Goal: Task Accomplishment & Management: Manage account settings

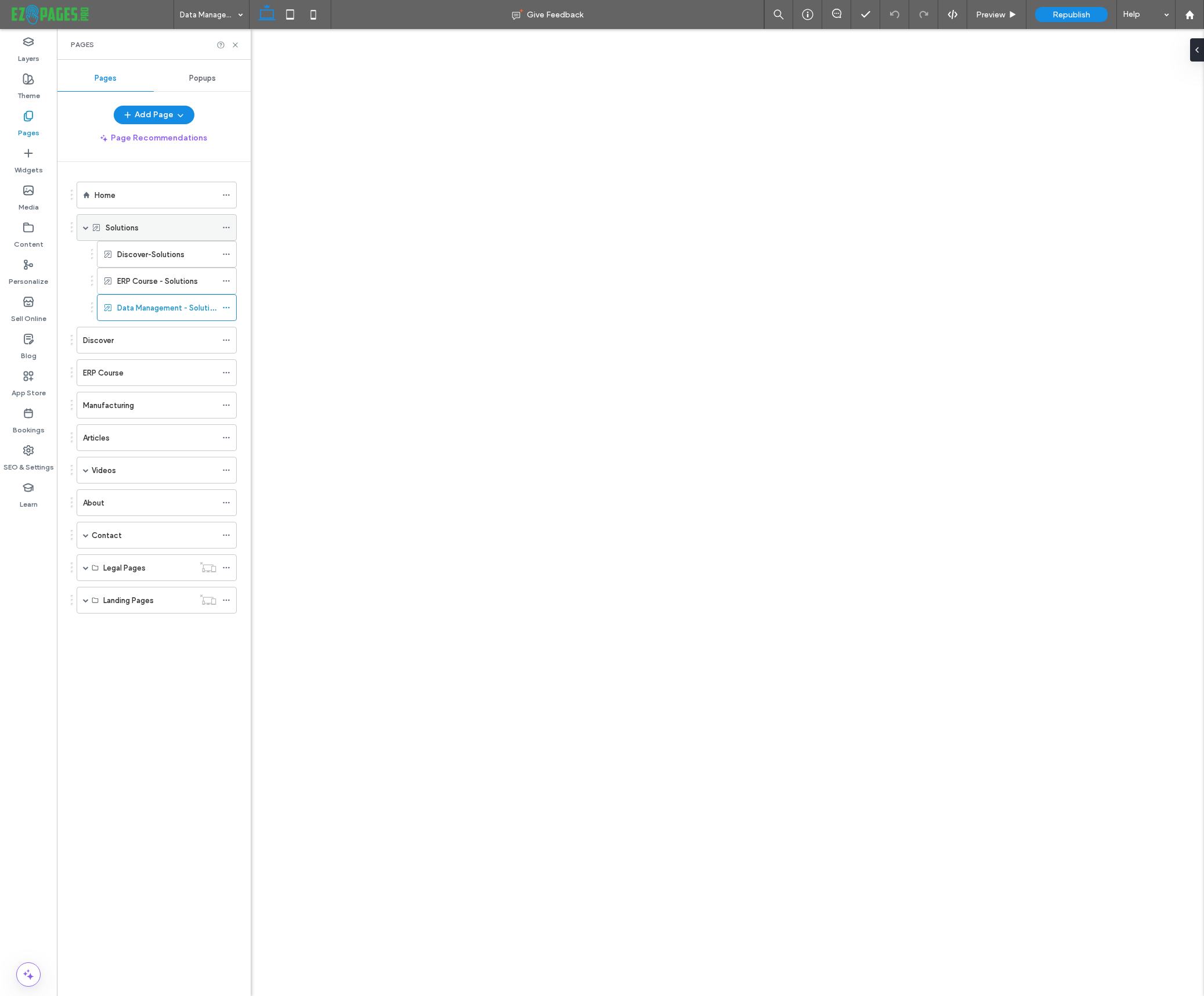
click at [169, 224] on div "Solutions" at bounding box center [161, 228] width 111 height 12
click at [154, 112] on button "Add Page" at bounding box center [154, 115] width 81 height 19
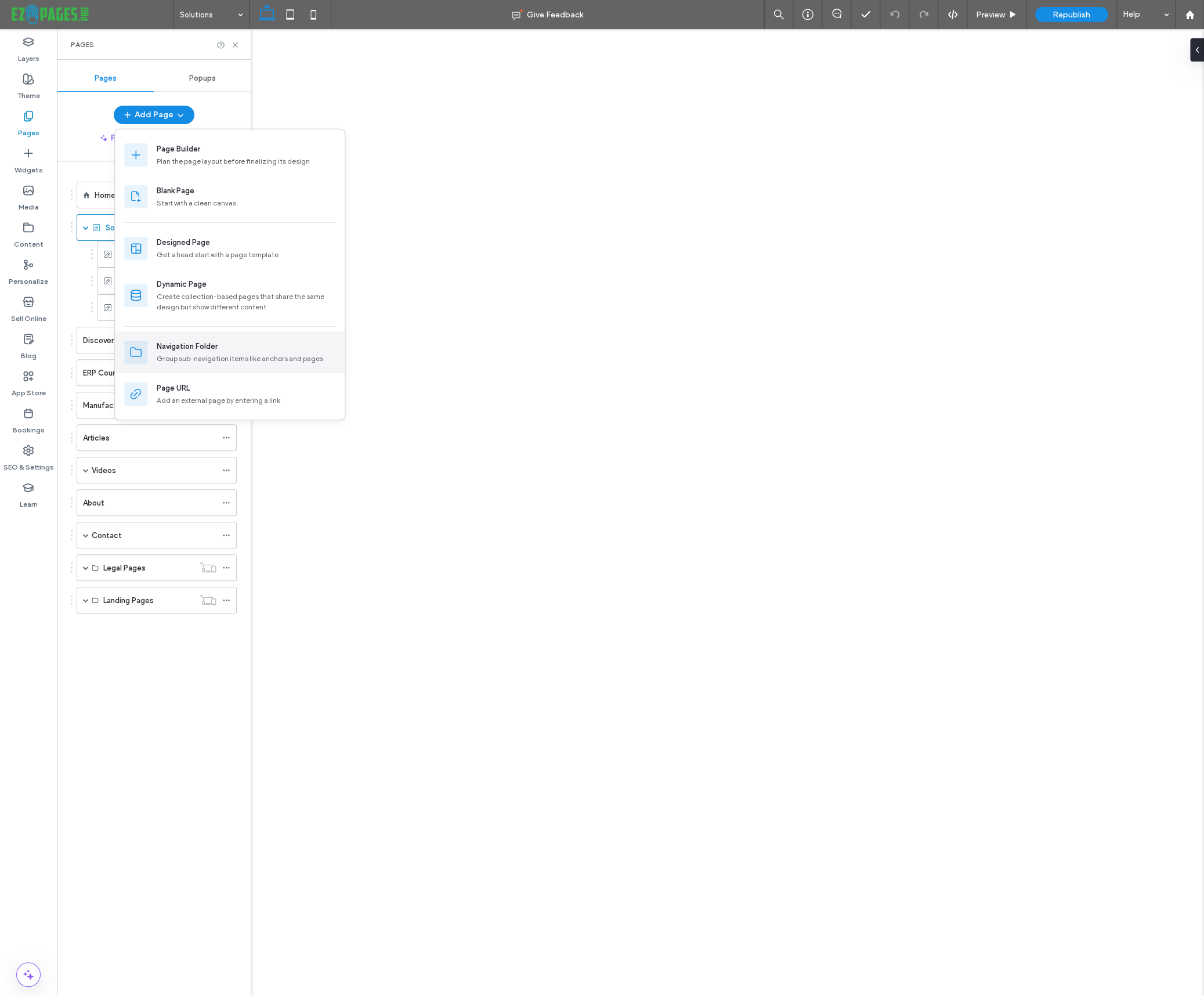
click at [178, 348] on div "Navigation Folder" at bounding box center [187, 347] width 61 height 12
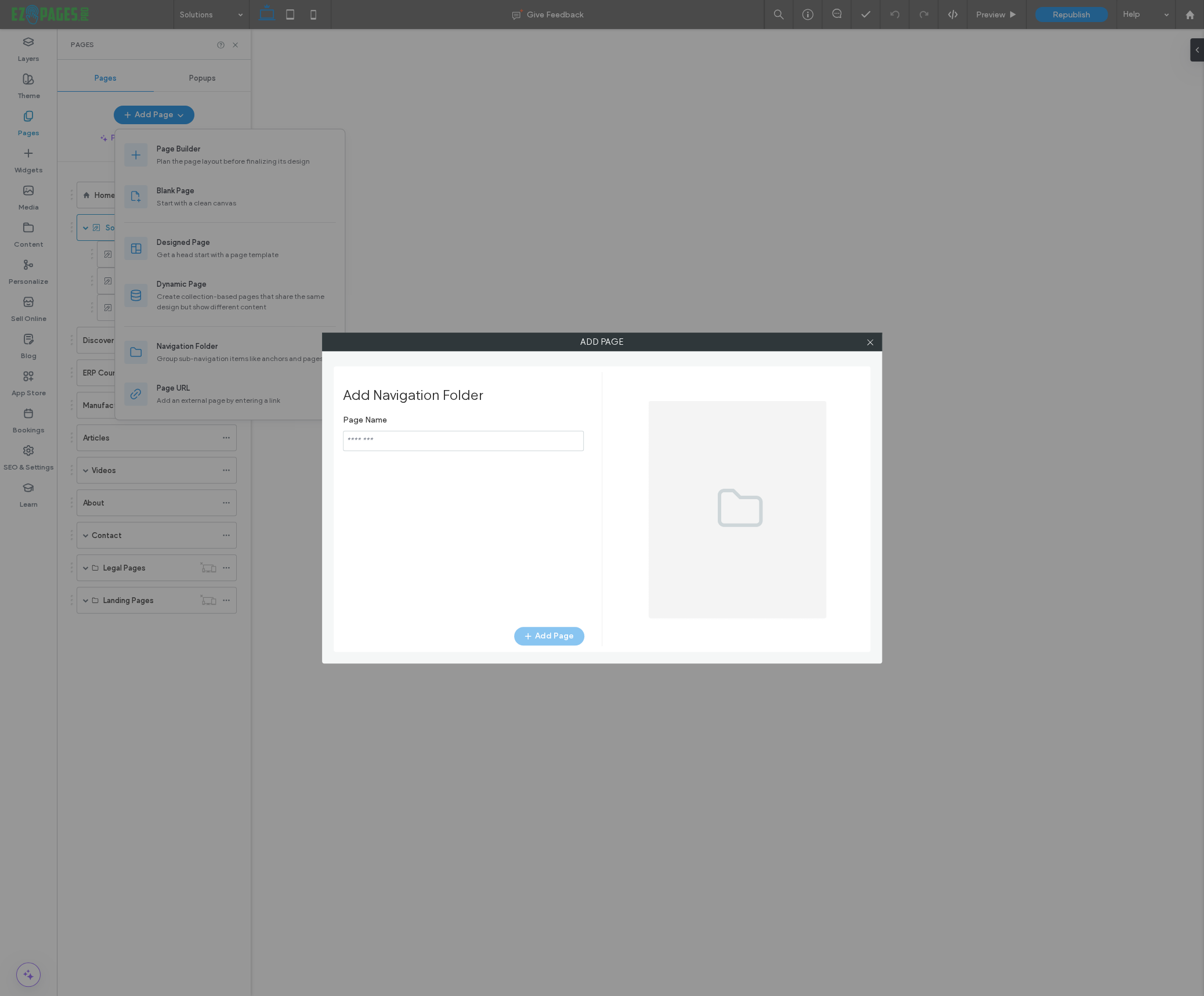
click at [360, 440] on input "notEmpty" at bounding box center [463, 441] width 241 height 20
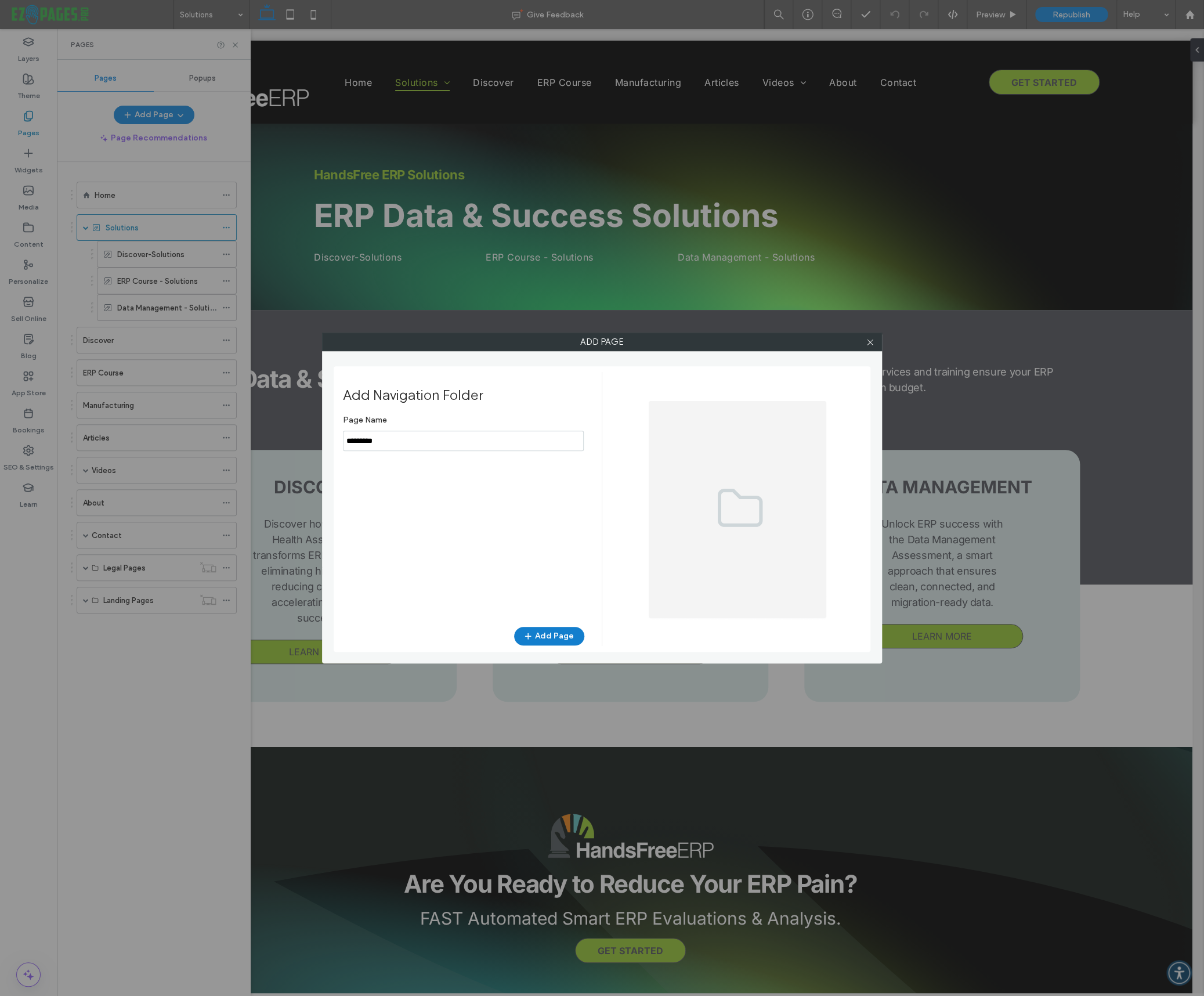
type input "*********"
click at [538, 639] on button "Add Page" at bounding box center [550, 636] width 70 height 19
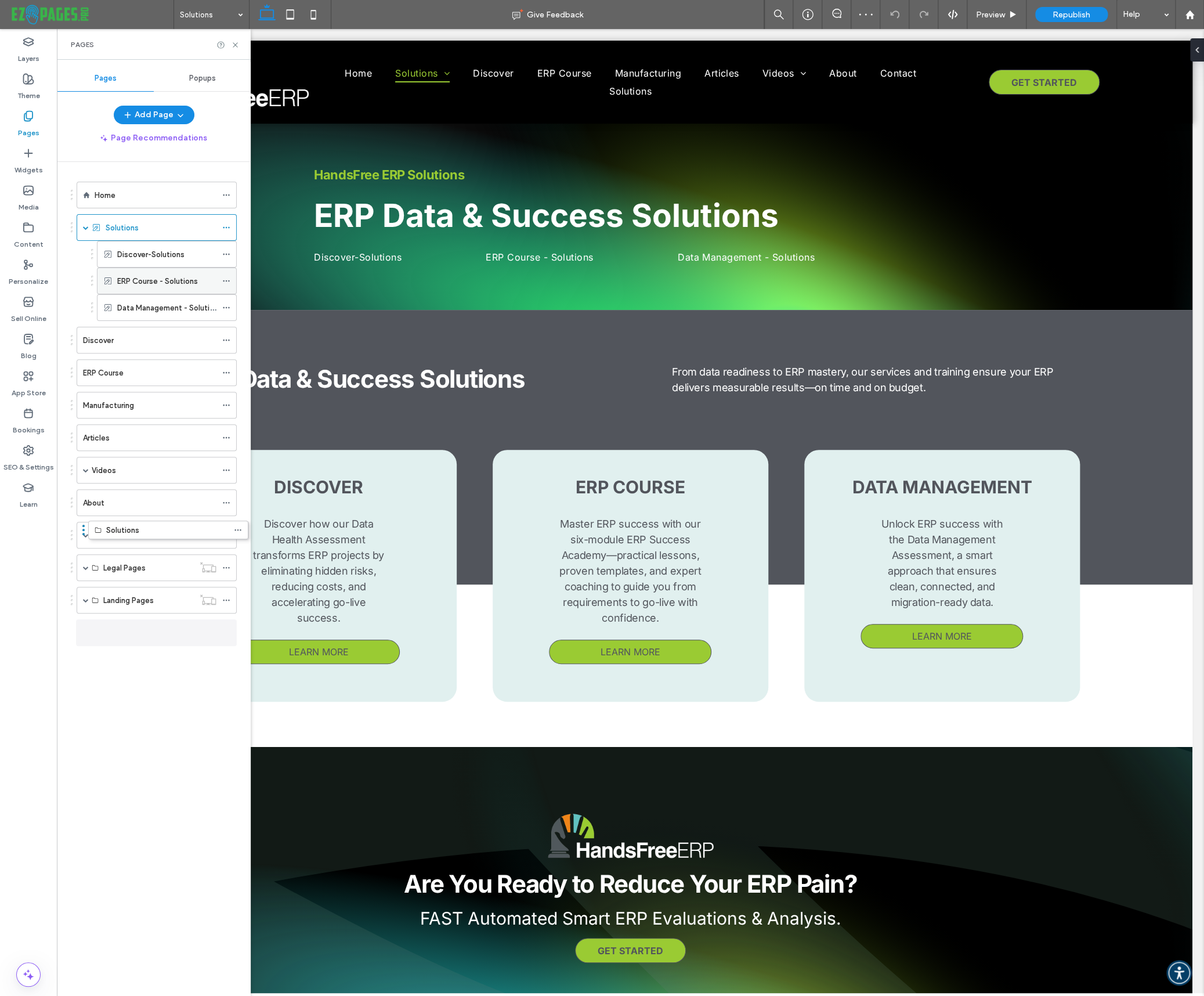
drag, startPoint x: 121, startPoint y: 534, endPoint x: 97, endPoint y: 288, distance: 247.2
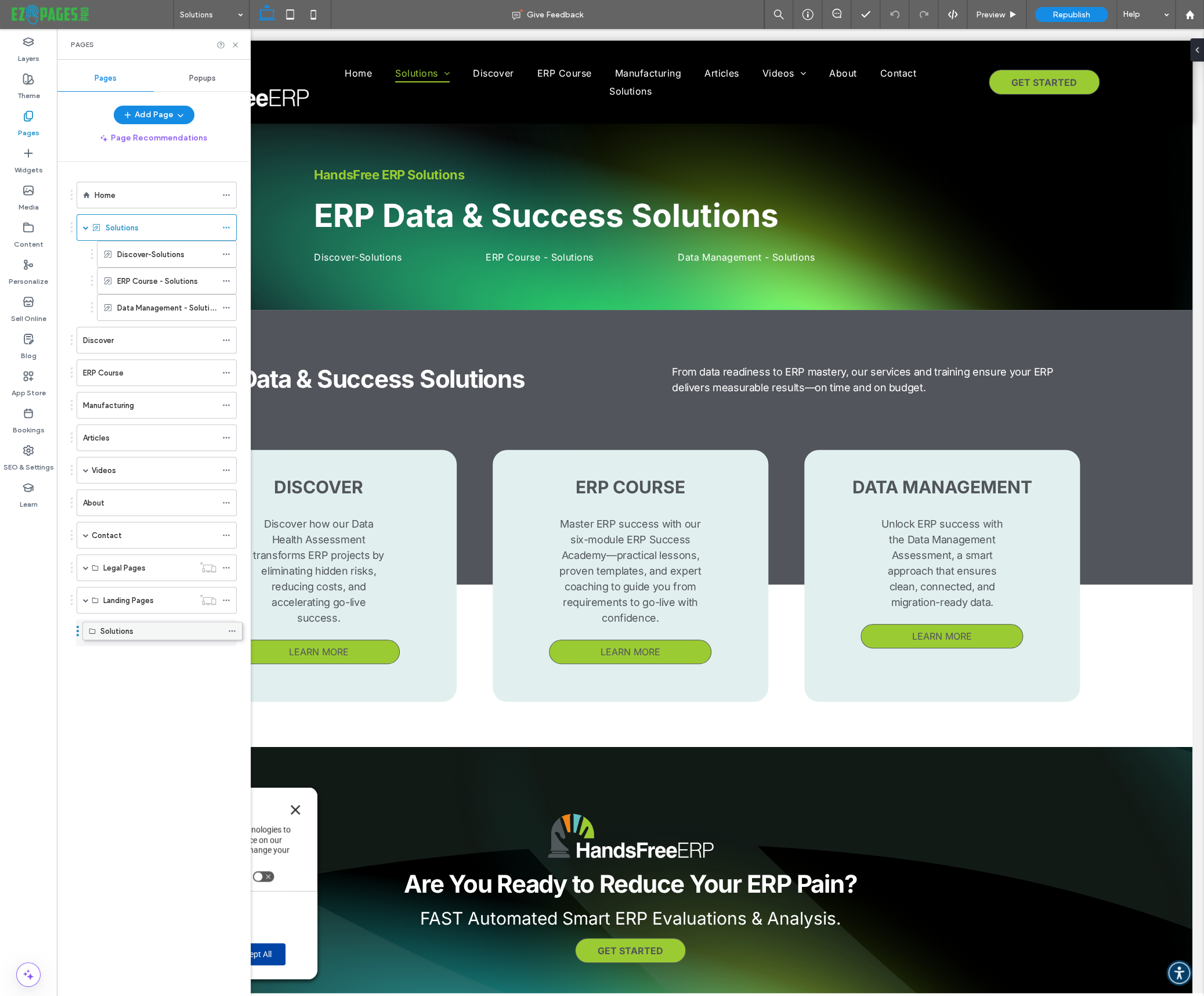
drag, startPoint x: 111, startPoint y: 632, endPoint x: 118, endPoint y: 631, distance: 7.1
drag, startPoint x: 99, startPoint y: 628, endPoint x: 102, endPoint y: 228, distance: 400.0
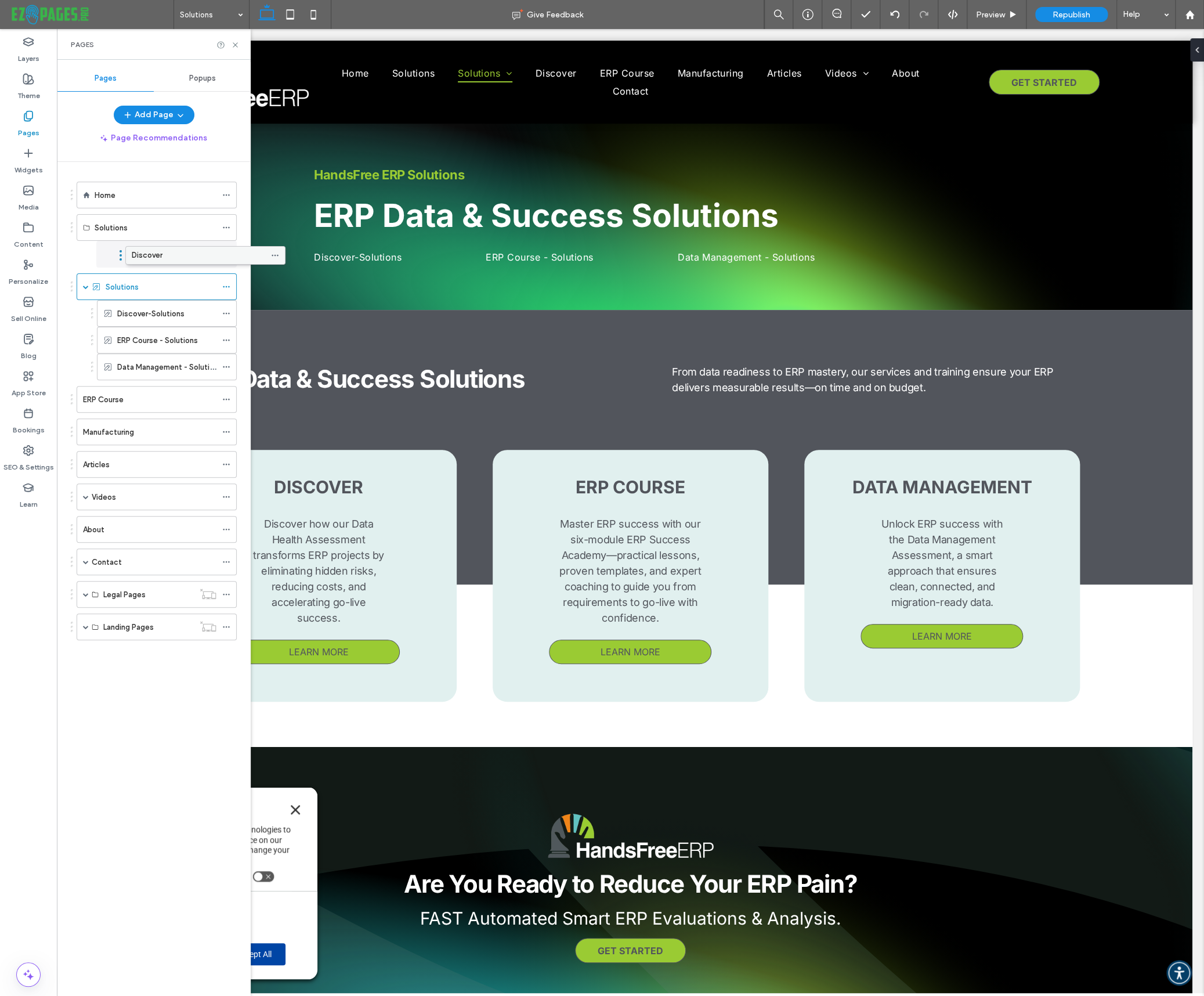
drag, startPoint x: 112, startPoint y: 373, endPoint x: 160, endPoint y: 260, distance: 122.8
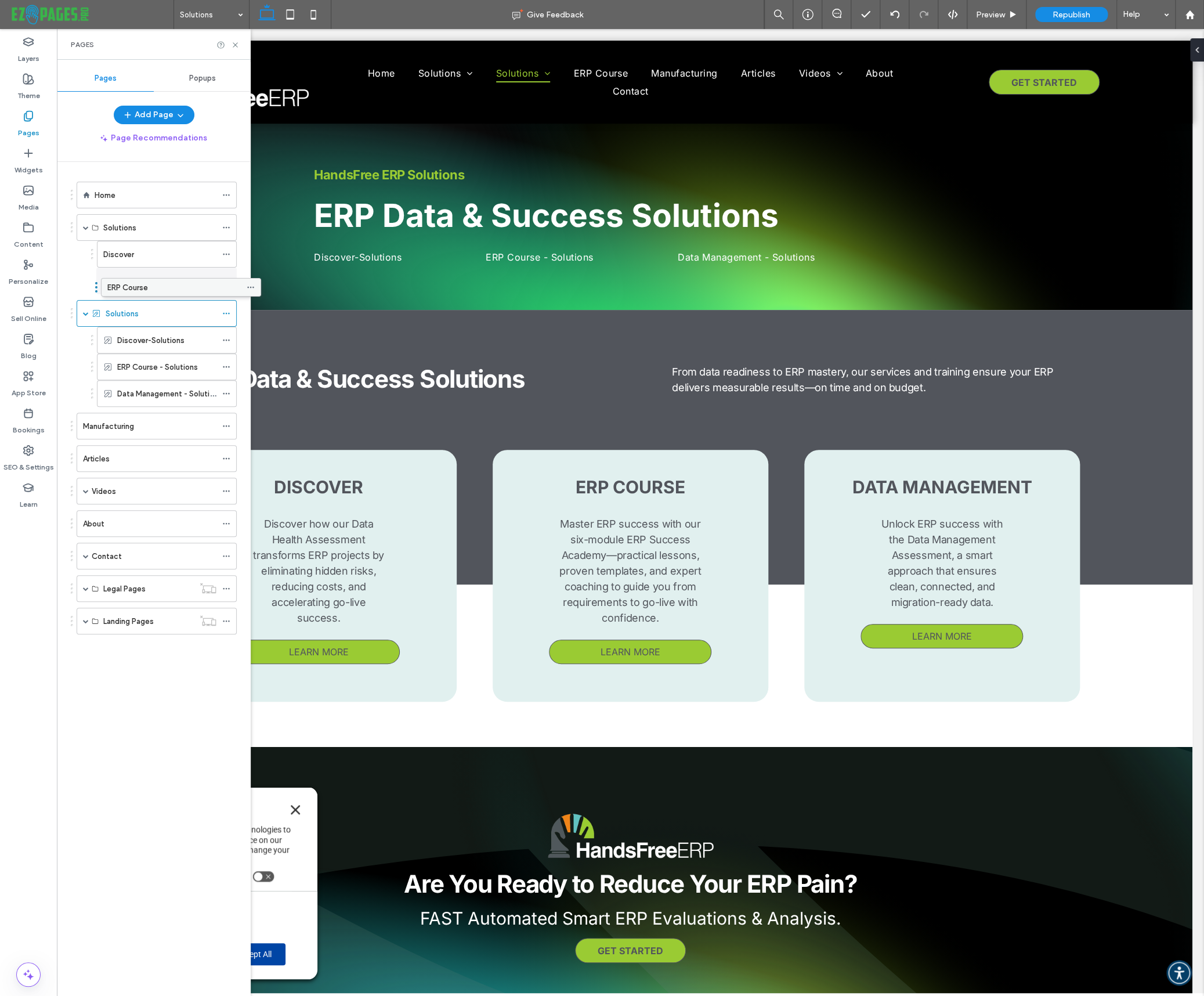
drag, startPoint x: 131, startPoint y: 284, endPoint x: 126, endPoint y: 290, distance: 7.8
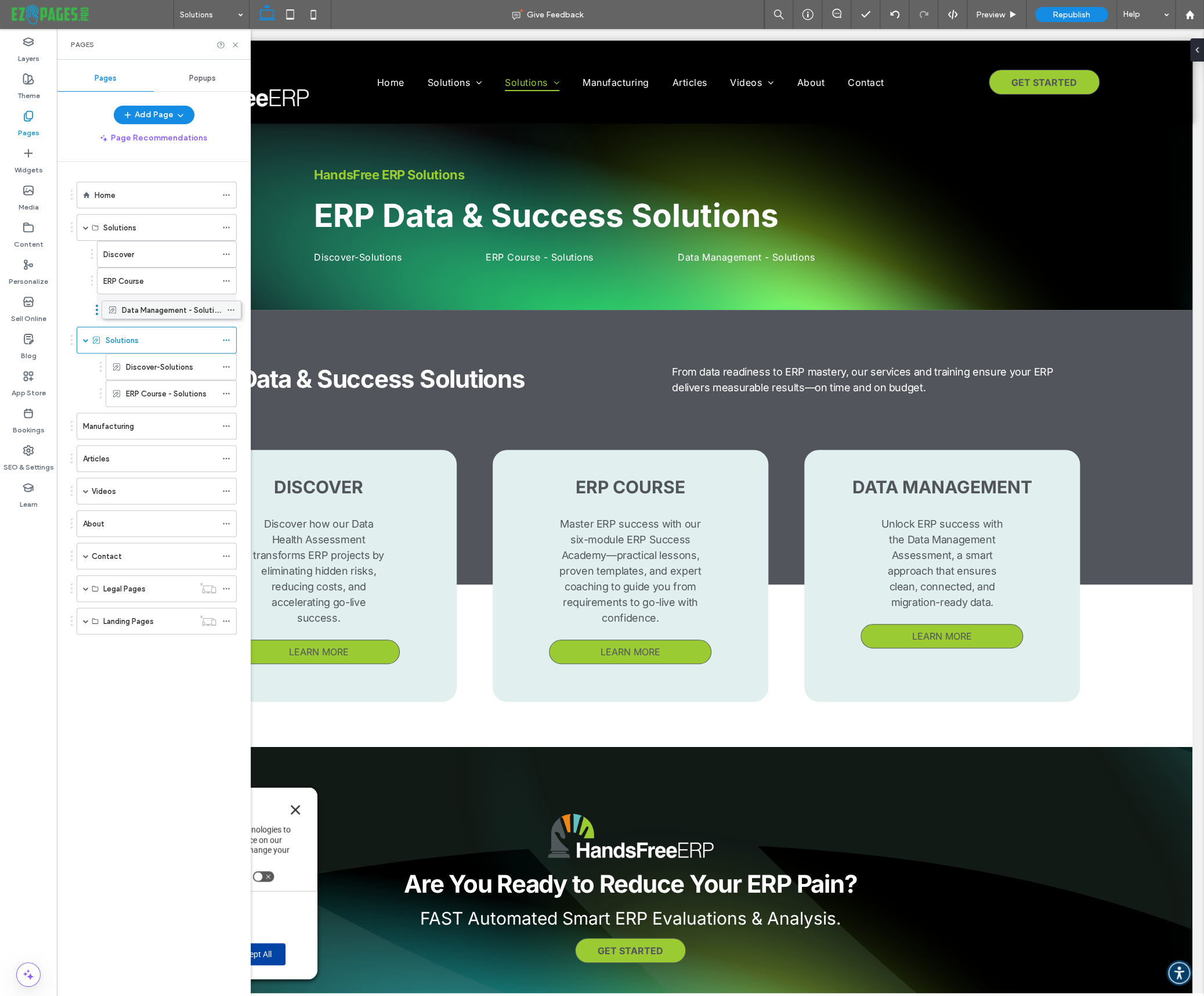
drag, startPoint x: 129, startPoint y: 394, endPoint x: 133, endPoint y: 311, distance: 83.1
click at [153, 345] on div "Solutions" at bounding box center [161, 341] width 111 height 12
click at [157, 365] on label "Discover-Solutions" at bounding box center [160, 367] width 67 height 20
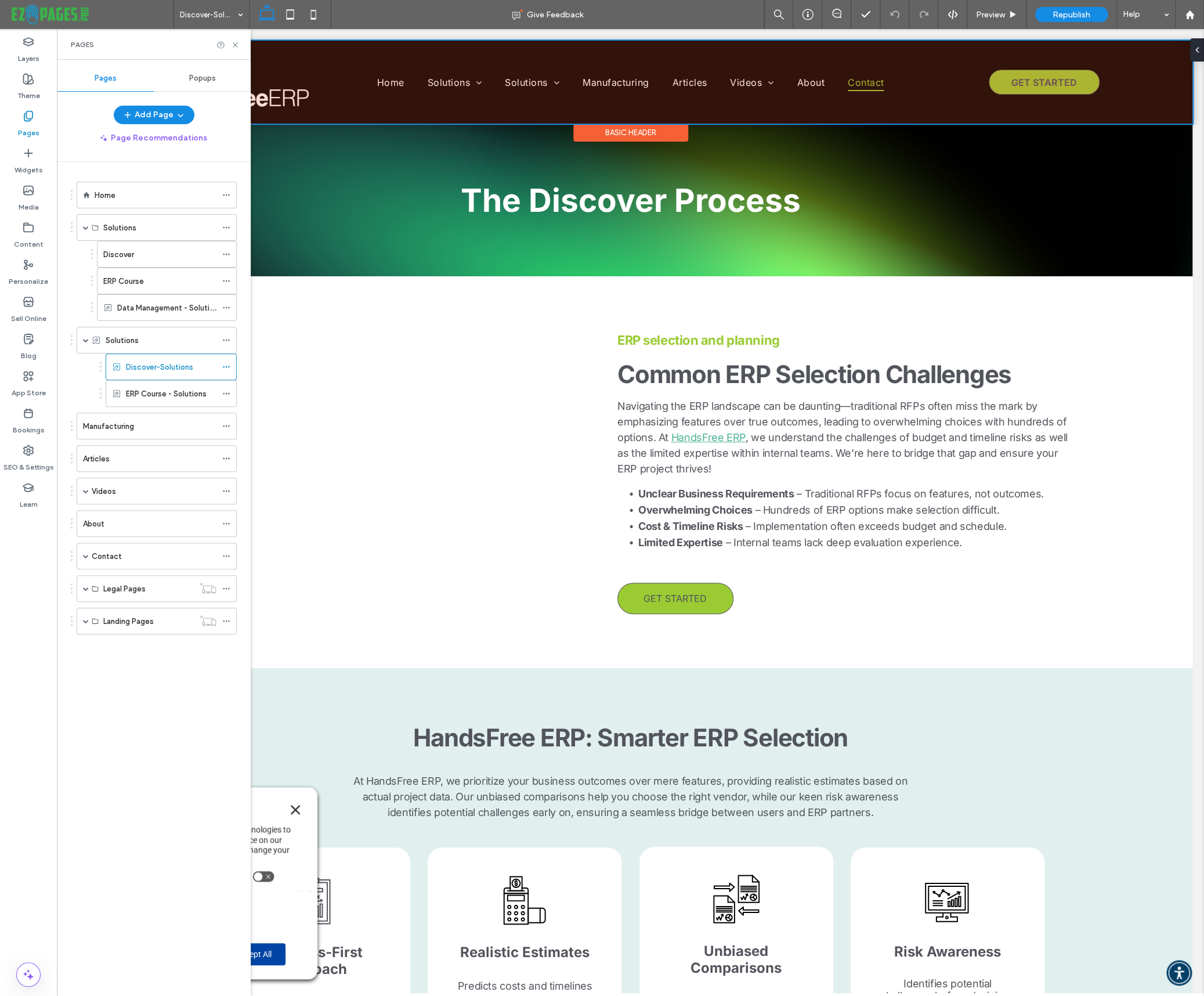
drag, startPoint x: 895, startPoint y: 79, endPoint x: 260, endPoint y: 241, distance: 655.3
click at [895, 79] on div at bounding box center [630, 82] width 1124 height 83
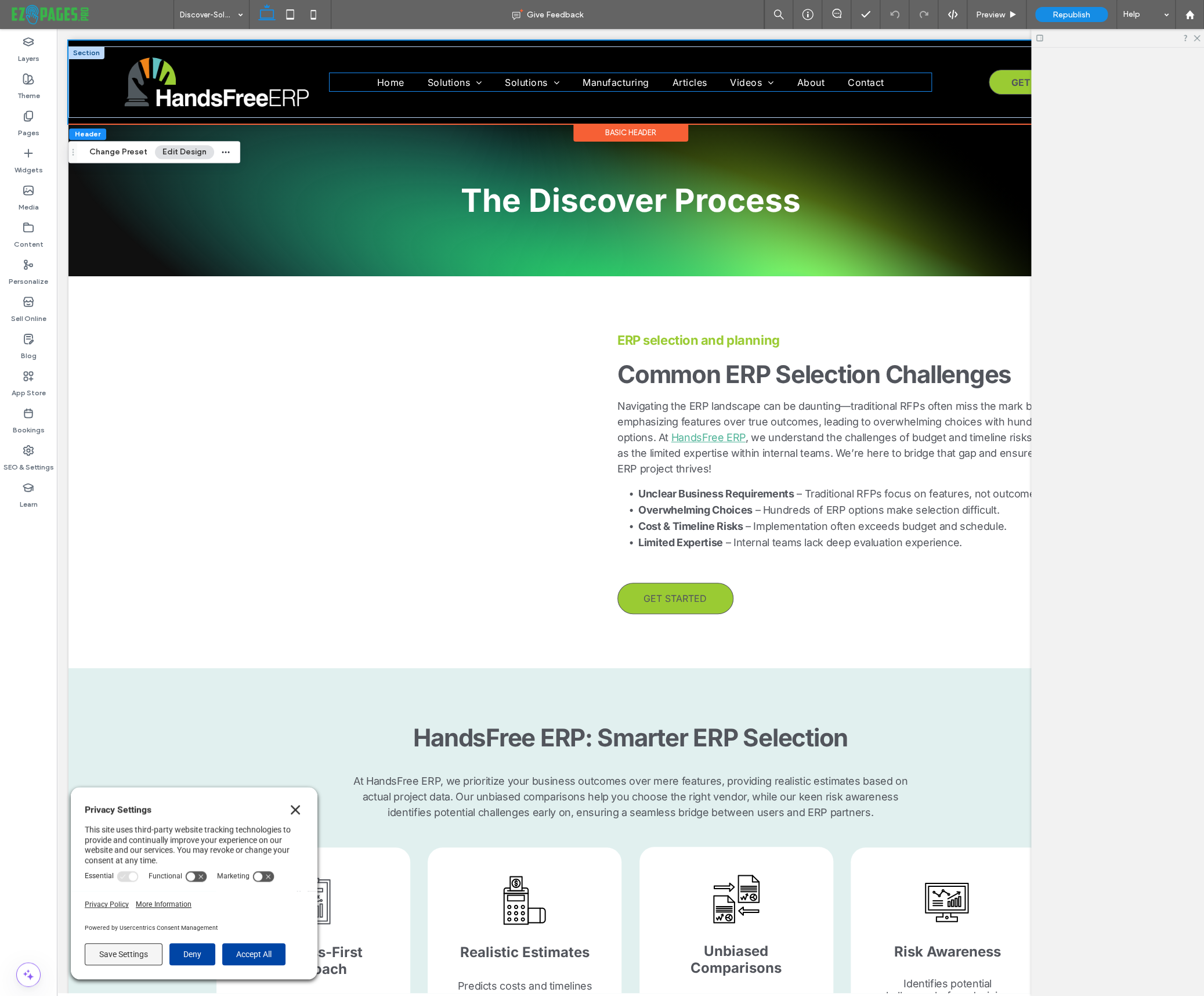
click at [904, 81] on ul "Home Solutions Discover ERP Course Data Management - Solutions Solutions Discov…" at bounding box center [630, 82] width 602 height 17
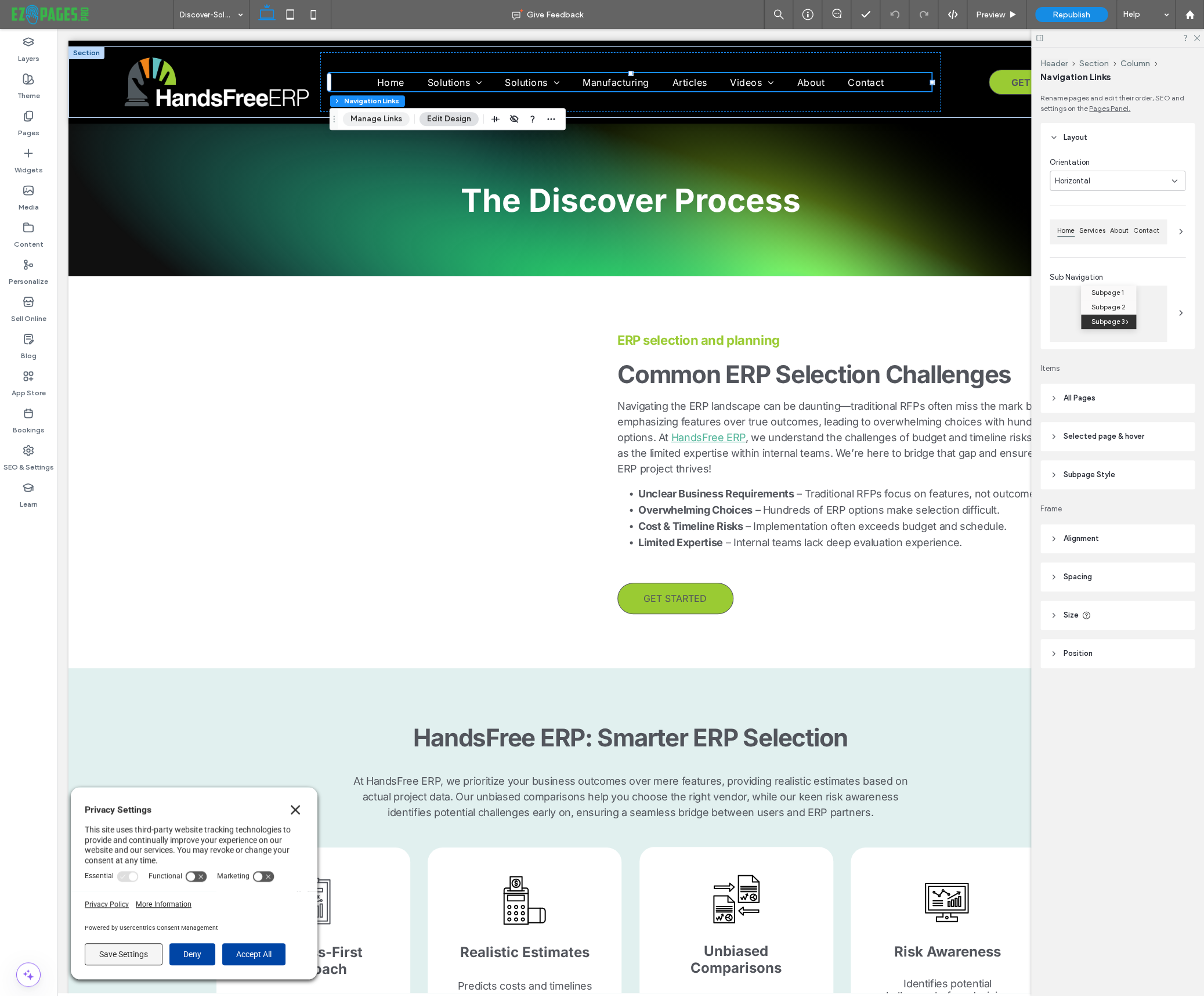
click at [381, 120] on button "Manage Links" at bounding box center [376, 119] width 67 height 14
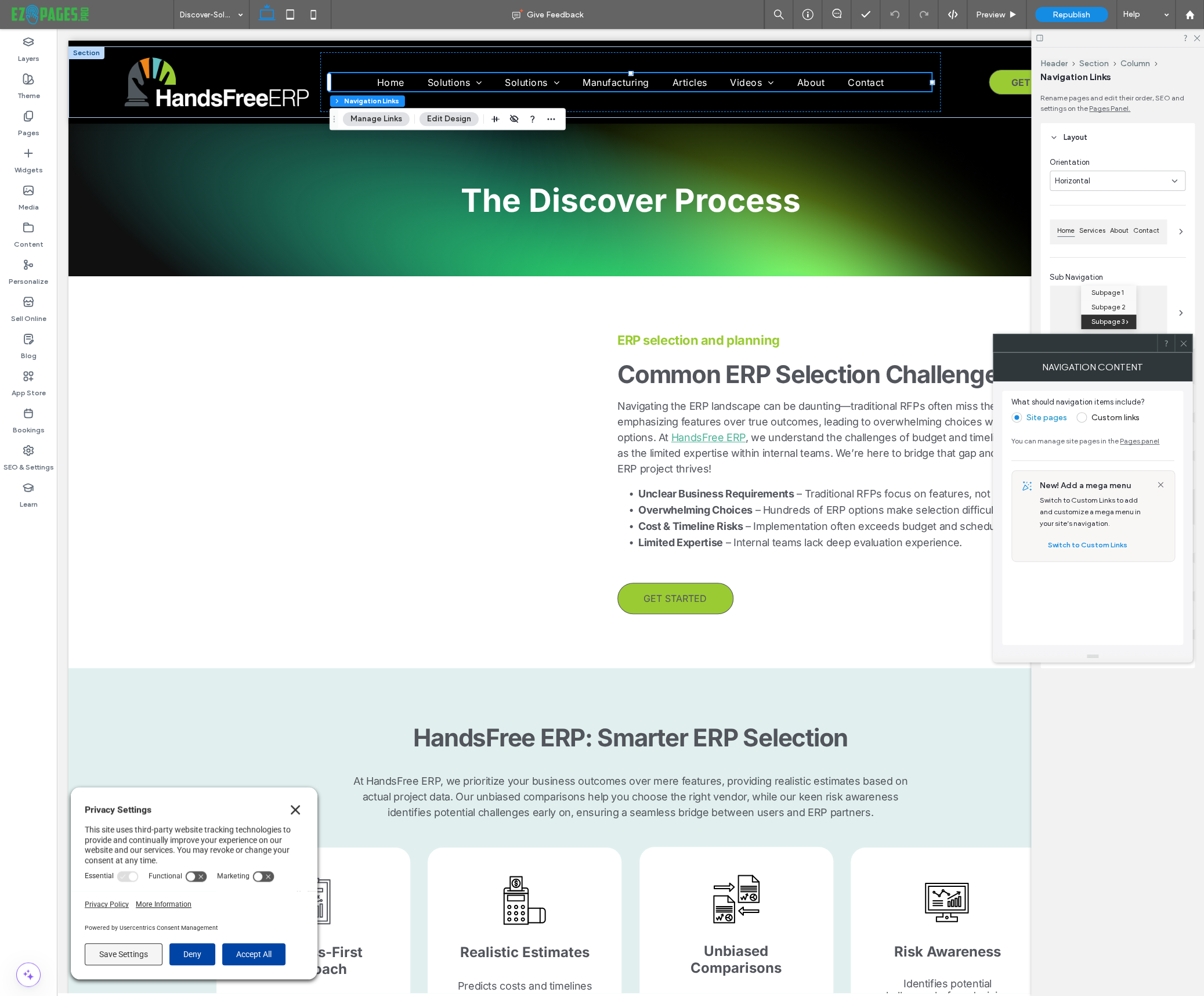
click at [1184, 343] on use at bounding box center [1183, 343] width 6 height 6
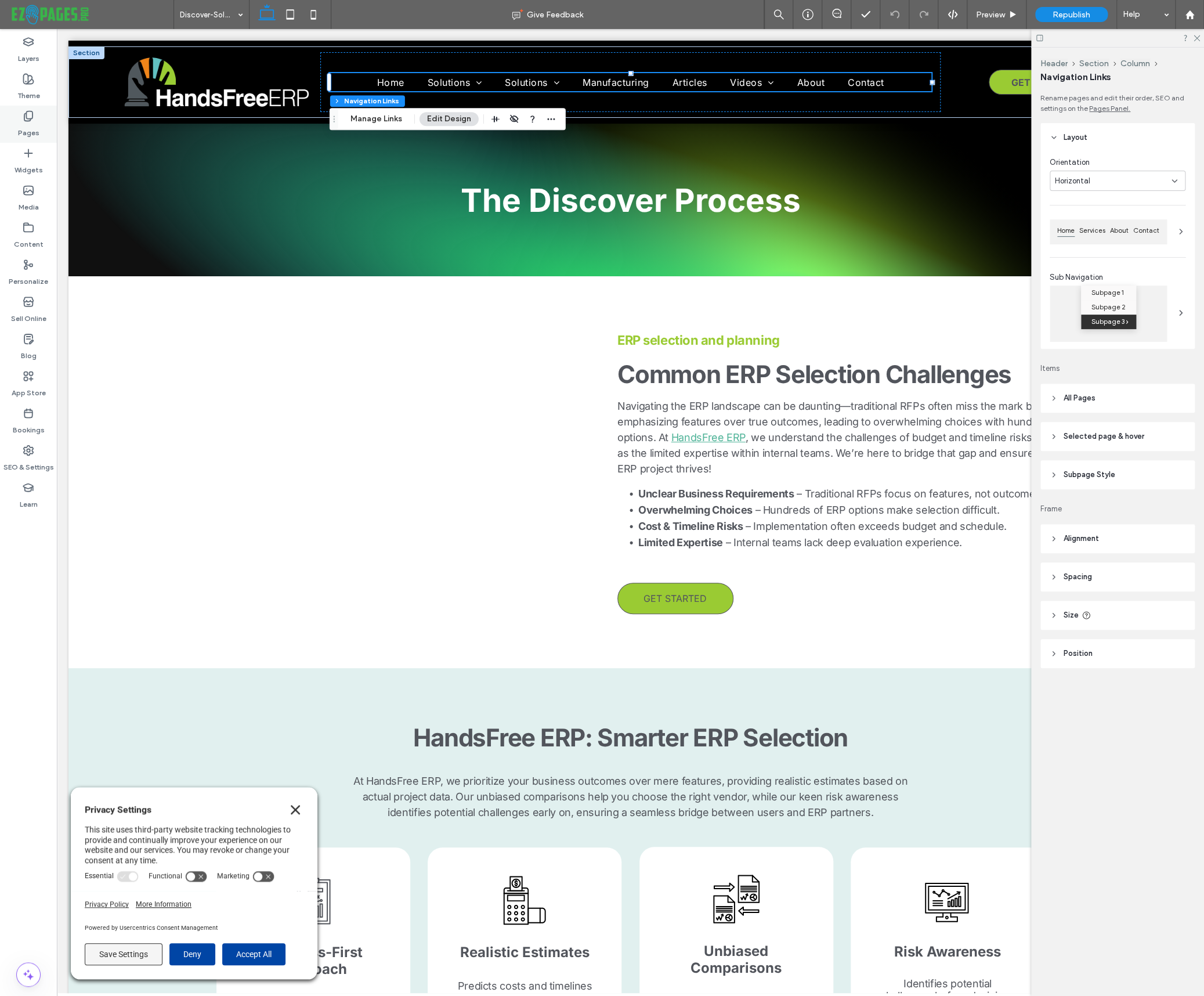
click at [39, 115] on div "Pages" at bounding box center [28, 125] width 57 height 38
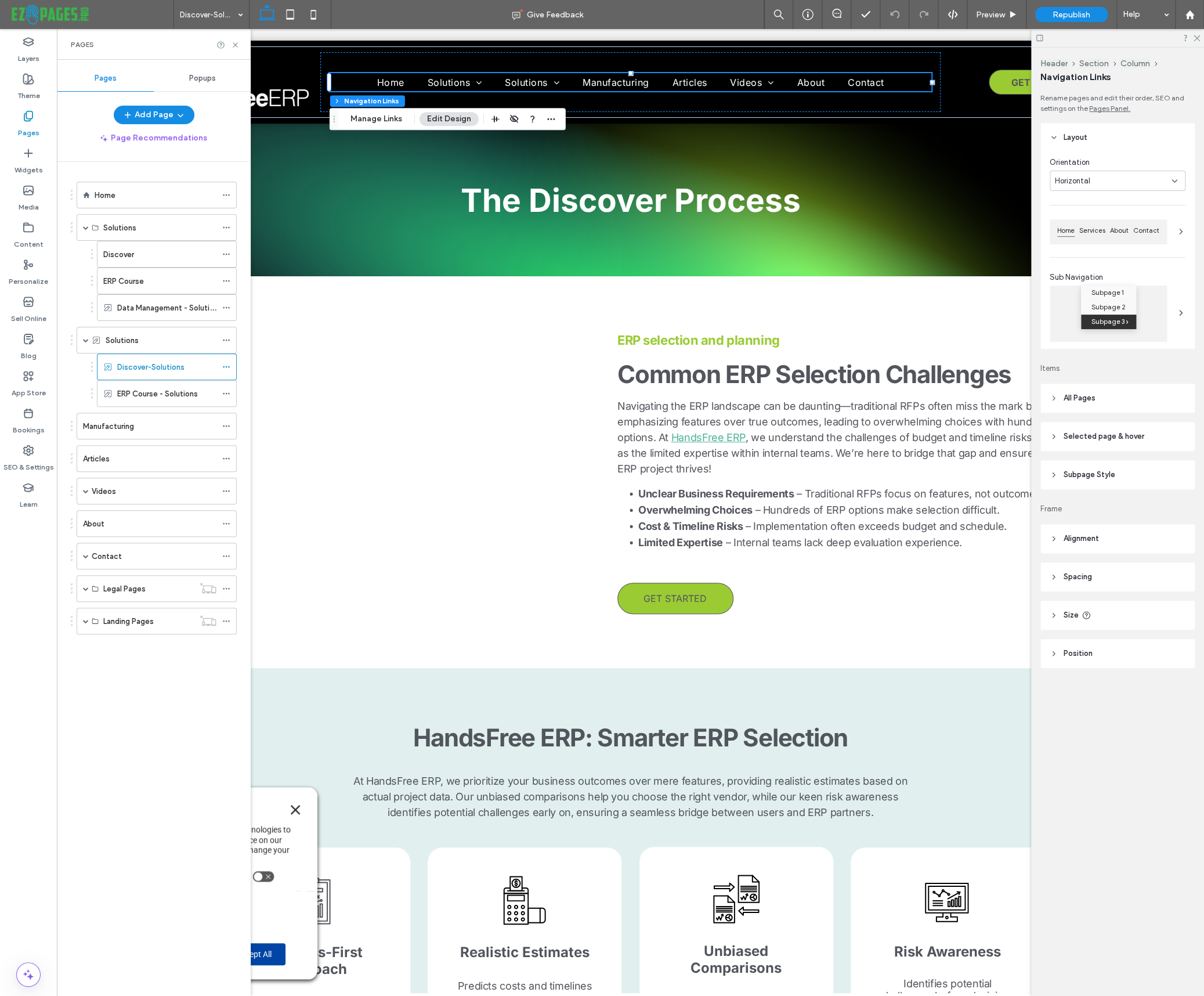
click at [33, 117] on icon at bounding box center [29, 116] width 12 height 12
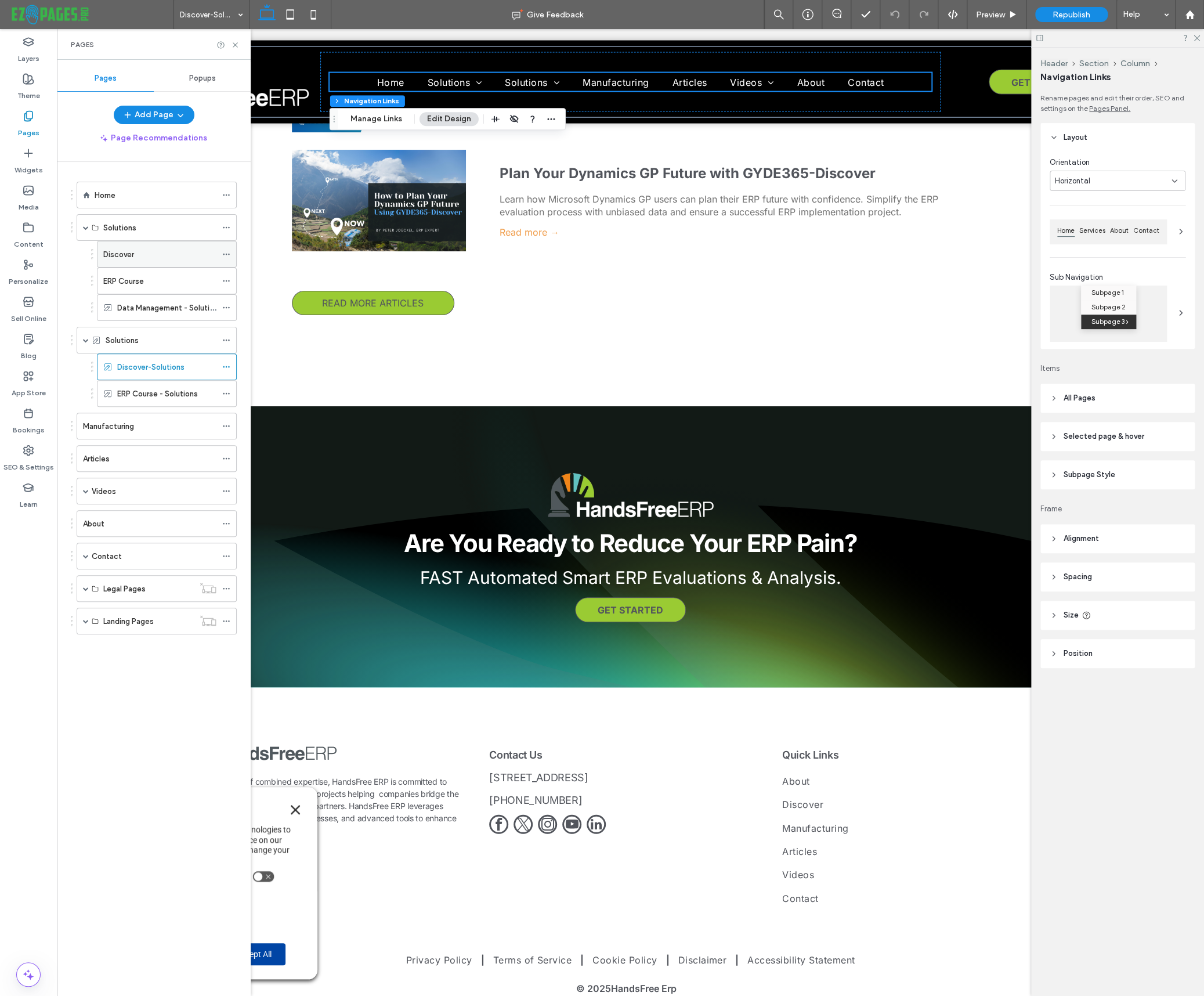
scroll to position [3657, 0]
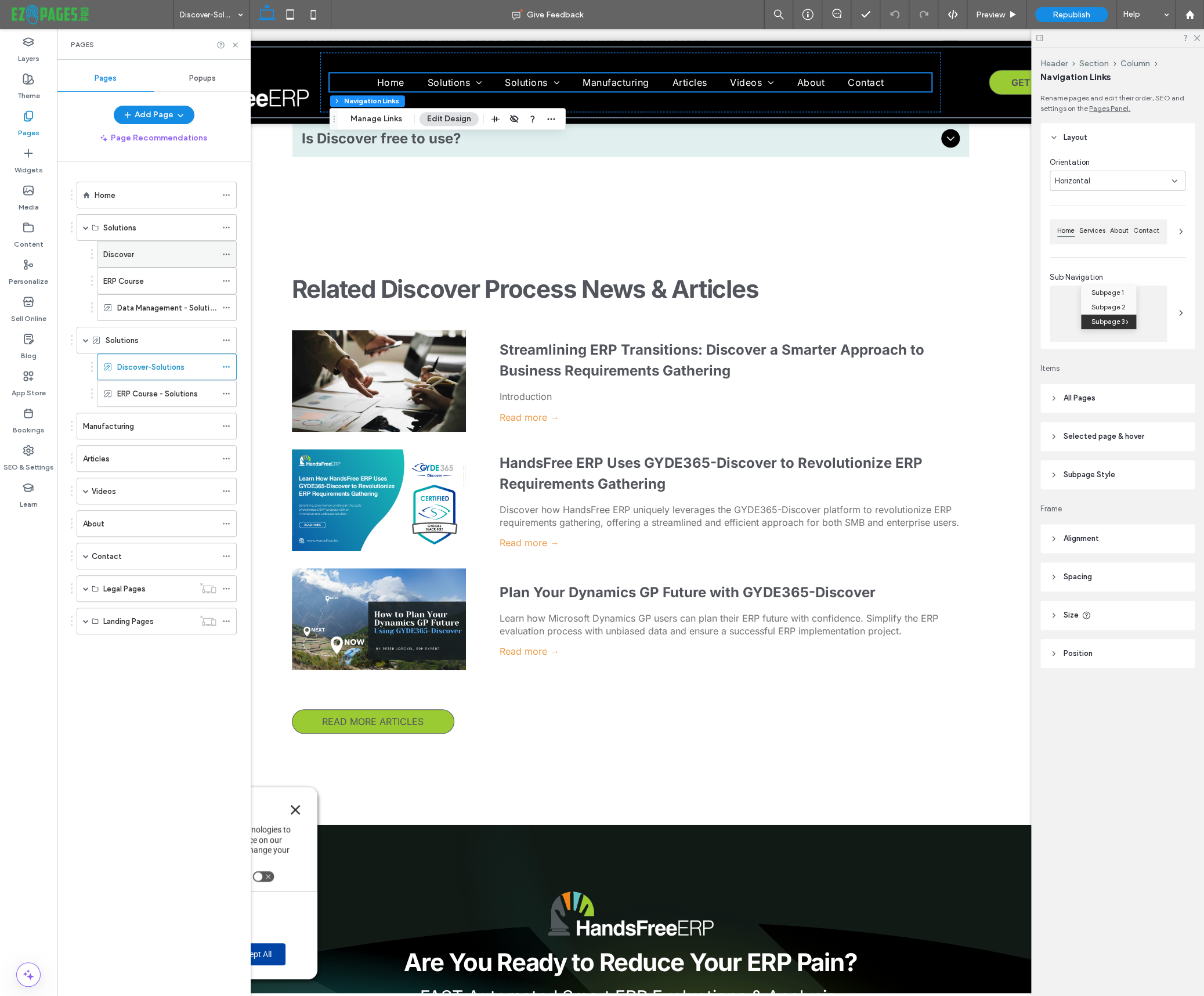
click at [117, 253] on label "Discover" at bounding box center [119, 254] width 31 height 20
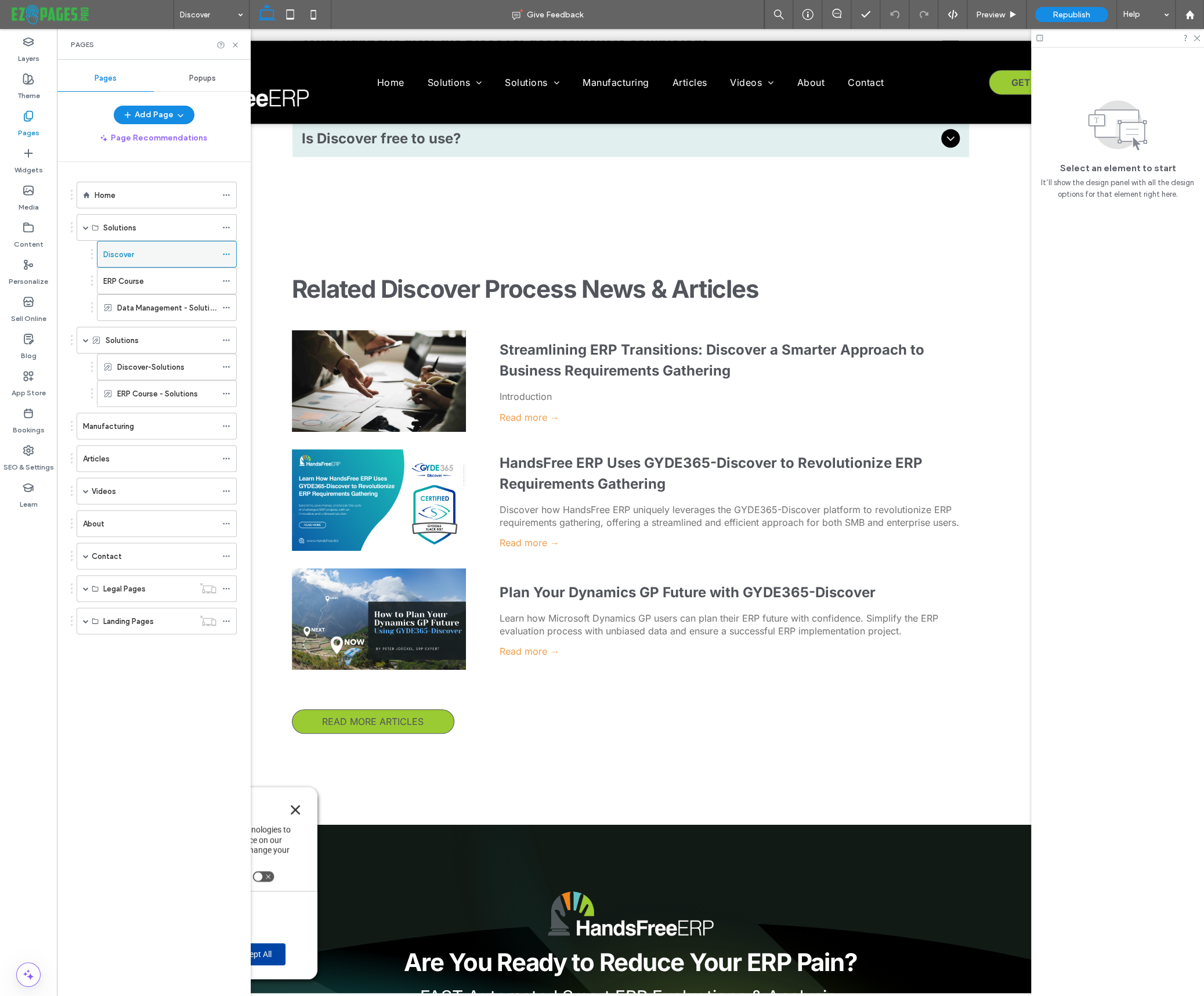
scroll to position [3713, 0]
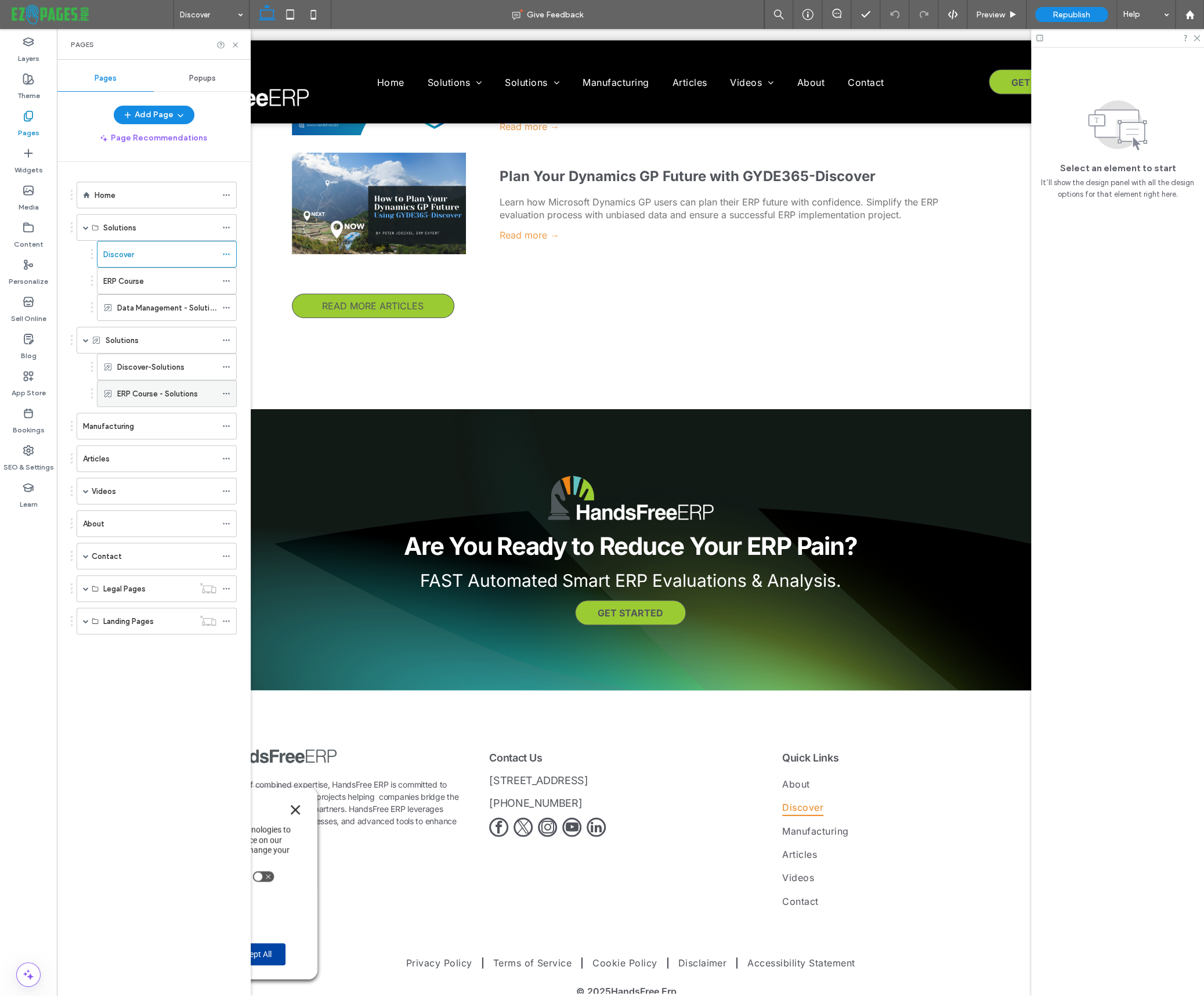
scroll to position [4132, 0]
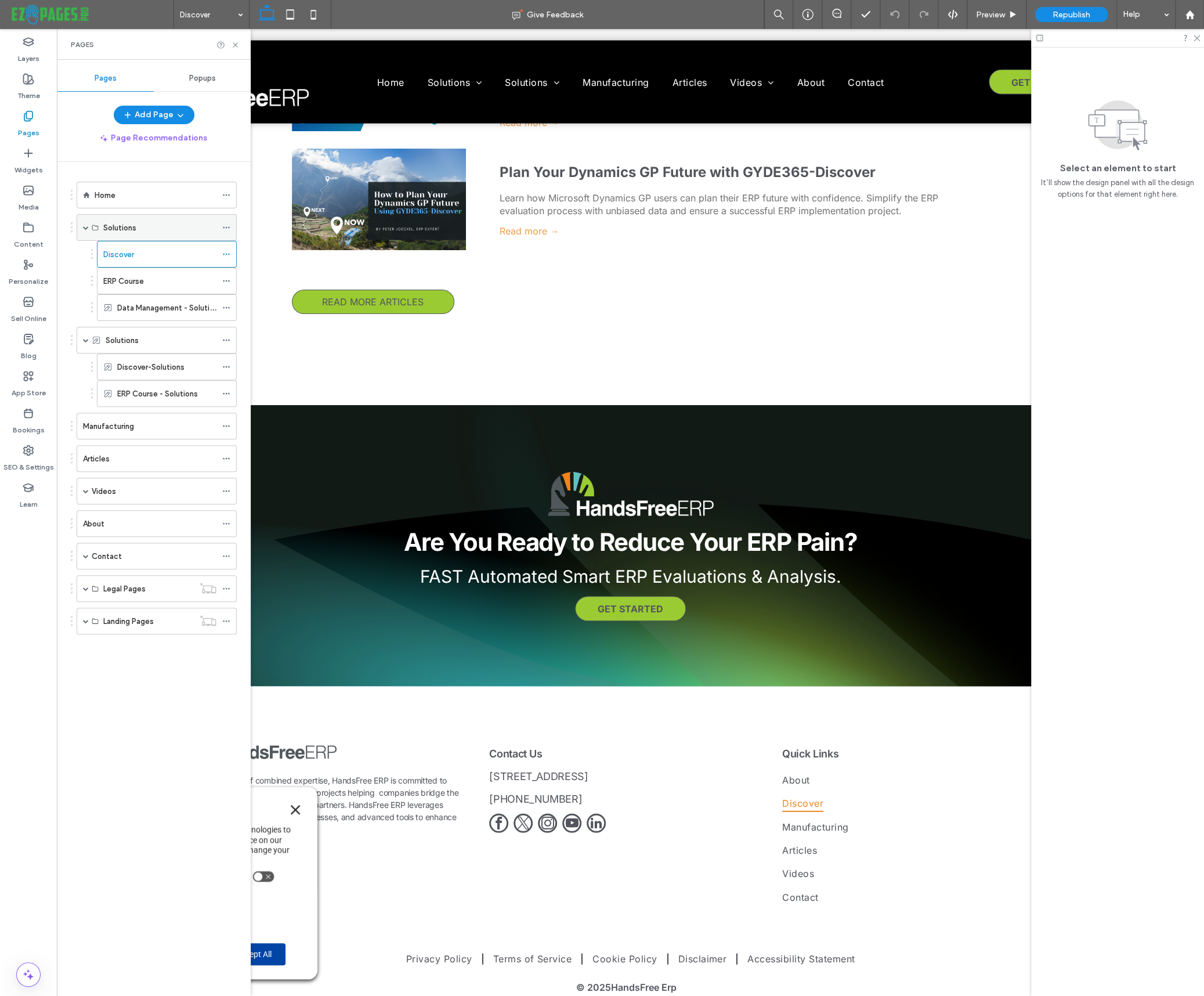
click at [154, 231] on div "Solutions" at bounding box center [160, 228] width 113 height 12
click at [175, 300] on label "Data Management - Solutions" at bounding box center [169, 308] width 105 height 20
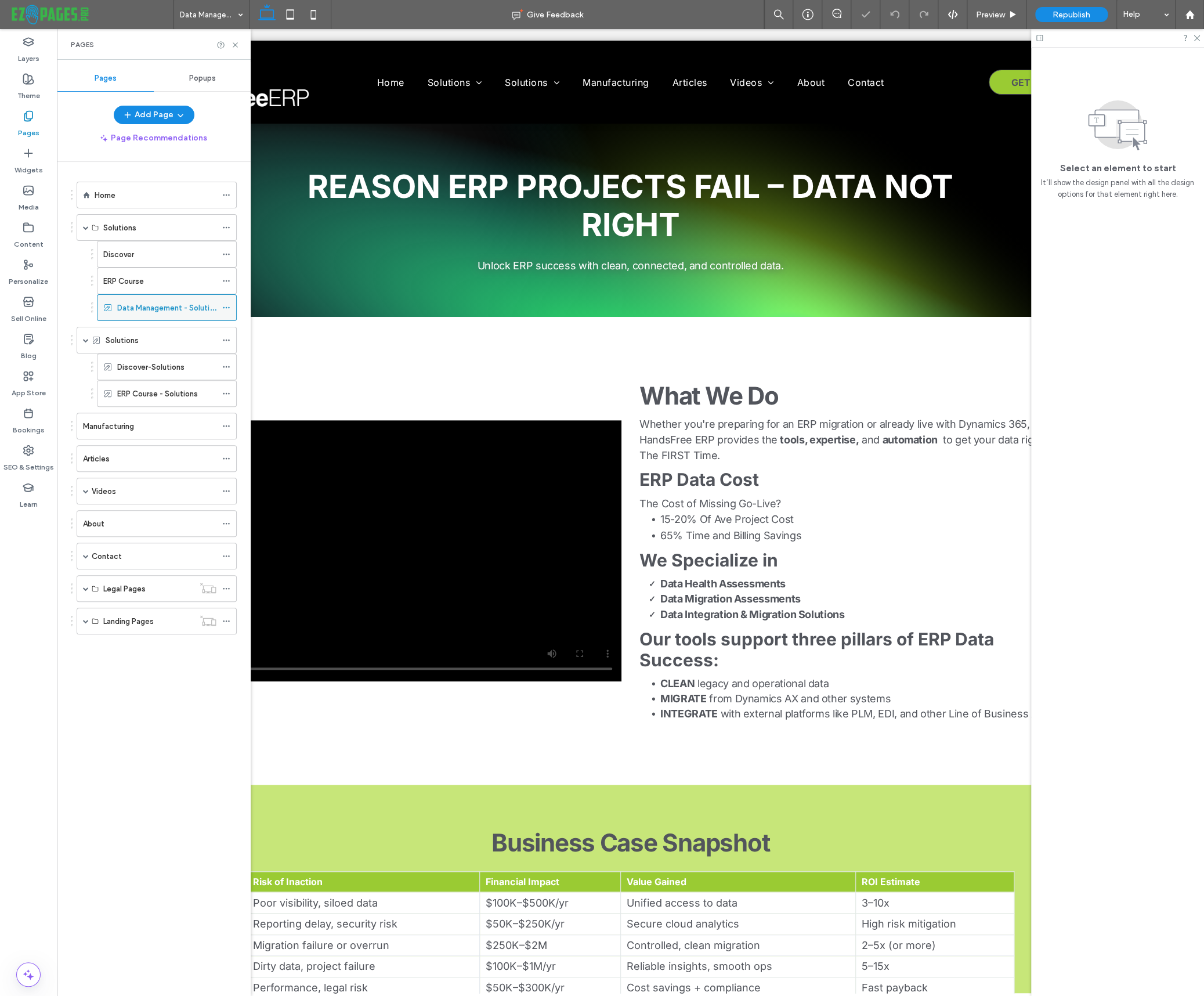
click at [226, 306] on icon at bounding box center [226, 308] width 9 height 9
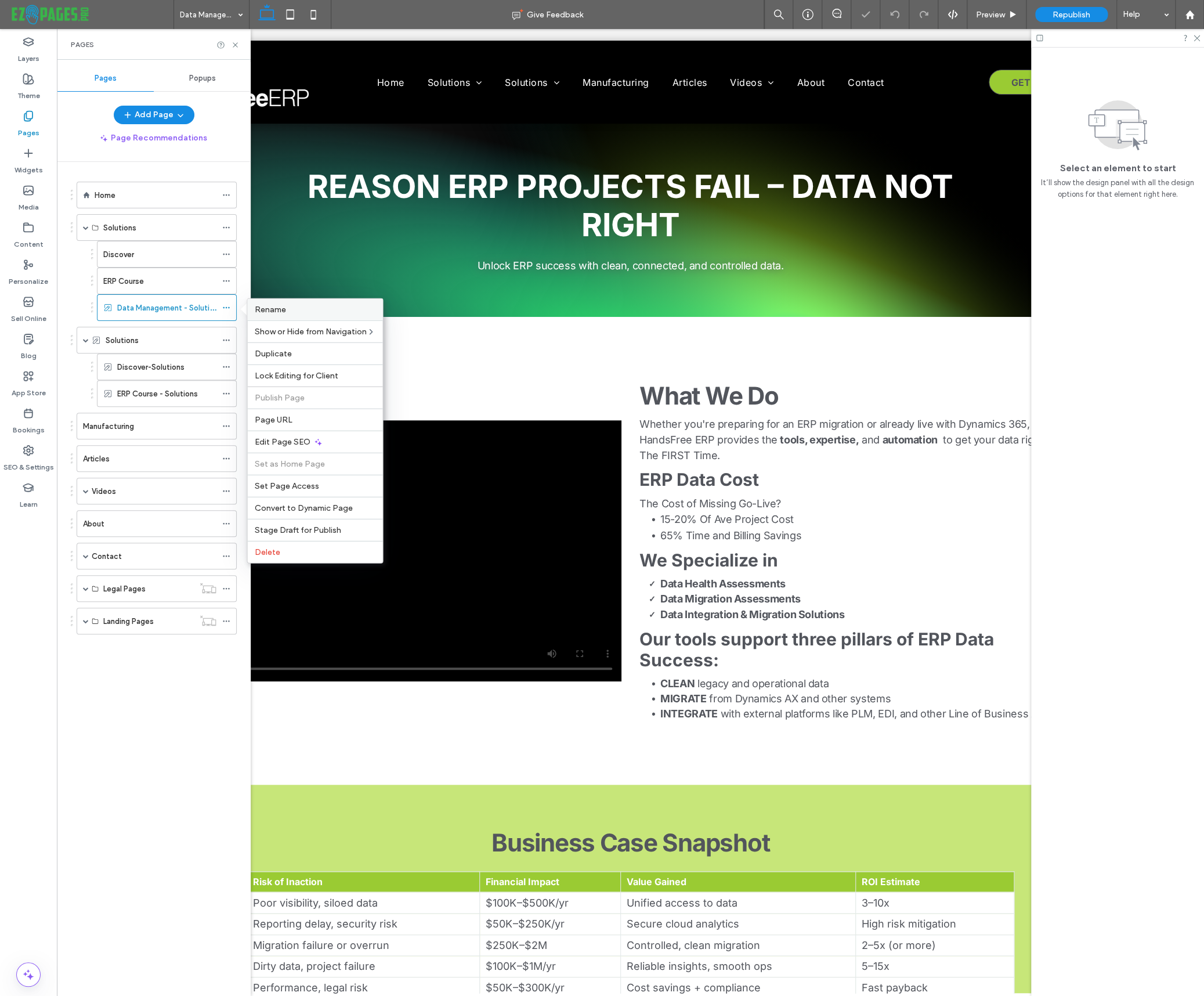
click at [284, 311] on span "Rename" at bounding box center [270, 310] width 32 height 10
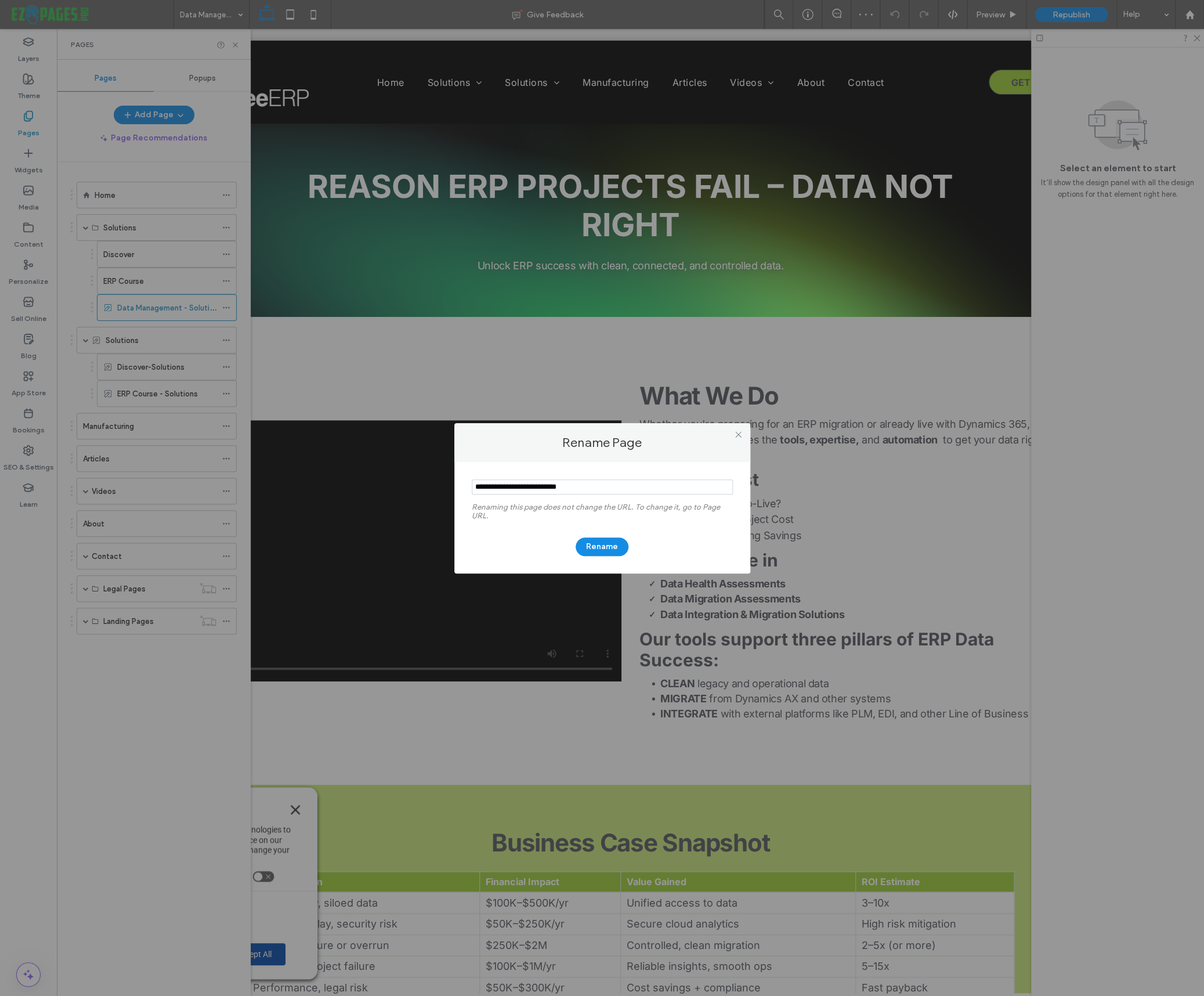
click at [655, 496] on section at bounding box center [602, 488] width 261 height 29
click at [586, 487] on input "notEmpty" at bounding box center [602, 487] width 261 height 15
type input "**********"
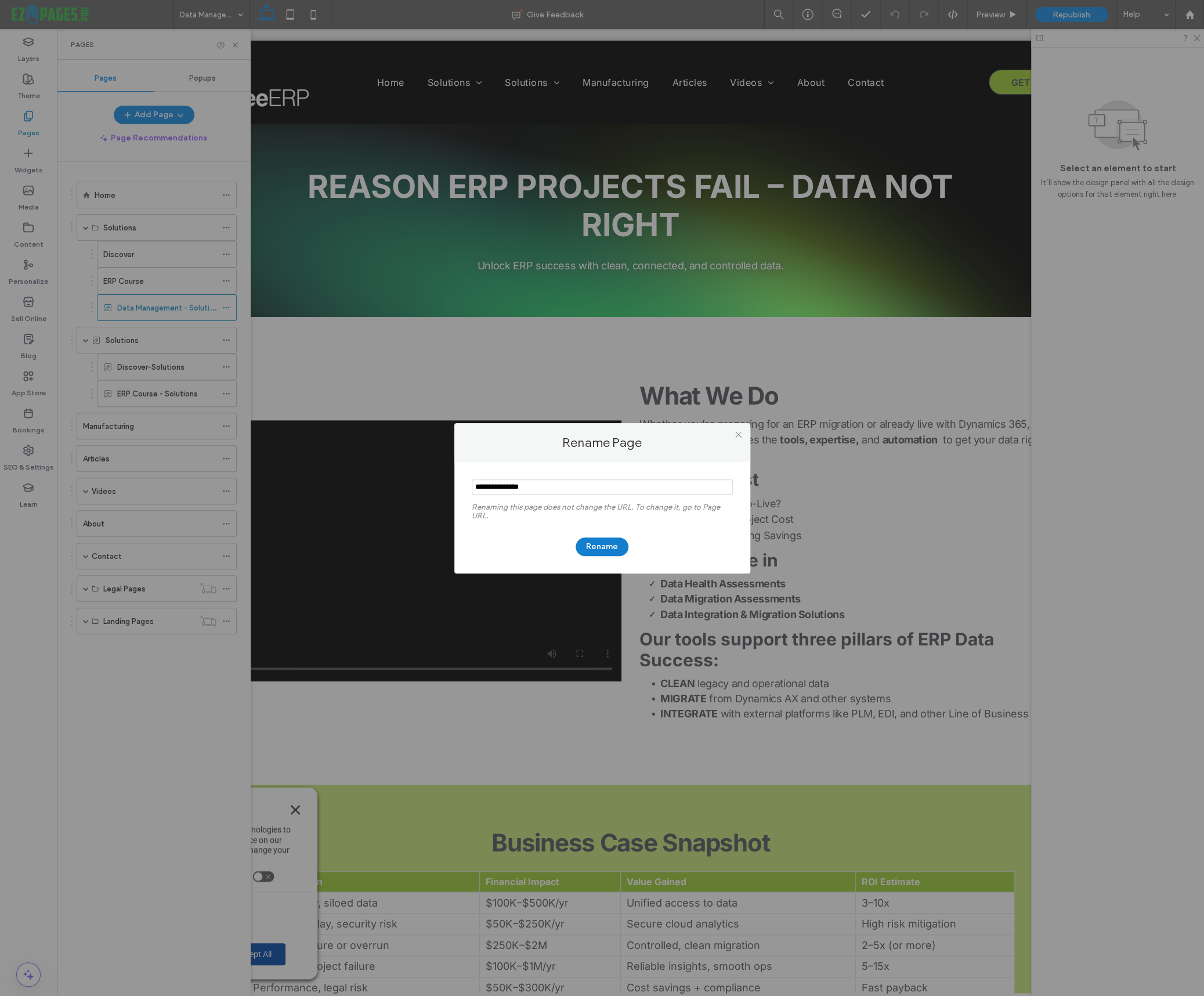
click at [599, 545] on button "Rename" at bounding box center [602, 547] width 53 height 19
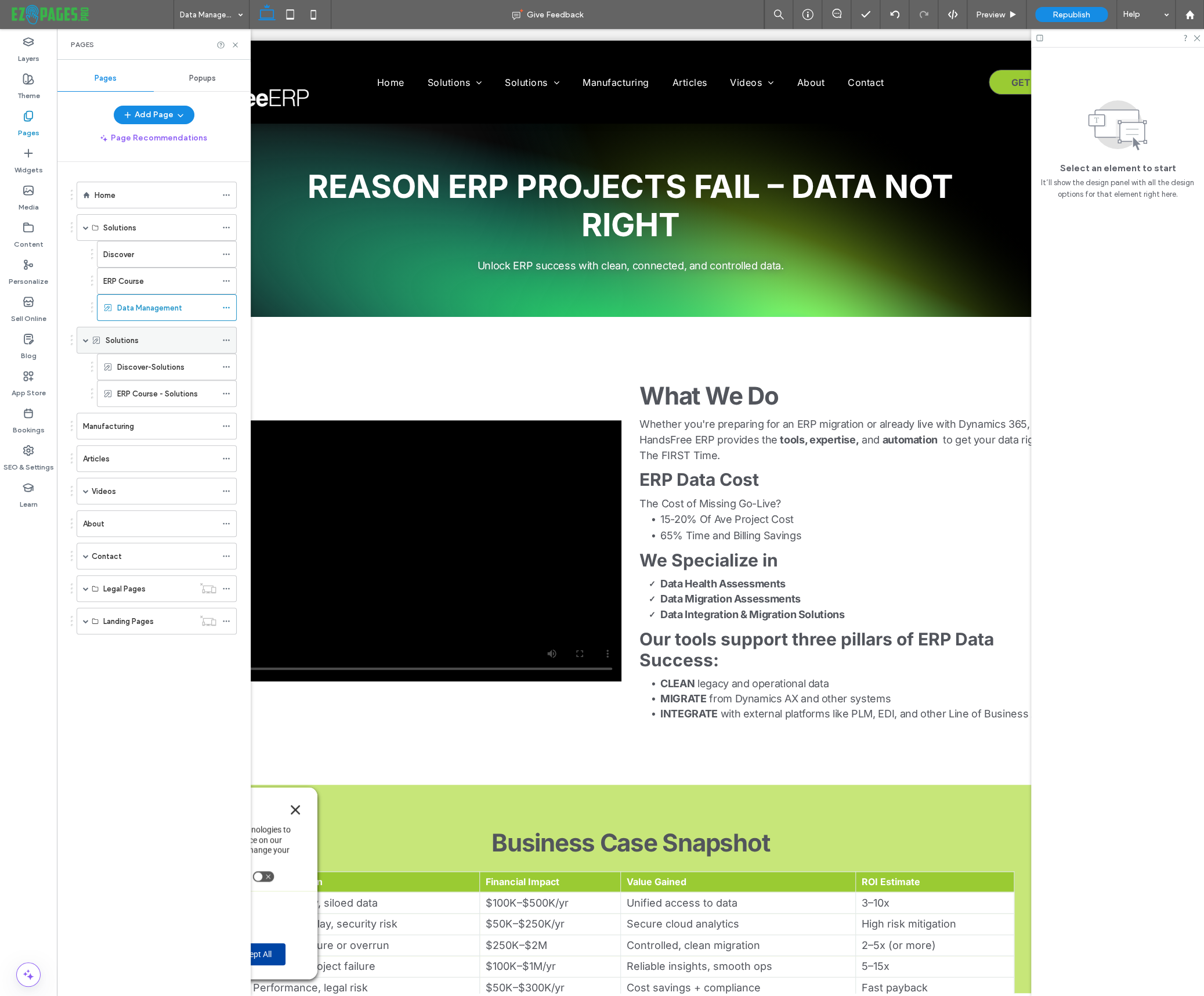
click at [225, 338] on icon at bounding box center [226, 341] width 9 height 9
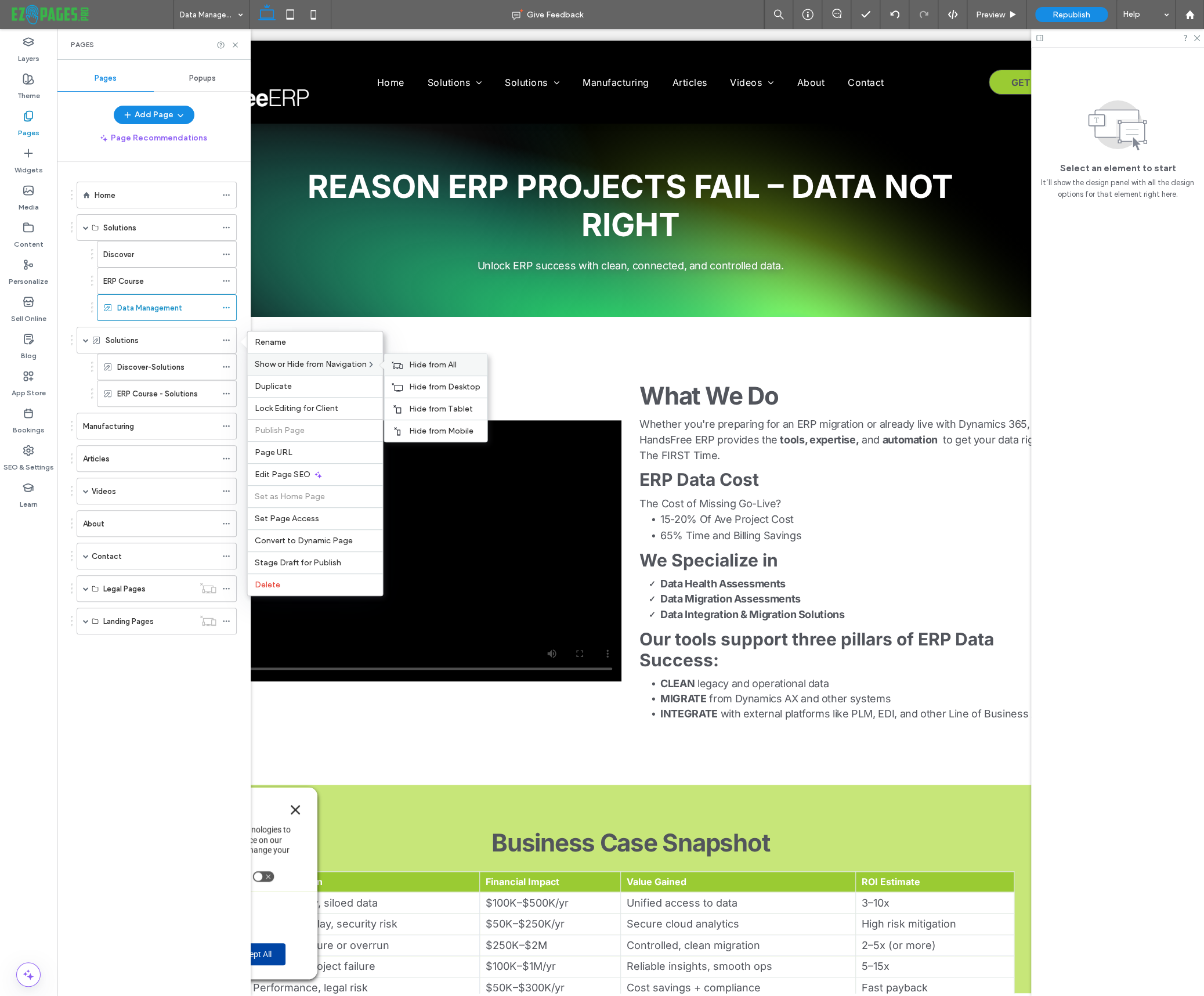
click at [420, 365] on span "Hide from All" at bounding box center [433, 365] width 48 height 10
click at [236, 44] on use at bounding box center [235, 44] width 4 height 4
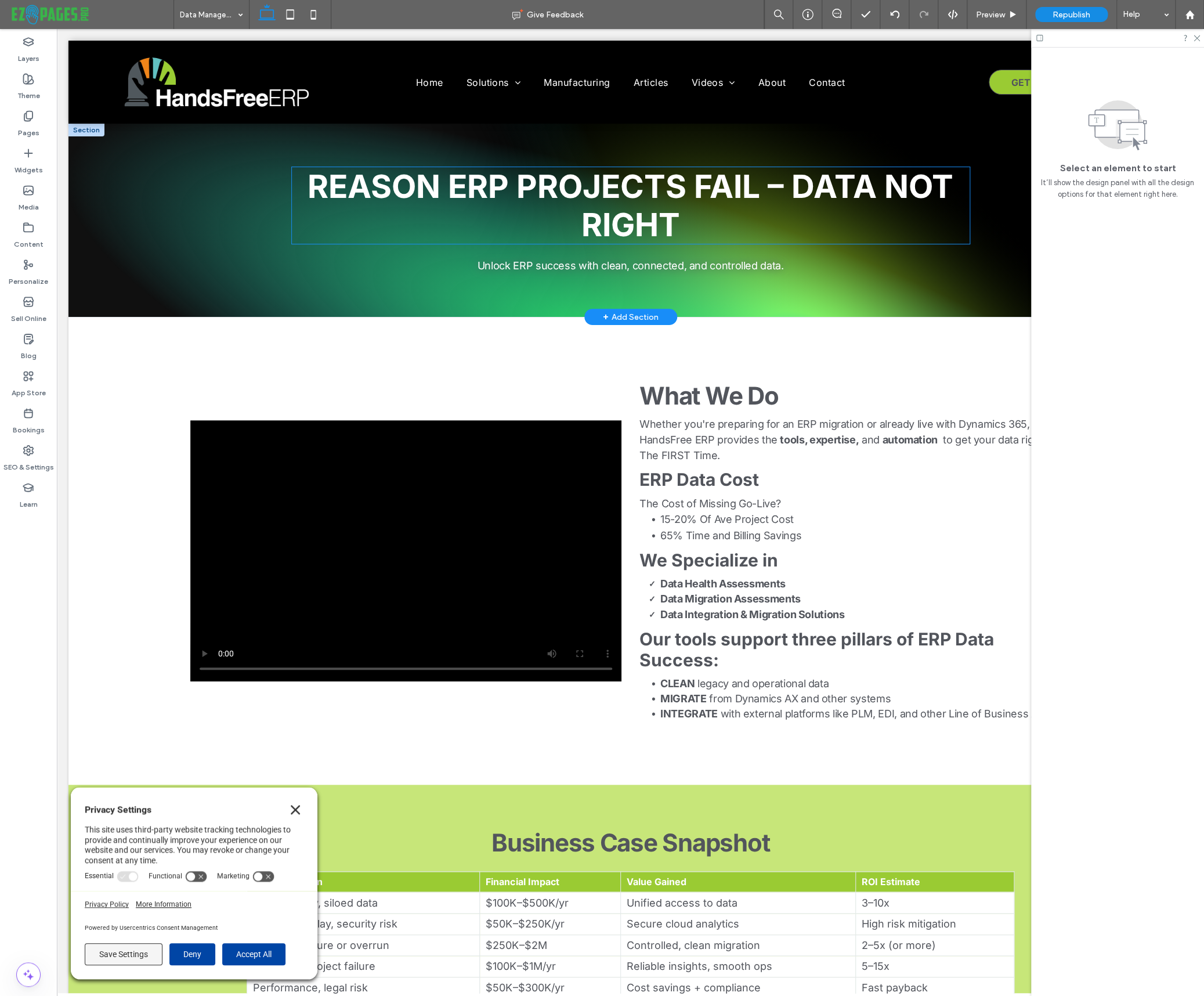
click at [632, 190] on strong "REASON ERP PROJECTS FAIL – DATA NOT RIGHT" at bounding box center [630, 206] width 646 height 77
click at [595, 186] on strong "REASON ERP PROJECTS FAIL – DATA NOT RIGHT" at bounding box center [630, 206] width 646 height 77
click at [587, 188] on strong "REASON ERP PROJECTS FAIL – DATA NOT RIGHT" at bounding box center [630, 206] width 646 height 77
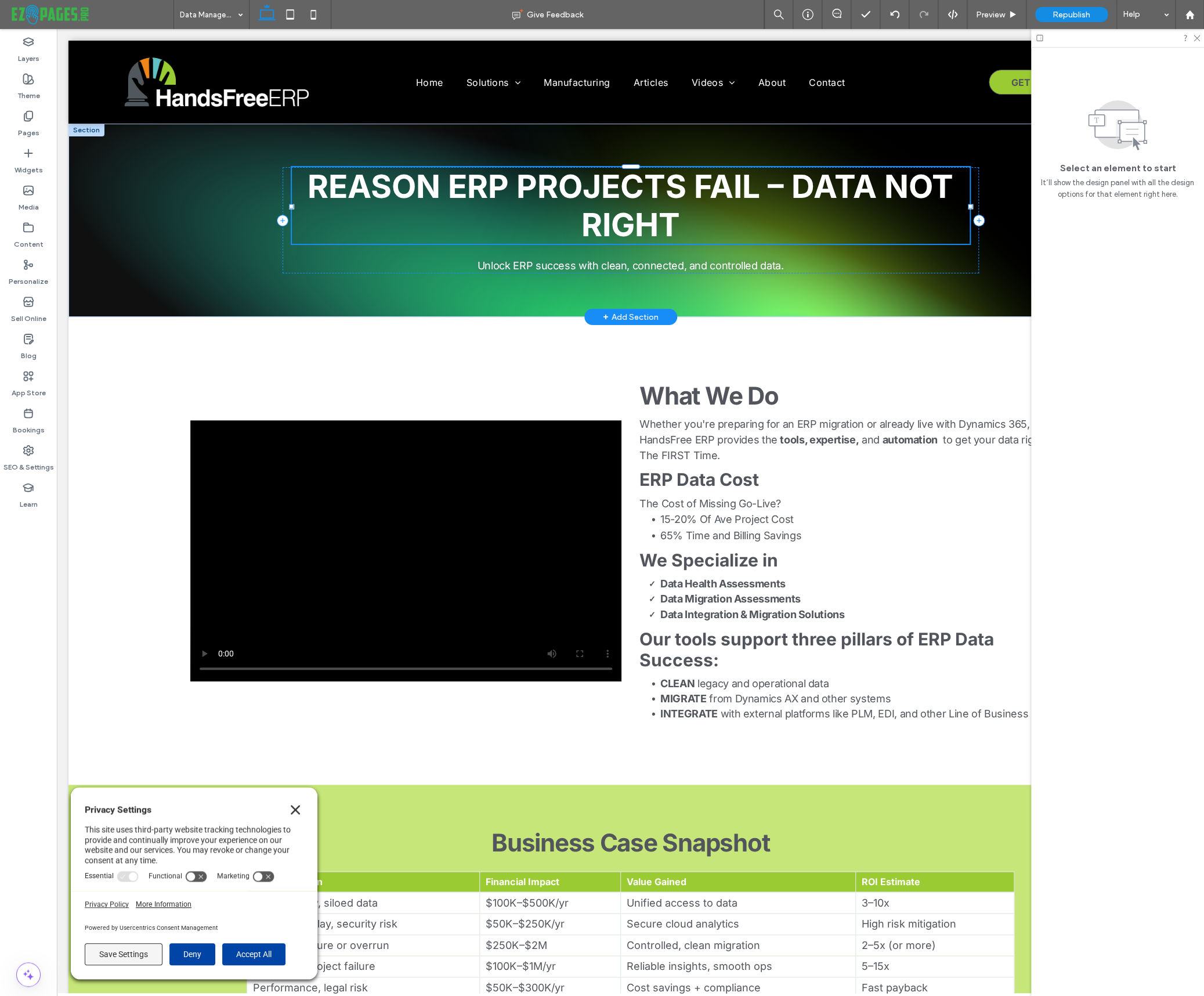
click at [587, 188] on strong "REASON ERP PROJECTS FAIL – DATA NOT RIGHT" at bounding box center [630, 206] width 646 height 77
click at [672, 405] on strong "What We Do" at bounding box center [708, 395] width 139 height 30
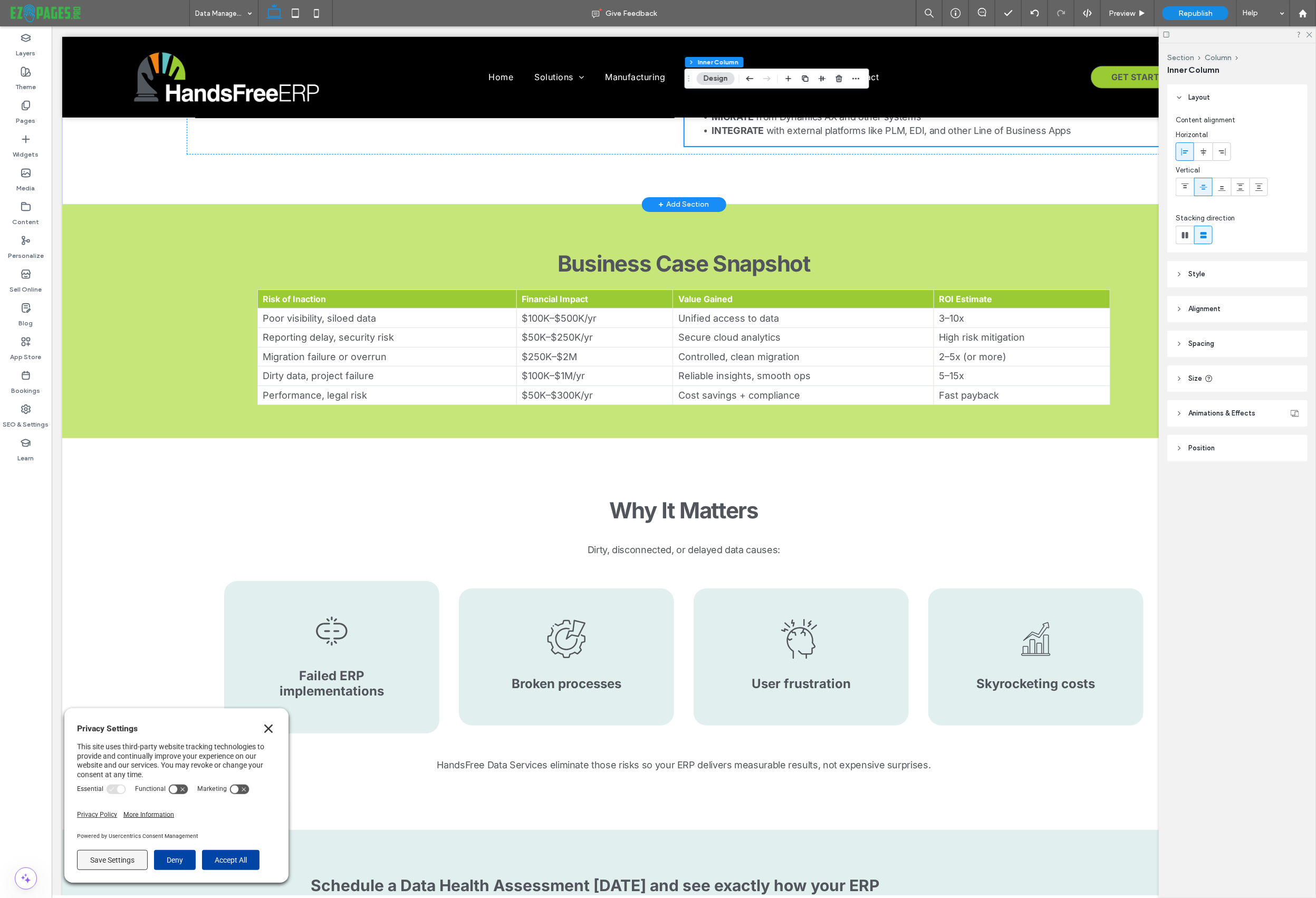
scroll to position [558, 0]
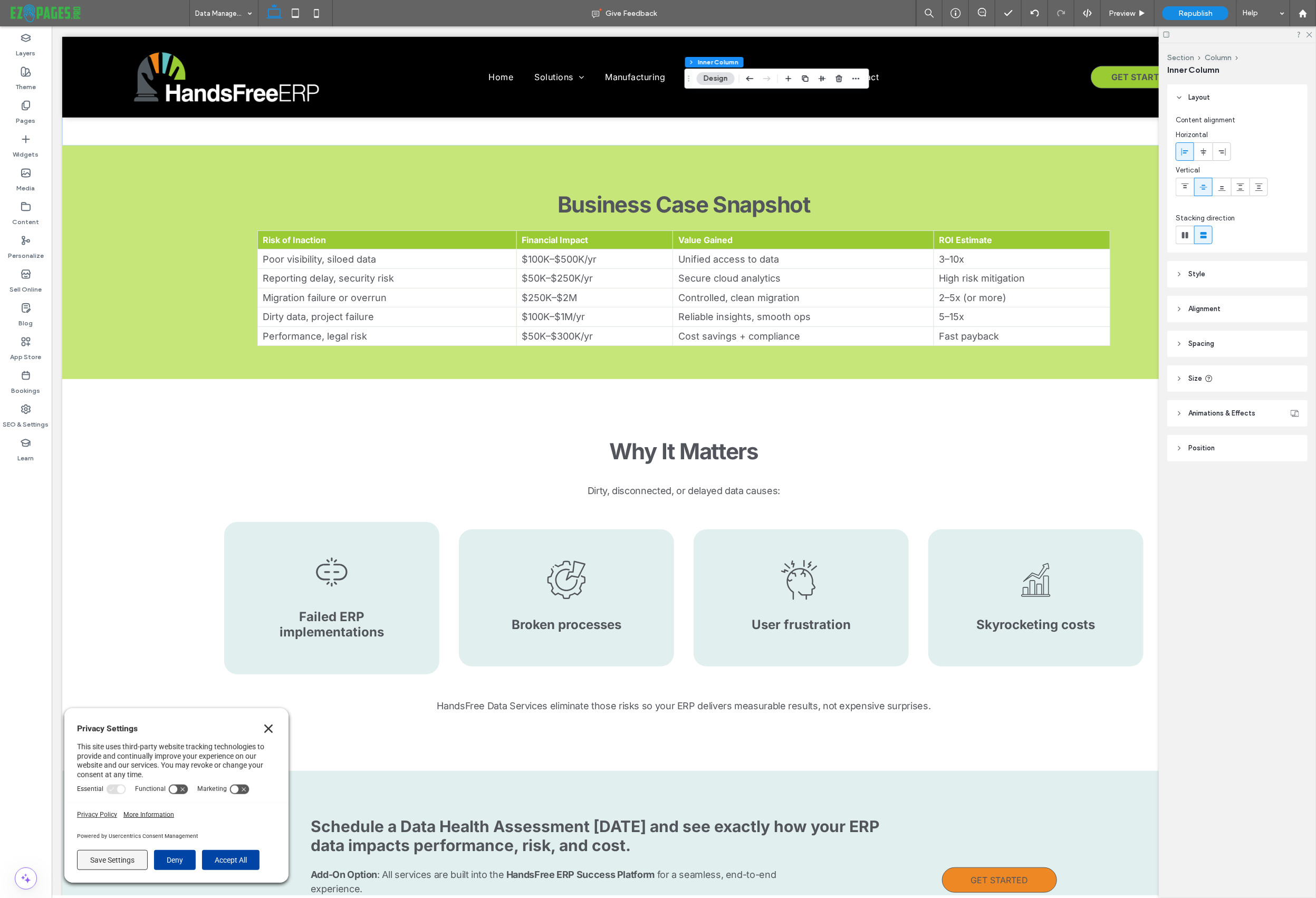
click at [266, 728] on icon "Close" at bounding box center [268, 728] width 9 height 9
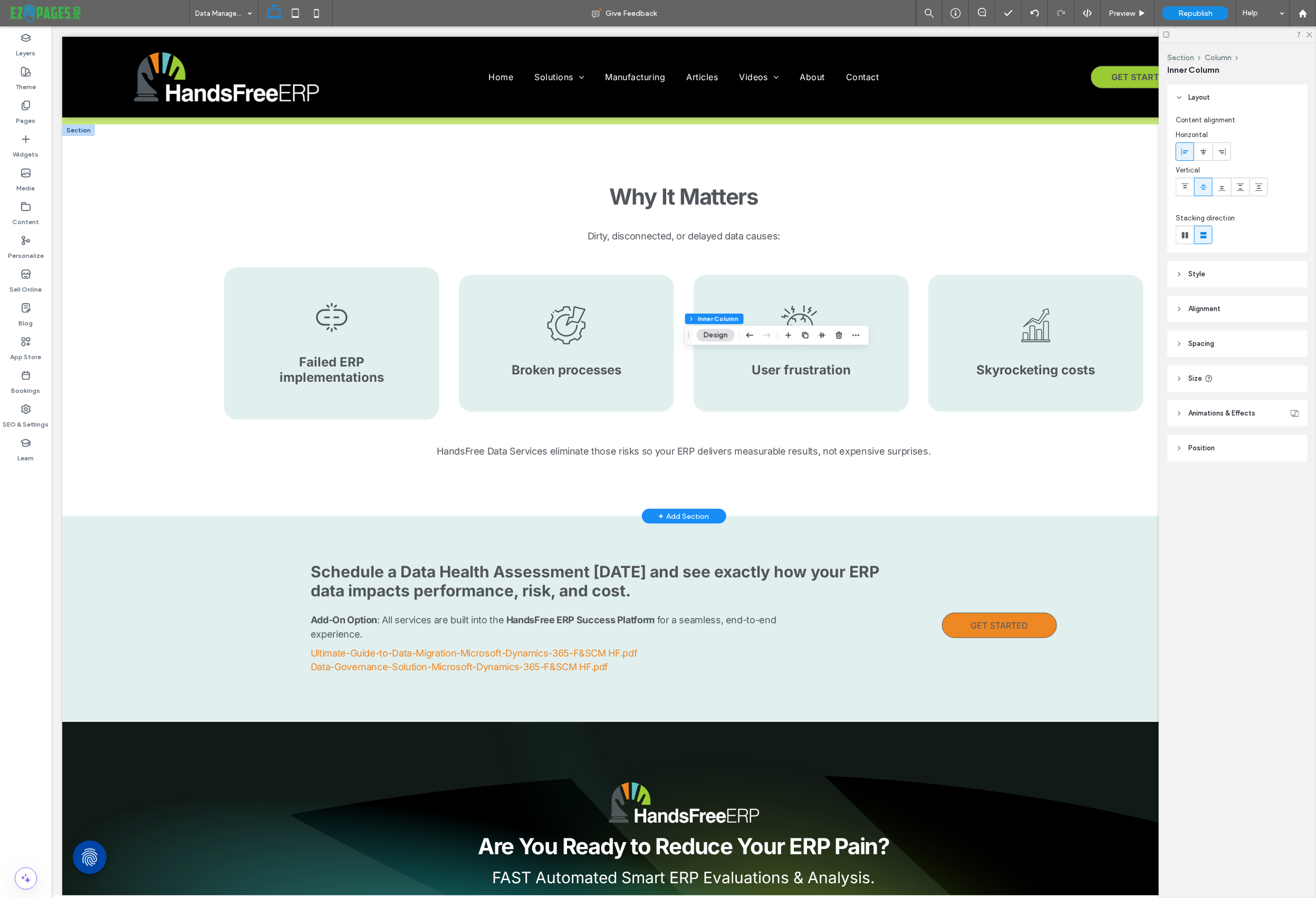
scroll to position [0, 0]
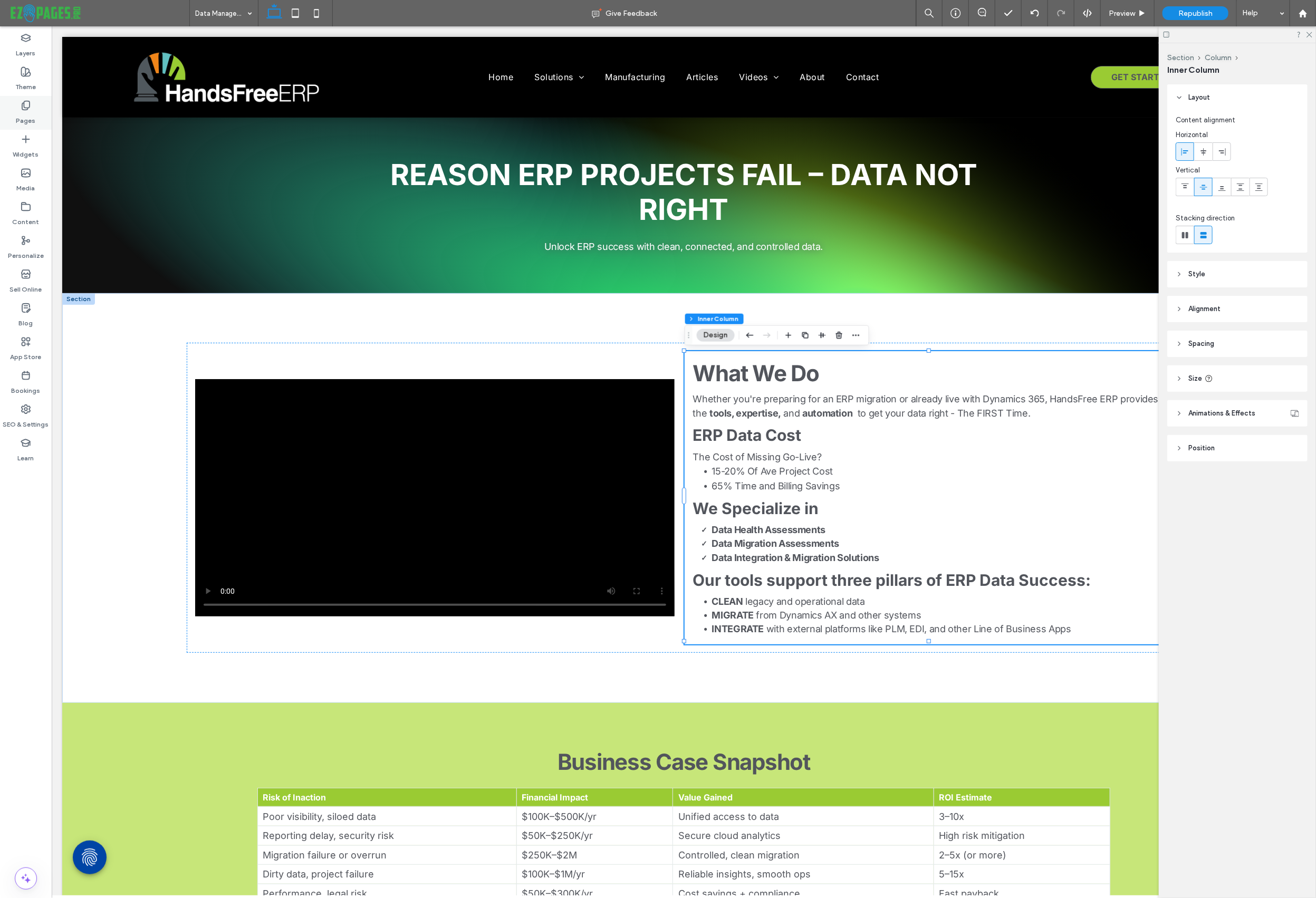
click at [12, 108] on div "Pages" at bounding box center [26, 113] width 52 height 34
click at [25, 108] on icon at bounding box center [26, 105] width 11 height 11
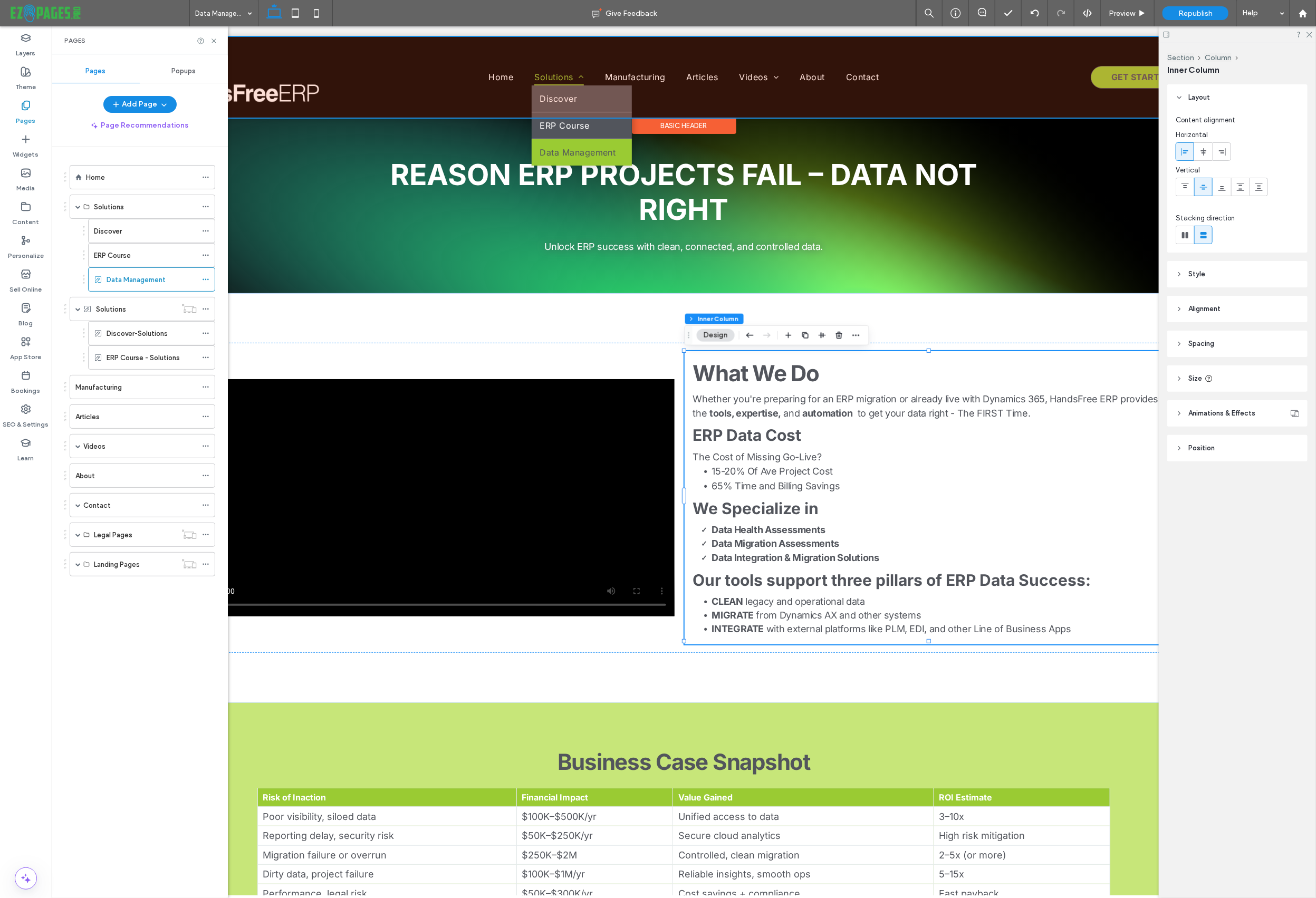
click at [559, 77] on div at bounding box center [683, 77] width 1243 height 81
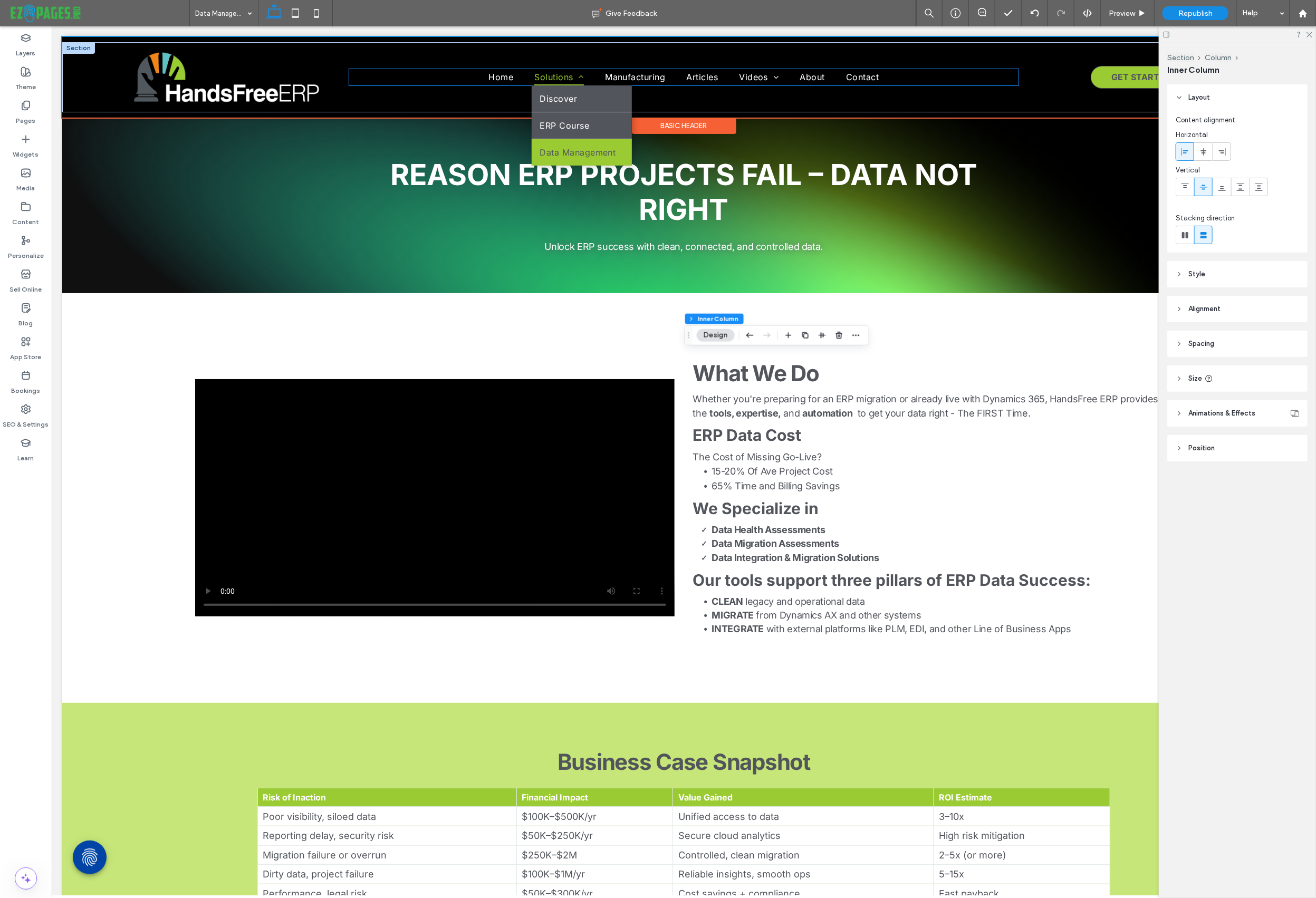
click at [579, 78] on span at bounding box center [579, 76] width 11 height 9
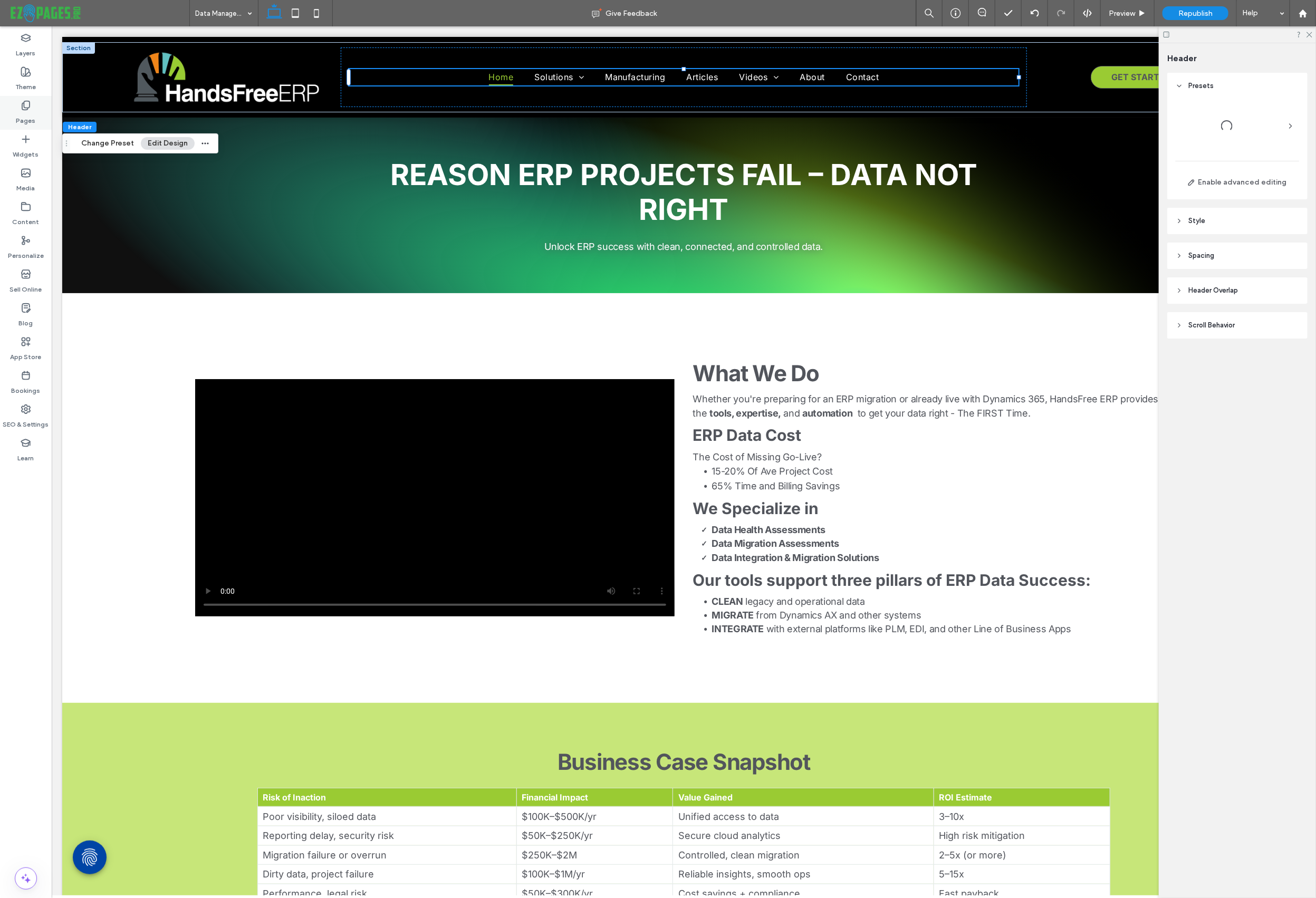
click at [30, 112] on label "Pages" at bounding box center [26, 118] width 19 height 15
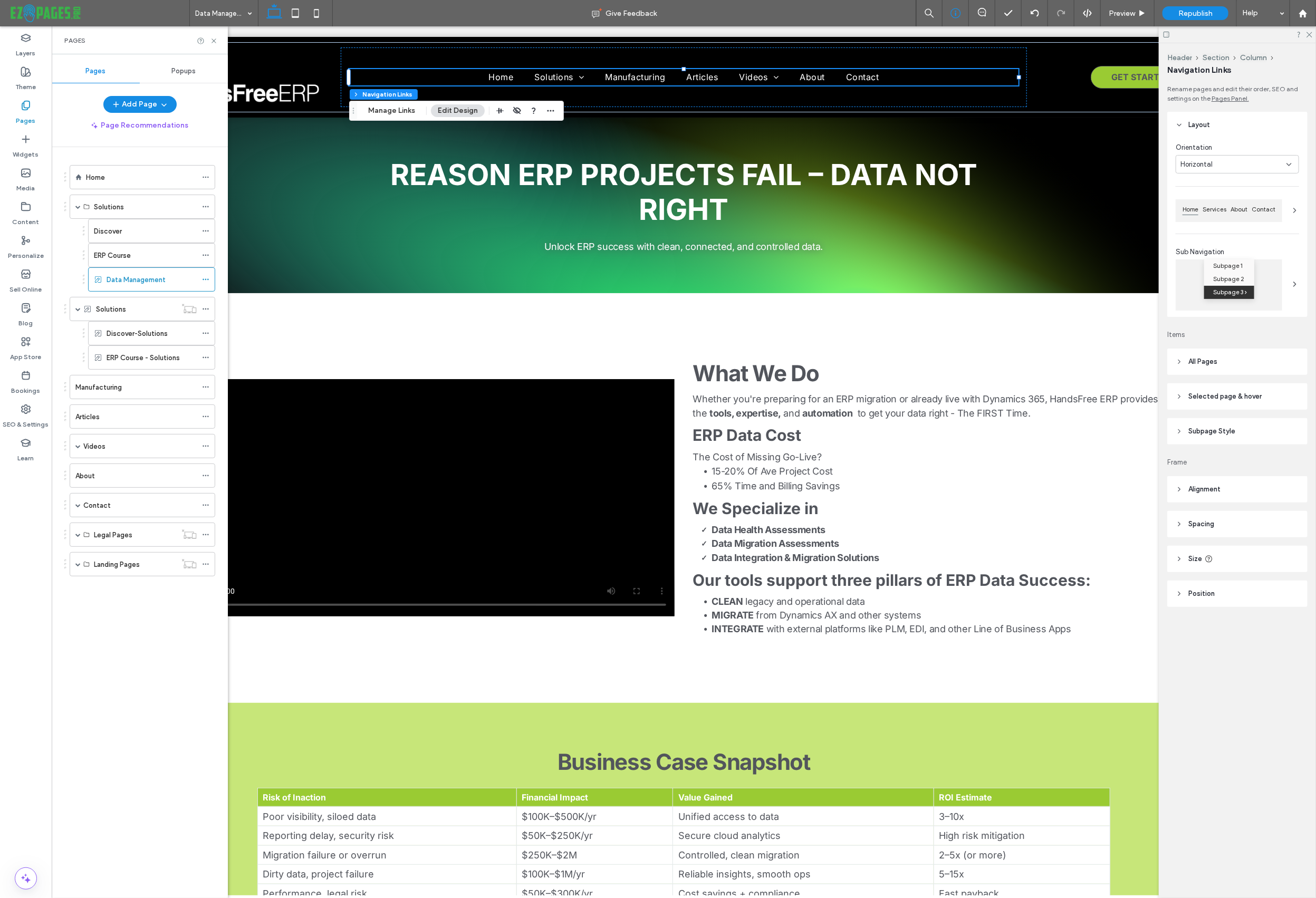
click at [954, 11] on icon at bounding box center [955, 13] width 11 height 11
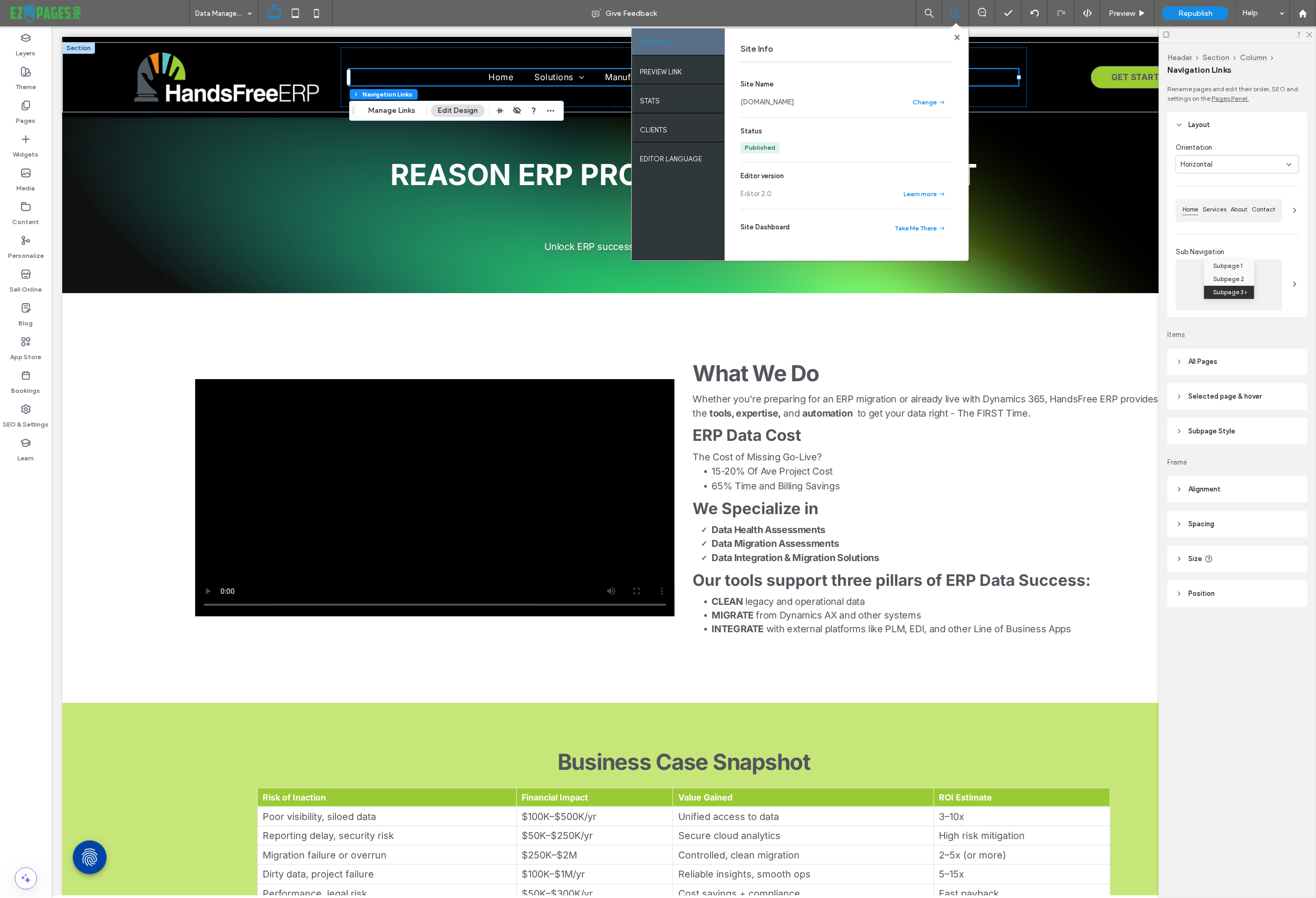
click at [955, 14] on use at bounding box center [955, 13] width 10 height 10
click at [683, 74] on div "PREVIEW LINK" at bounding box center [679, 71] width 93 height 26
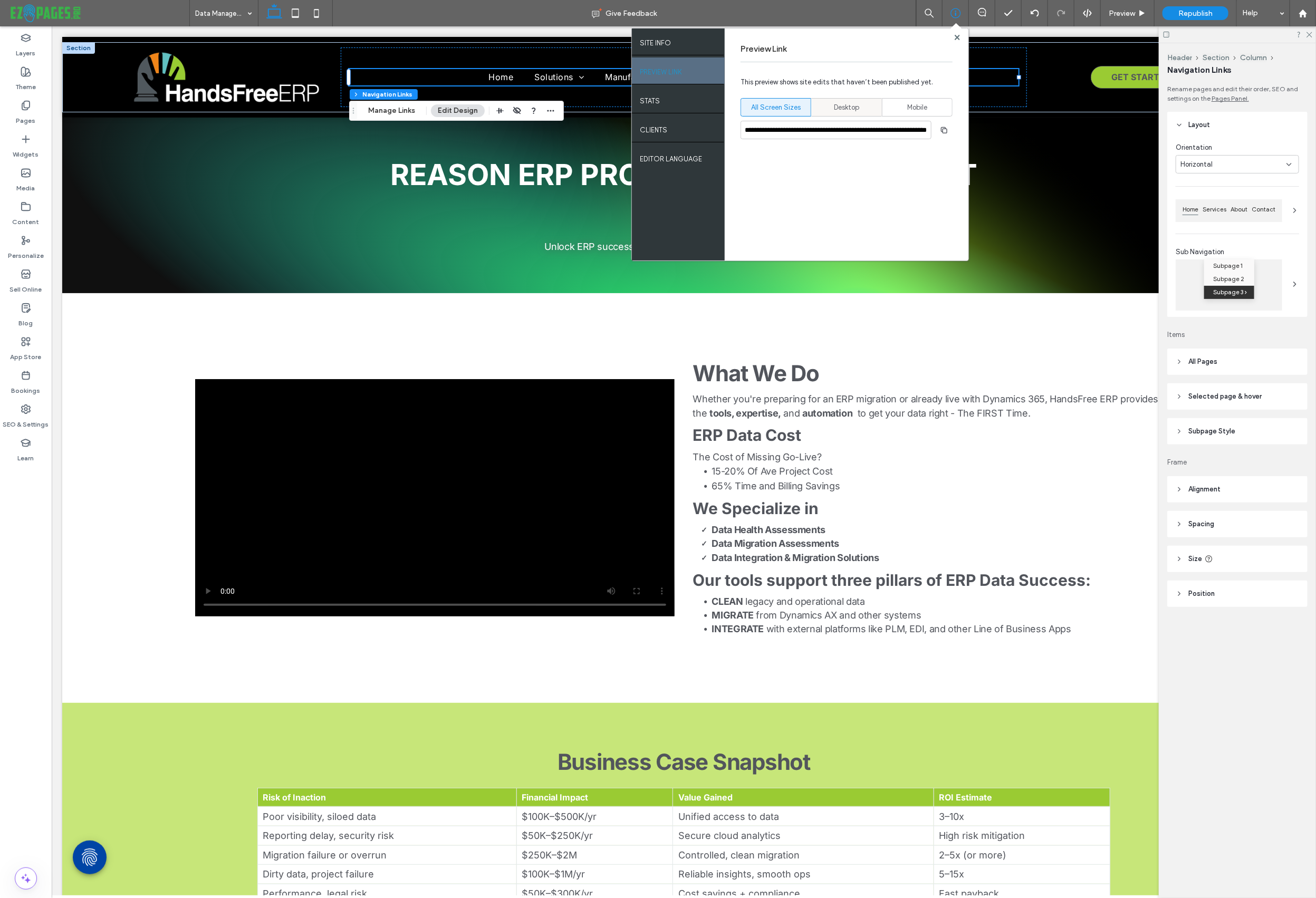
click at [834, 102] on span "Desktop" at bounding box center [846, 108] width 26 height 11
type input "**********"
click at [945, 130] on icon "button" at bounding box center [944, 130] width 9 height 9
click at [957, 35] on icon at bounding box center [957, 37] width 5 height 5
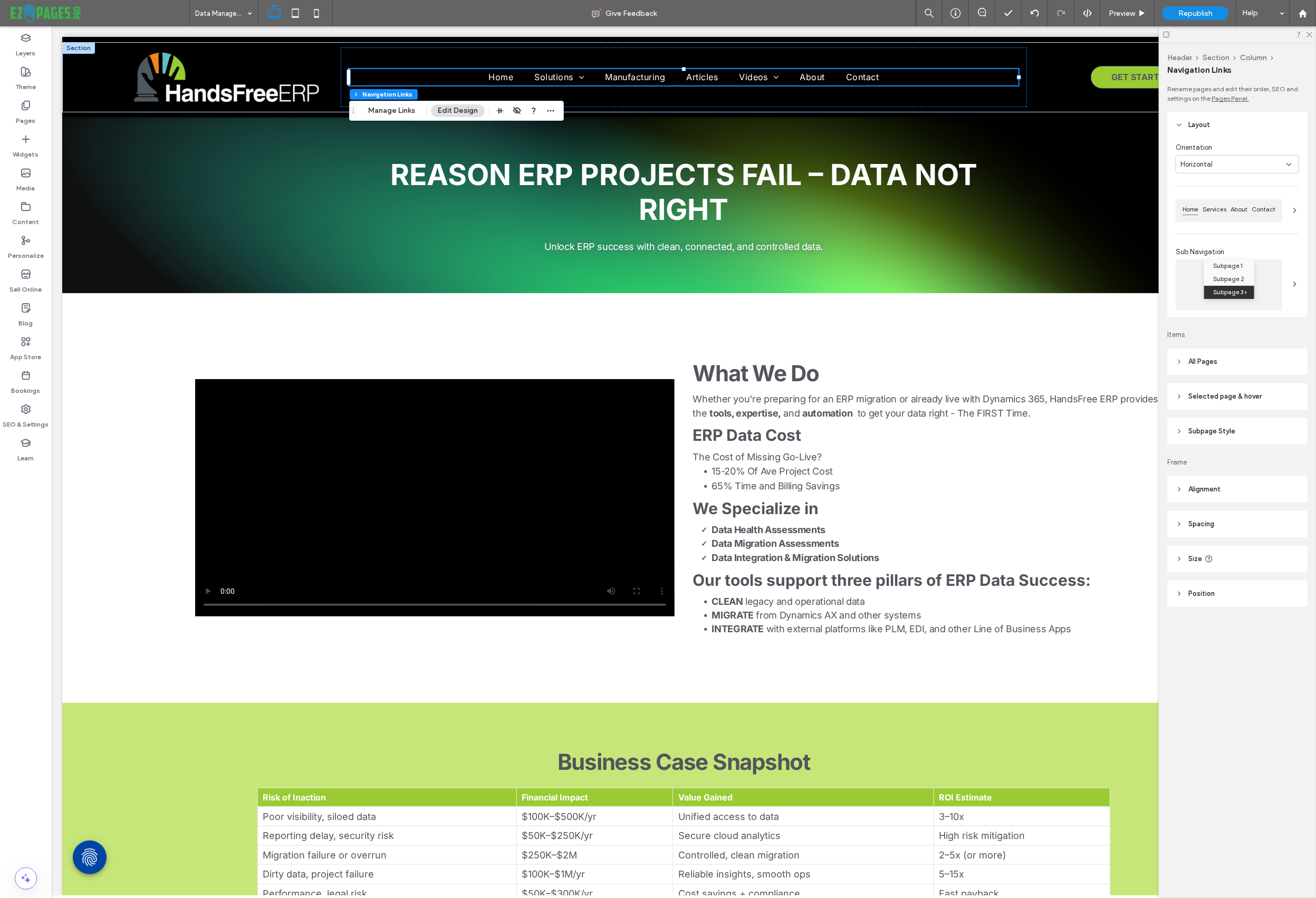
click at [27, 109] on use at bounding box center [26, 106] width 8 height 9
click at [22, 116] on label "Pages" at bounding box center [26, 118] width 19 height 15
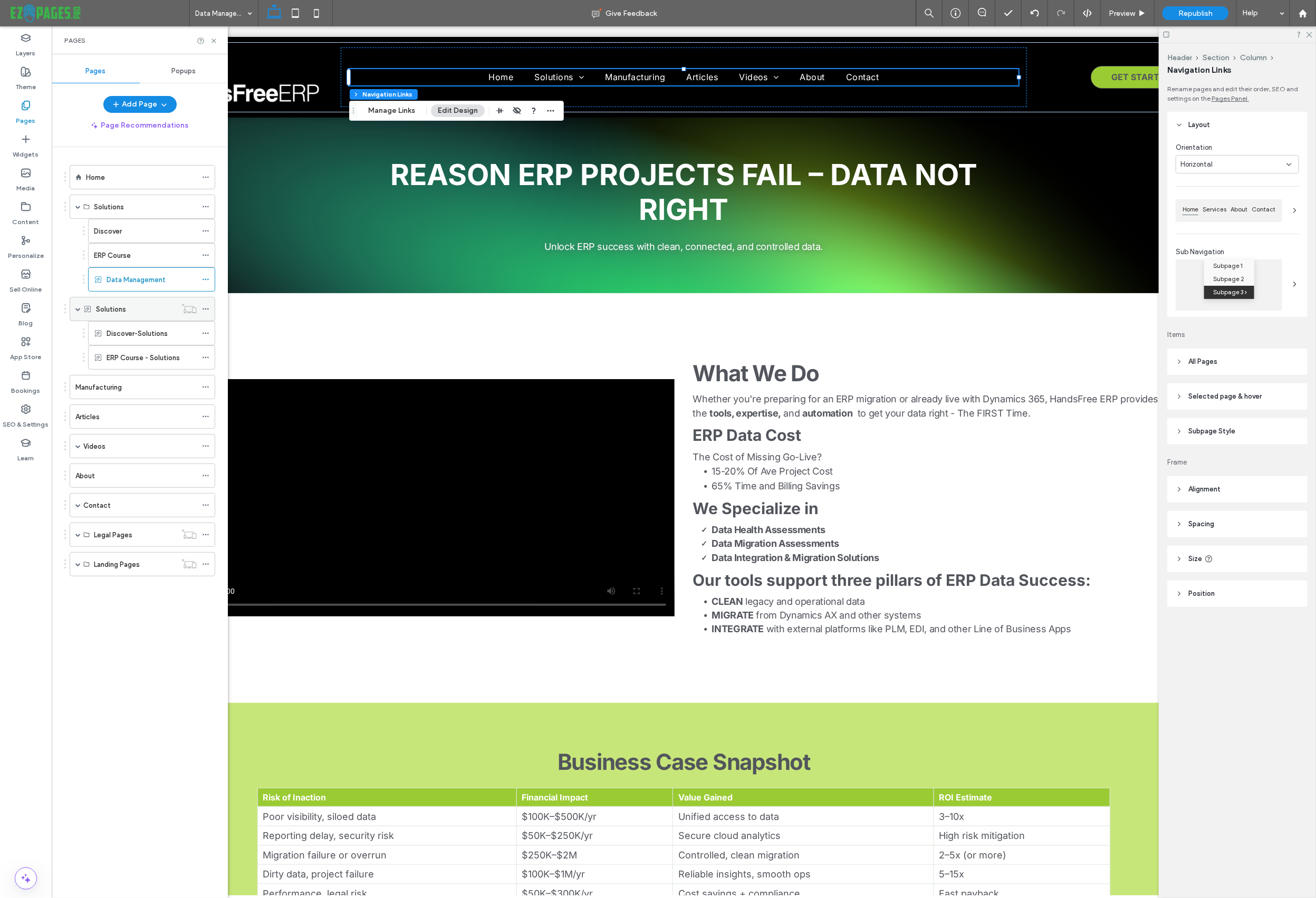
click at [123, 310] on label "Solutions" at bounding box center [111, 309] width 30 height 19
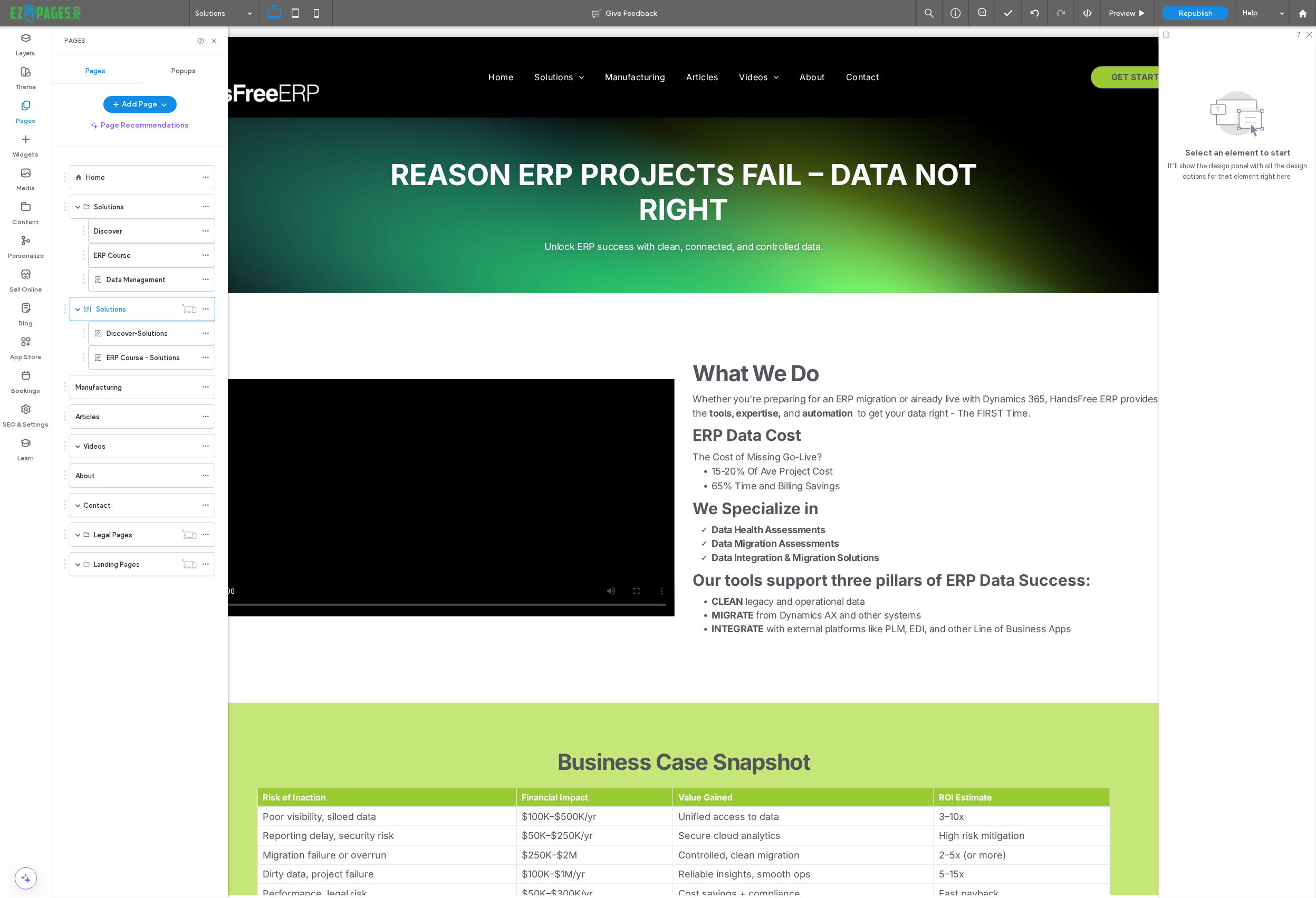
click at [121, 332] on div "Solutions Give Feedback Preview Republish Help Design Panel Site Comments Team …" at bounding box center [658, 449] width 1316 height 898
click at [119, 332] on label "Discover-Solutions" at bounding box center [136, 333] width 61 height 19
click at [129, 230] on div "Discover" at bounding box center [145, 231] width 103 height 11
click at [130, 278] on label "Data Management" at bounding box center [136, 280] width 59 height 19
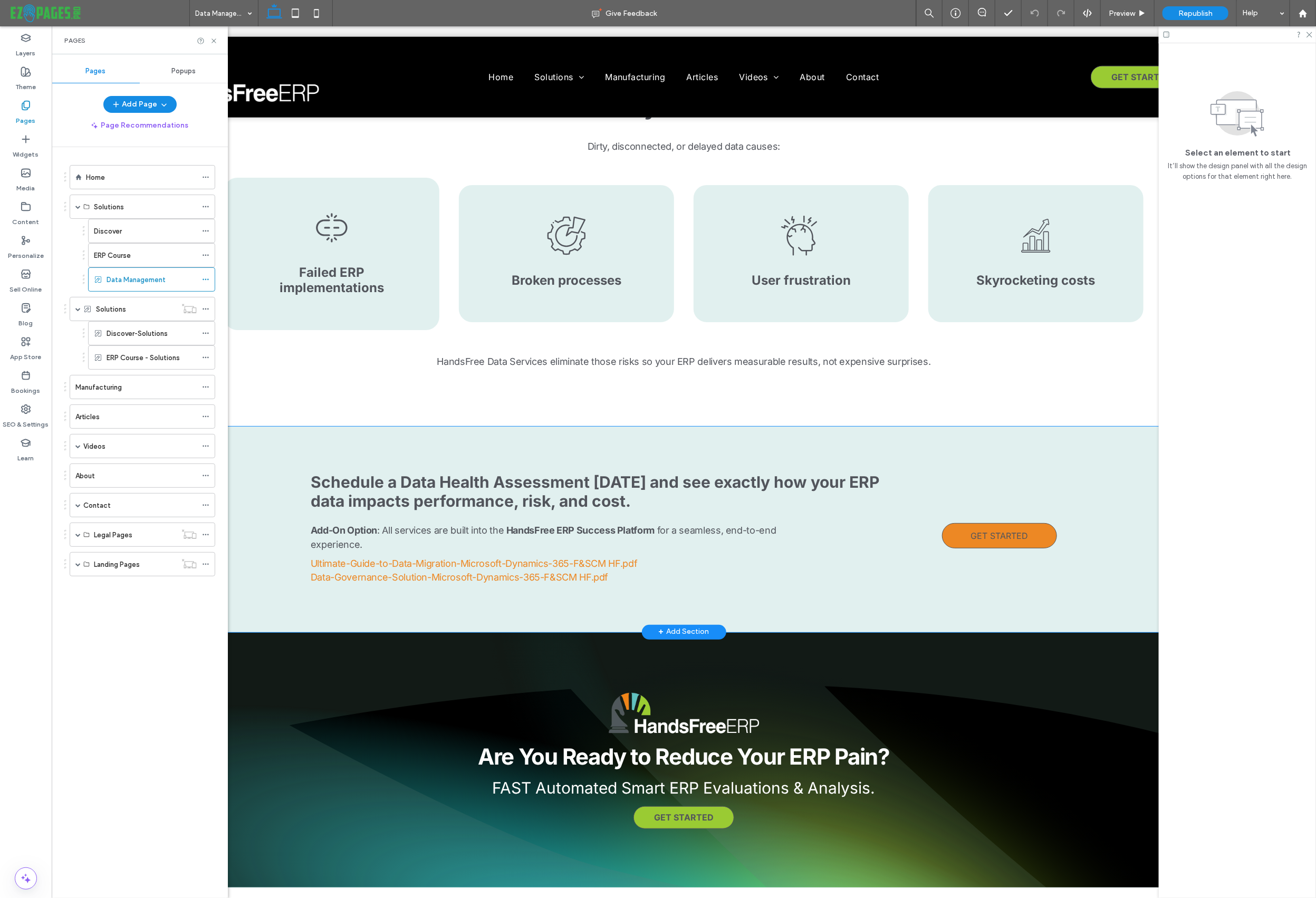
scroll to position [903, 0]
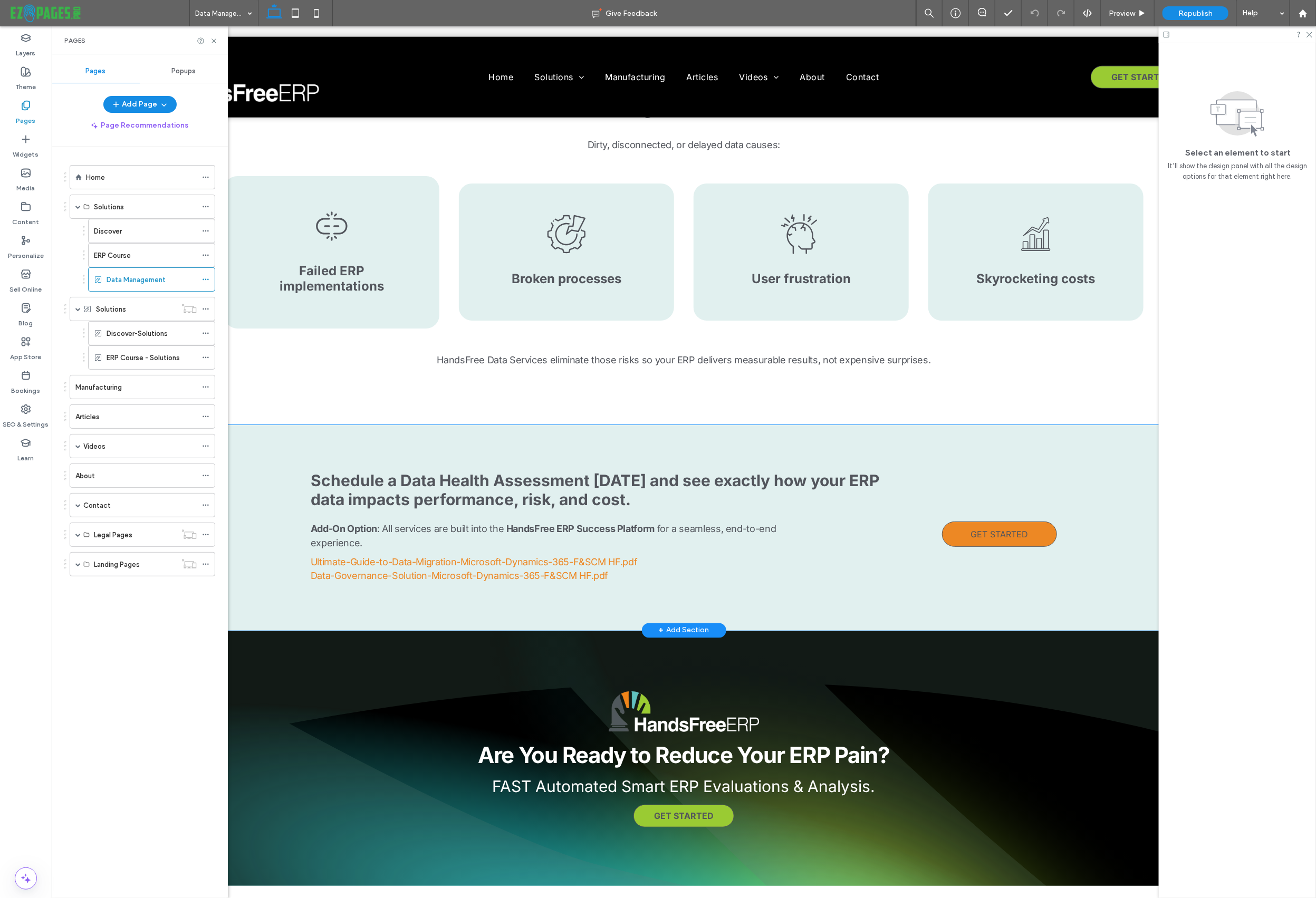
click at [579, 437] on div "Schedule a Data Health Assessment today and see exactly how your ERP data impac…" at bounding box center [683, 527] width 1243 height 206
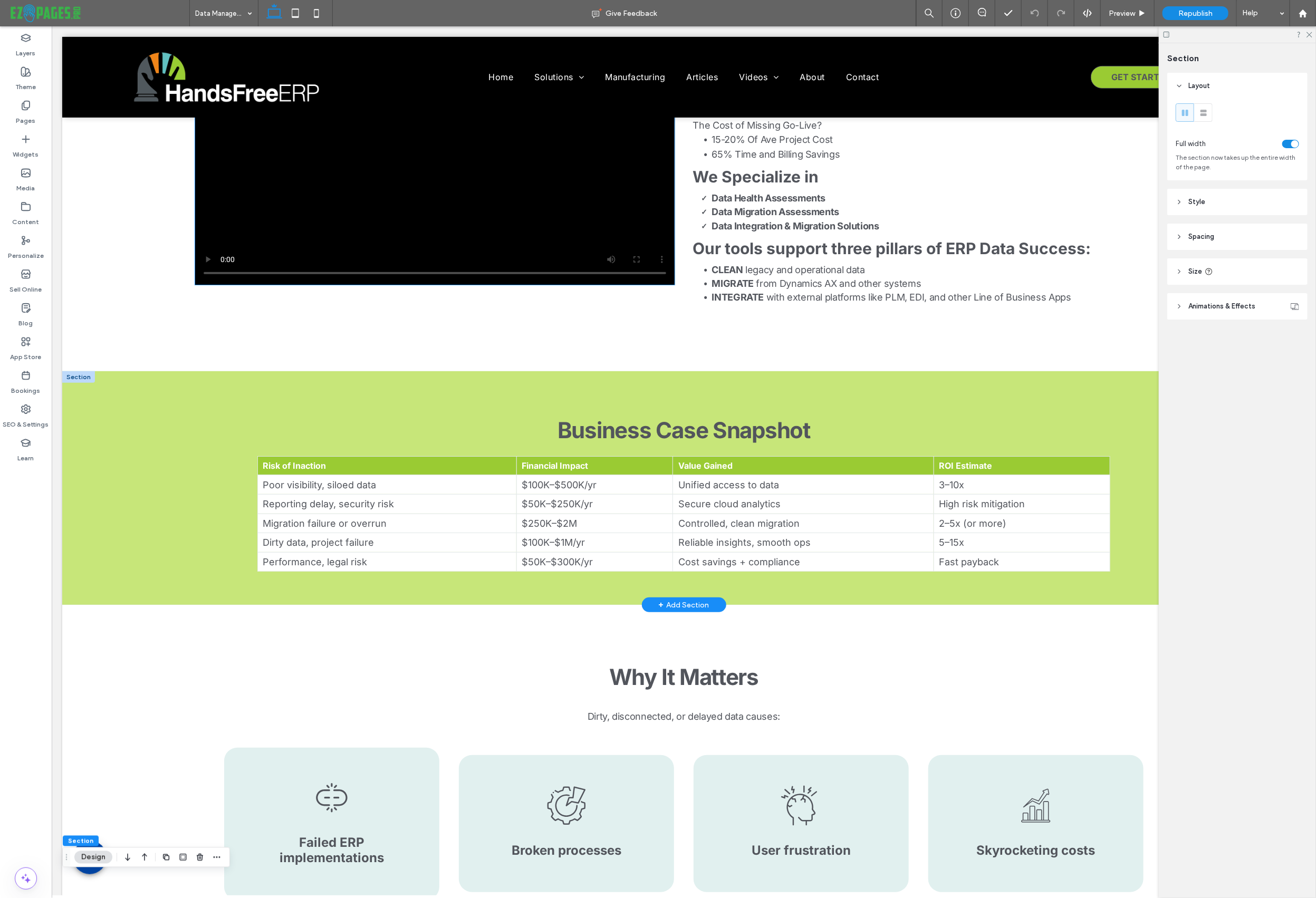
scroll to position [0, 0]
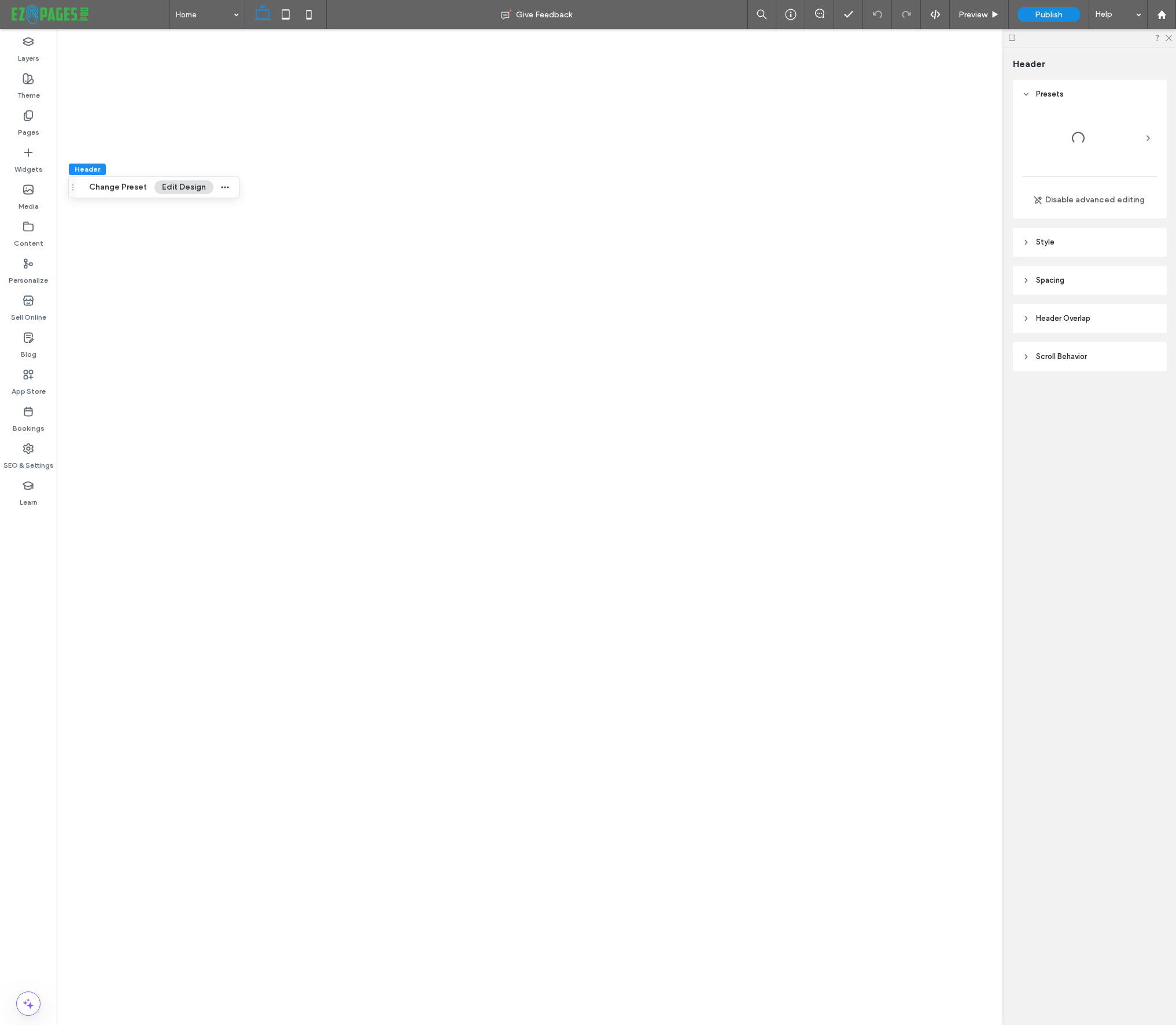
click at [1168, 35] on icon at bounding box center [1167, 37] width 8 height 8
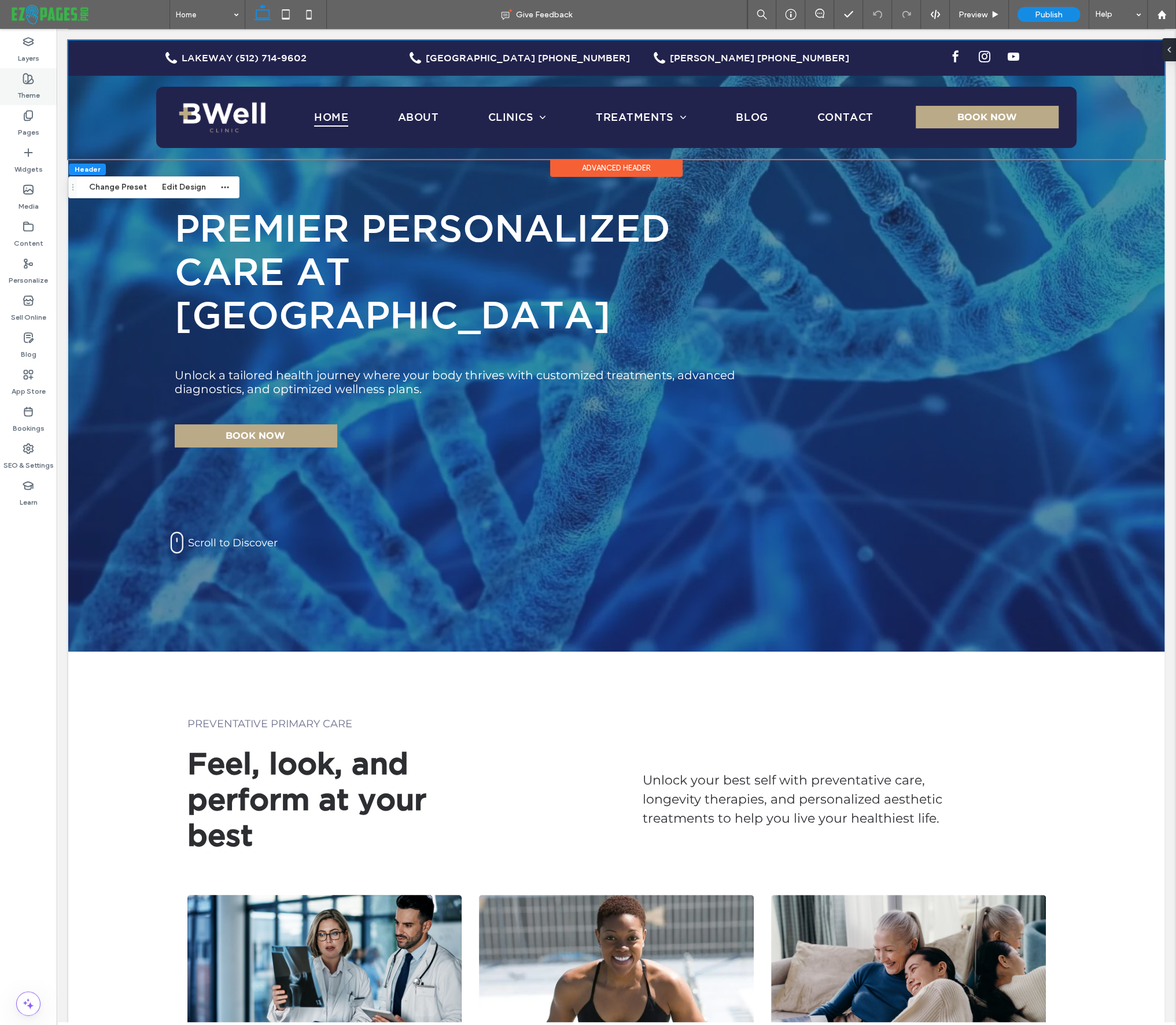
click at [35, 93] on label "Theme" at bounding box center [28, 92] width 23 height 16
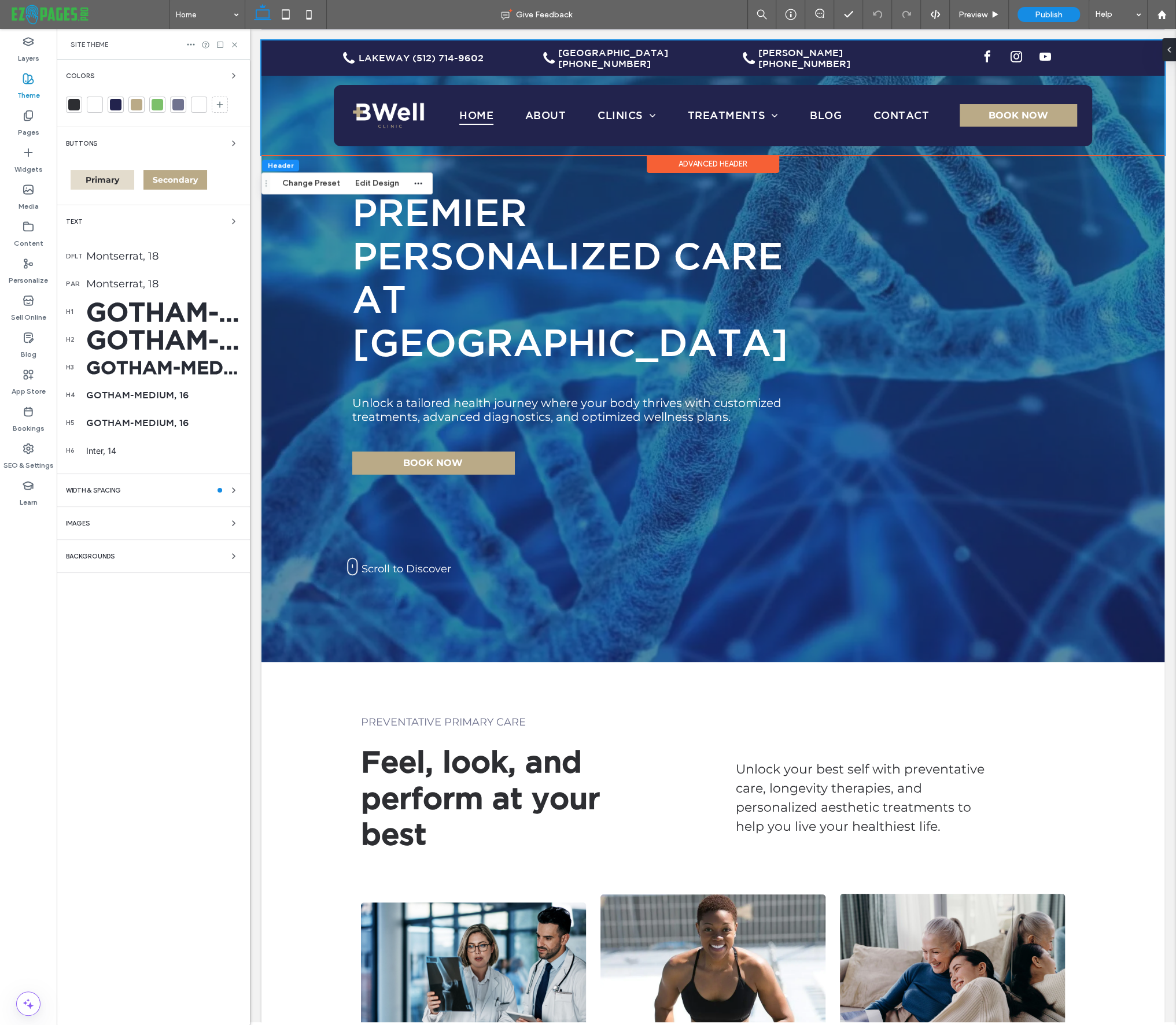
click at [101, 178] on span "Primary" at bounding box center [102, 179] width 33 height 10
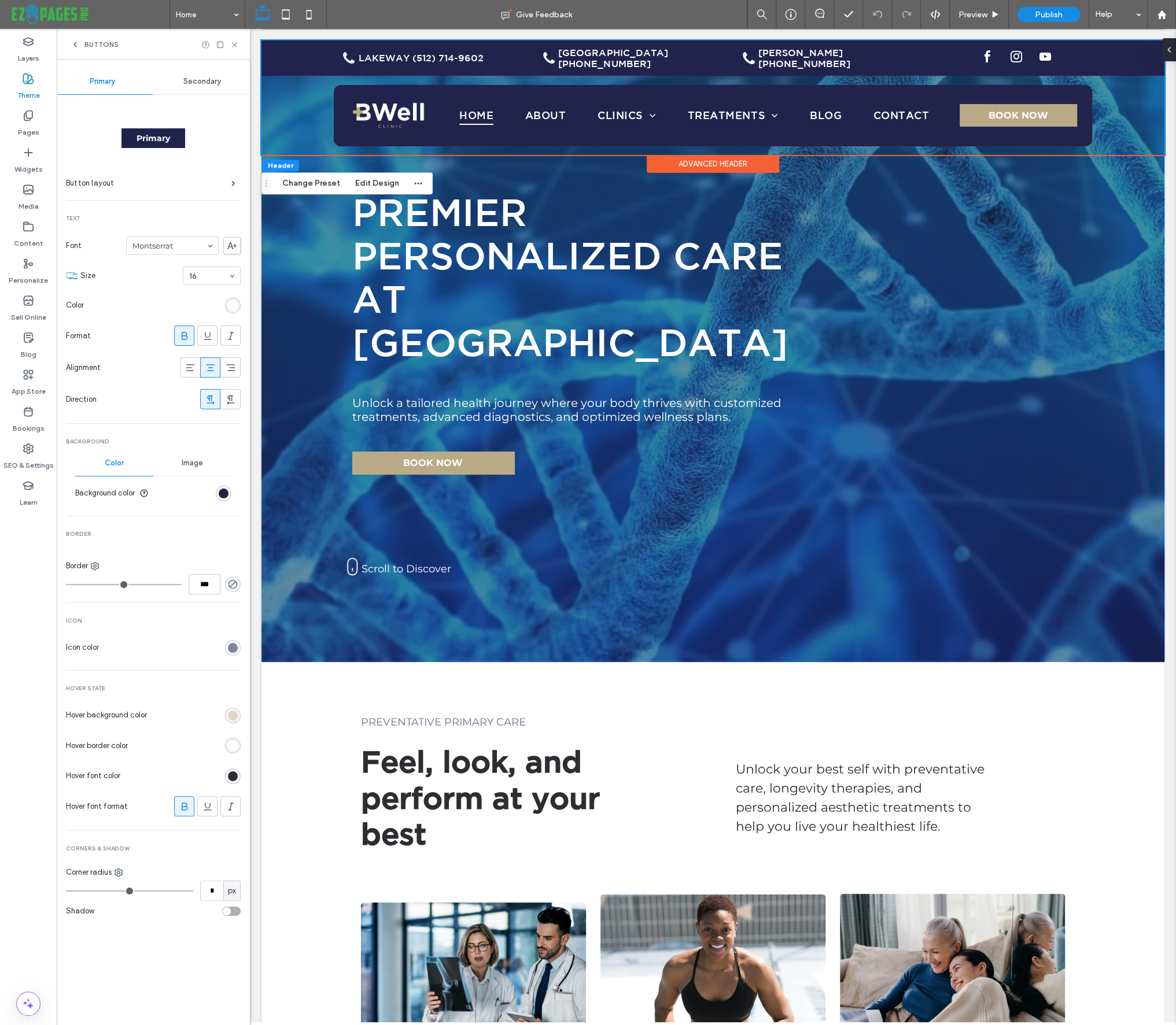
click at [231, 648] on div "rgb(112, 115, 143)" at bounding box center [233, 648] width 10 height 10
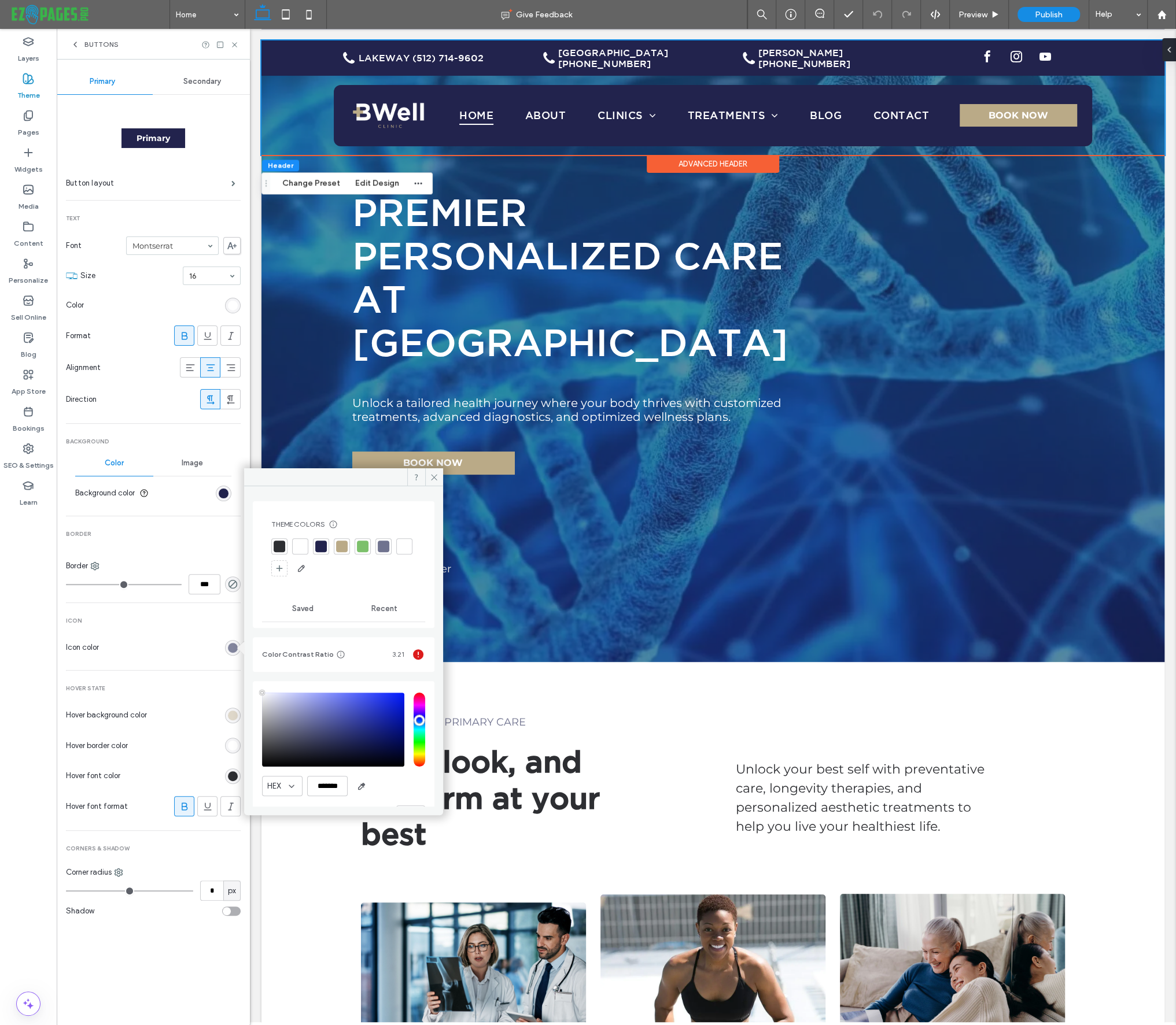
type input "****"
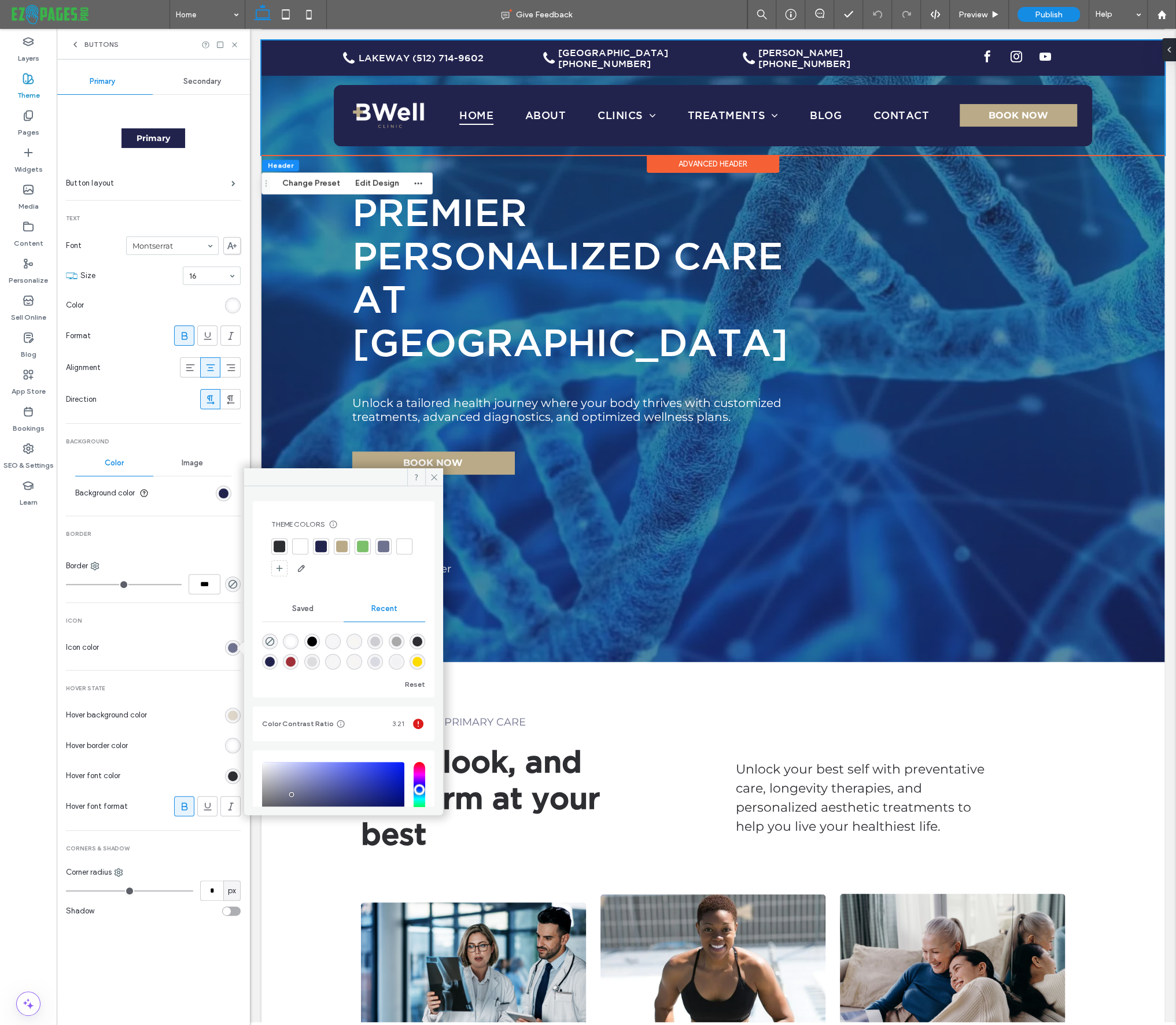
click at [207, 646] on section "Icon color" at bounding box center [153, 648] width 174 height 29
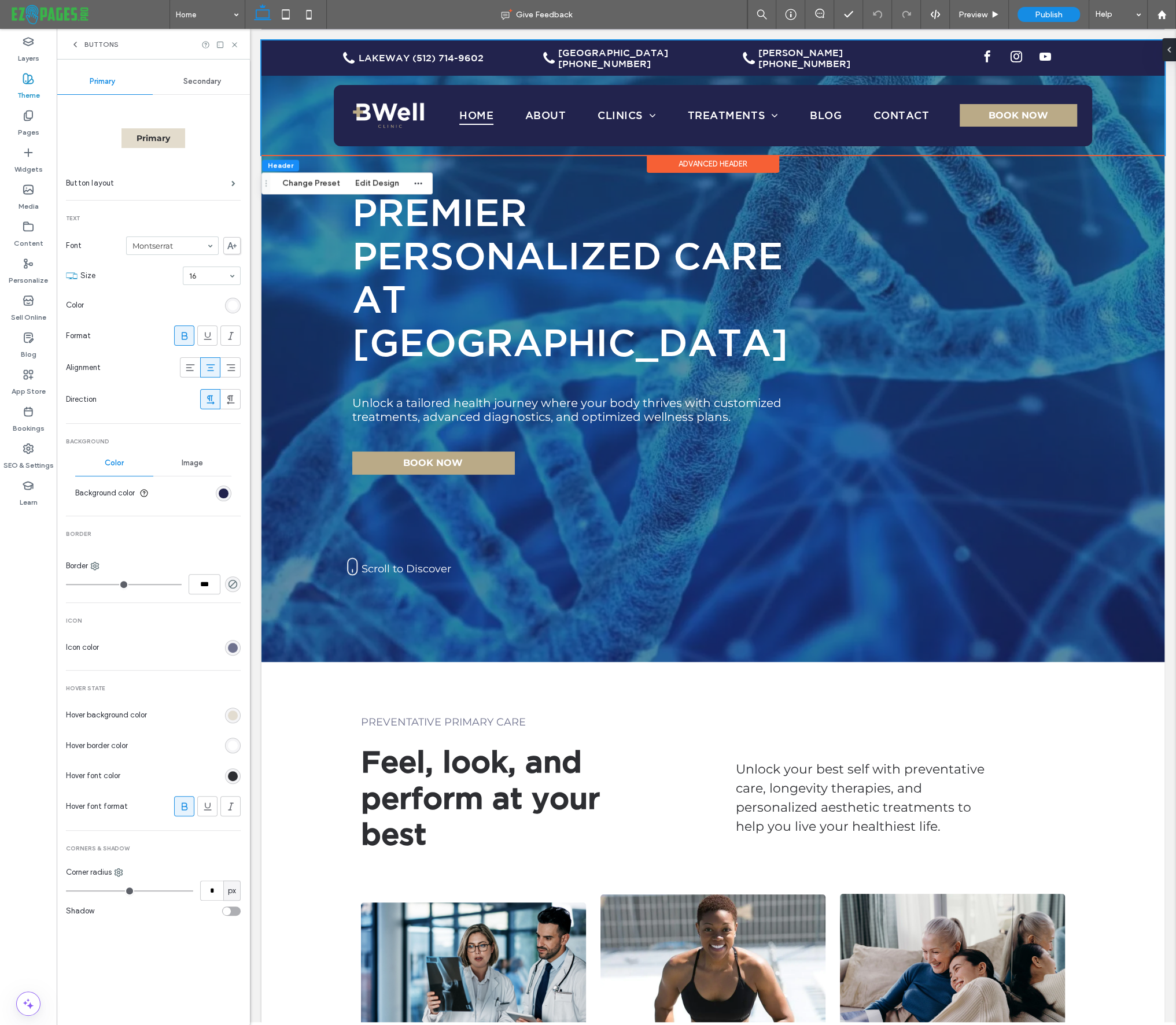
click at [232, 714] on div "rgba(186, 170, 135, 0.41)" at bounding box center [233, 716] width 10 height 10
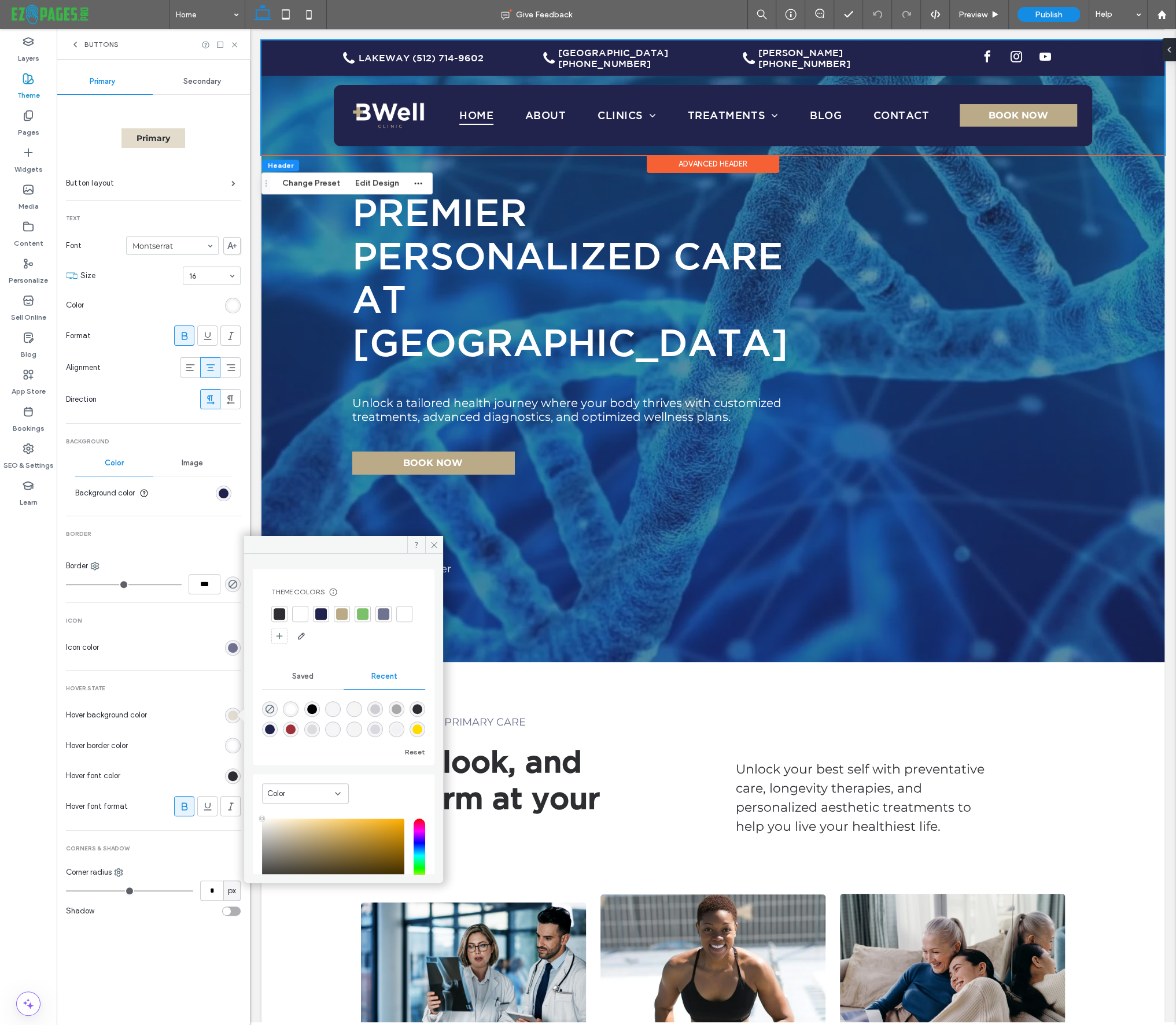
type input "***"
click at [361, 614] on div at bounding box center [363, 614] width 12 height 12
click at [193, 682] on div "Primary Button layout Text Font Montserrat Size 16 Color Format Alignment Direc…" at bounding box center [153, 511] width 174 height 832
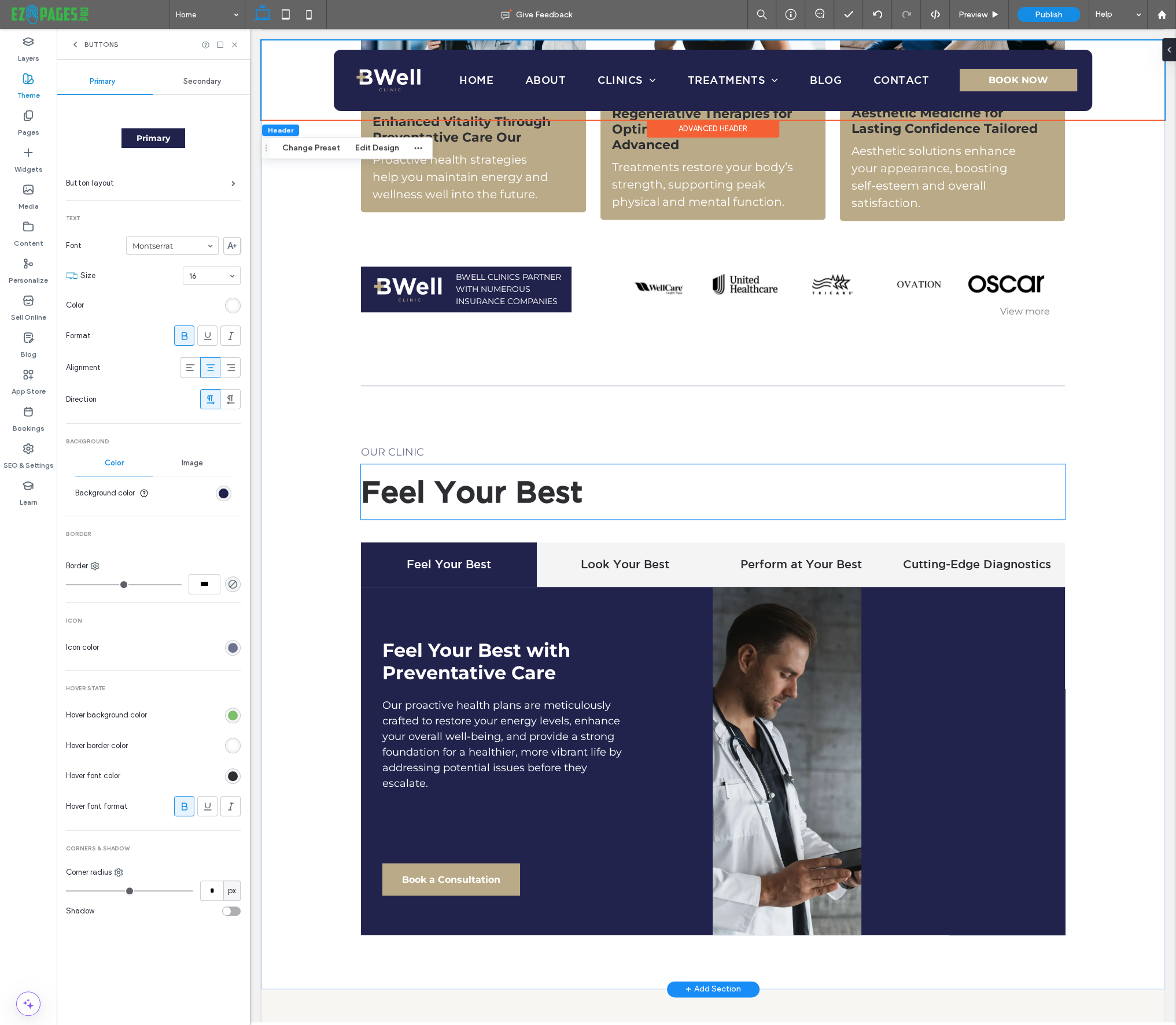
scroll to position [660, 0]
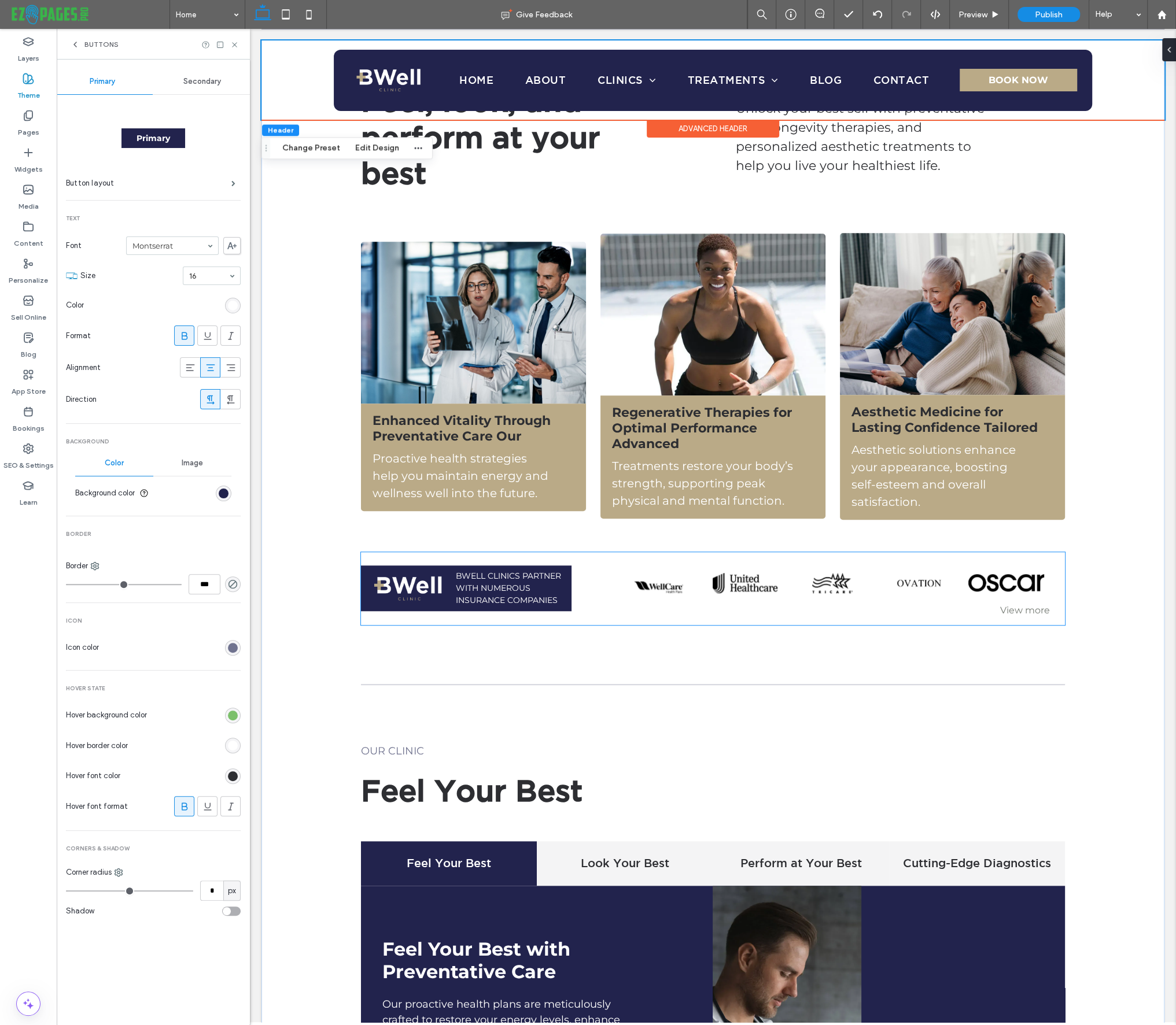
click at [708, 573] on link at bounding box center [745, 583] width 75 height 20
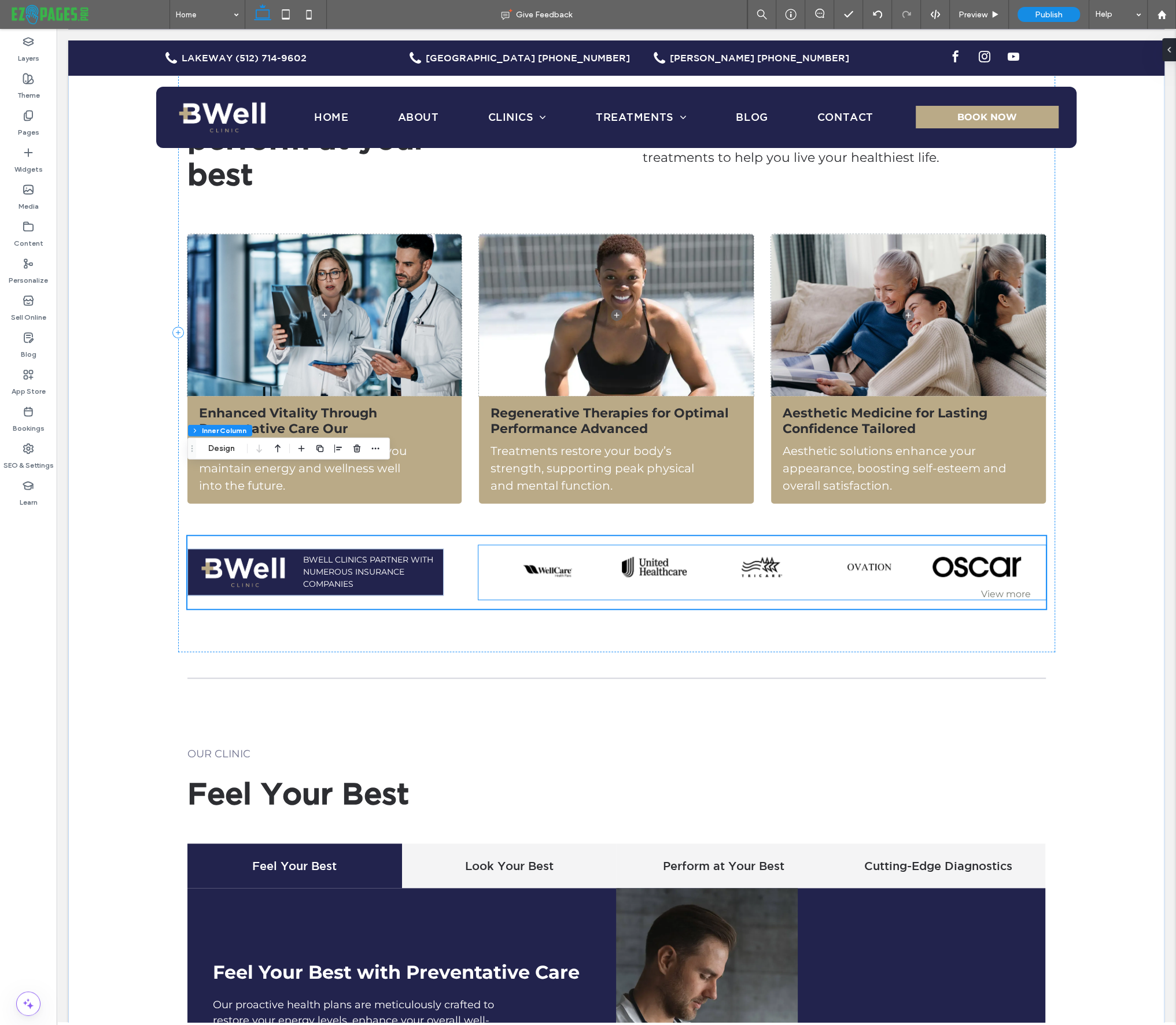
scroll to position [670, 0]
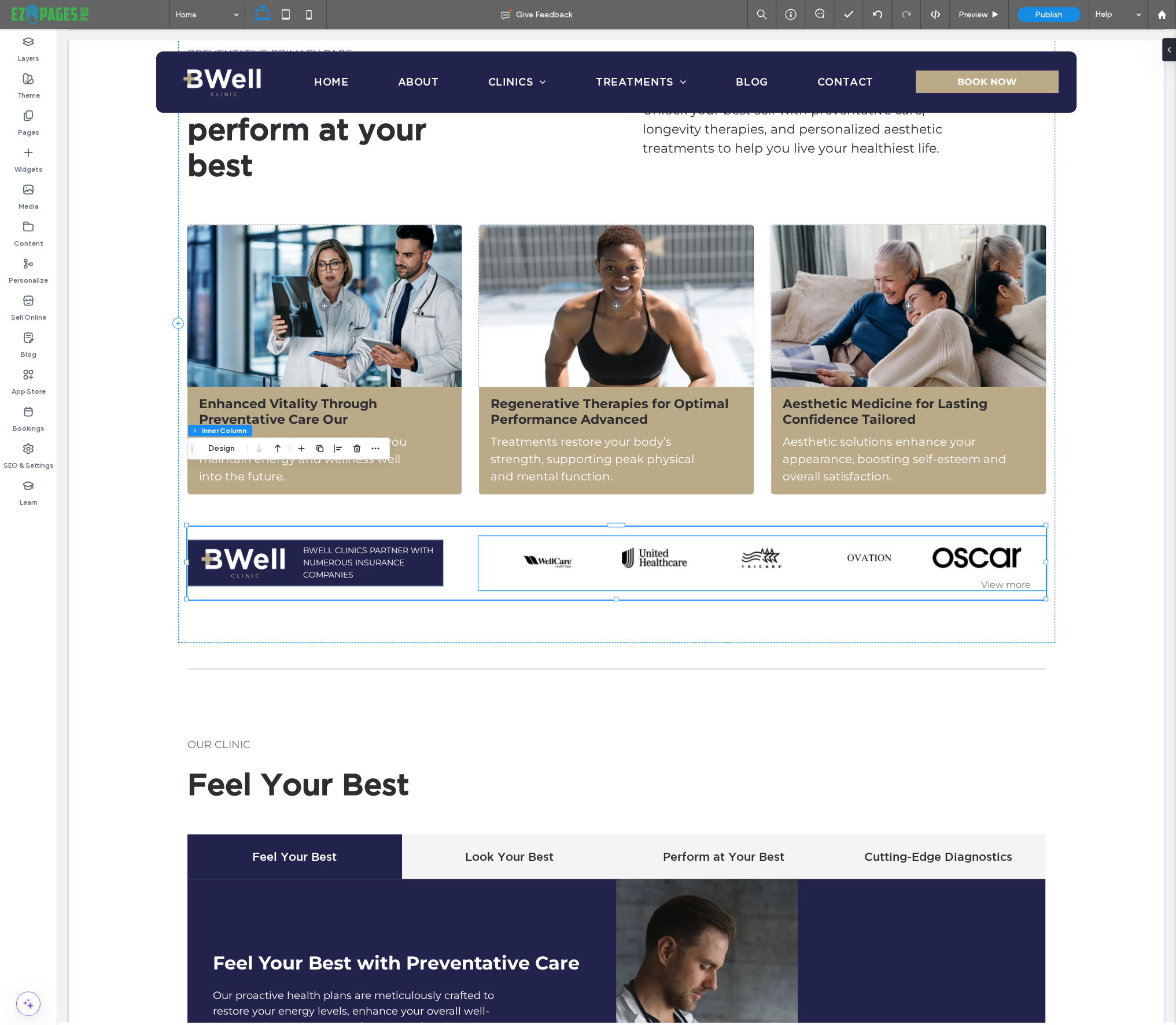
click at [749, 535] on div "Button Button Button Button Button Button Button Button Button Button Button Bu…" at bounding box center [761, 557] width 548 height 43
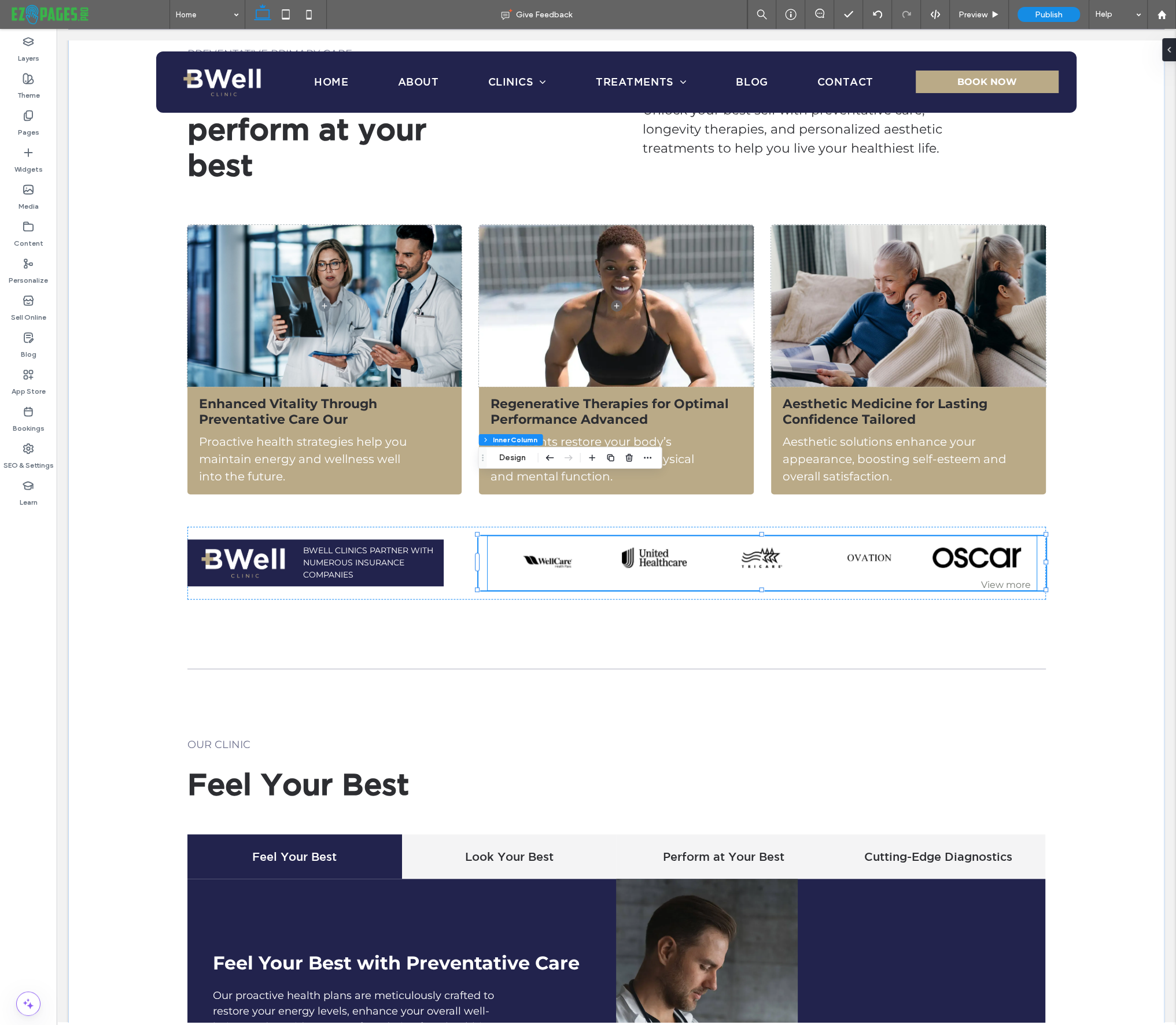
click at [760, 547] on link at bounding box center [761, 558] width 96 height 20
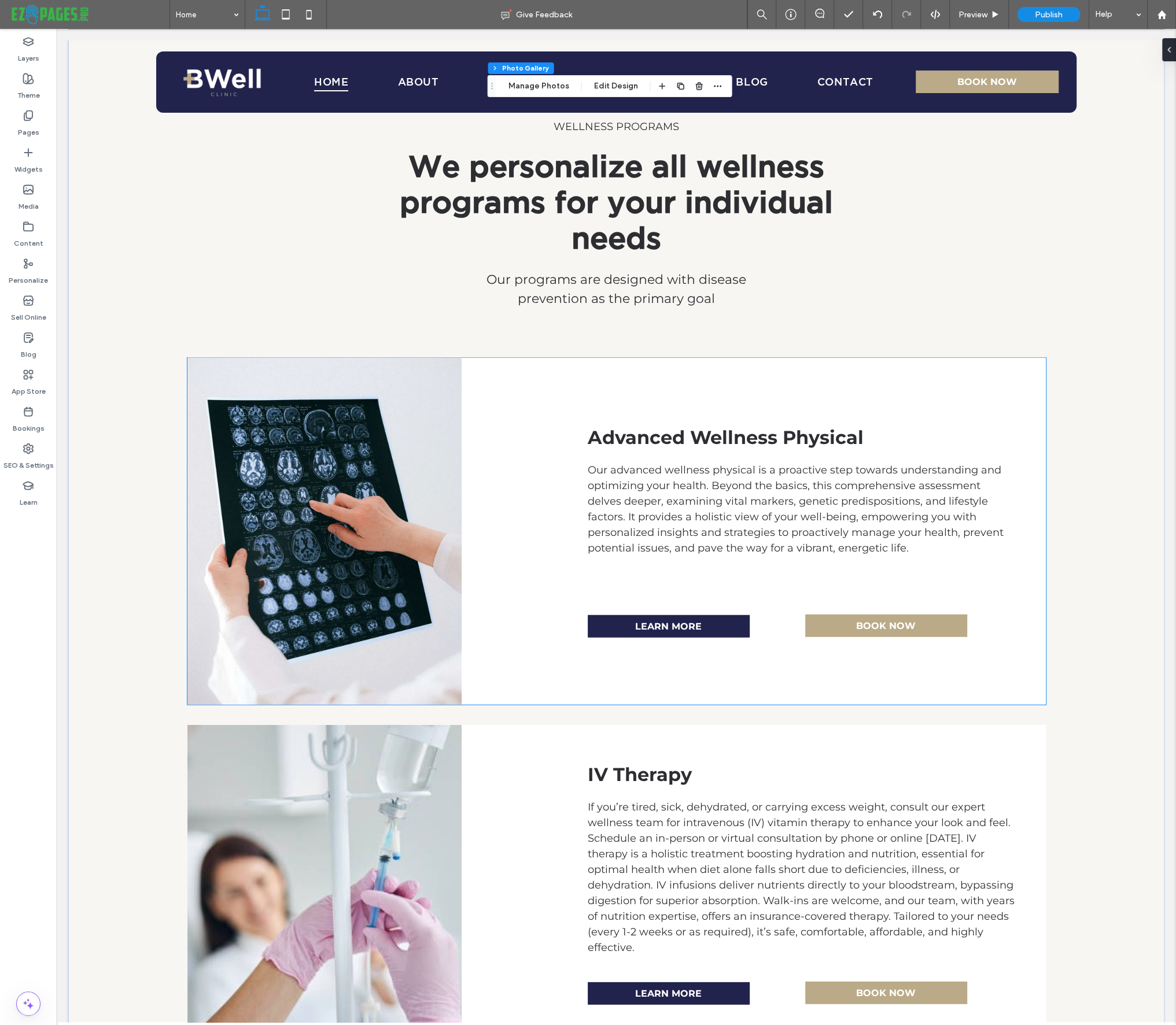
scroll to position [2641, 0]
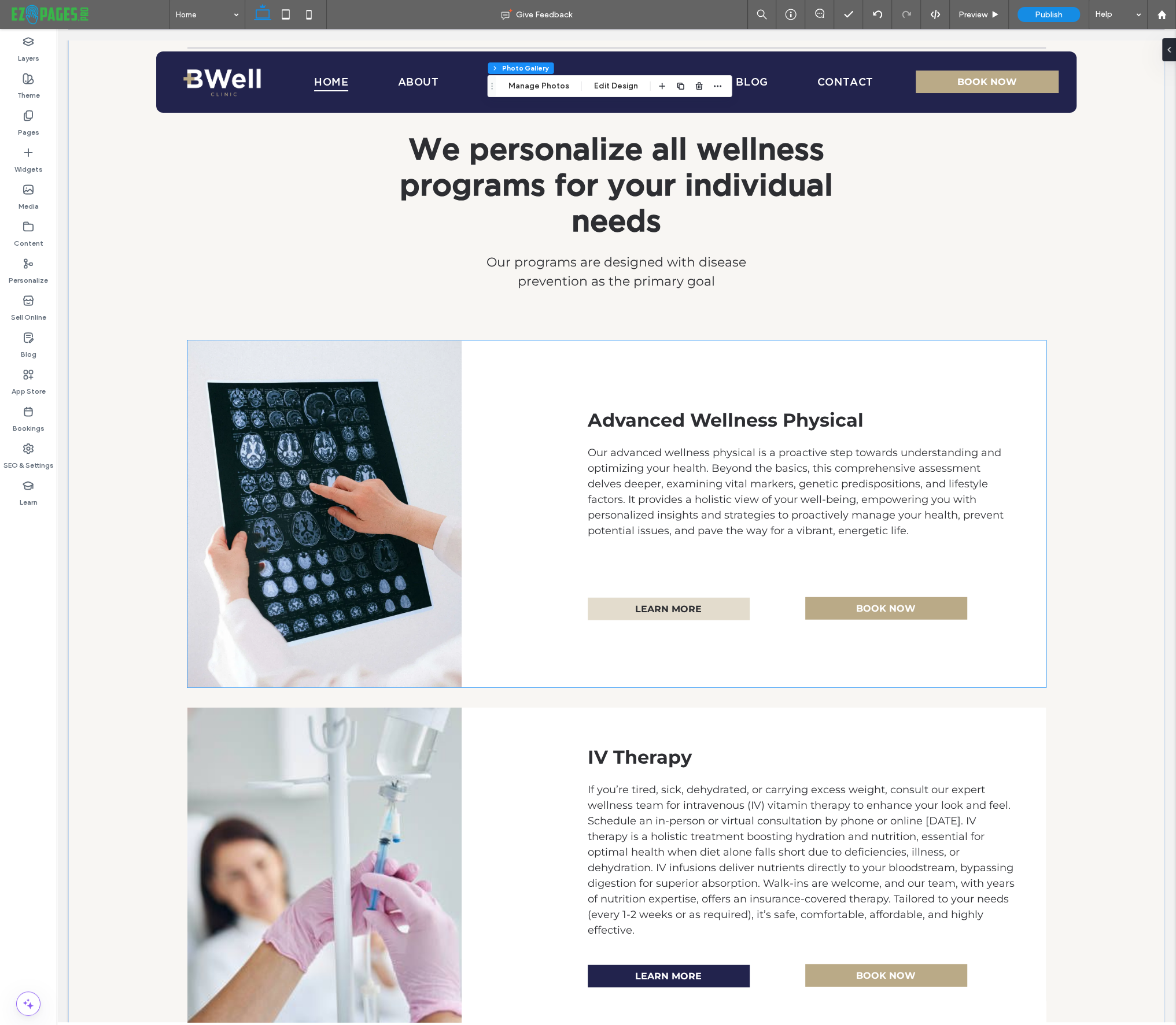
click at [739, 597] on link "LEARN MORE" at bounding box center [668, 609] width 162 height 23
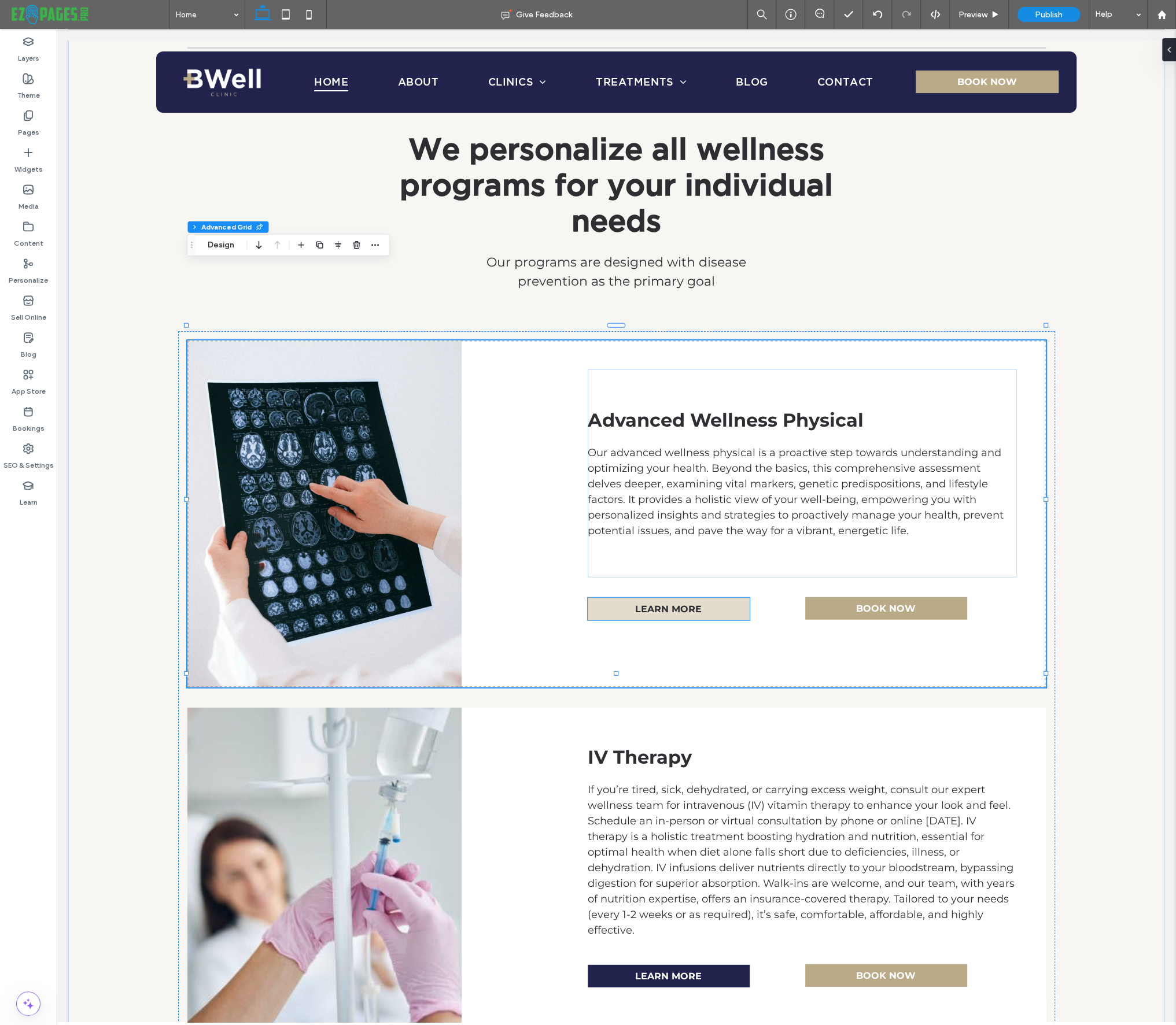
click at [698, 603] on span "LEARN MORE" at bounding box center [668, 609] width 66 height 11
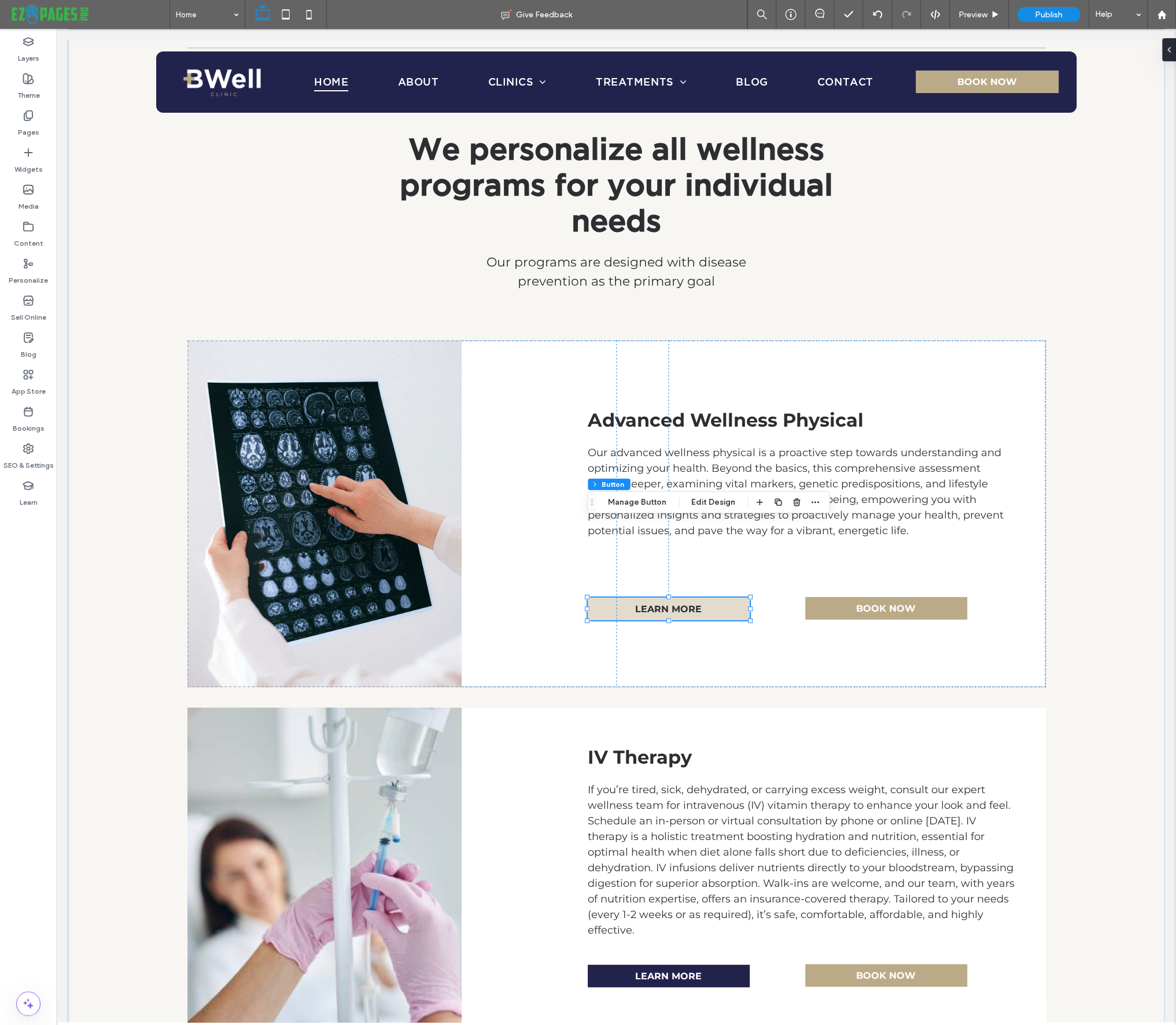
type input "**"
click at [629, 502] on button "Manage Button" at bounding box center [637, 502] width 73 height 14
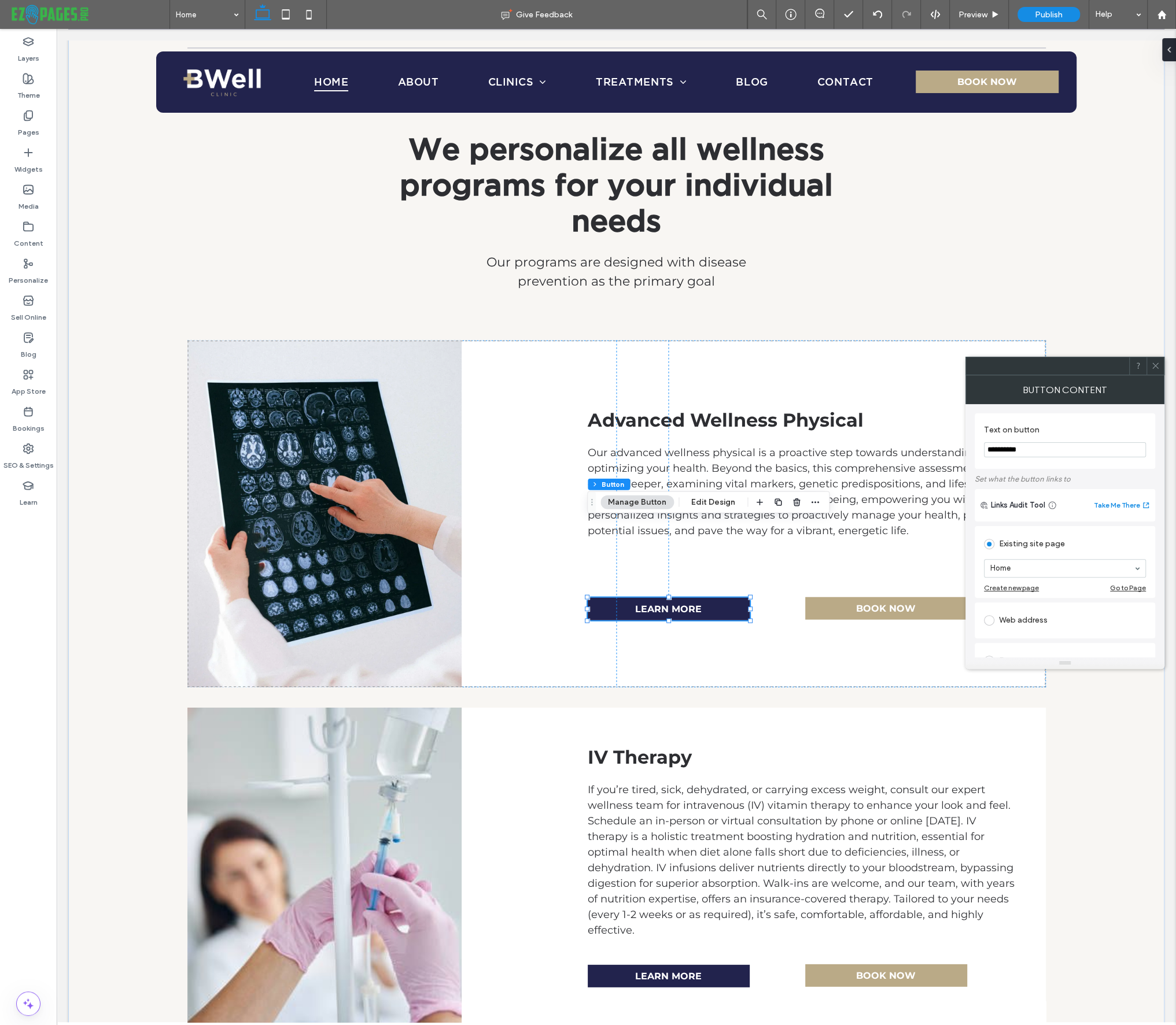
click at [1158, 370] on span at bounding box center [1155, 365] width 9 height 17
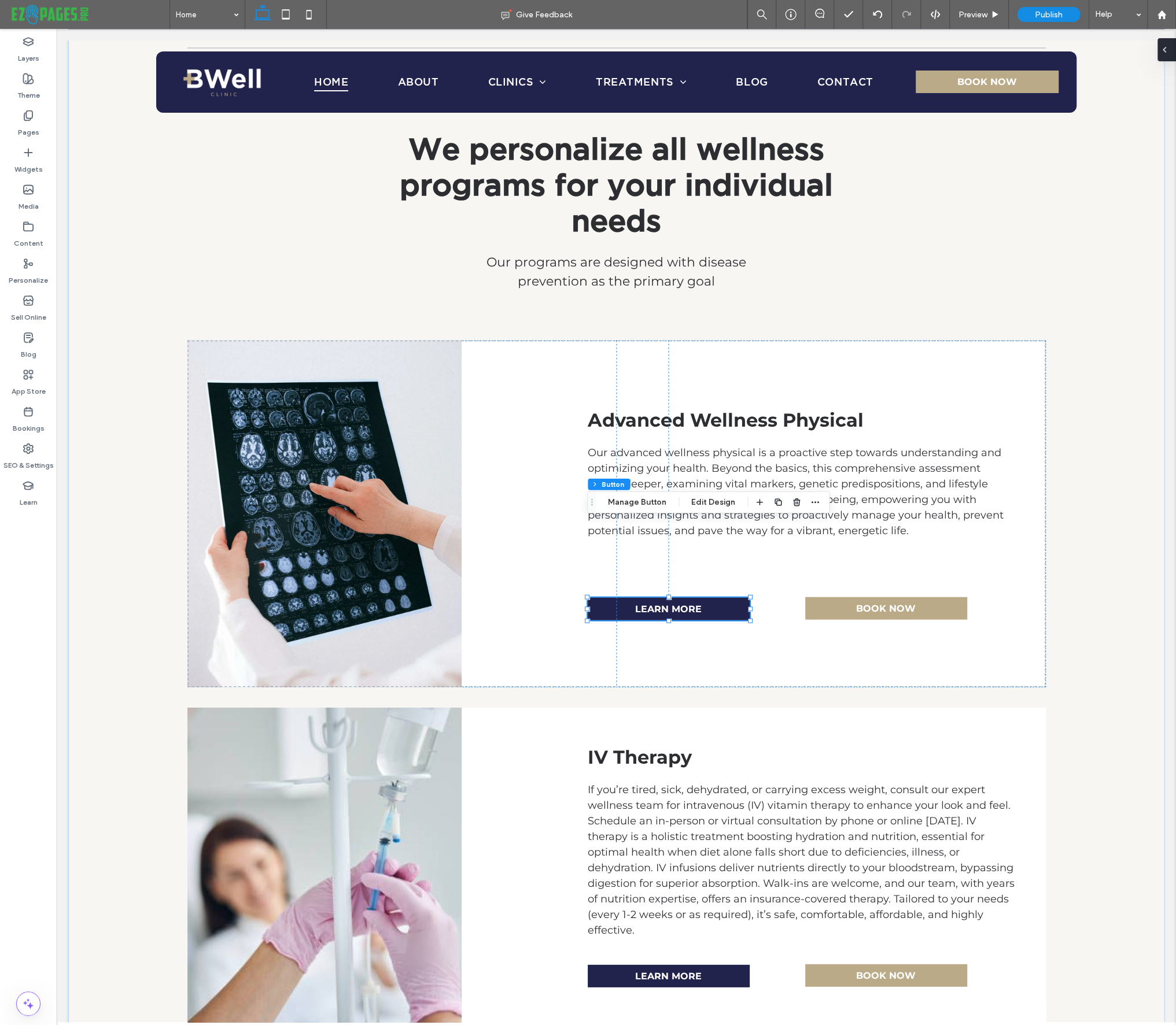
click at [1171, 52] on div at bounding box center [1167, 49] width 19 height 23
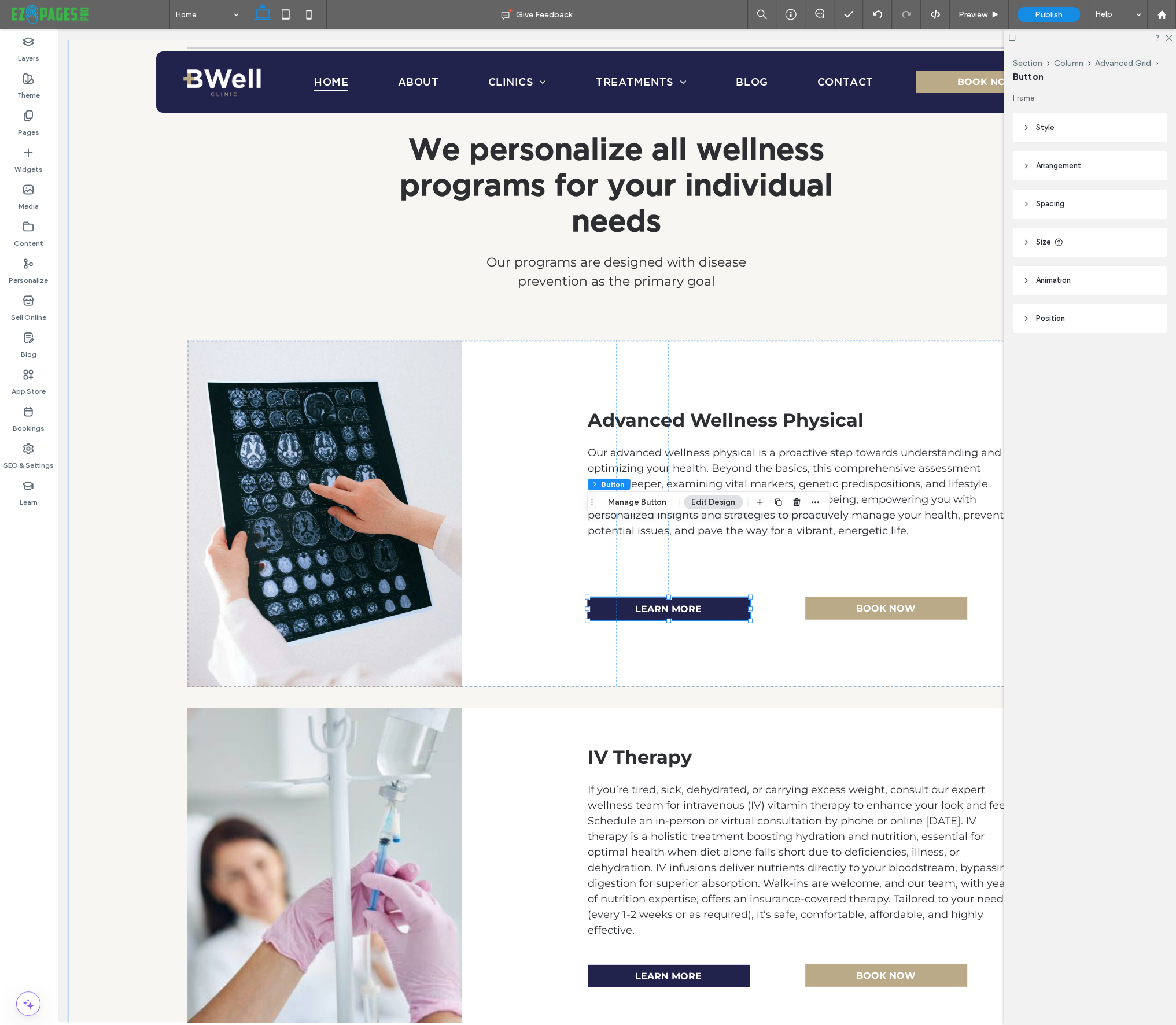
click at [1042, 124] on span "Style" at bounding box center [1045, 127] width 19 height 12
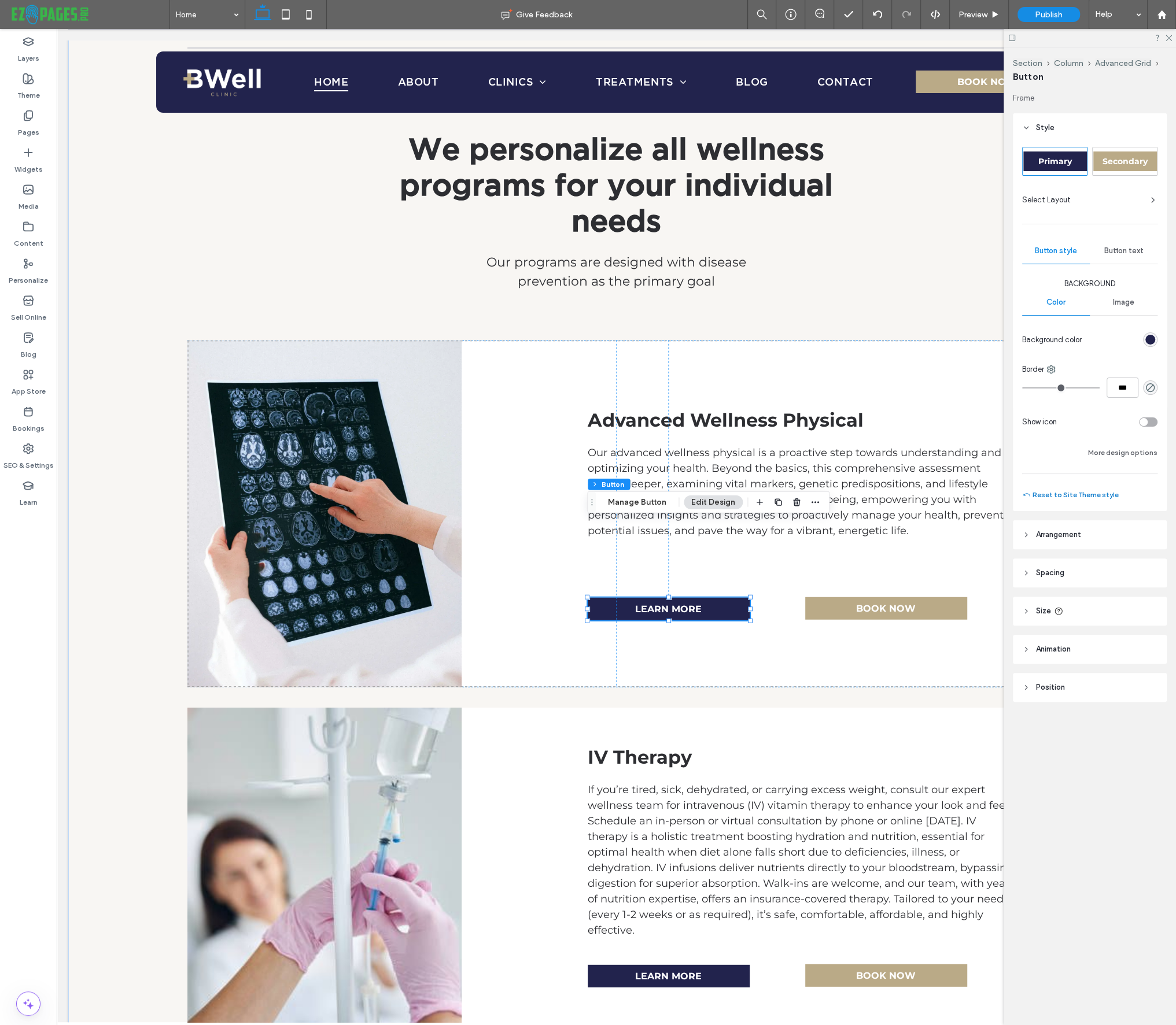
click at [1080, 496] on button "Reset to Site Theme style" at bounding box center [1071, 495] width 97 height 14
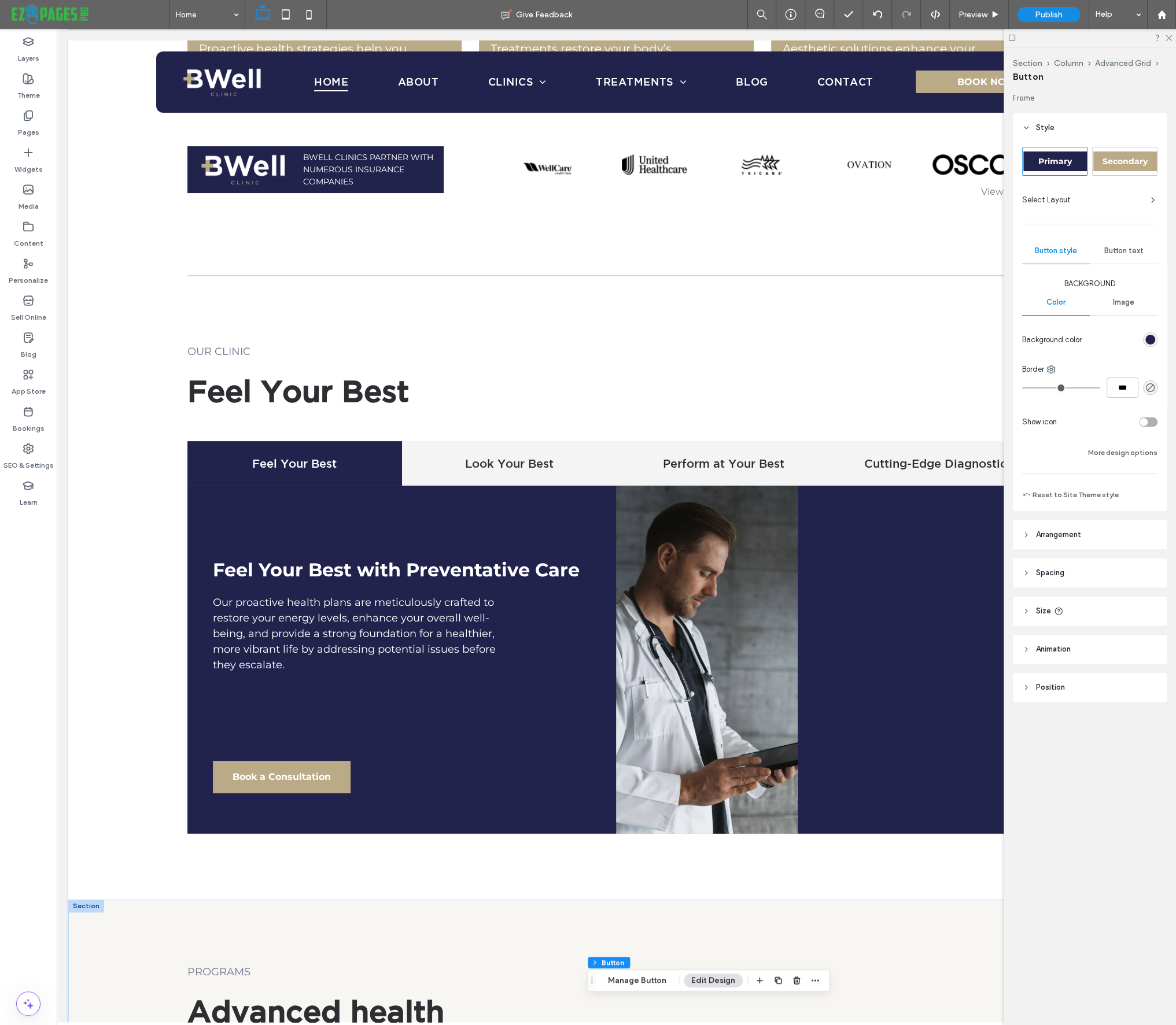
scroll to position [0, 0]
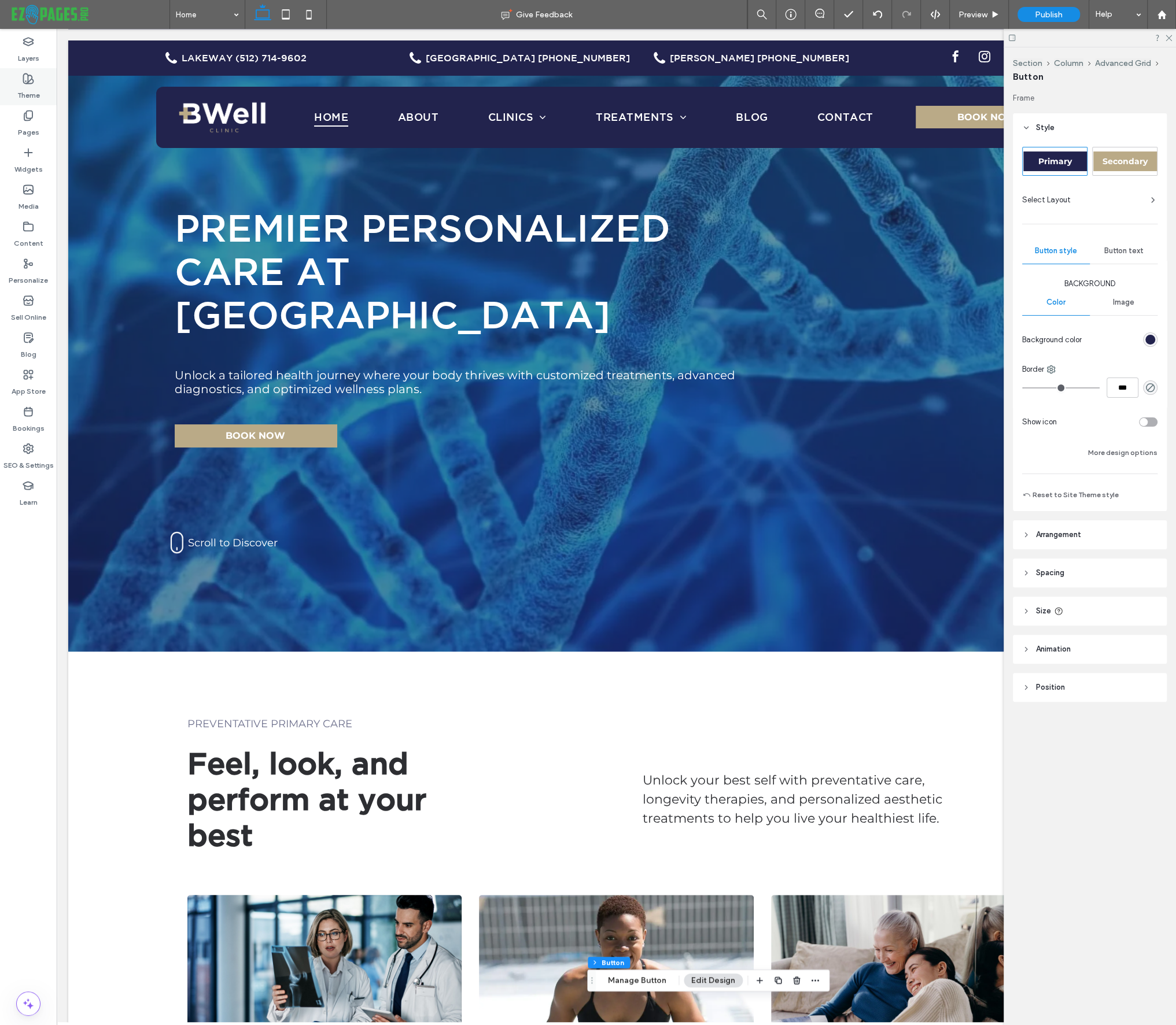
click at [28, 82] on icon at bounding box center [29, 79] width 12 height 12
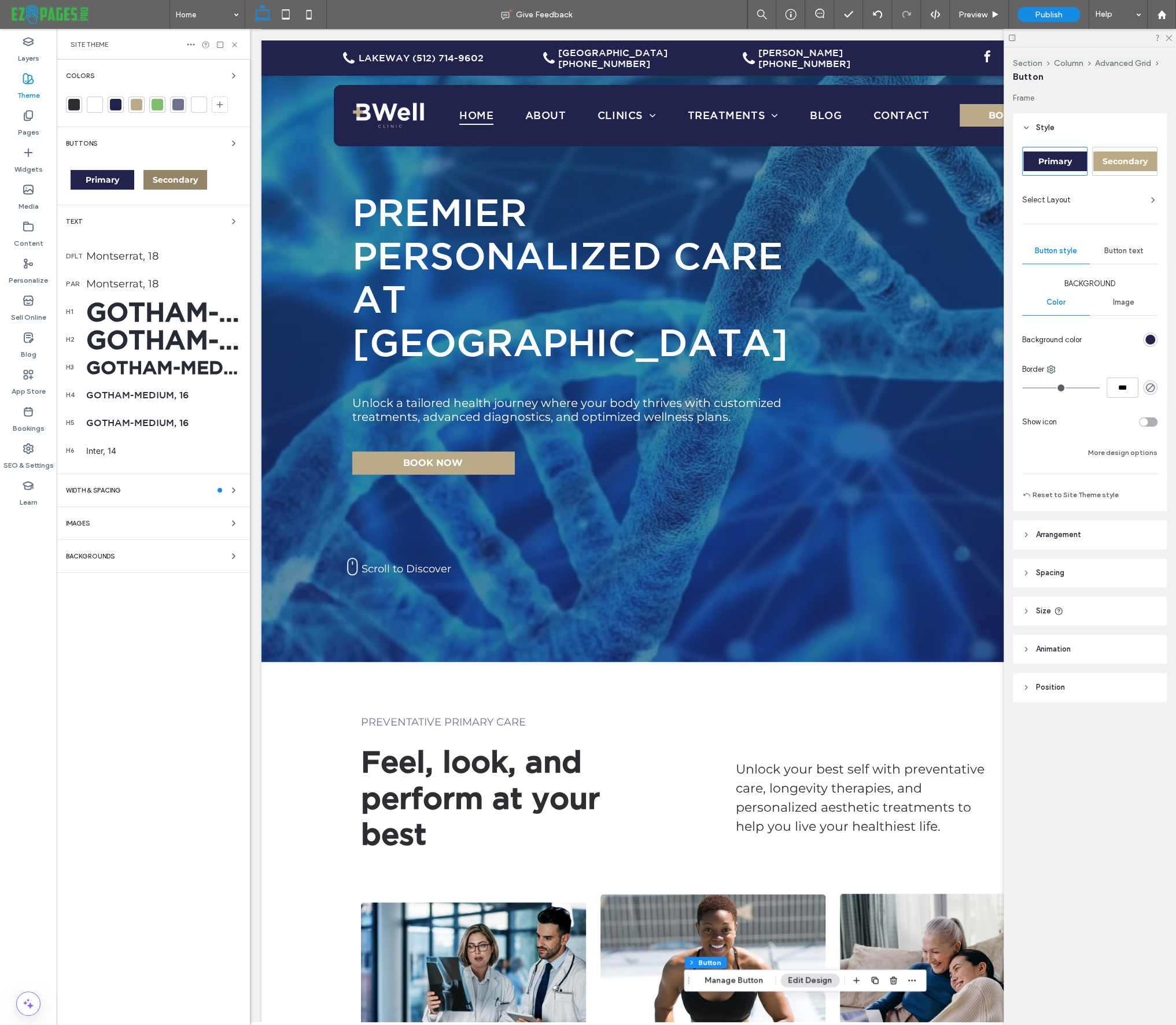
click at [186, 180] on span "Secondary" at bounding box center [175, 179] width 45 height 10
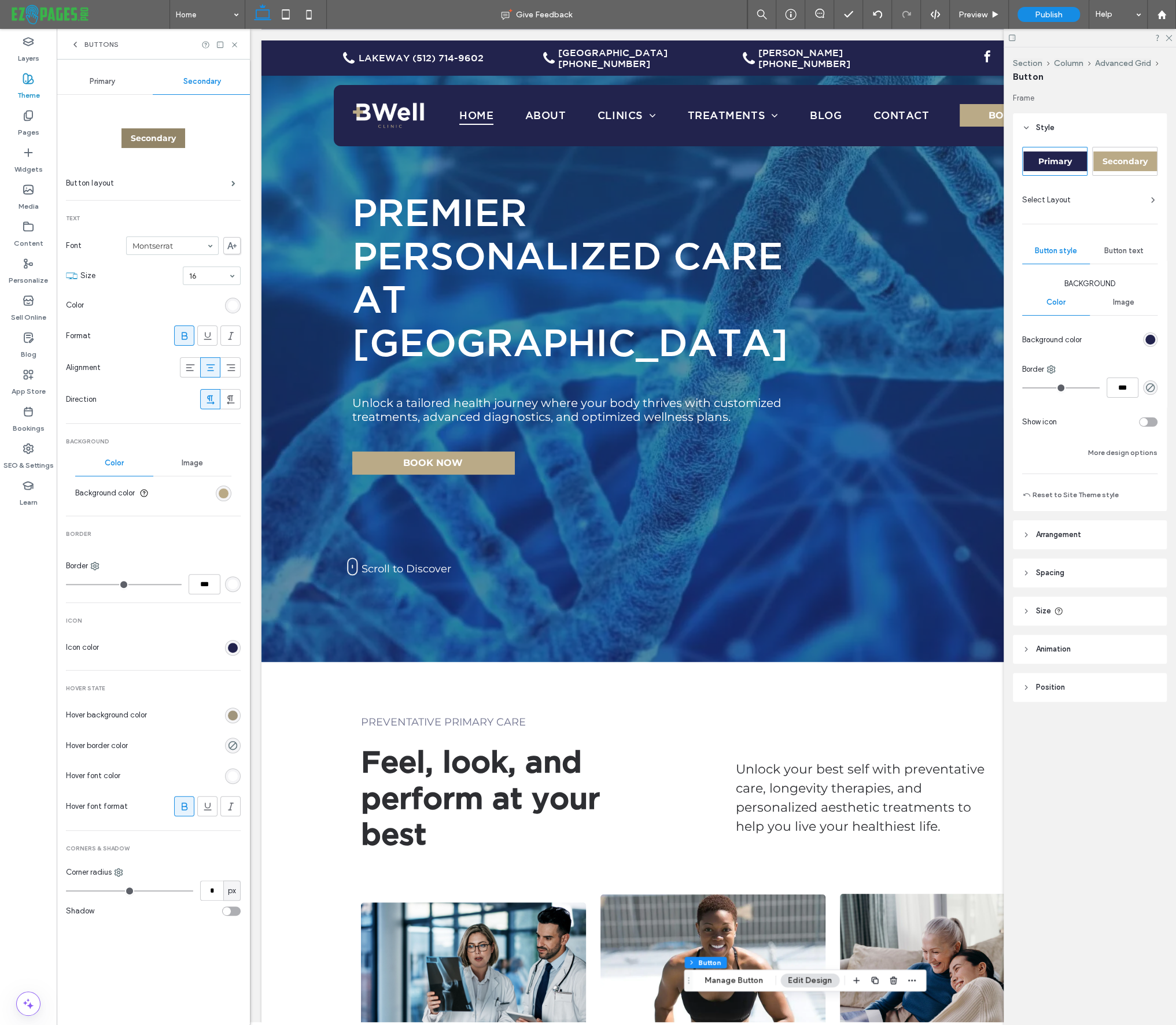
click at [233, 711] on div "rgb(146, 133, 104)" at bounding box center [233, 716] width 10 height 10
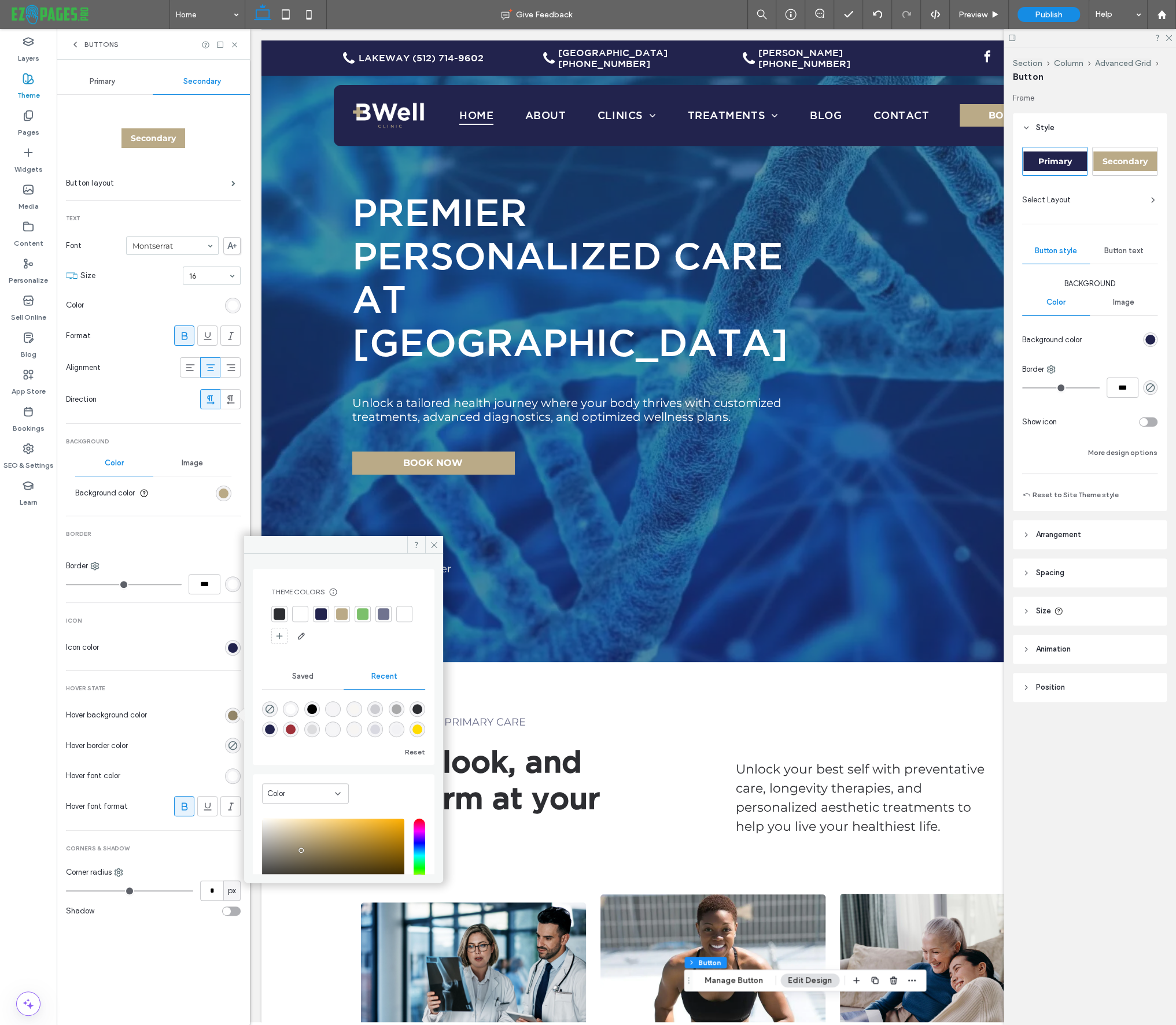
click at [364, 616] on div at bounding box center [363, 614] width 12 height 12
click at [234, 42] on icon at bounding box center [235, 45] width 9 height 8
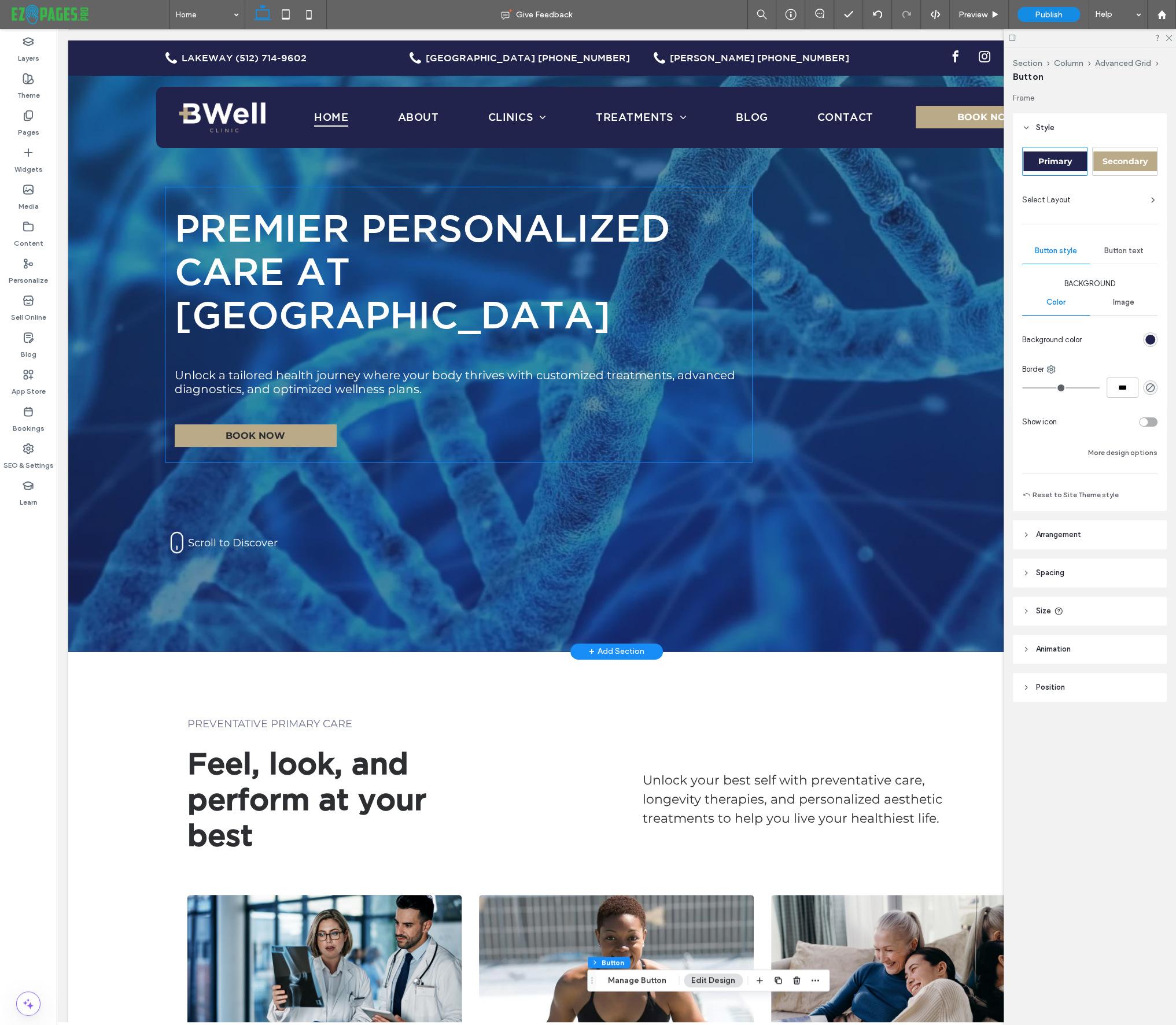
click at [298, 424] on link "BOOK NOW" at bounding box center [255, 435] width 162 height 23
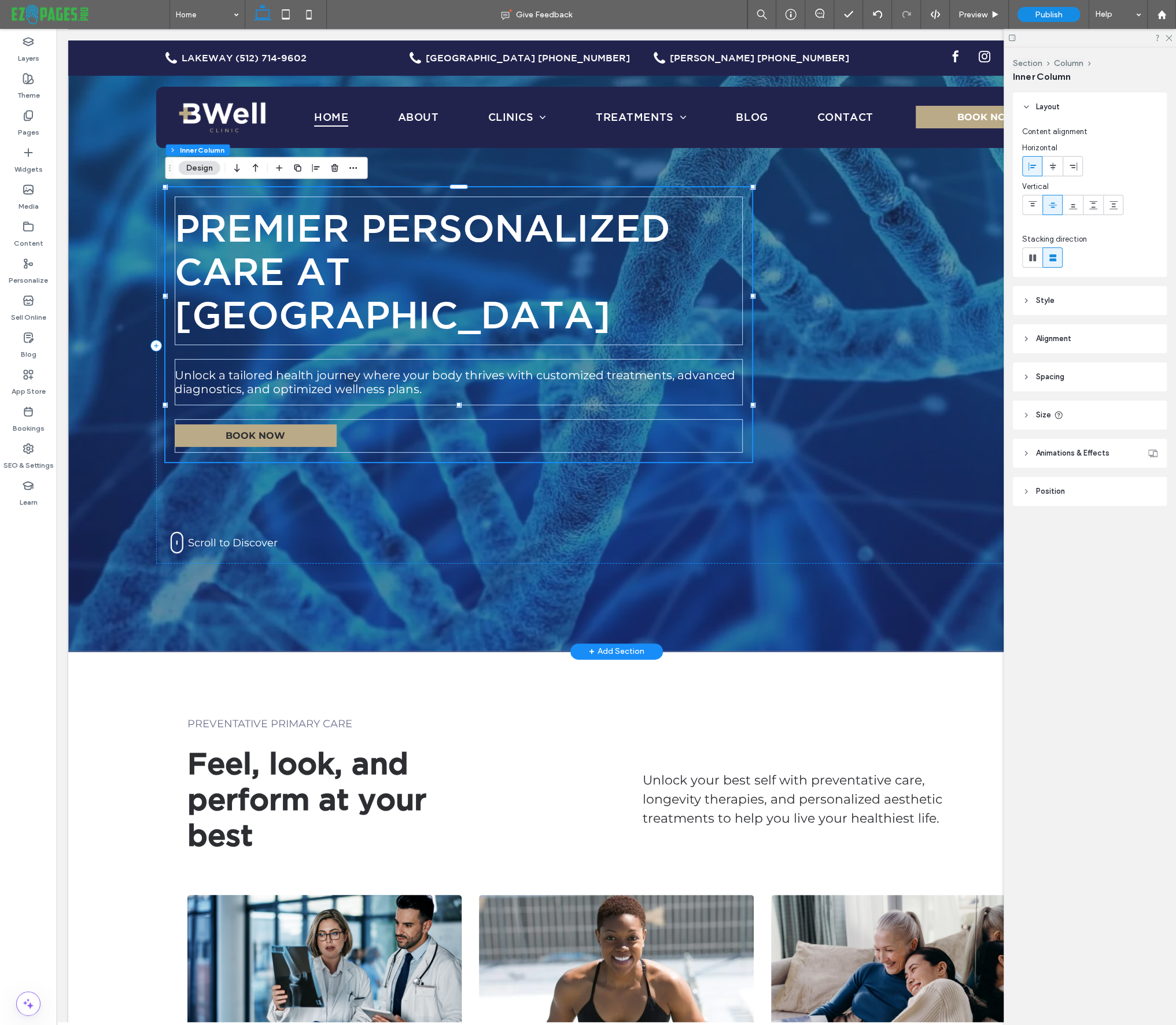
click at [302, 424] on link "BOOK NOW" at bounding box center [255, 435] width 162 height 23
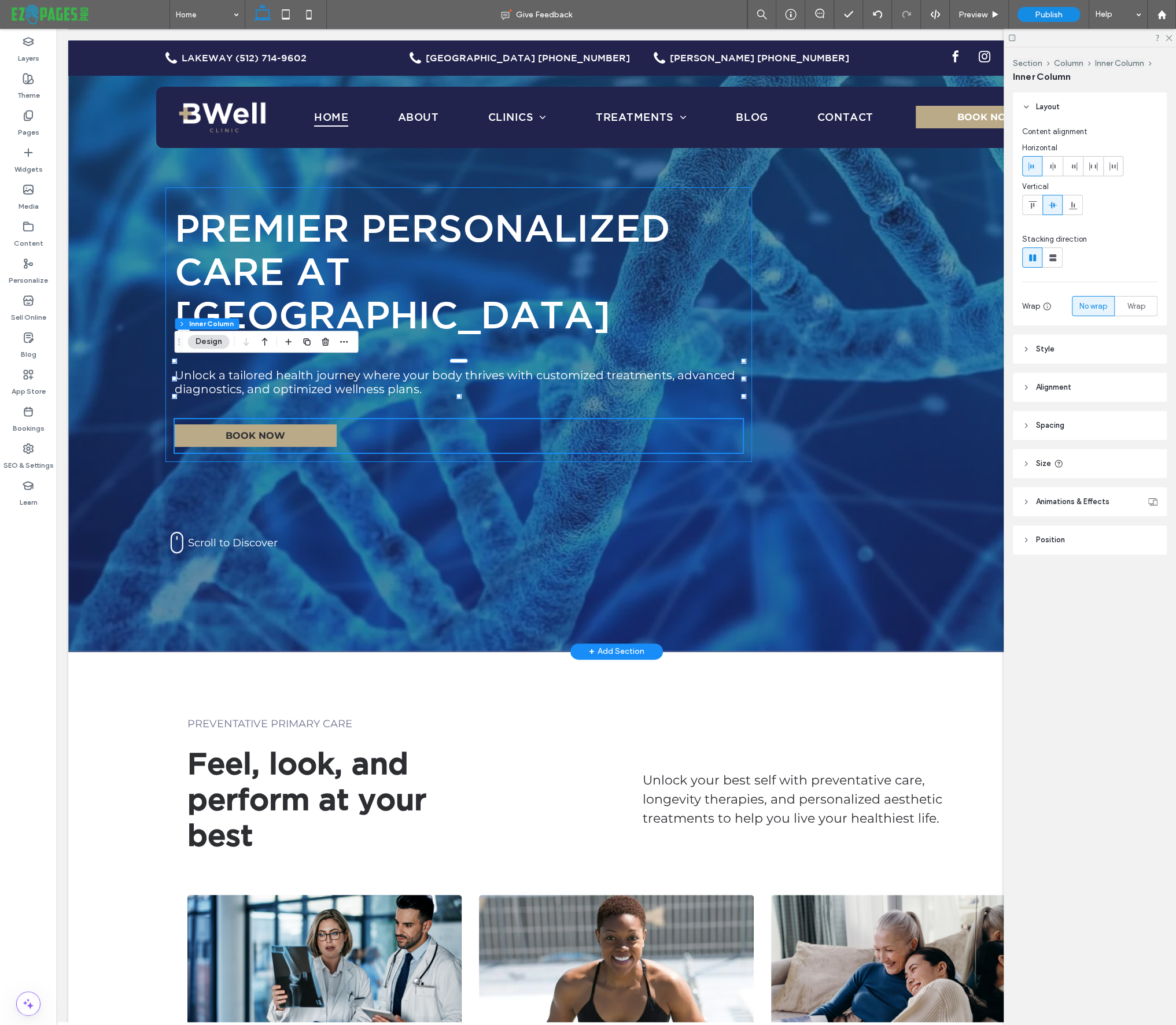
click at [302, 424] on link "BOOK NOW" at bounding box center [255, 435] width 162 height 23
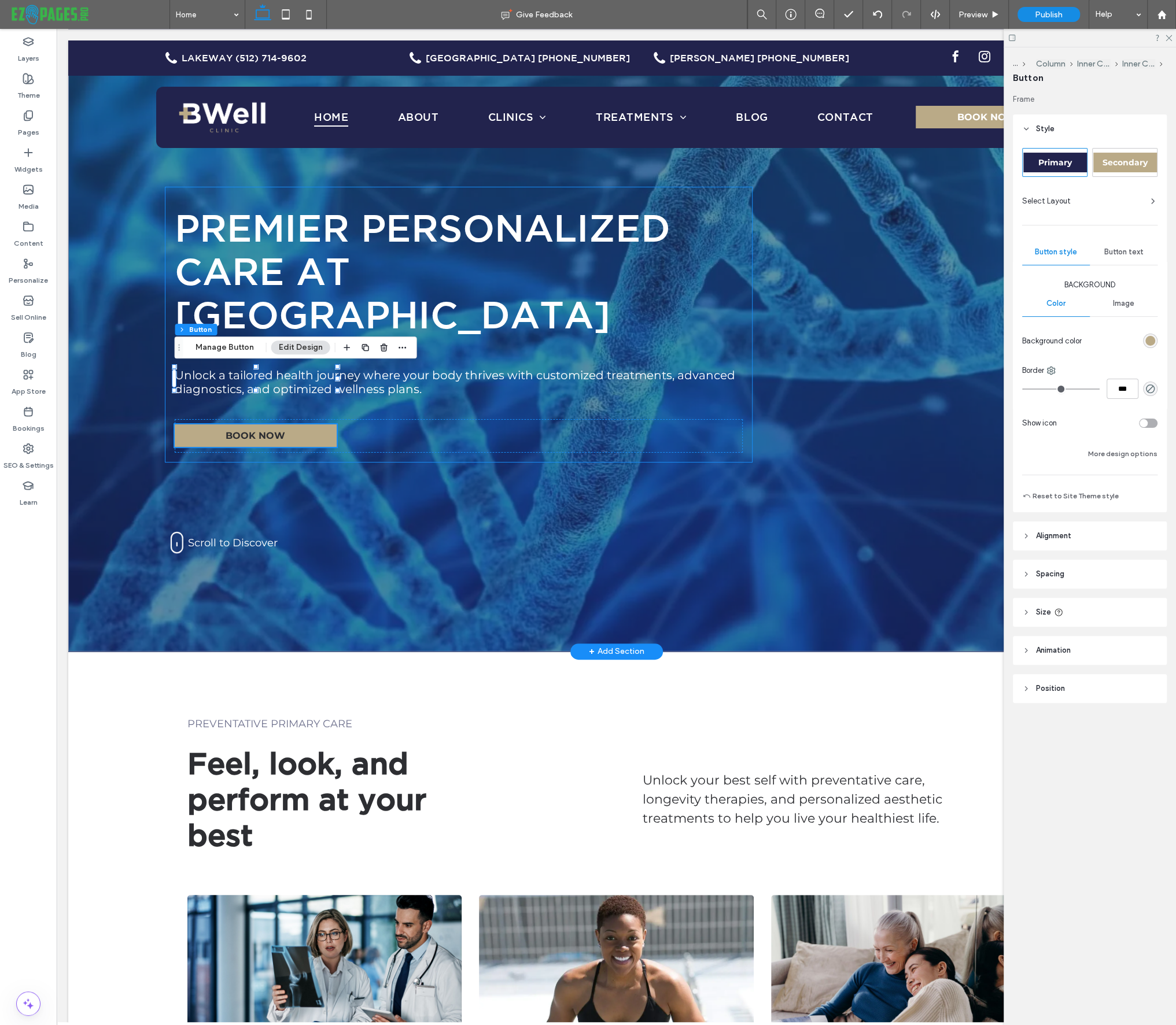
type input "**"
click at [1069, 497] on button "Reset to Site Theme style" at bounding box center [1071, 496] width 97 height 14
click at [32, 84] on icon at bounding box center [29, 79] width 12 height 12
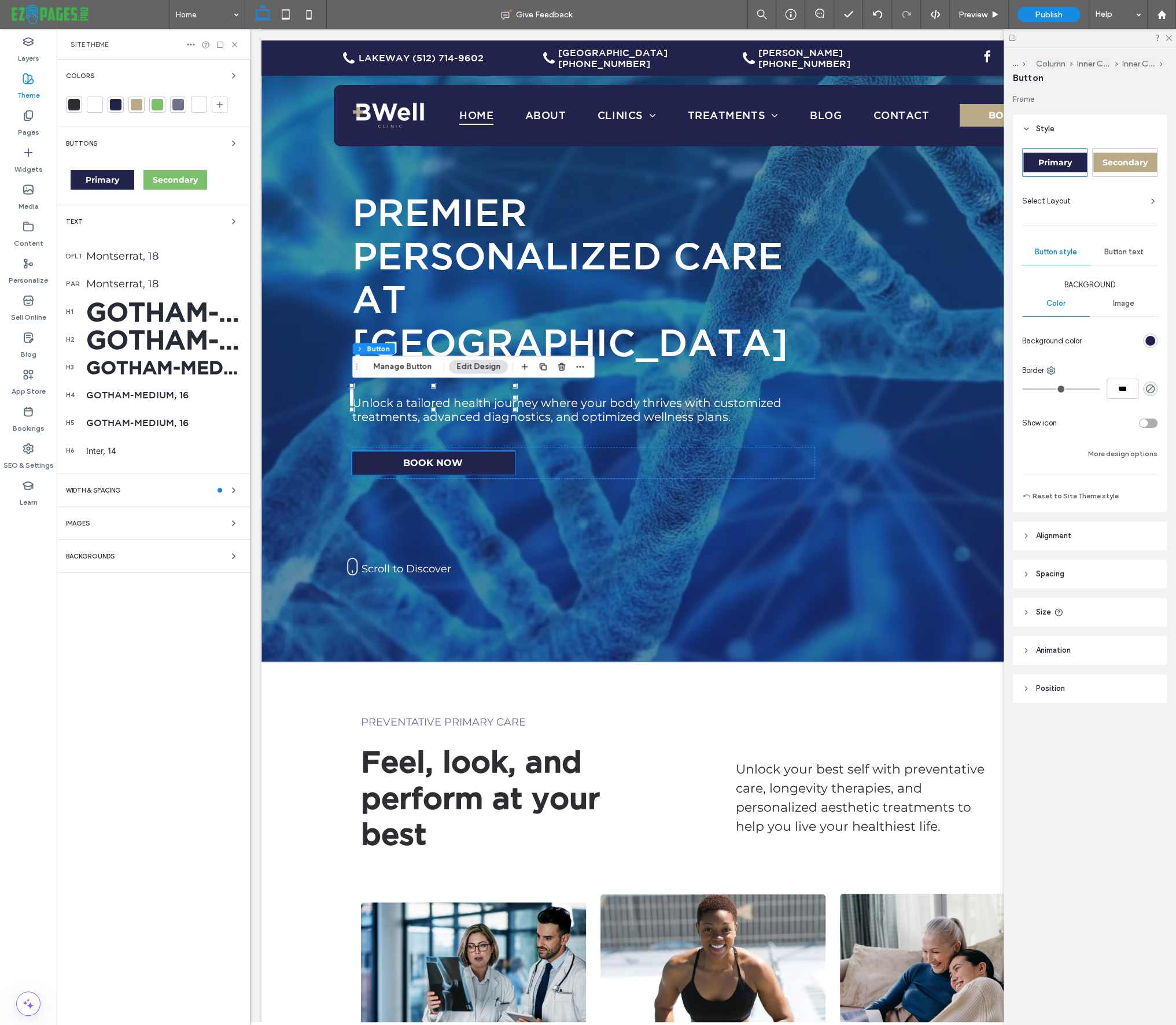
click at [170, 177] on span "Secondary" at bounding box center [175, 179] width 45 height 10
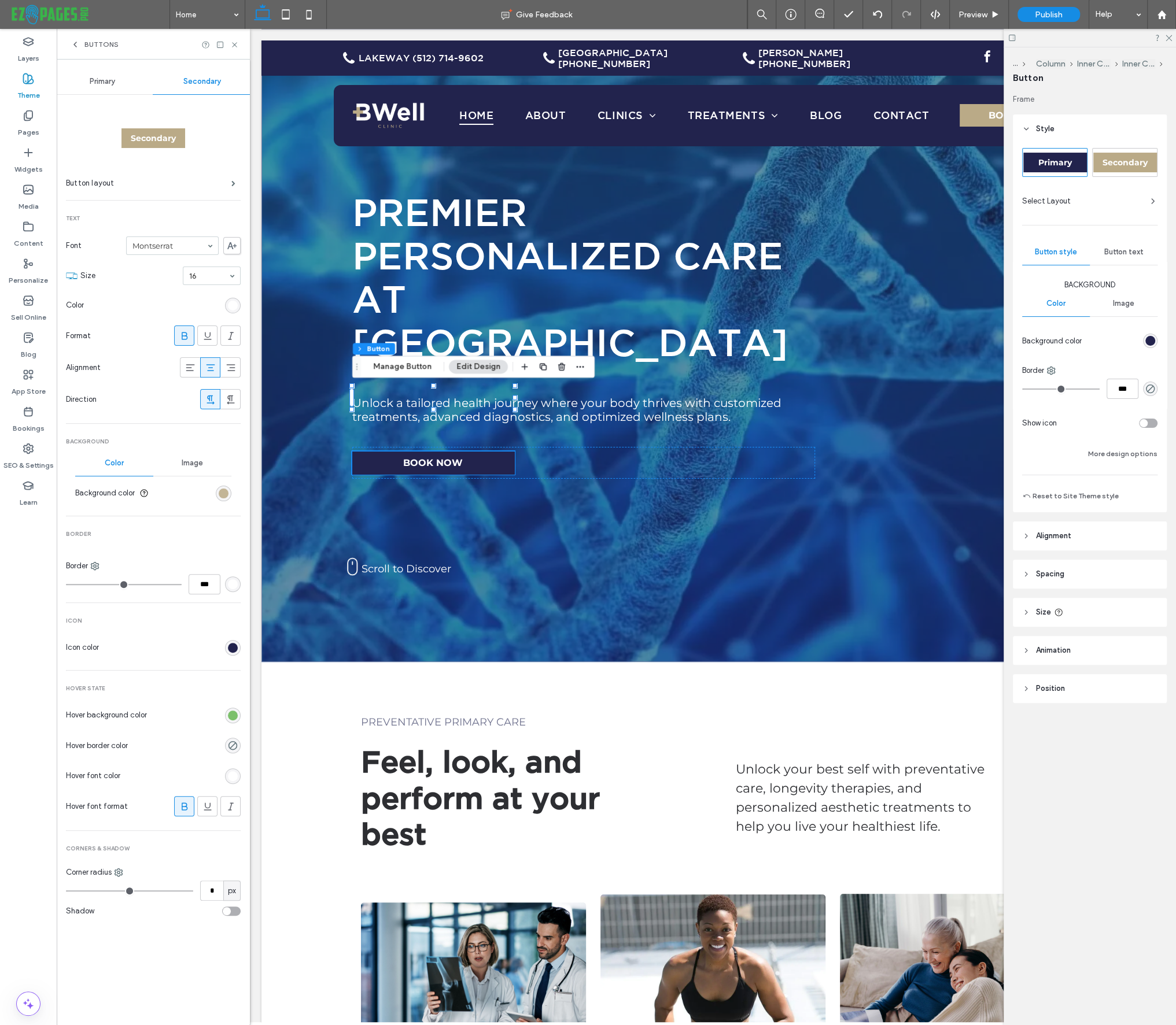
click at [225, 493] on div "rgb(186, 170, 135)" at bounding box center [224, 494] width 10 height 10
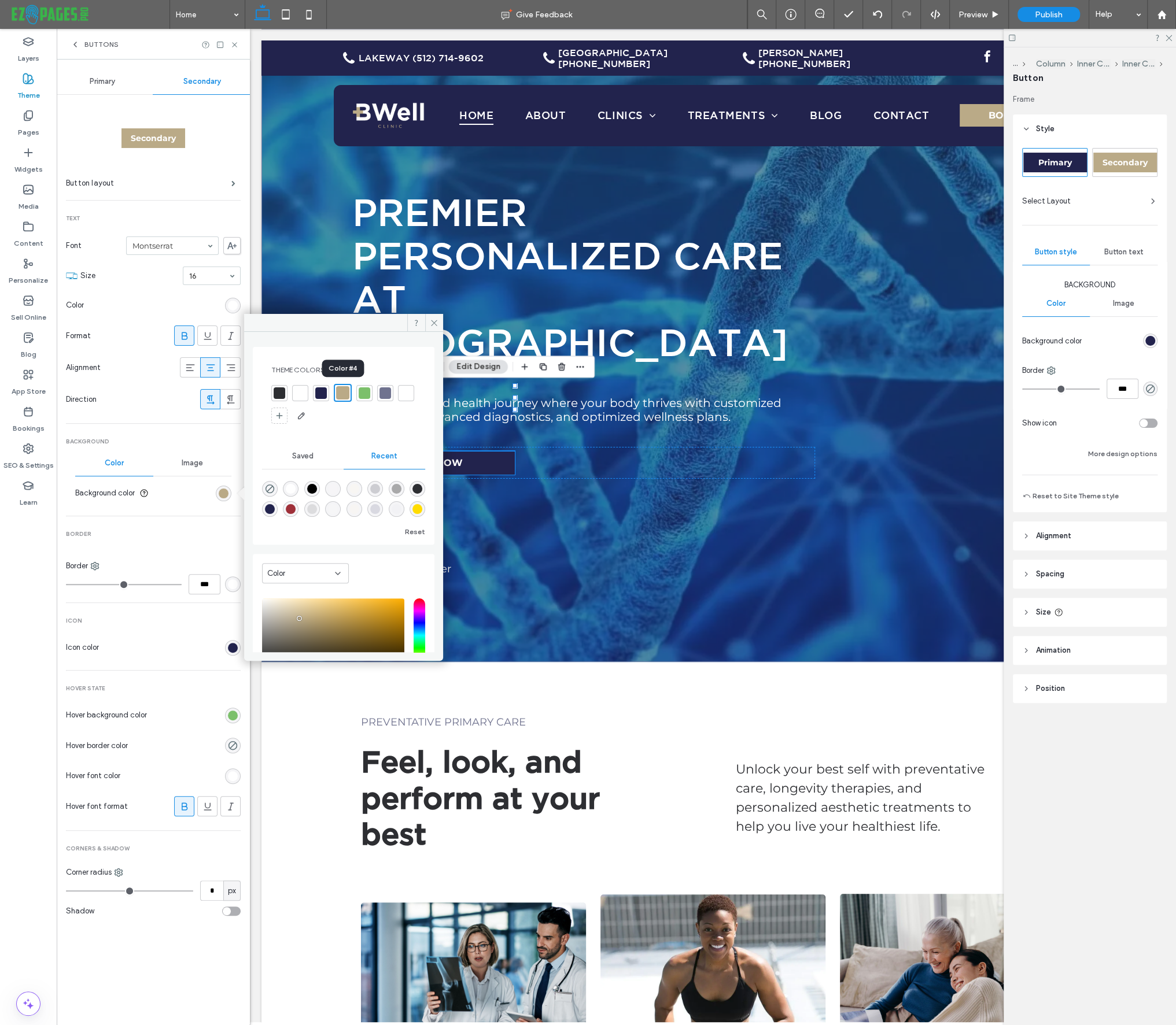
click at [344, 392] on div at bounding box center [343, 393] width 14 height 14
drag, startPoint x: 430, startPoint y: 317, endPoint x: 462, endPoint y: 360, distance: 53.6
click at [430, 317] on span at bounding box center [434, 322] width 18 height 17
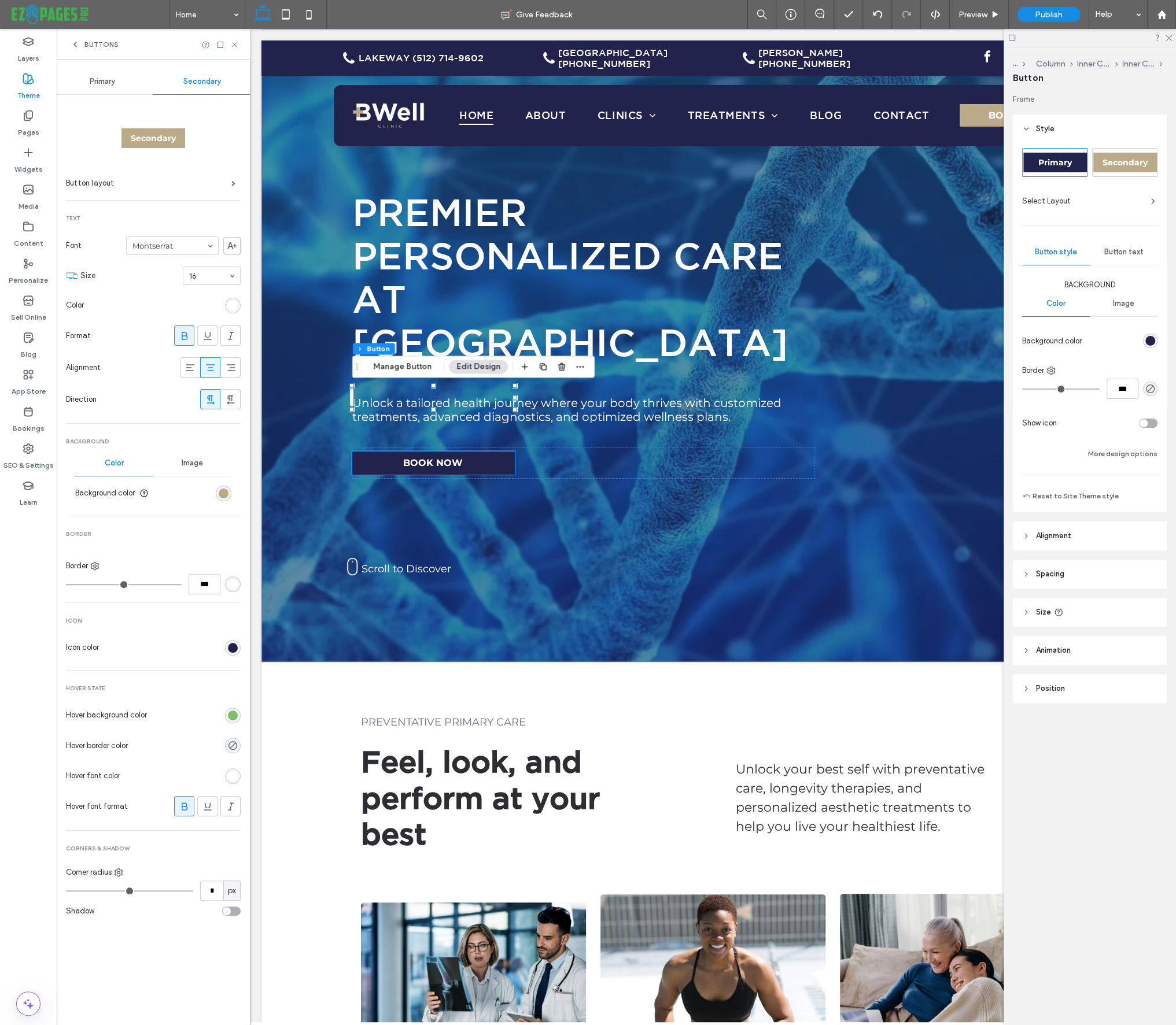
click at [230, 303] on div "rgb(255, 255, 255)" at bounding box center [233, 306] width 10 height 10
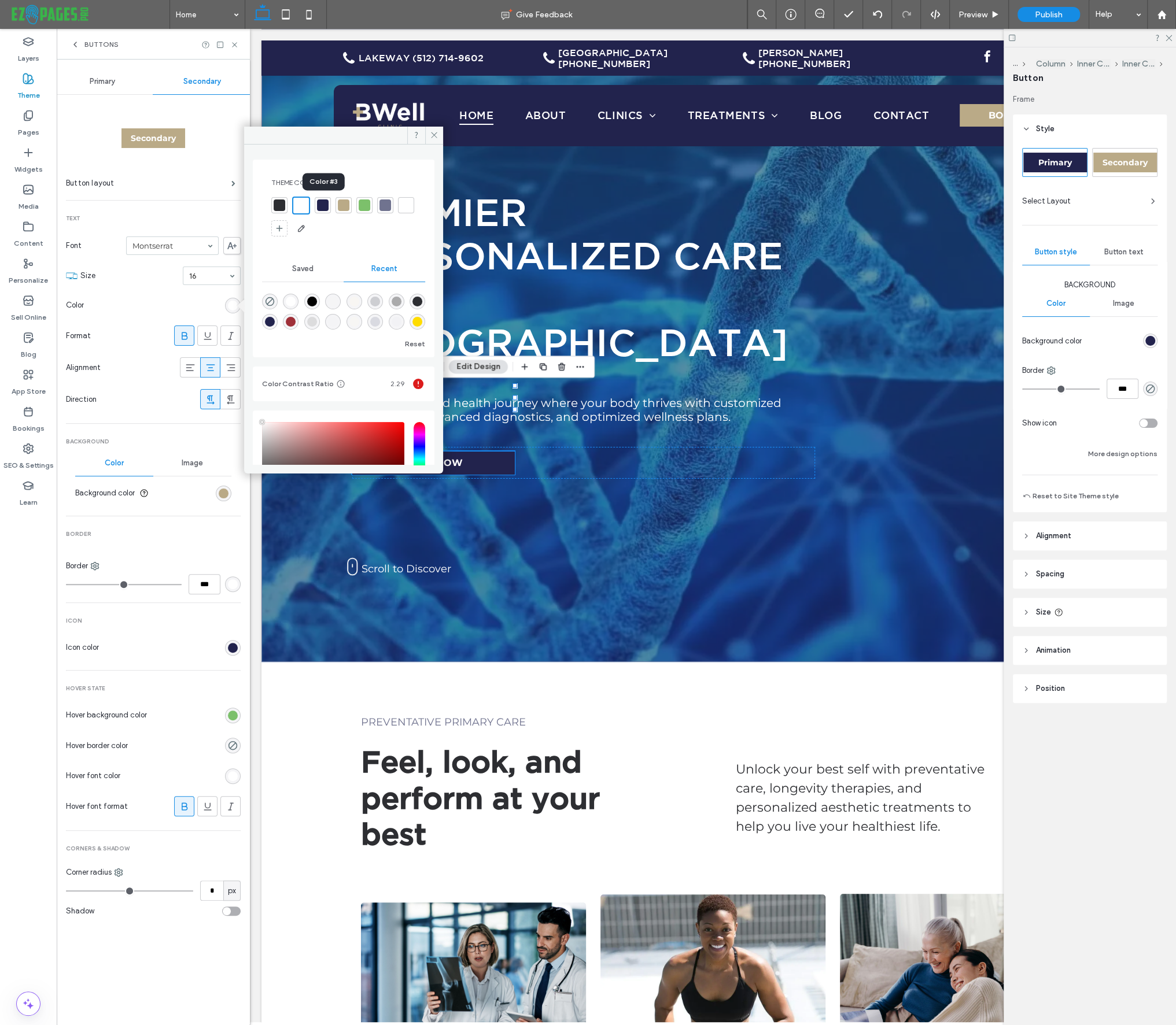
click at [321, 203] on div at bounding box center [323, 206] width 12 height 12
click at [435, 137] on icon at bounding box center [434, 135] width 9 height 8
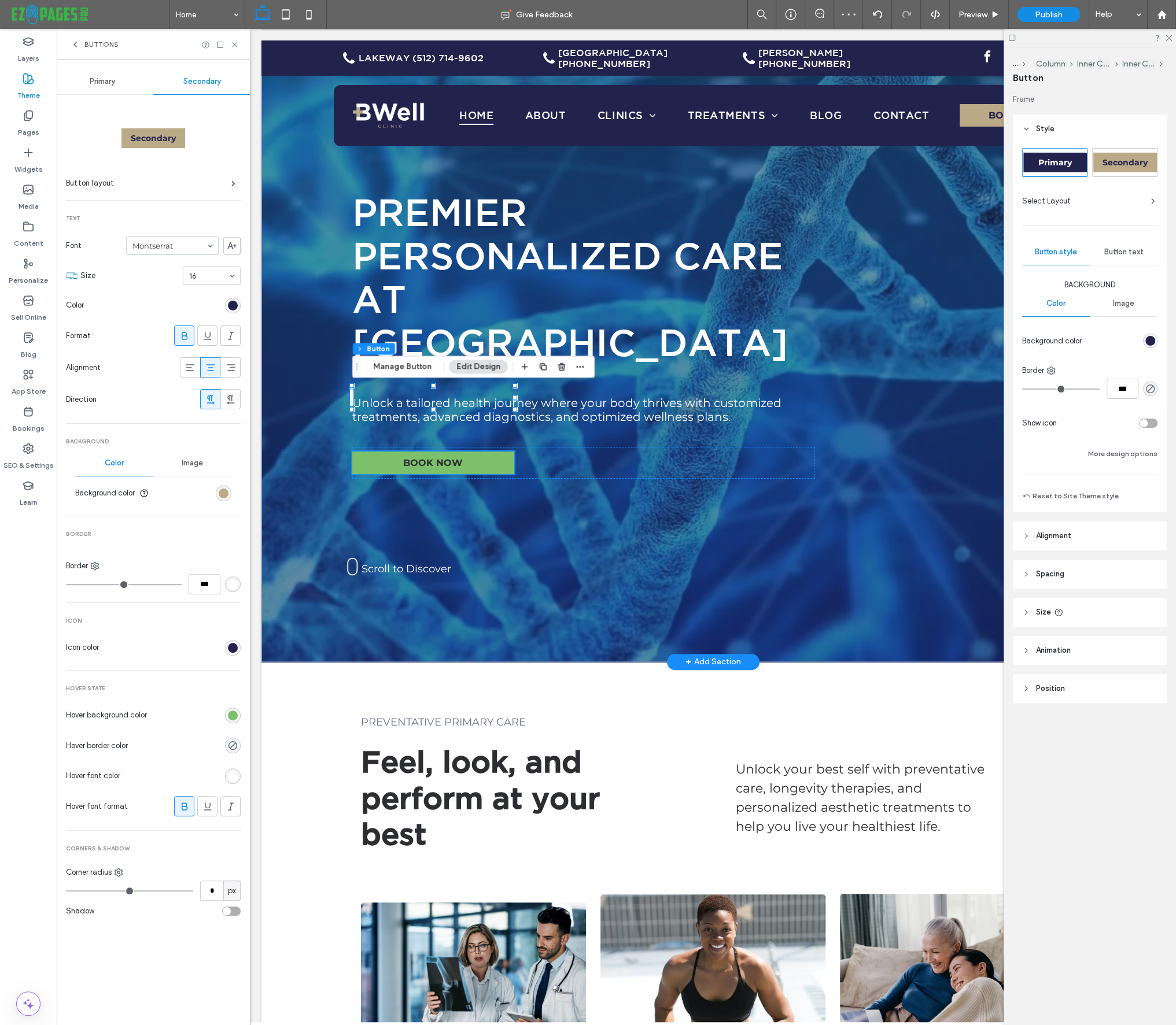
click at [479, 451] on link "BOOK NOW" at bounding box center [433, 462] width 162 height 23
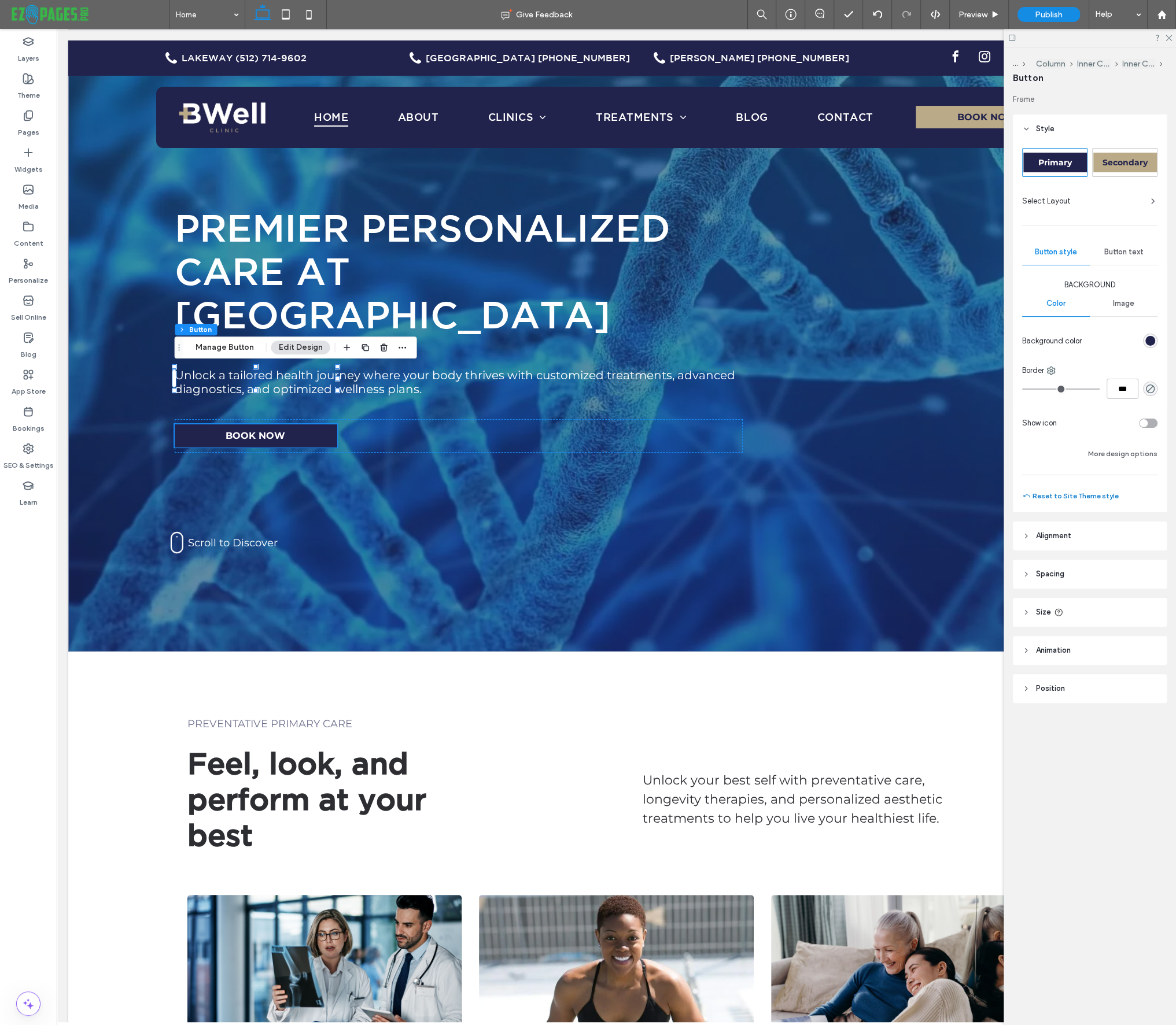
click at [1094, 493] on button "Reset to Site Theme style" at bounding box center [1071, 496] width 97 height 14
click at [1125, 158] on span "Secondary" at bounding box center [1124, 162] width 45 height 10
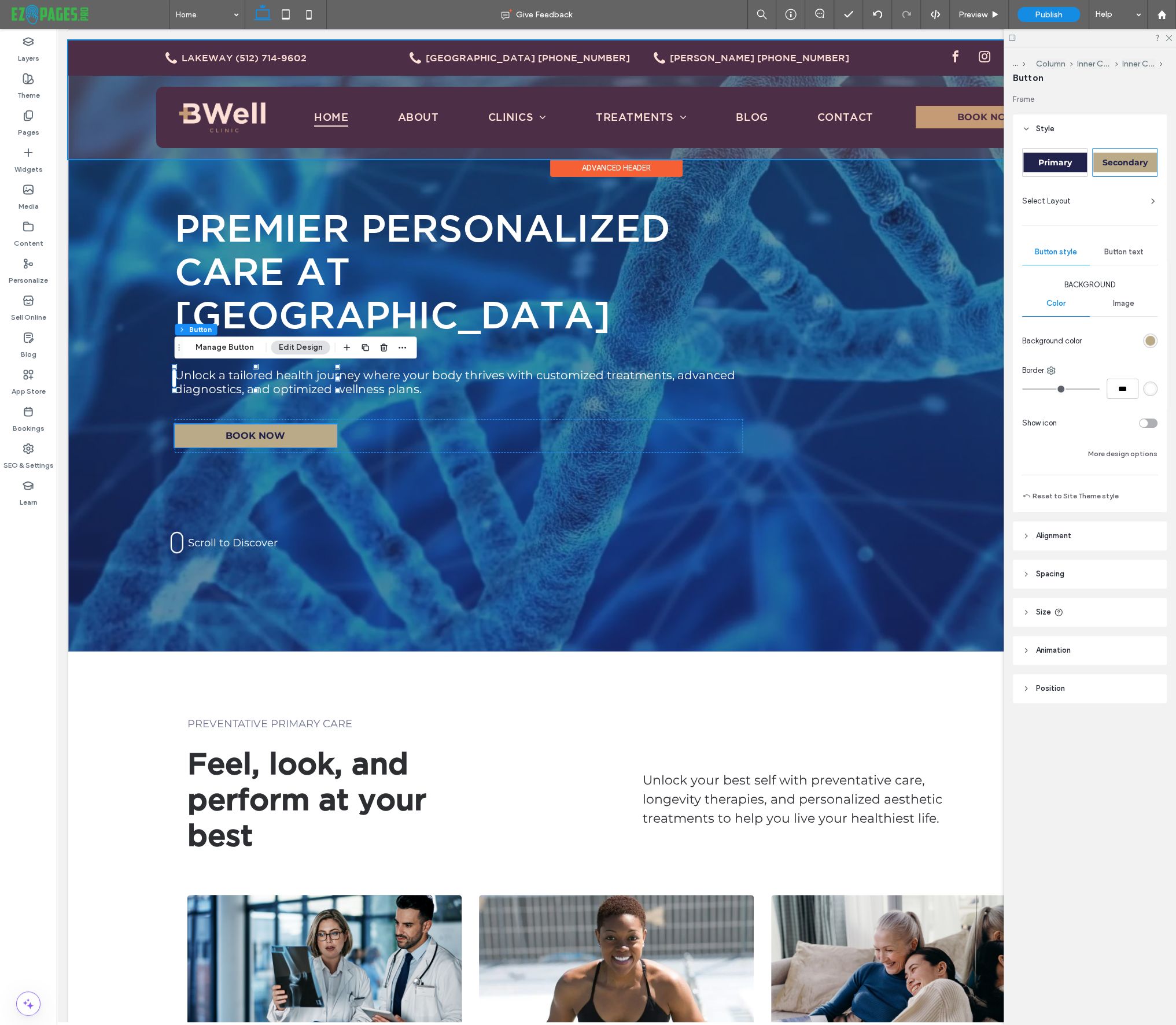
click at [947, 112] on div at bounding box center [616, 99] width 1096 height 118
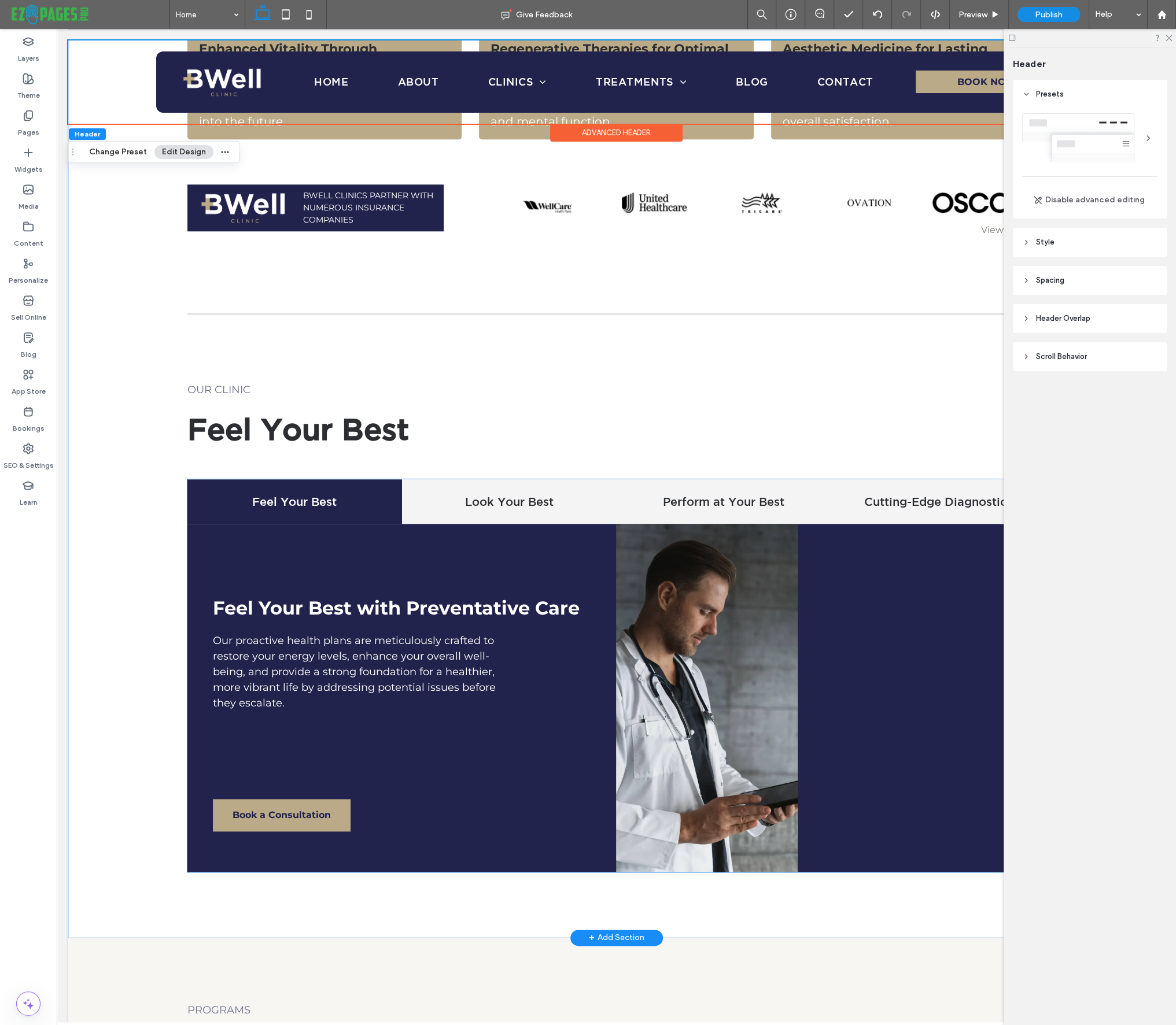
scroll to position [1027, 0]
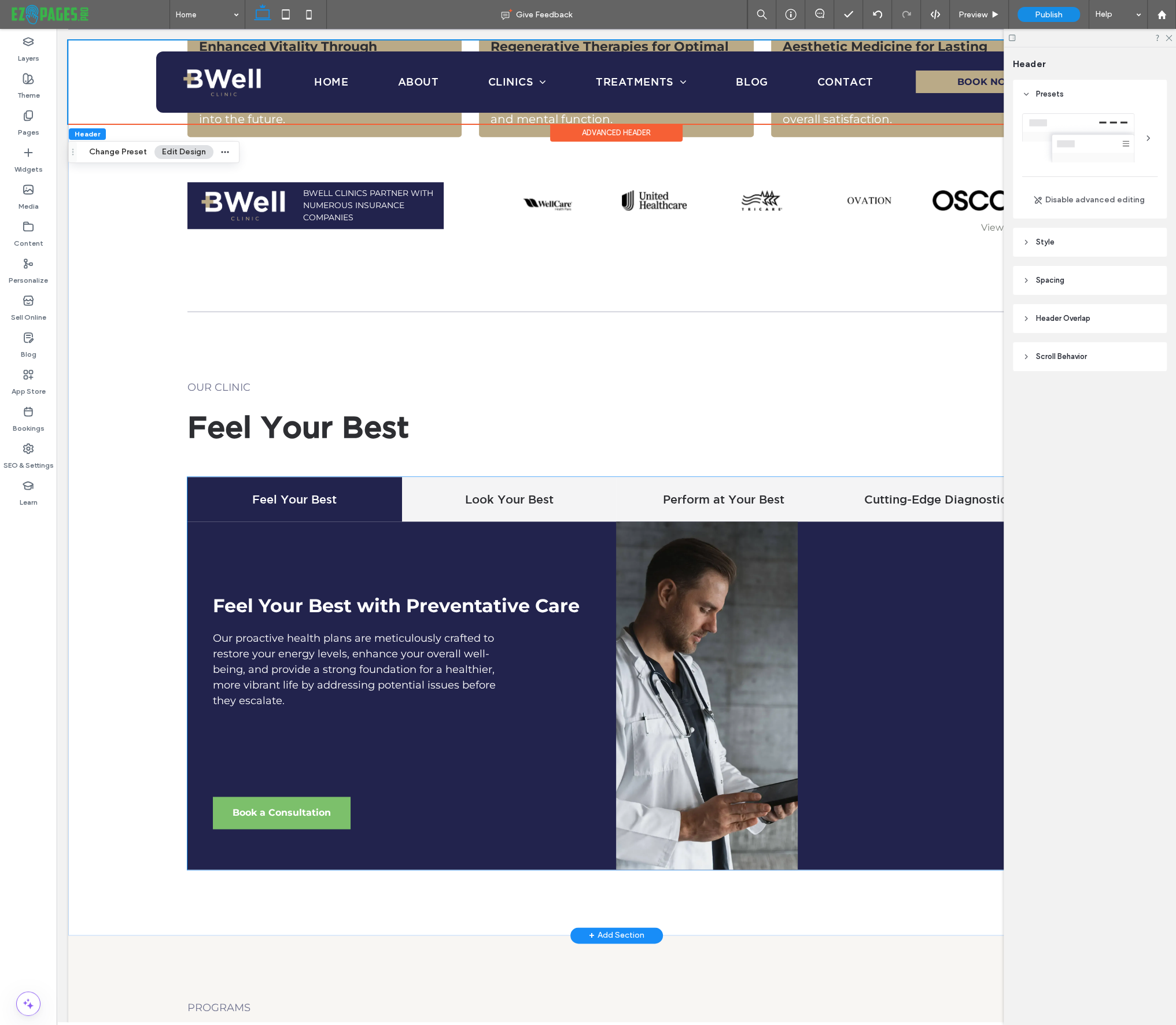
click at [291, 807] on span "Book a Consultation" at bounding box center [281, 812] width 99 height 11
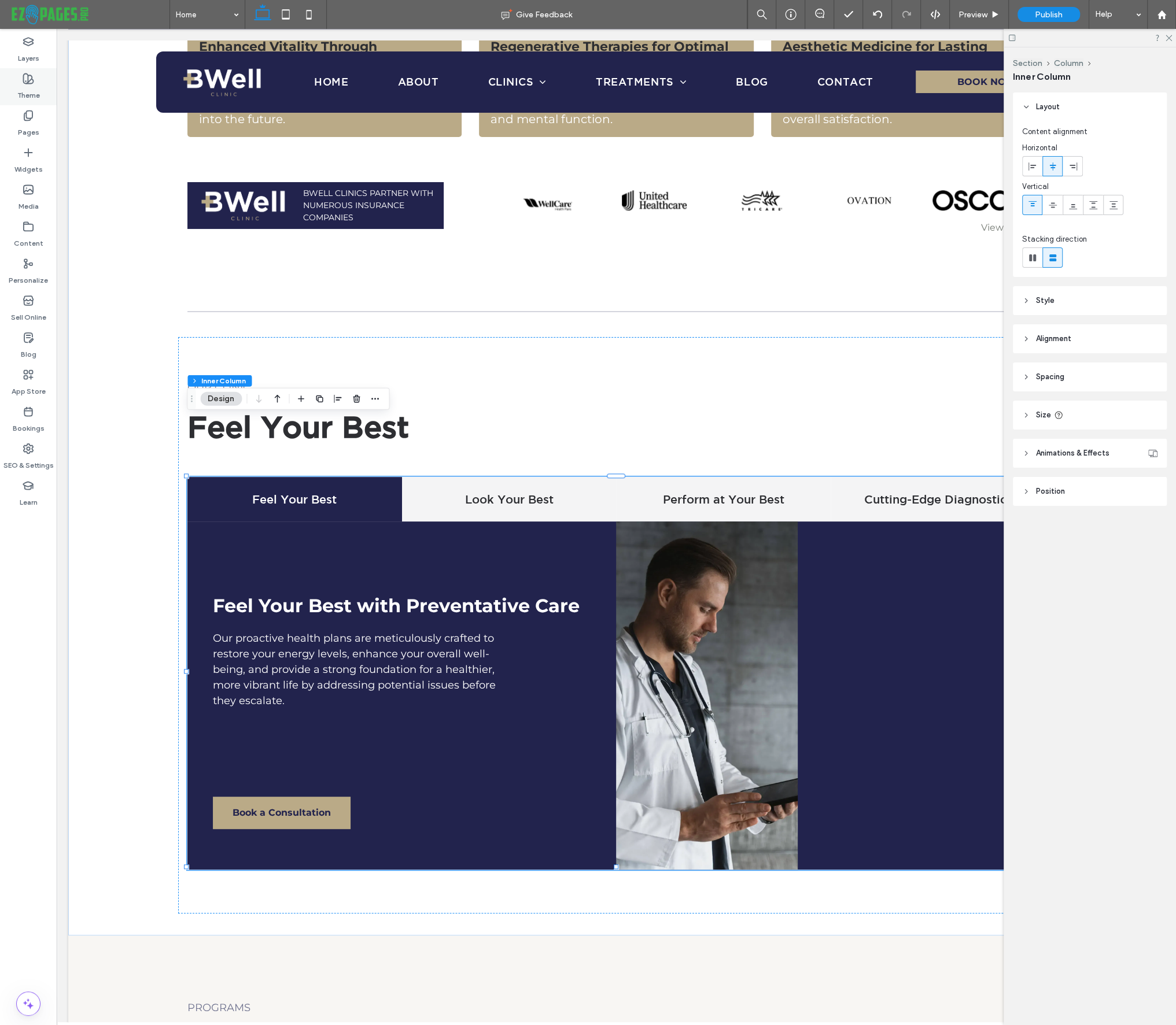
click at [27, 86] on label "Theme" at bounding box center [28, 92] width 23 height 16
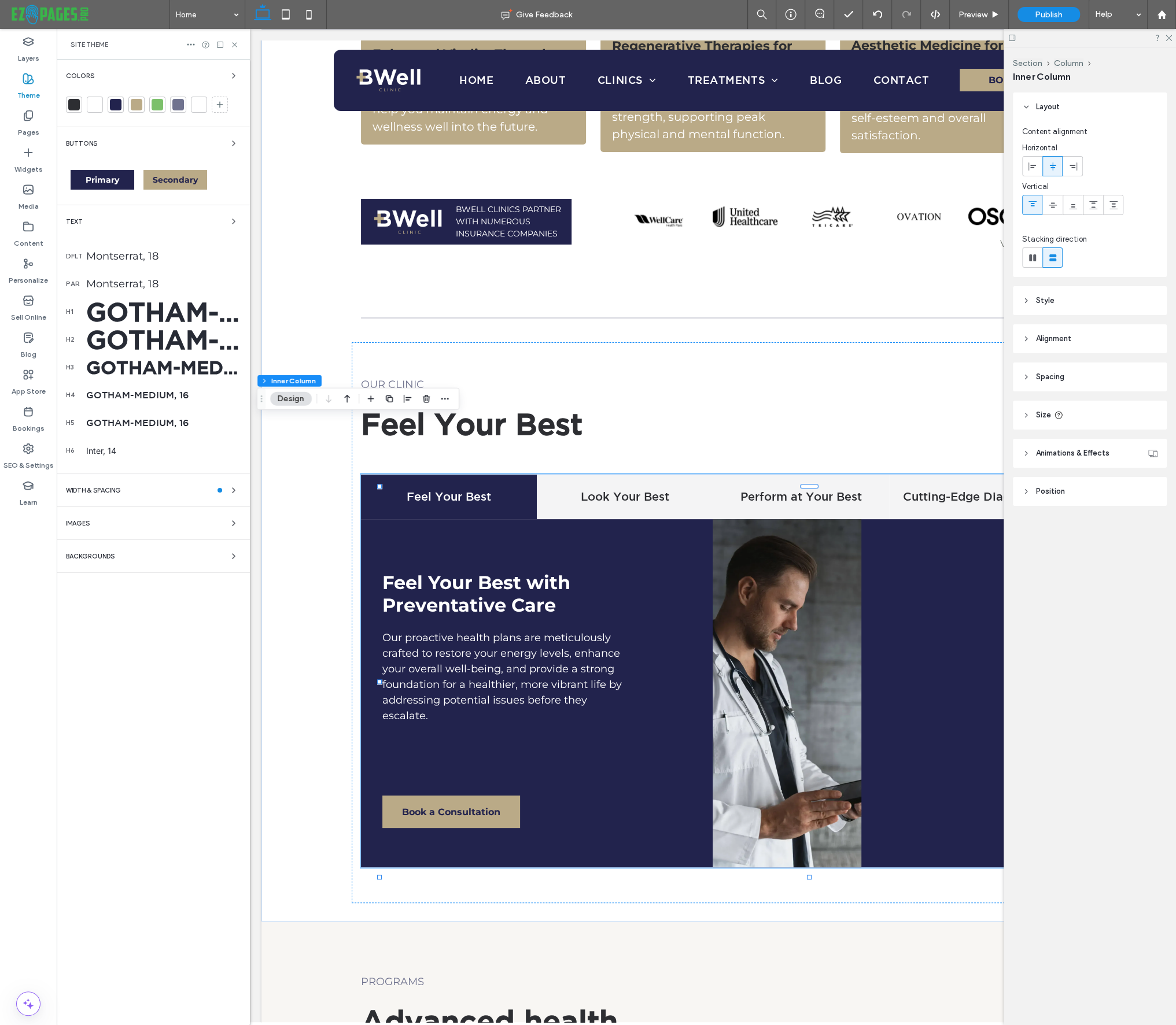
scroll to position [1028, 0]
click at [165, 178] on span "Secondary" at bounding box center [175, 179] width 45 height 10
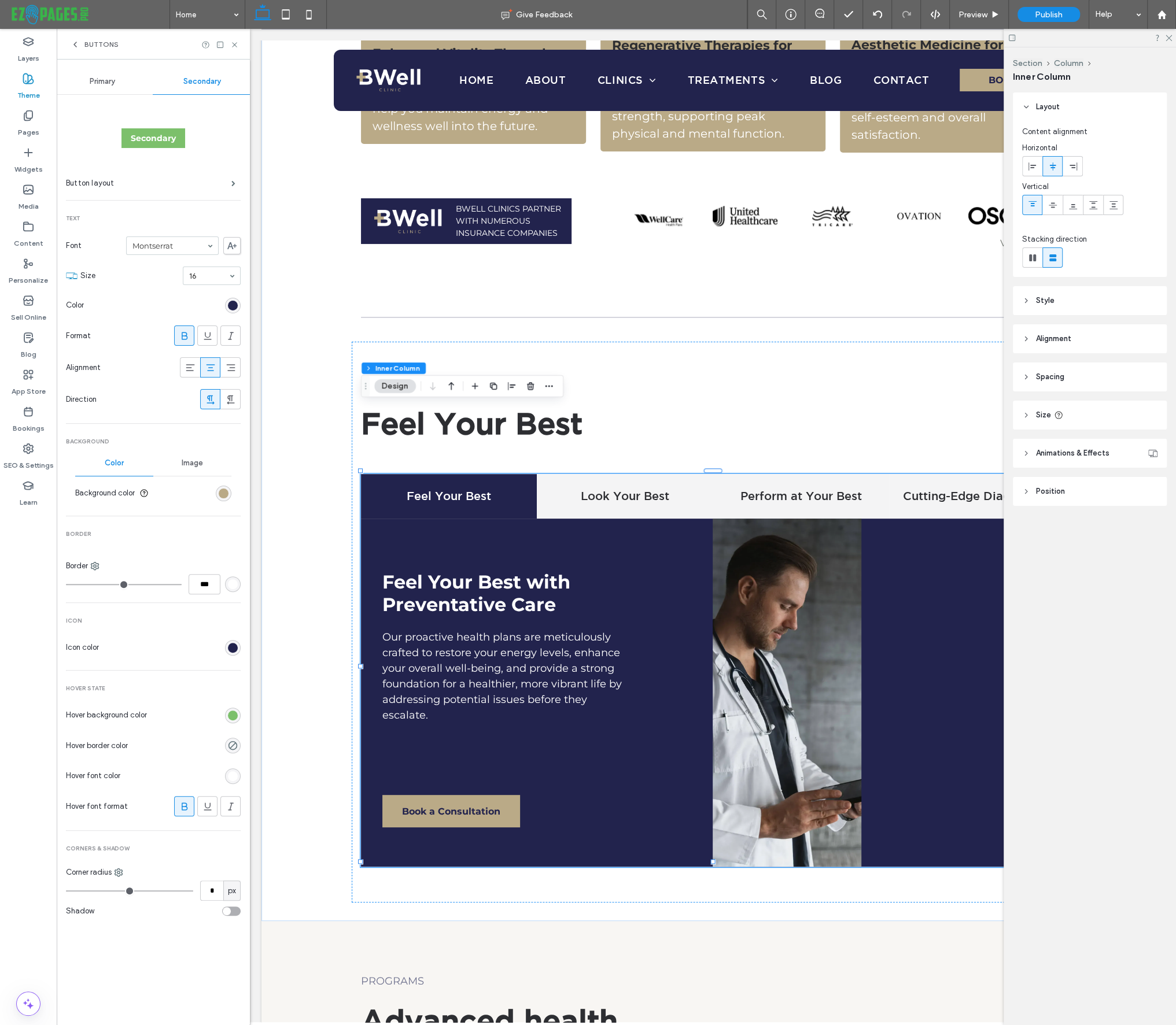
click at [232, 766] on section "Hover font color" at bounding box center [153, 776] width 174 height 29
click at [232, 771] on div "rgb(255, 255, 255)" at bounding box center [233, 776] width 10 height 10
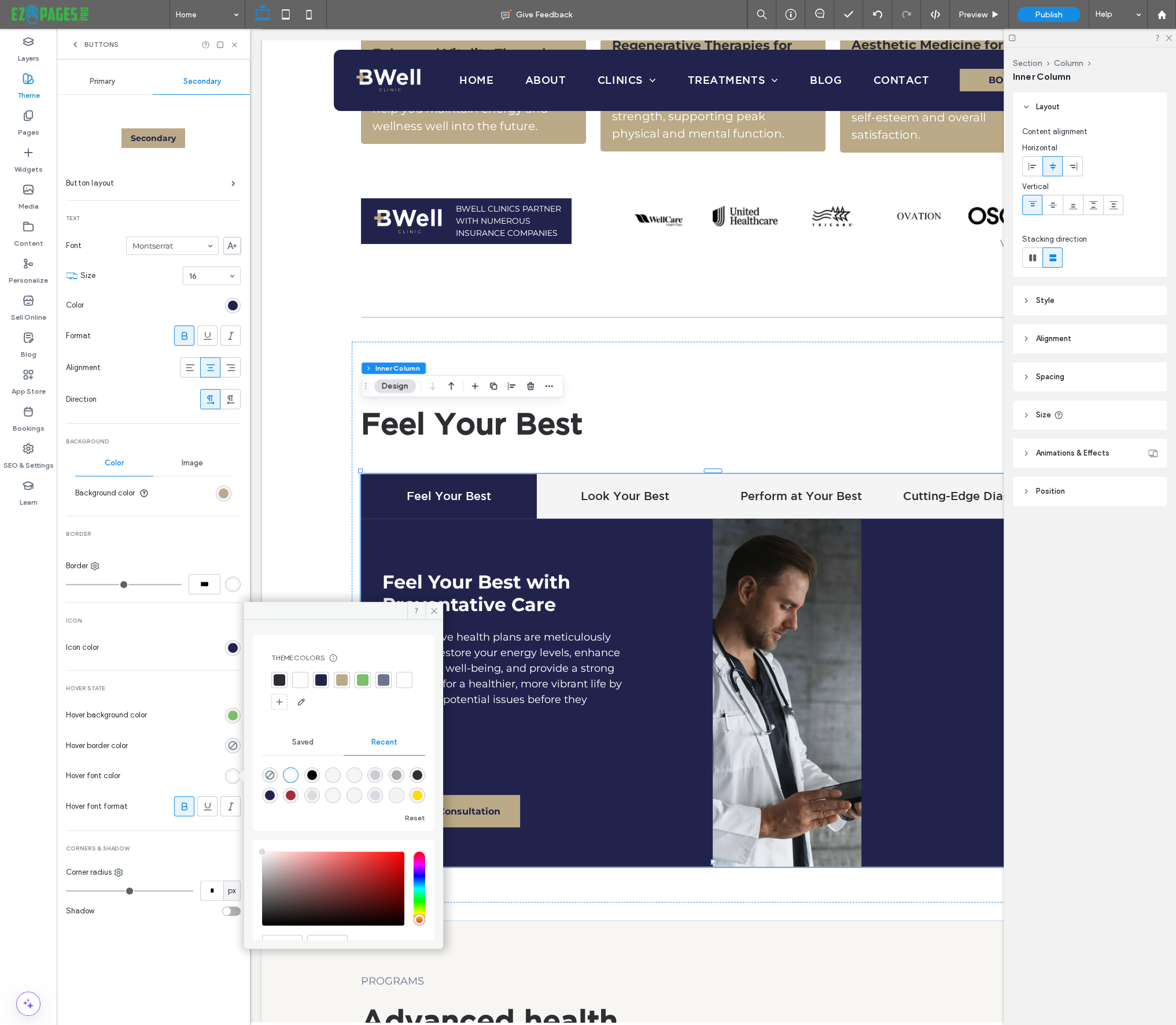
click at [321, 681] on div at bounding box center [321, 680] width 12 height 12
click at [111, 83] on span "Primary" at bounding box center [102, 81] width 26 height 9
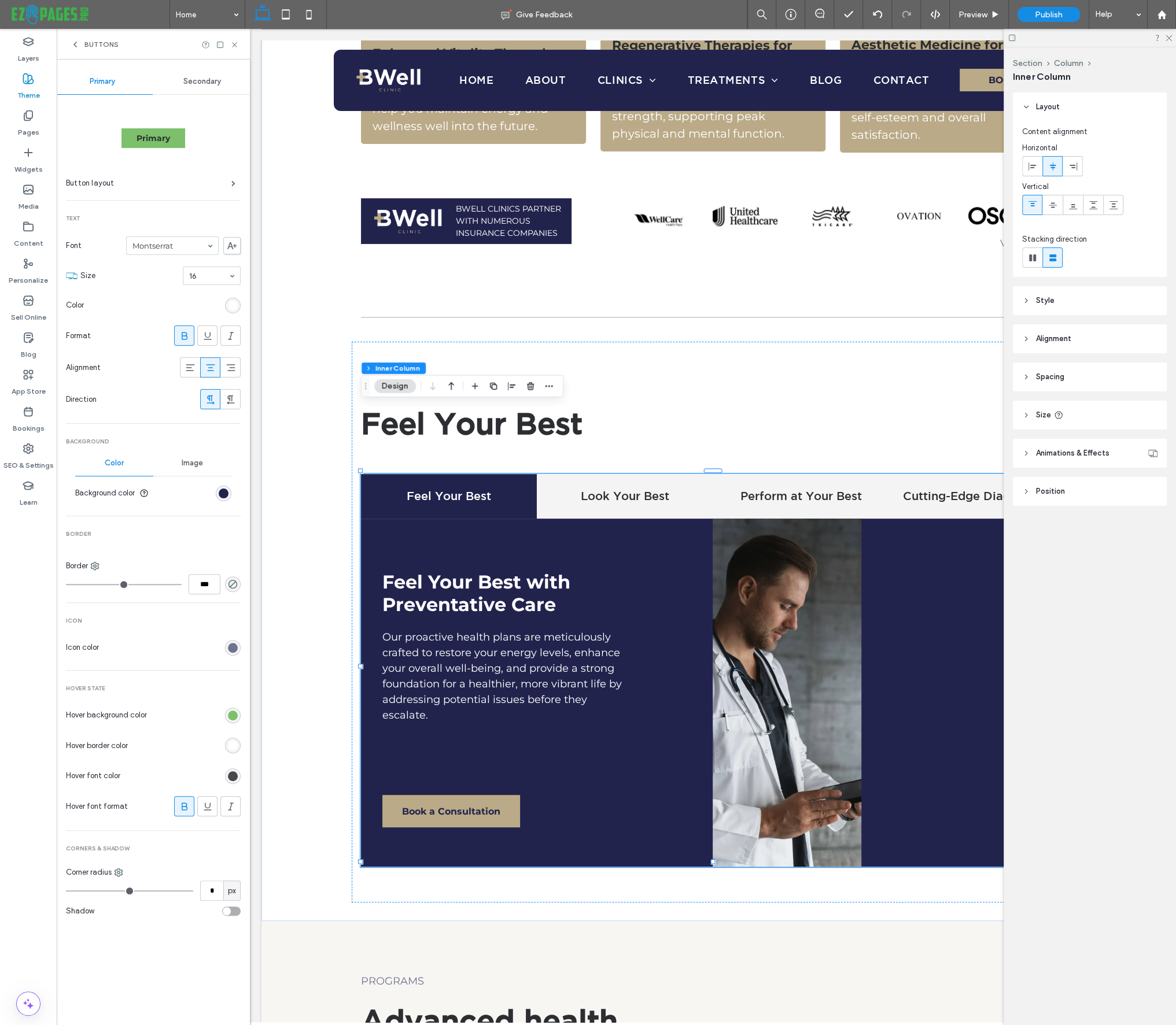
click at [236, 774] on div "rgb(45, 46, 50)" at bounding box center [233, 776] width 10 height 10
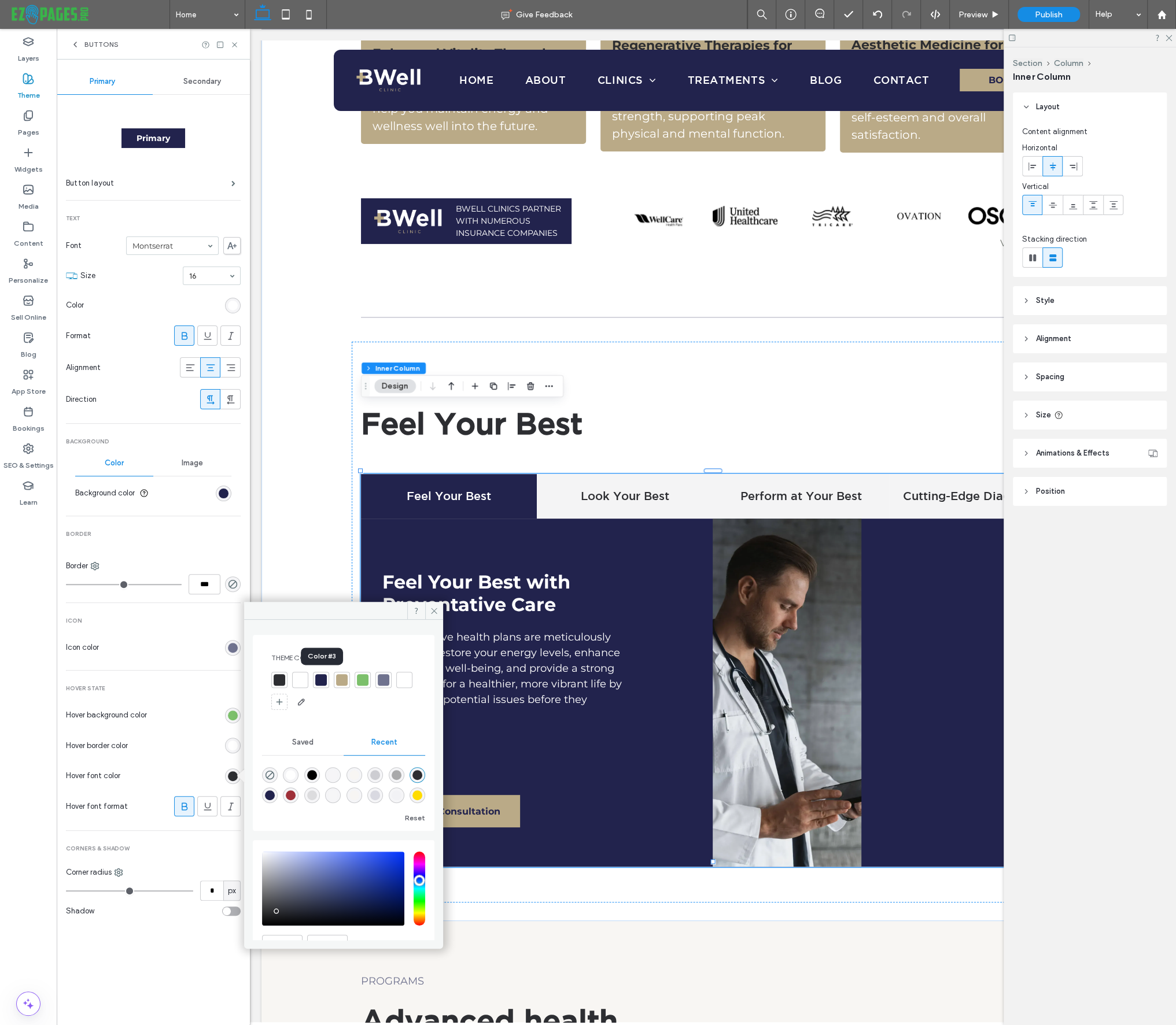
click at [319, 680] on div at bounding box center [321, 680] width 12 height 12
click at [178, 640] on section "Icon color" at bounding box center [153, 648] width 174 height 29
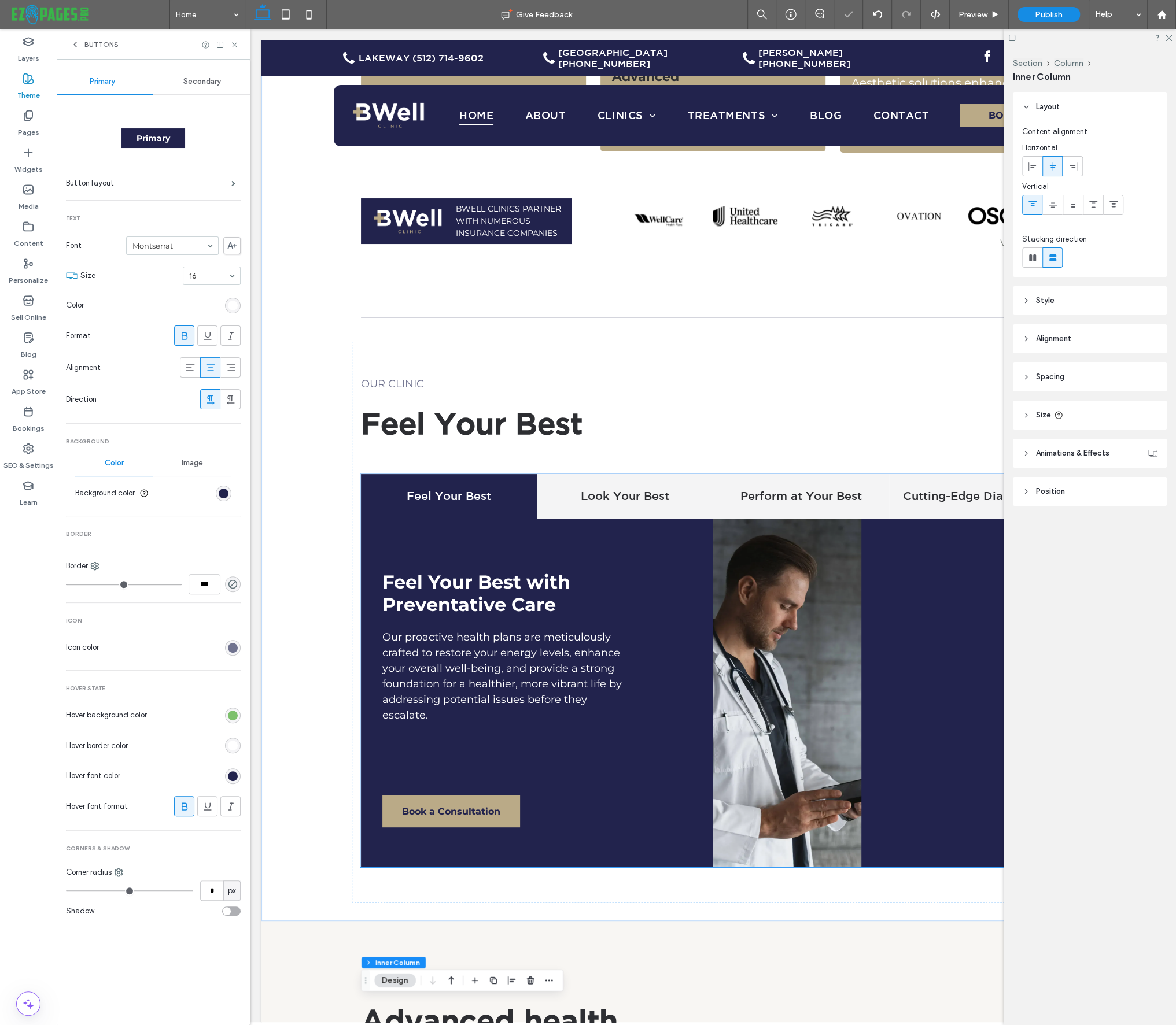
scroll to position [0, 0]
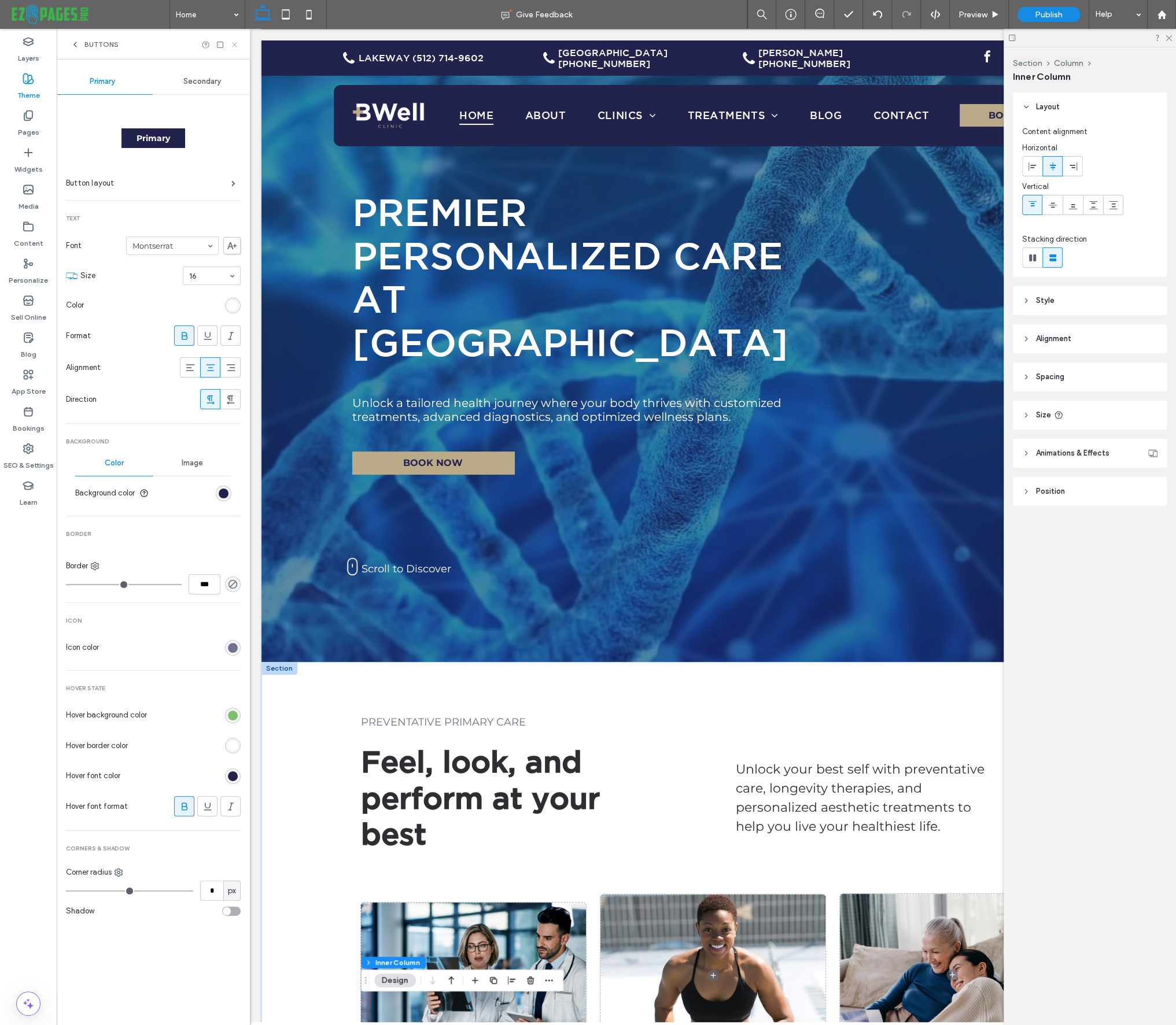
click at [234, 43] on icon at bounding box center [235, 45] width 9 height 8
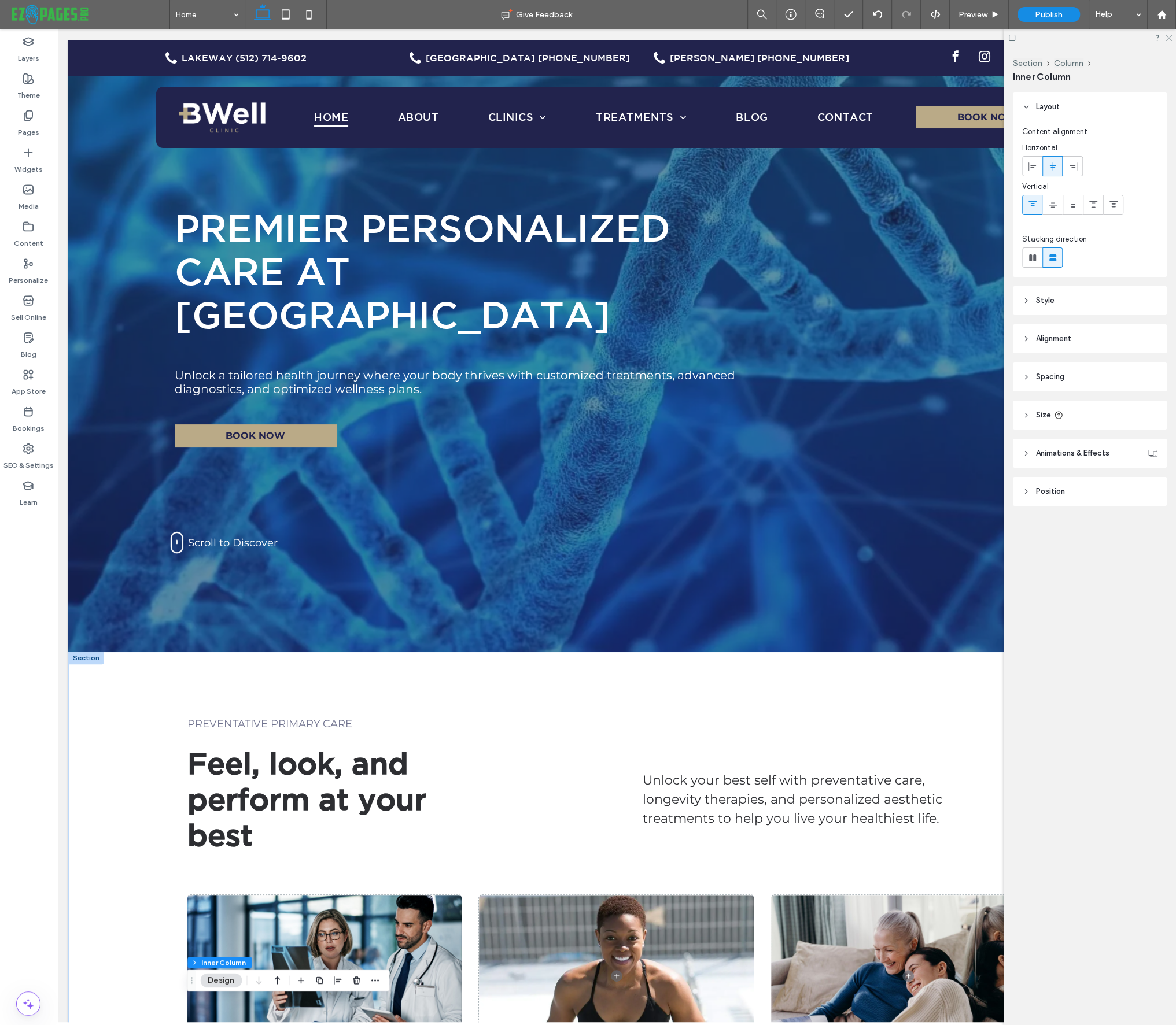
click at [1169, 37] on icon at bounding box center [1167, 37] width 8 height 8
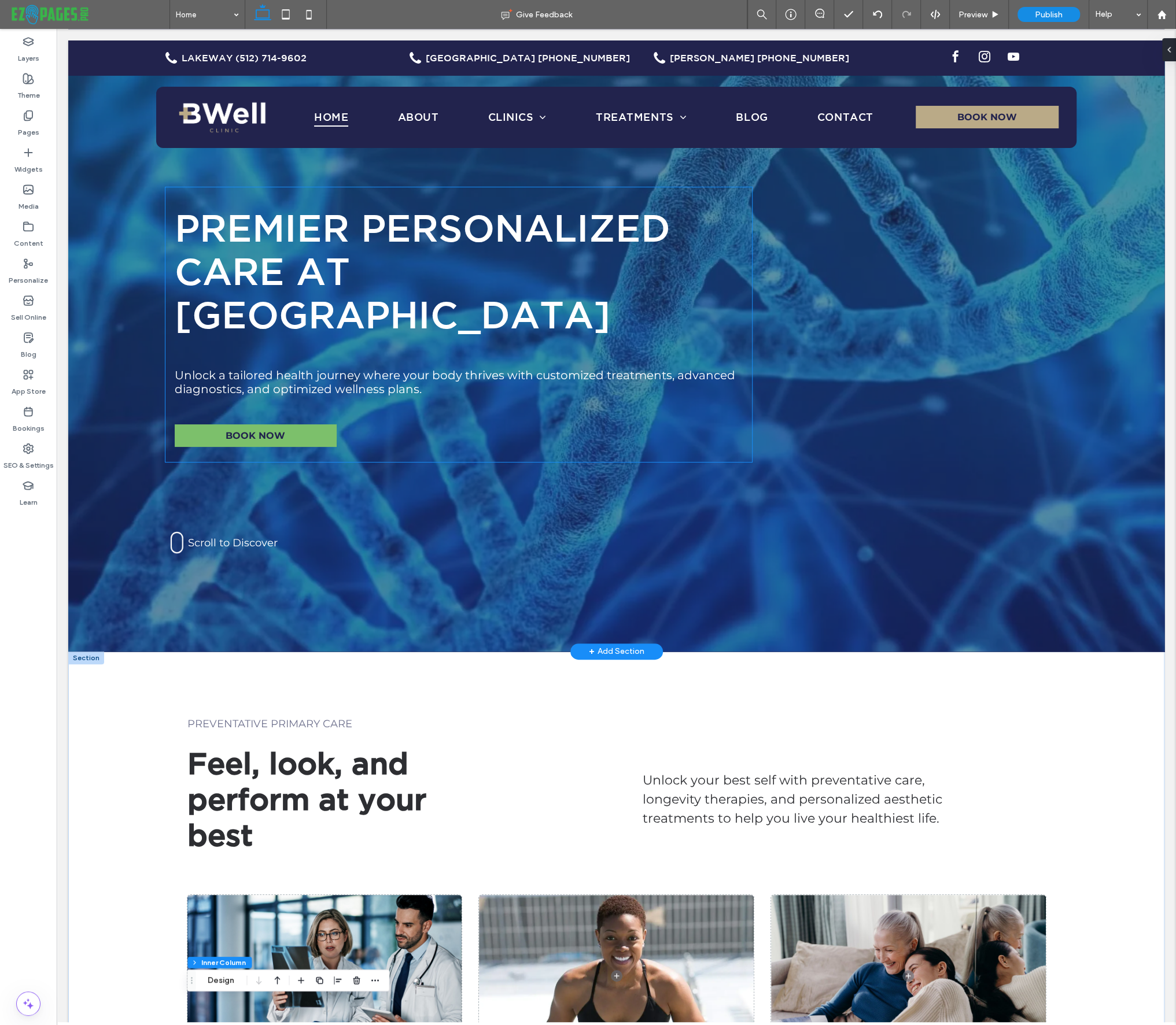
click at [301, 424] on link "BOOK NOW" at bounding box center [255, 435] width 162 height 23
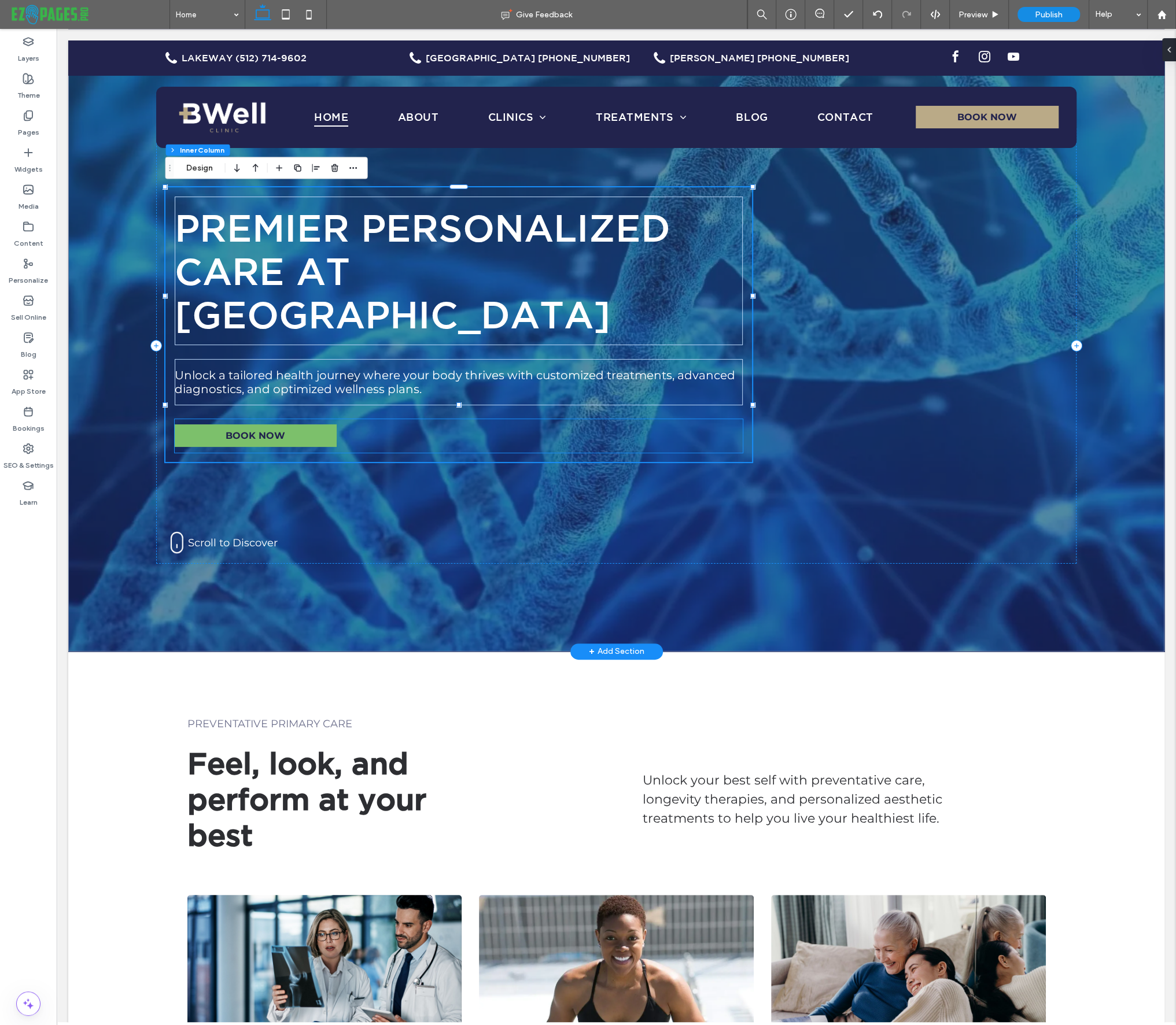
click at [332, 424] on link "BOOK NOW" at bounding box center [255, 435] width 162 height 23
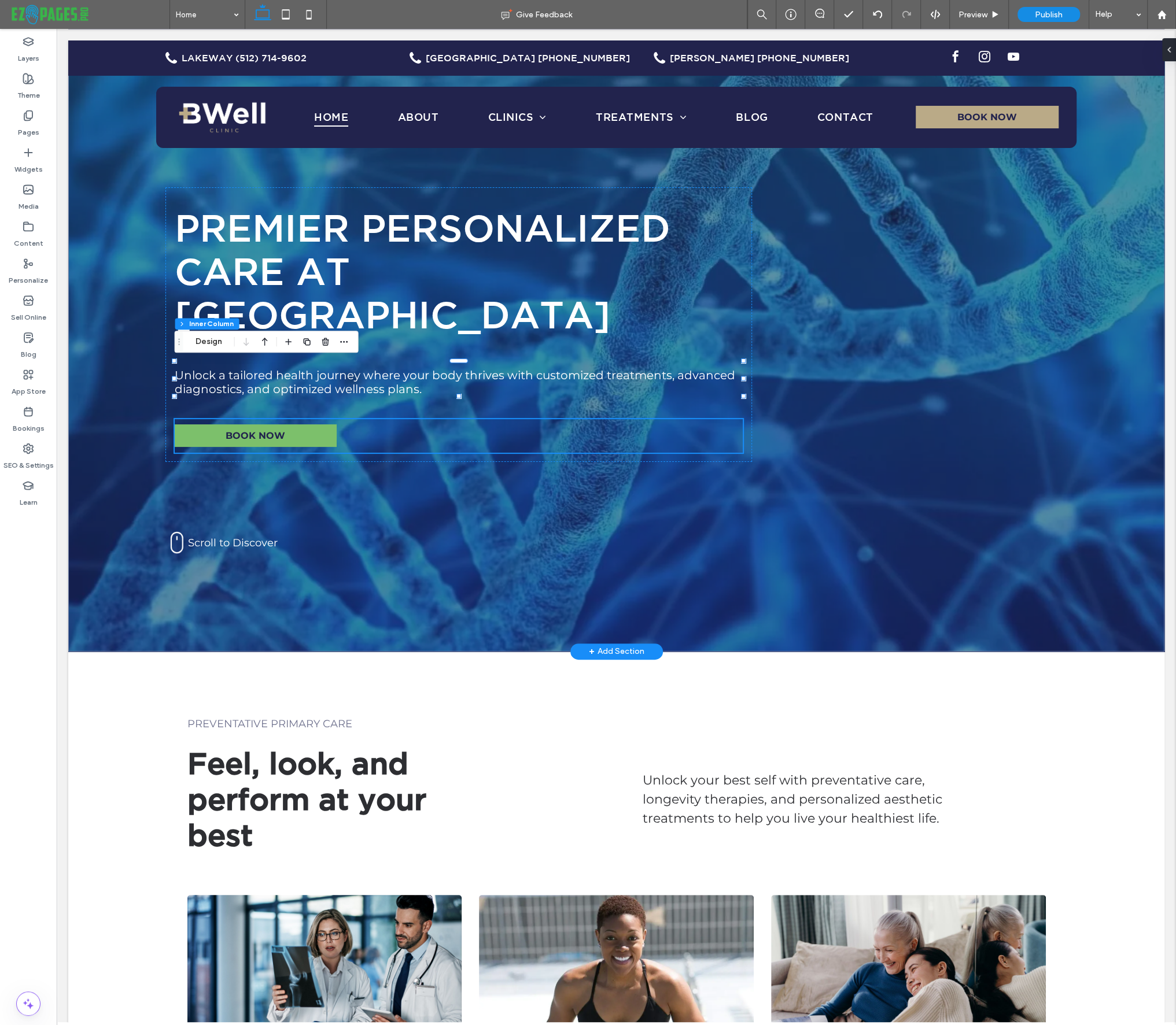
click at [329, 424] on link "BOOK NOW" at bounding box center [255, 435] width 162 height 23
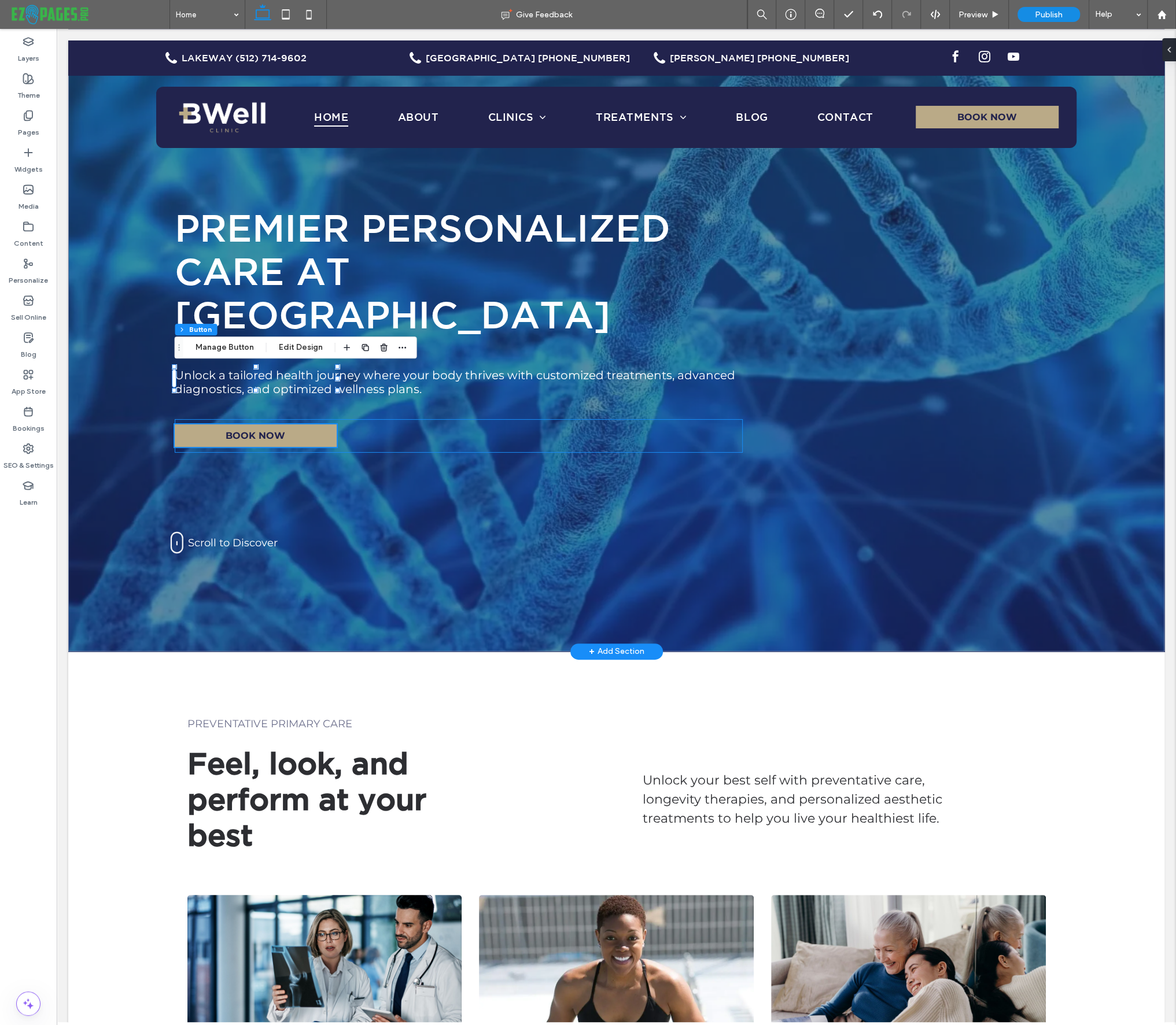
type input "**"
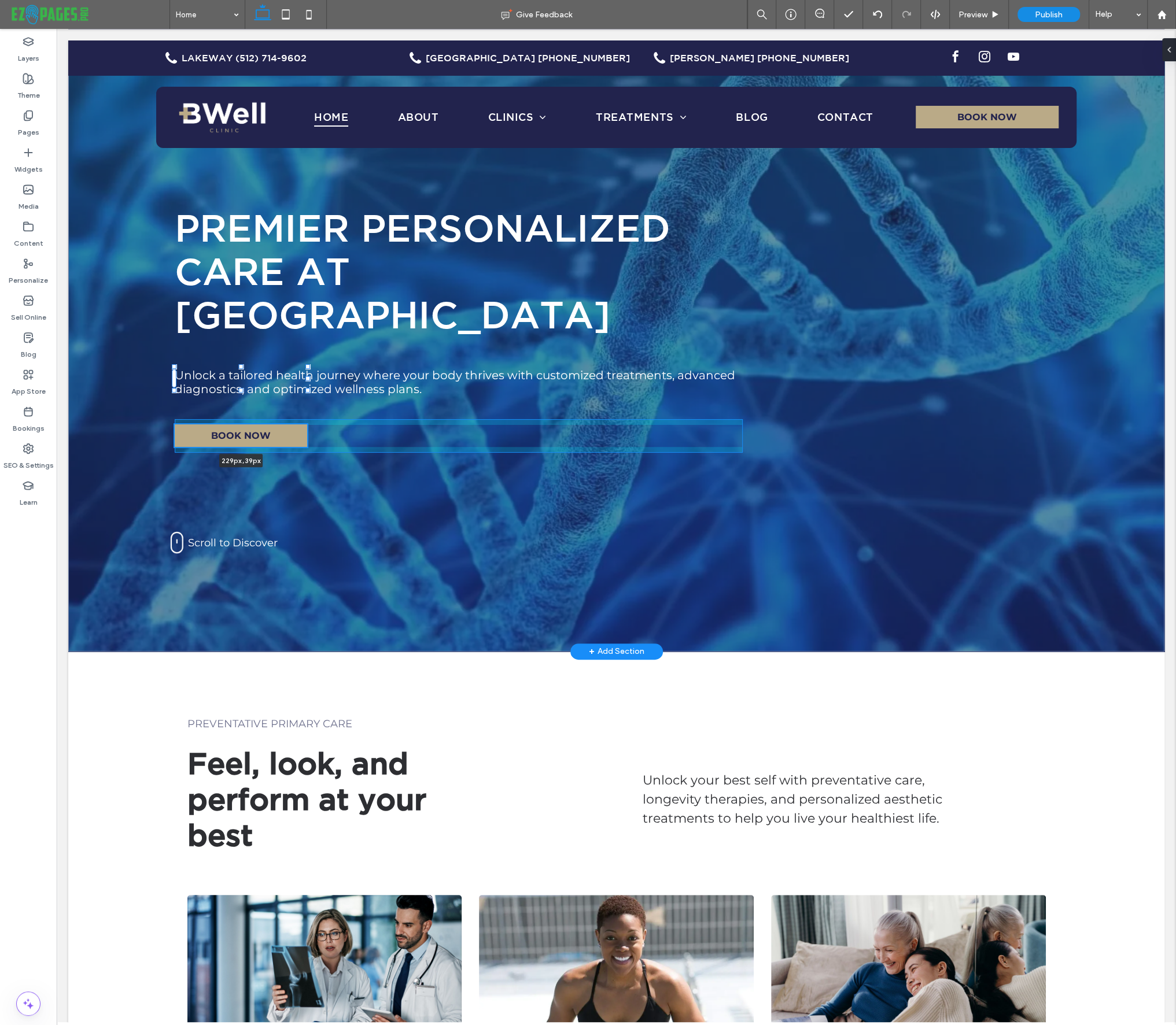
drag, startPoint x: 330, startPoint y: 377, endPoint x: 306, endPoint y: 380, distance: 24.2
click at [306, 380] on div at bounding box center [307, 378] width 4 height 4
type input "***"
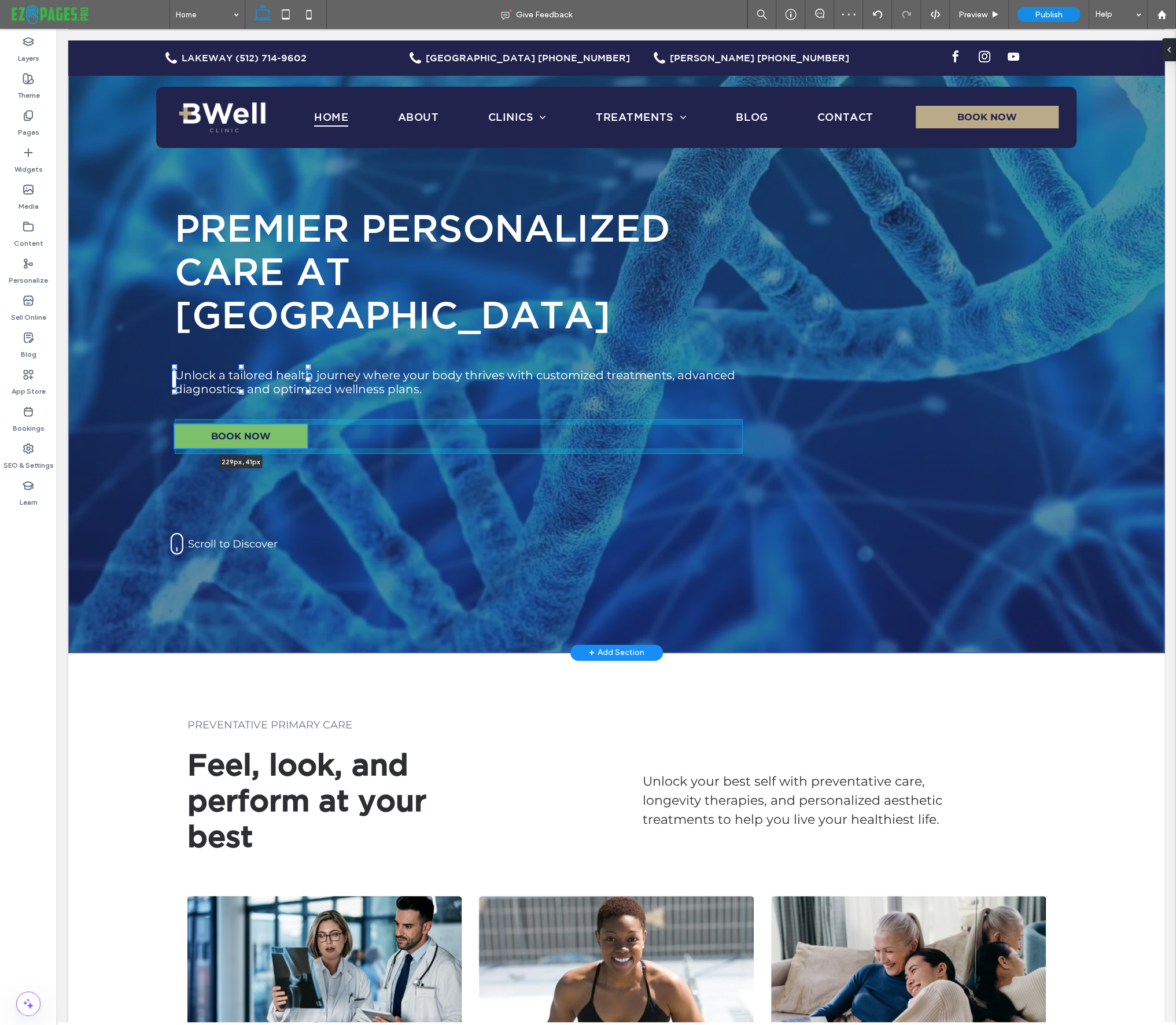
click at [245, 389] on div "Premier Personalized Care at [GEOGRAPHIC_DATA] Unlock a tailored health journey…" at bounding box center [616, 347] width 1096 height 612
type input "**"
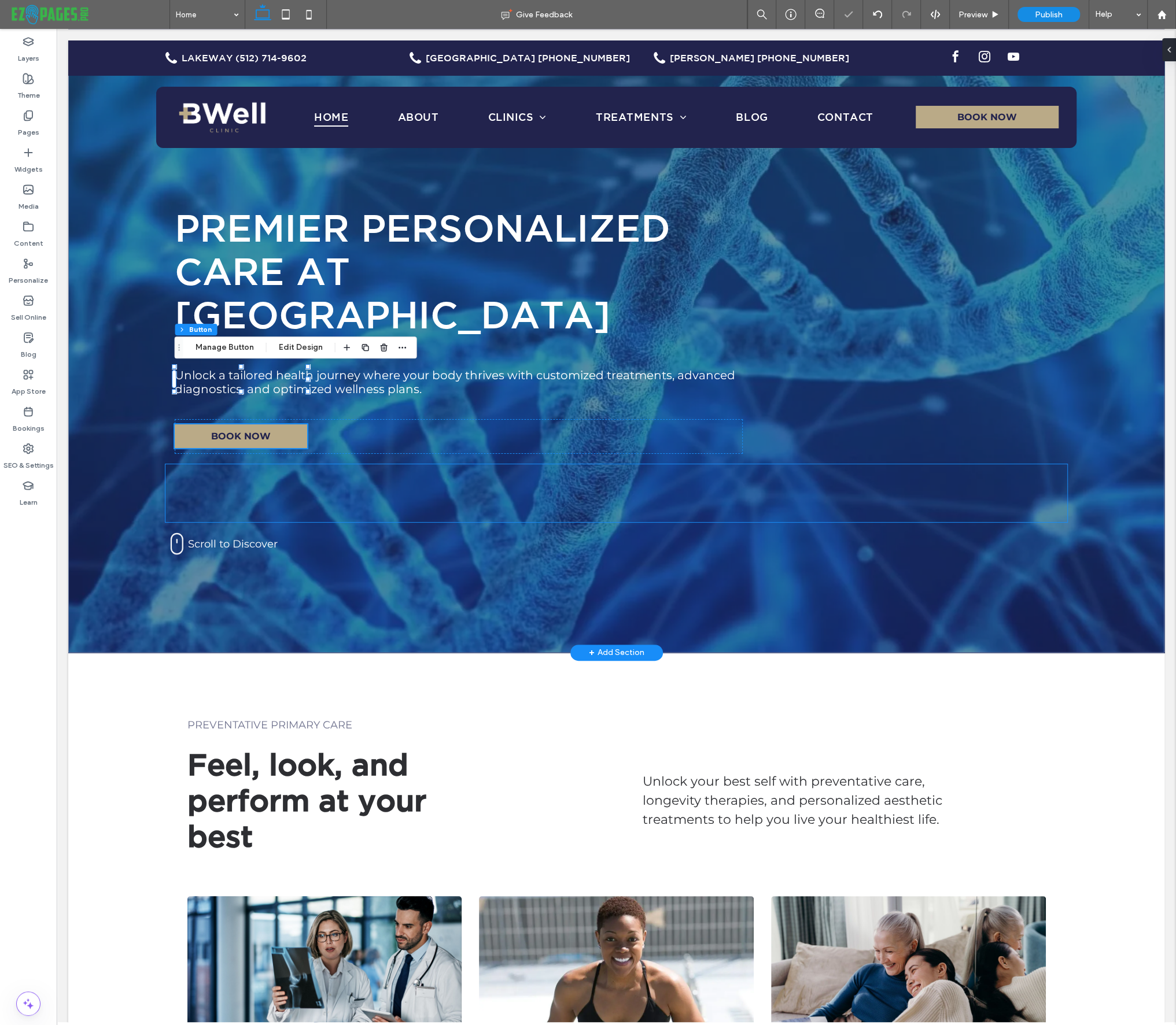
click at [337, 464] on div at bounding box center [616, 493] width 902 height 58
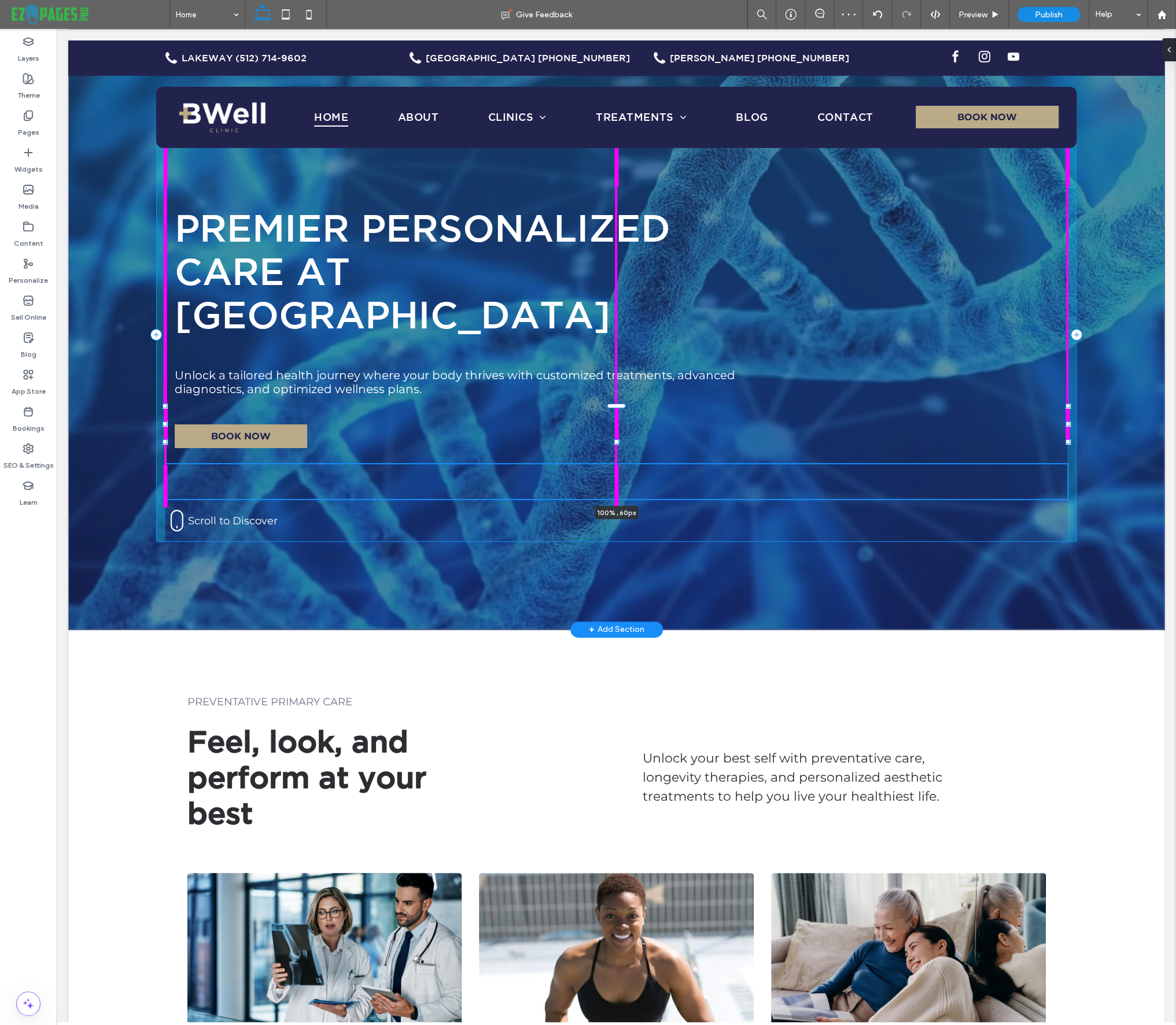
drag, startPoint x: 616, startPoint y: 463, endPoint x: 617, endPoint y: 451, distance: 12.0
click at [617, 451] on div "100% , 60px Premier Personalized Care at [GEOGRAPHIC_DATA] Unlock a tailored he…" at bounding box center [616, 335] width 1096 height 589
type input "**"
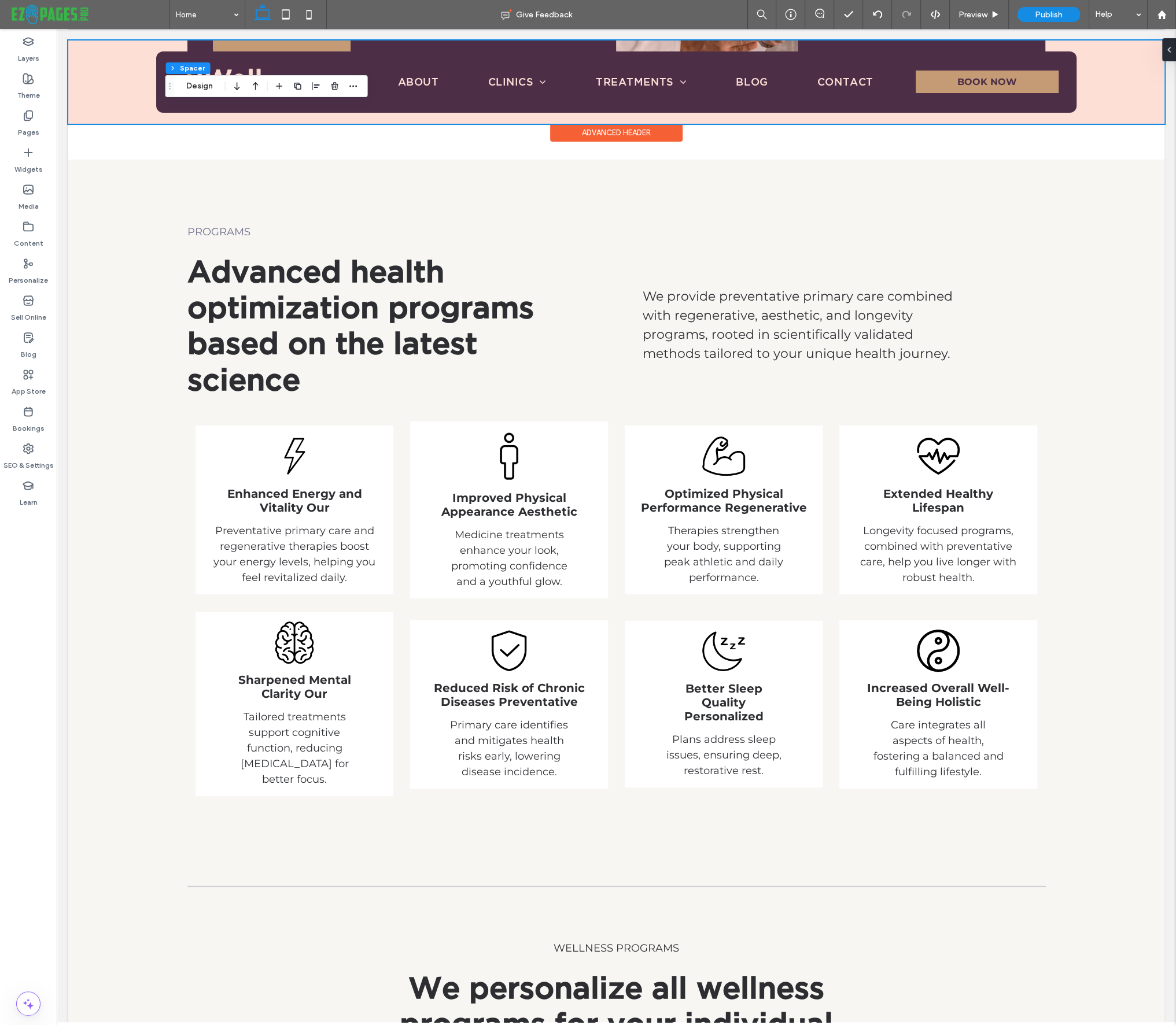
scroll to position [1785, 0]
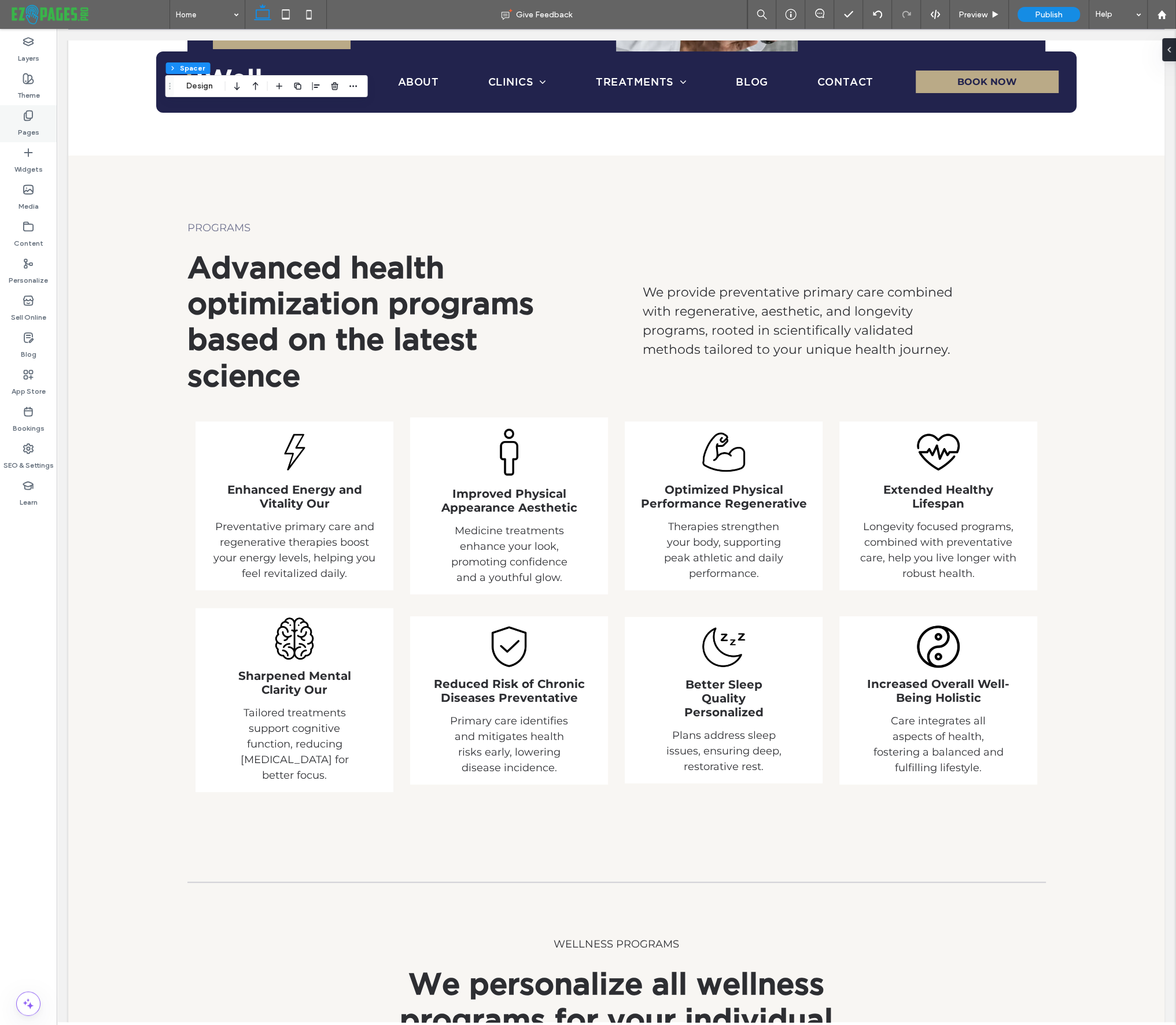
click at [26, 118] on use at bounding box center [29, 116] width 9 height 10
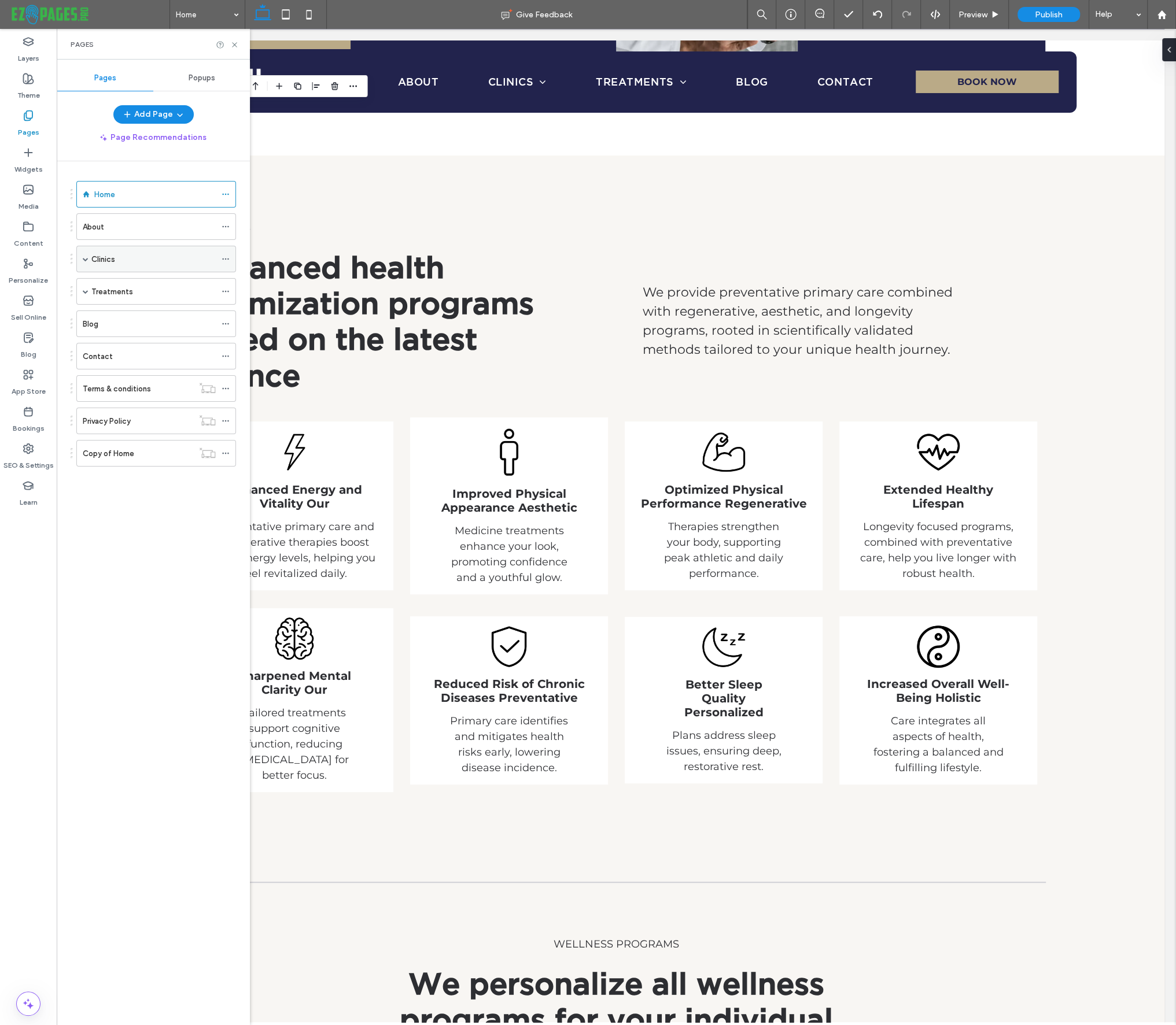
click at [84, 258] on span at bounding box center [85, 258] width 6 height 6
click at [84, 315] on span at bounding box center [85, 318] width 6 height 6
click at [105, 342] on span at bounding box center [105, 344] width 6 height 6
click at [104, 395] on span at bounding box center [105, 397] width 6 height 6
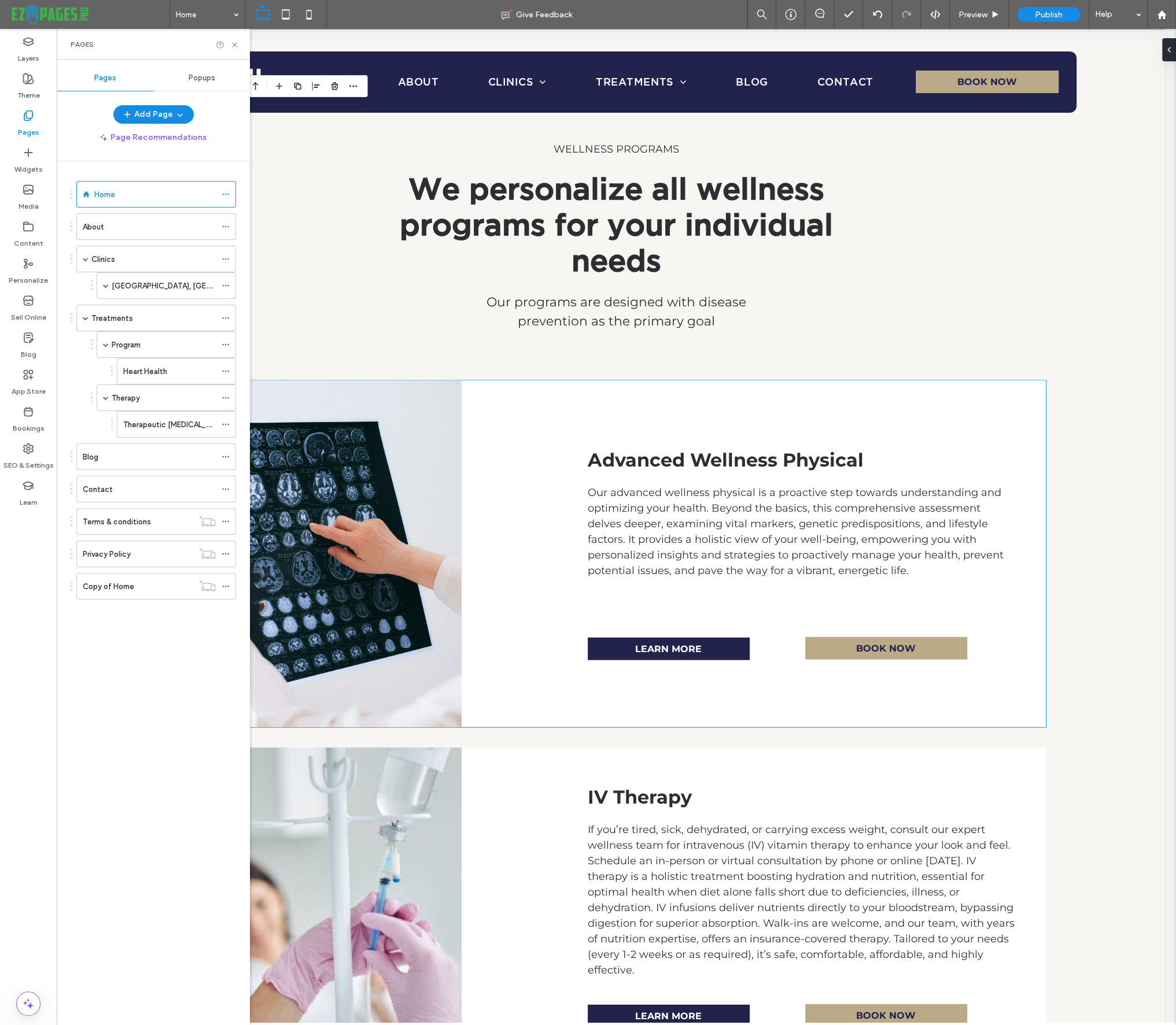
scroll to position [2574, 0]
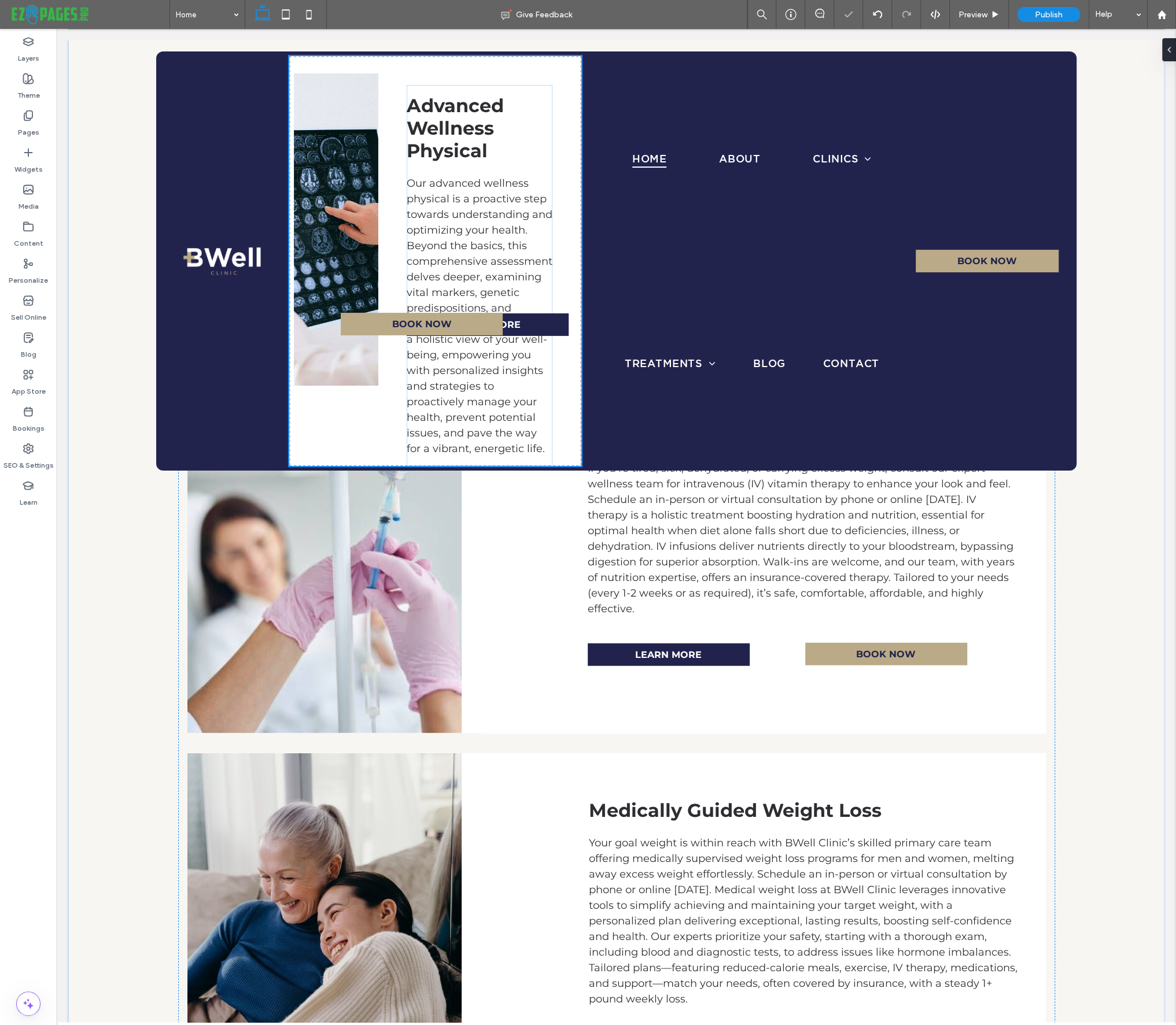
click at [1098, 401] on div at bounding box center [588, 512] width 1176 height 1025
click at [873, 13] on icon at bounding box center [877, 14] width 9 height 9
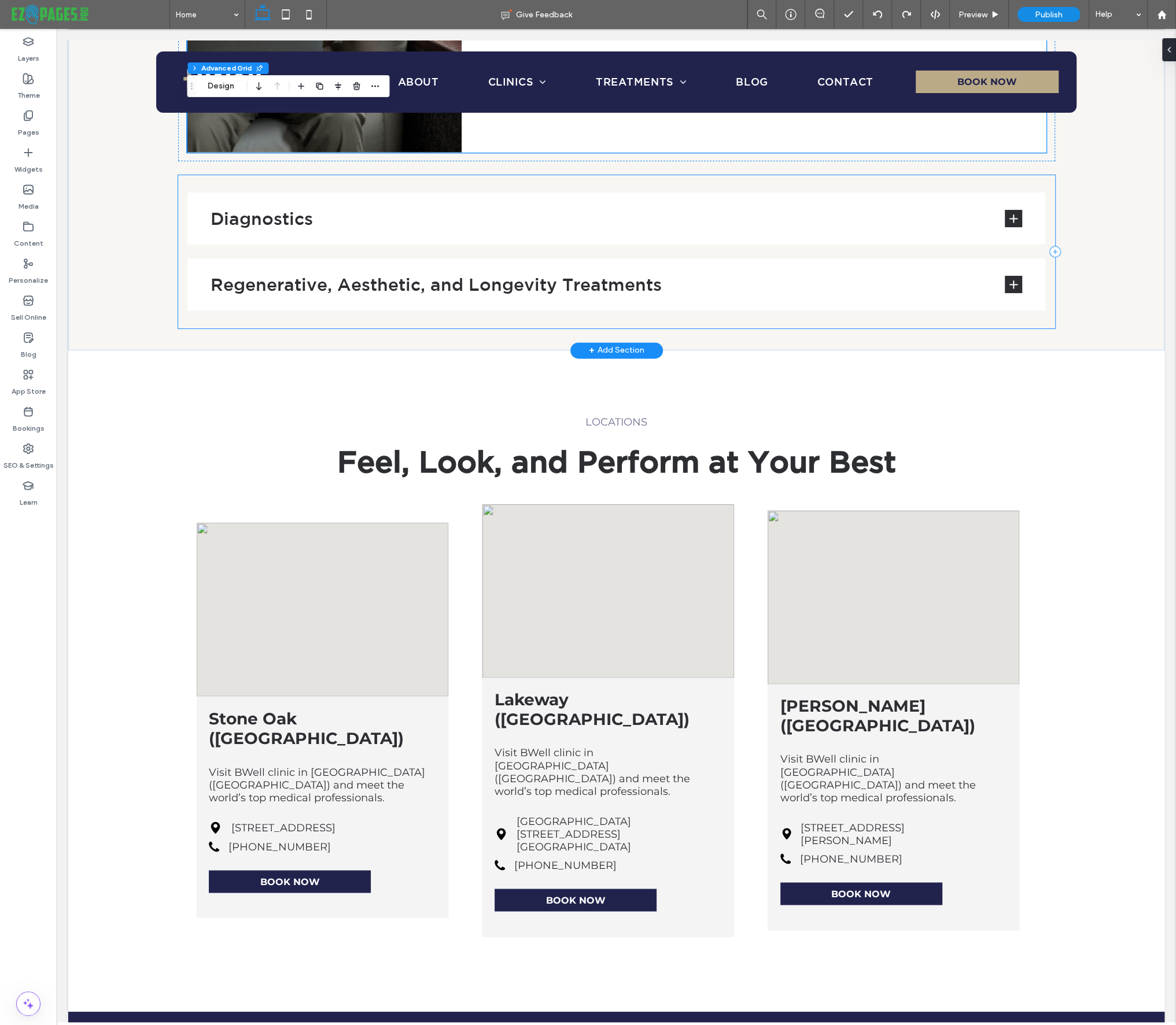
scroll to position [5621, 0]
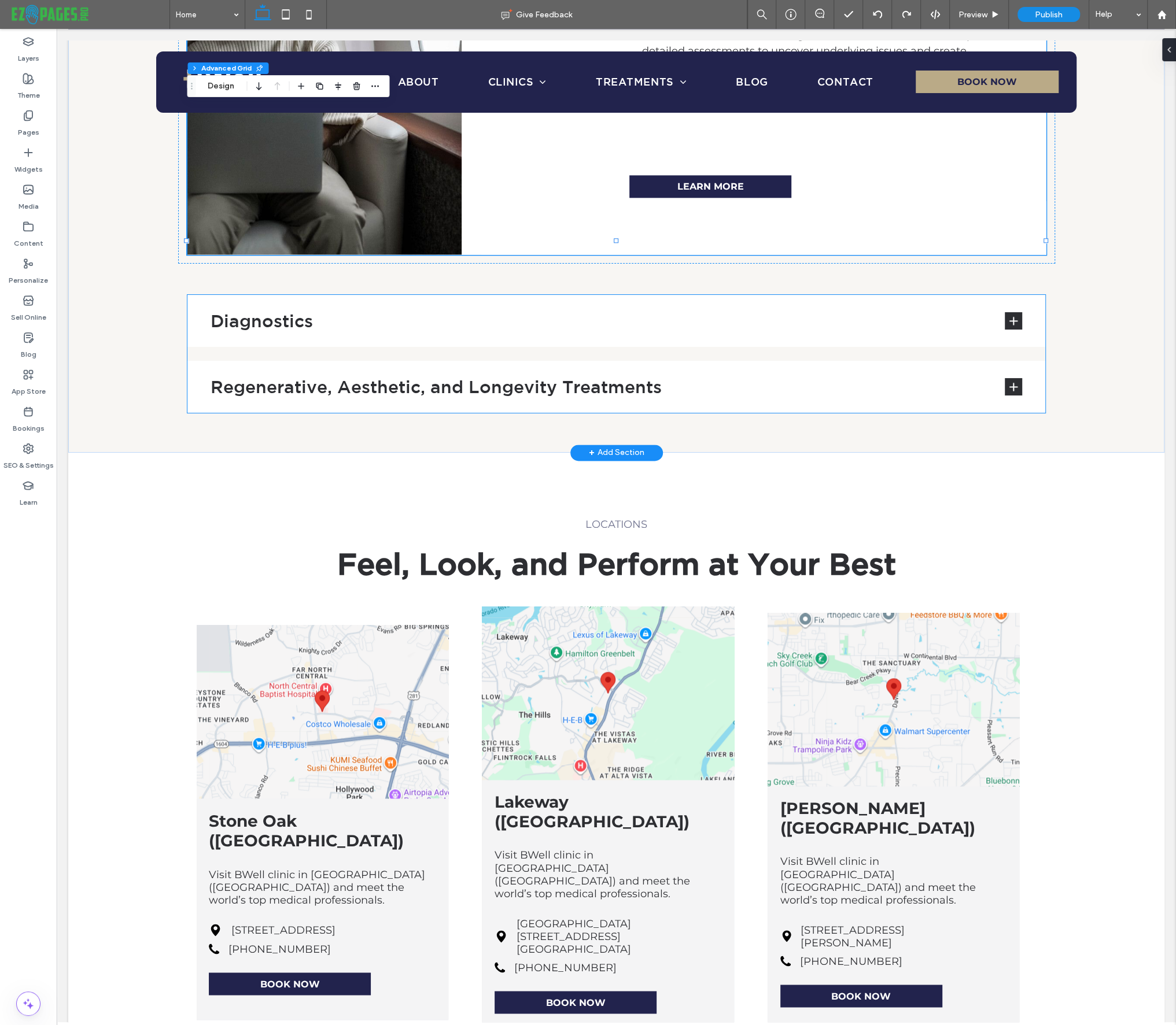
click at [719, 378] on h3 "Regenerative, Aesthetic, and Longevity Treatments" at bounding box center [599, 387] width 776 height 17
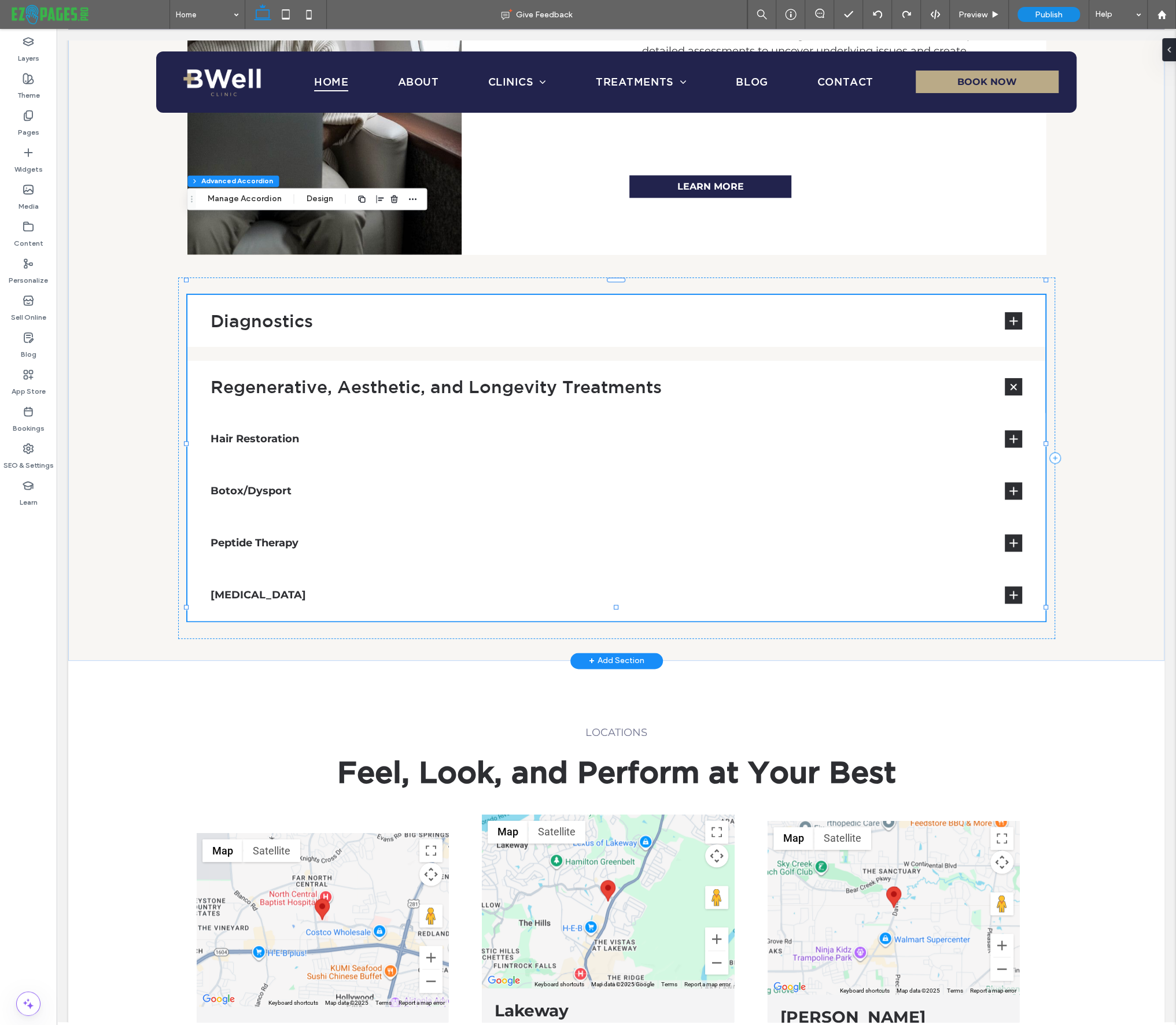
type input "*"
click at [921, 312] on h3 "Diagnostics" at bounding box center [599, 320] width 776 height 17
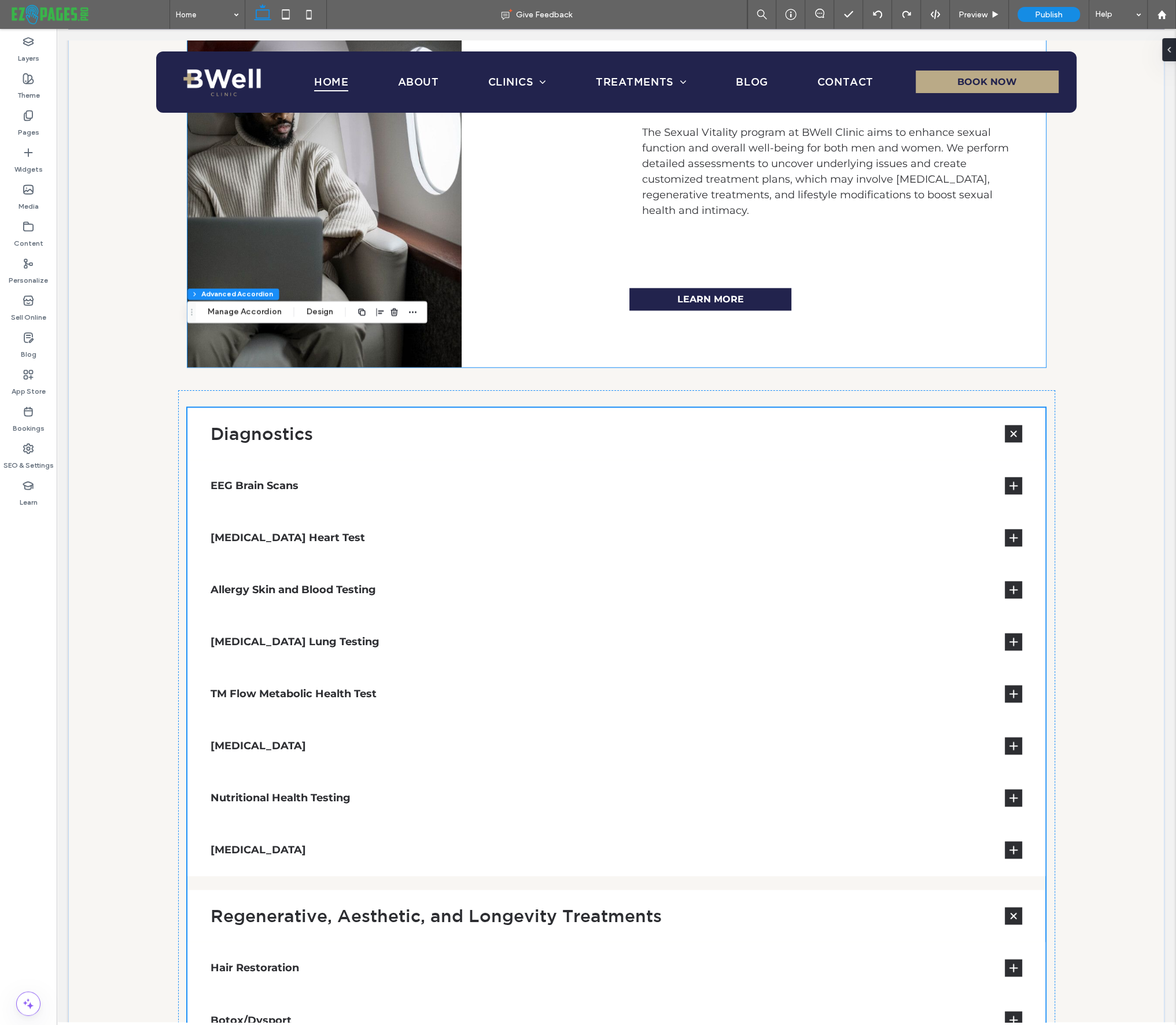
scroll to position [5507, 0]
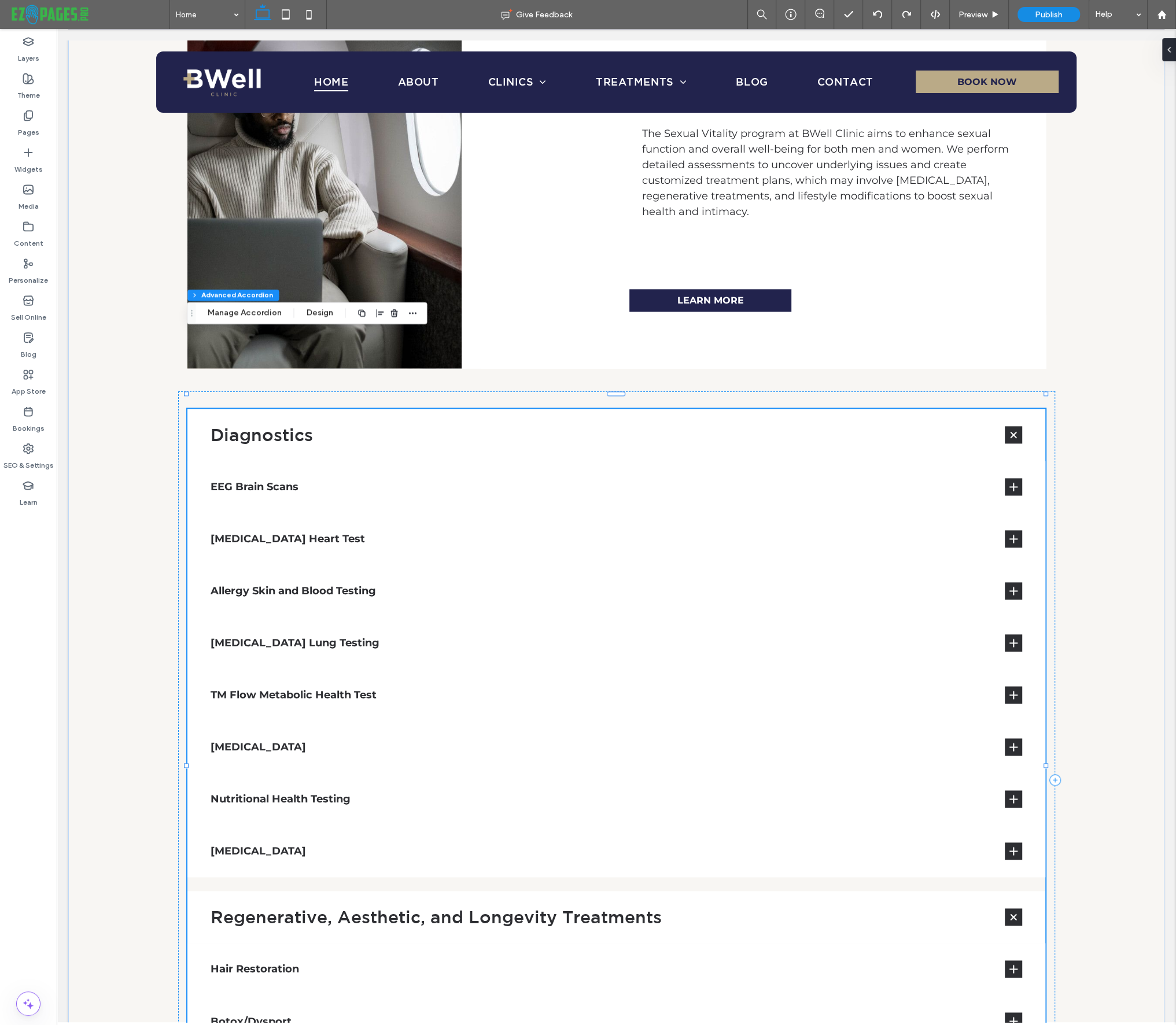
click at [378, 409] on div "Diagnostics" at bounding box center [616, 434] width 858 height 52
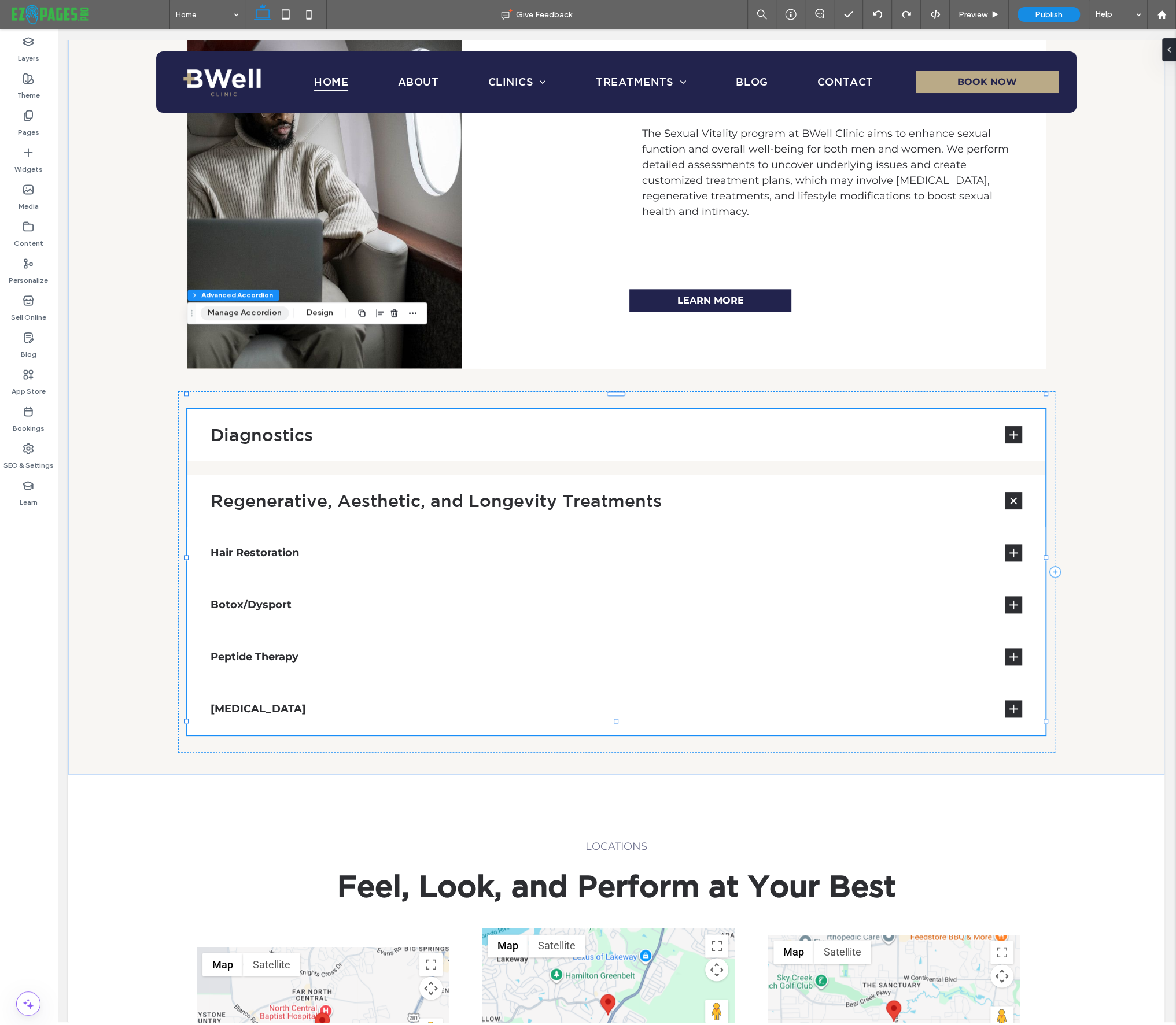
click at [258, 312] on button "Manage Accordion" at bounding box center [244, 313] width 88 height 14
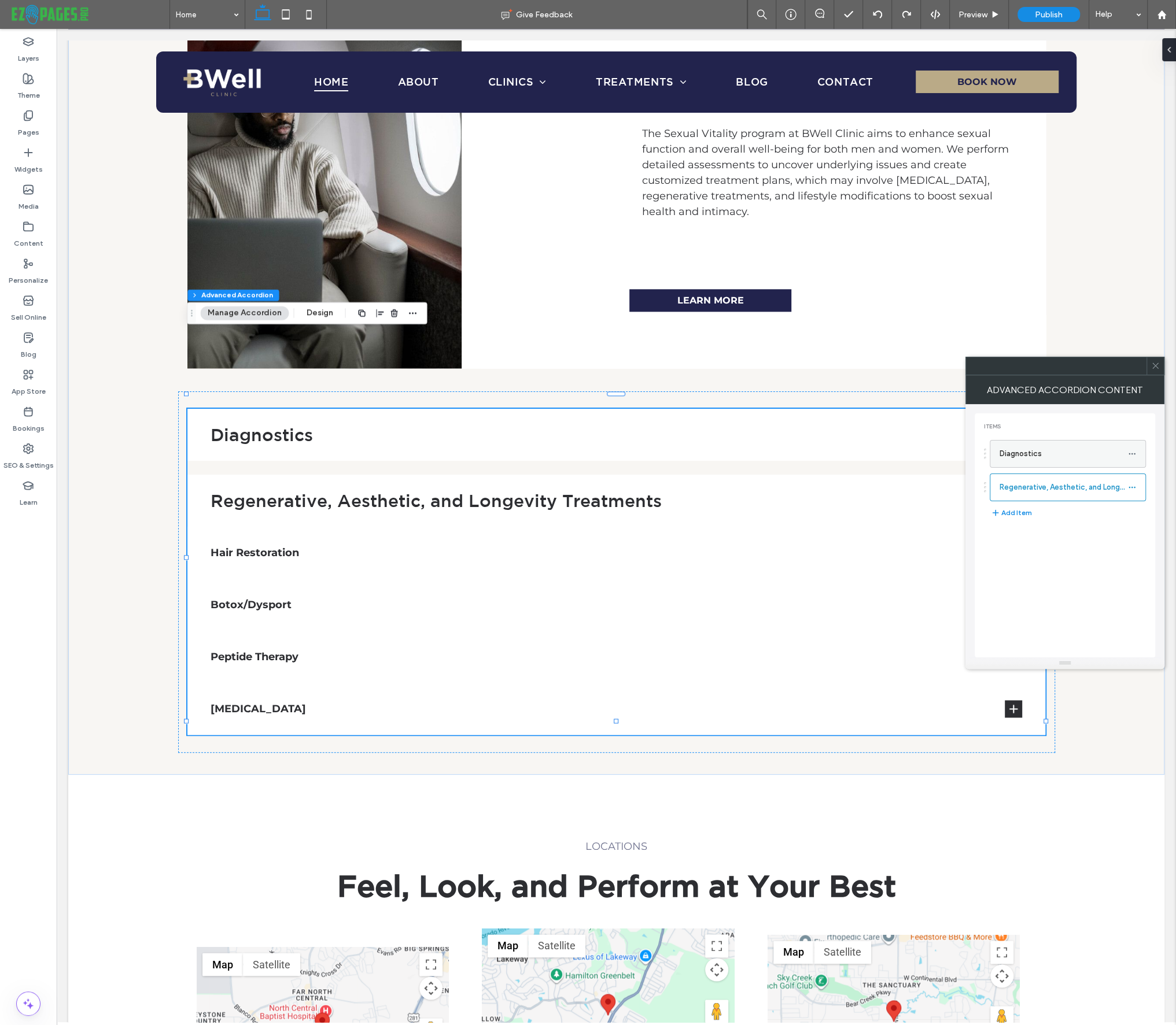
click at [1059, 455] on label "Diagnostics" at bounding box center [1063, 453] width 128 height 23
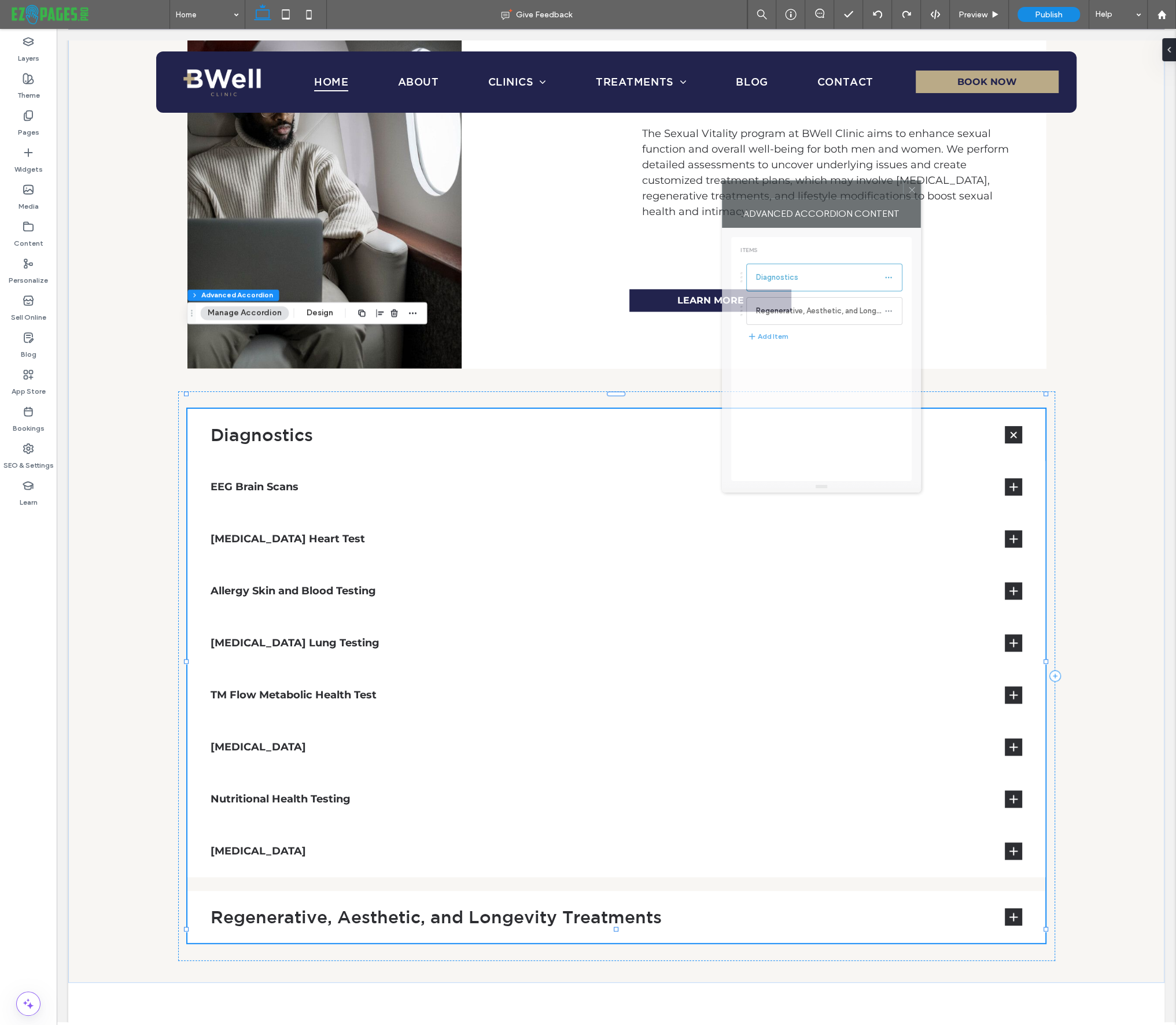
drag, startPoint x: 1113, startPoint y: 370, endPoint x: 870, endPoint y: 194, distance: 300.0
click at [870, 194] on div at bounding box center [812, 190] width 180 height 17
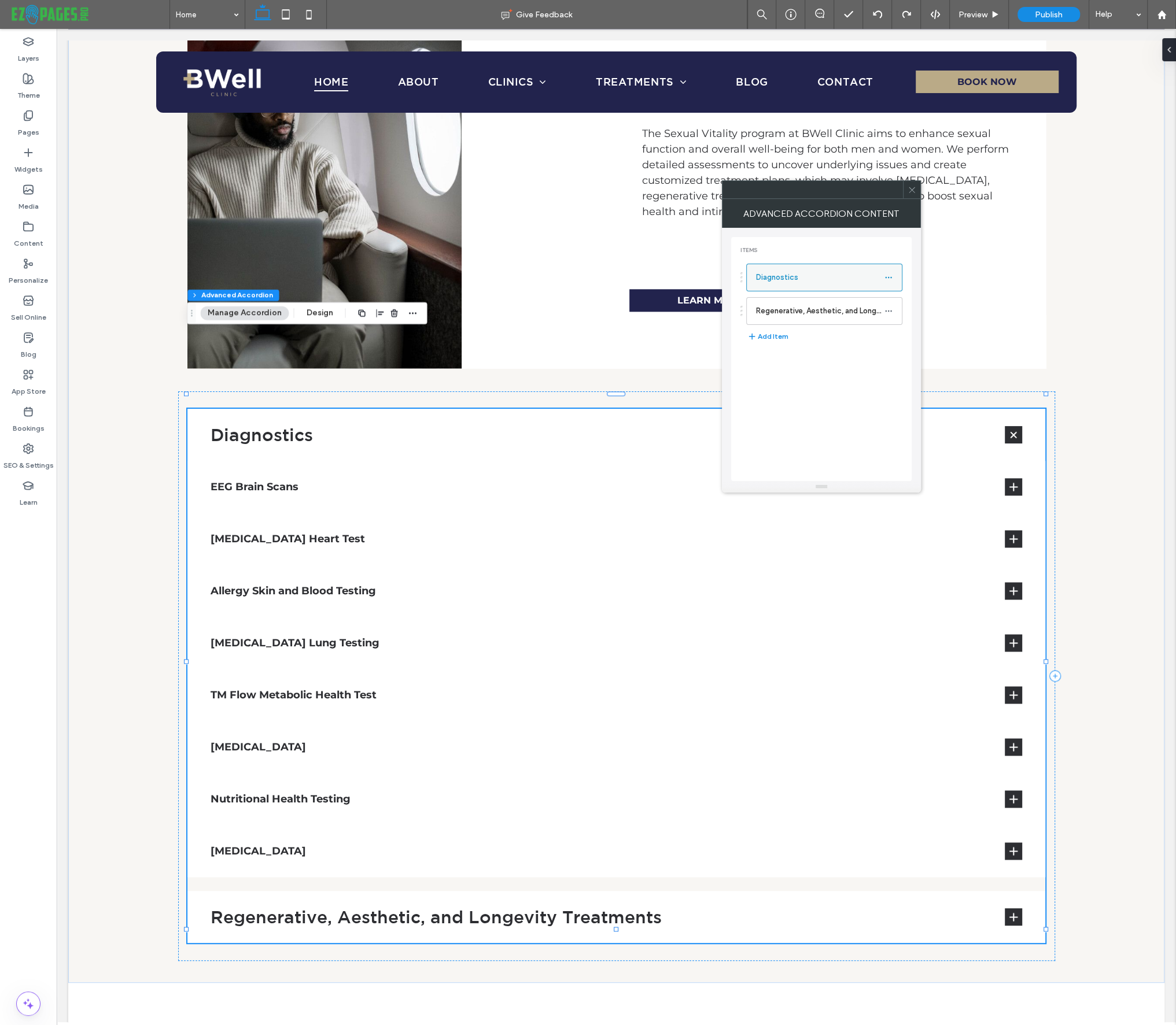
click at [889, 279] on icon at bounding box center [889, 278] width 9 height 8
click at [857, 245] on div "Items Diagnostics Regenerative, Aesthetic, and Longevity Treatments Add Item" at bounding box center [821, 359] width 180 height 244
click at [816, 275] on label "Diagnostics" at bounding box center [820, 277] width 128 height 23
click at [808, 310] on label "Regenerative, Aesthetic, and Longevity Treatments" at bounding box center [820, 310] width 128 height 23
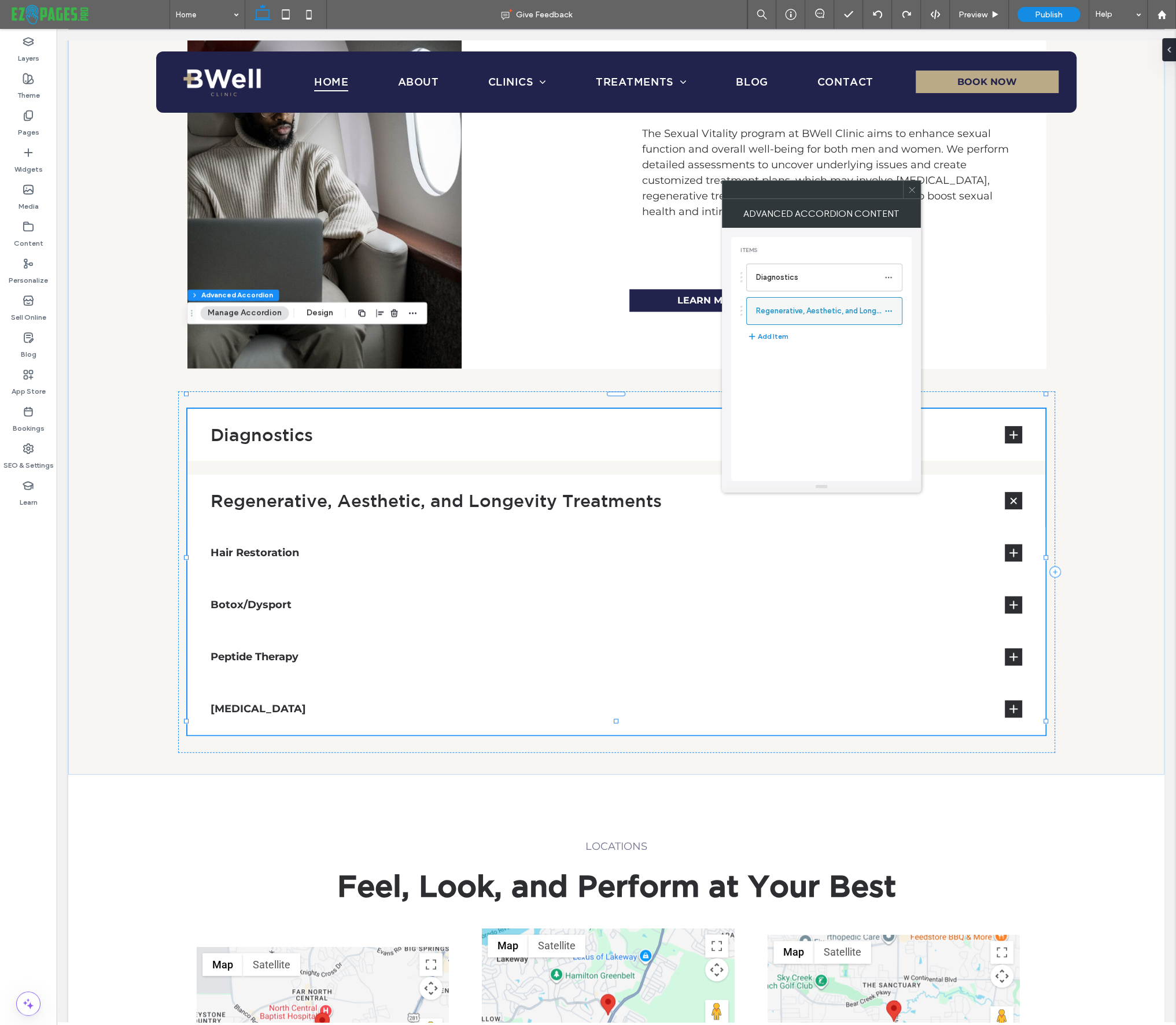
click at [808, 310] on label "Regenerative, Aesthetic, and Longevity Treatments" at bounding box center [820, 310] width 128 height 23
click at [809, 272] on label "Diagnostics" at bounding box center [820, 277] width 128 height 23
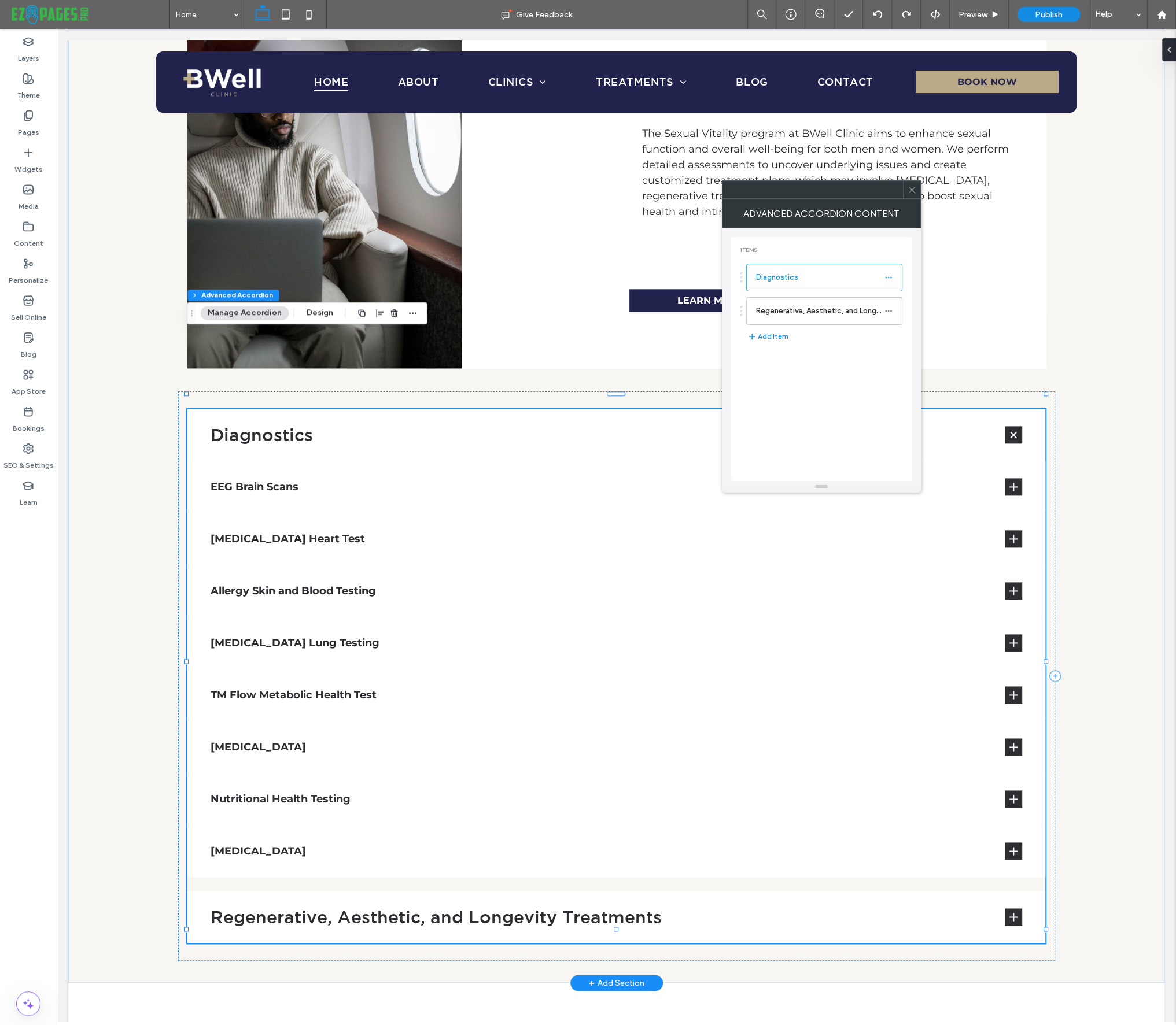
click at [980, 512] on div "[MEDICAL_DATA] Heart Test" at bounding box center [616, 538] width 858 height 52
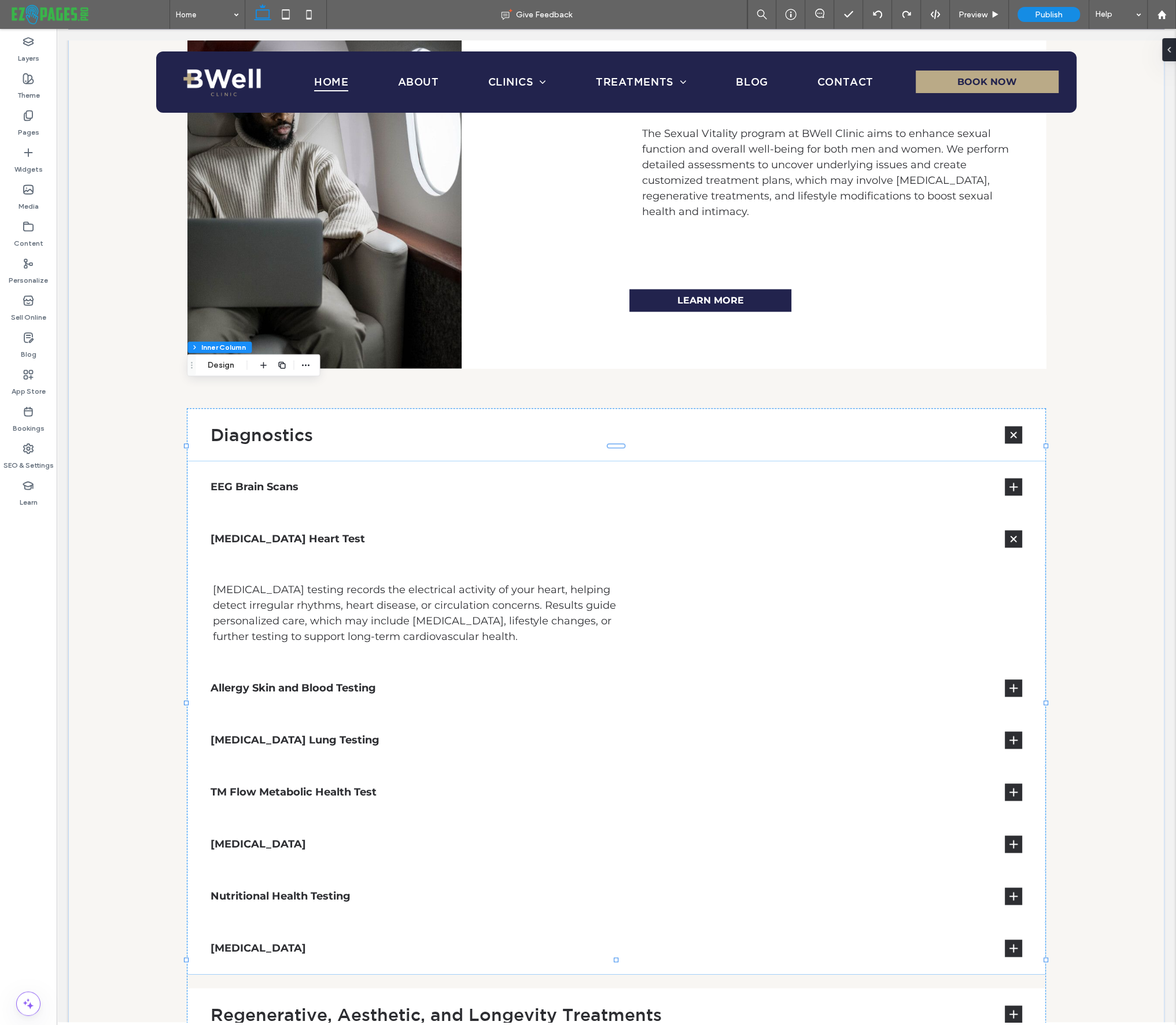
click at [1010, 481] on span at bounding box center [1014, 487] width 12 height 12
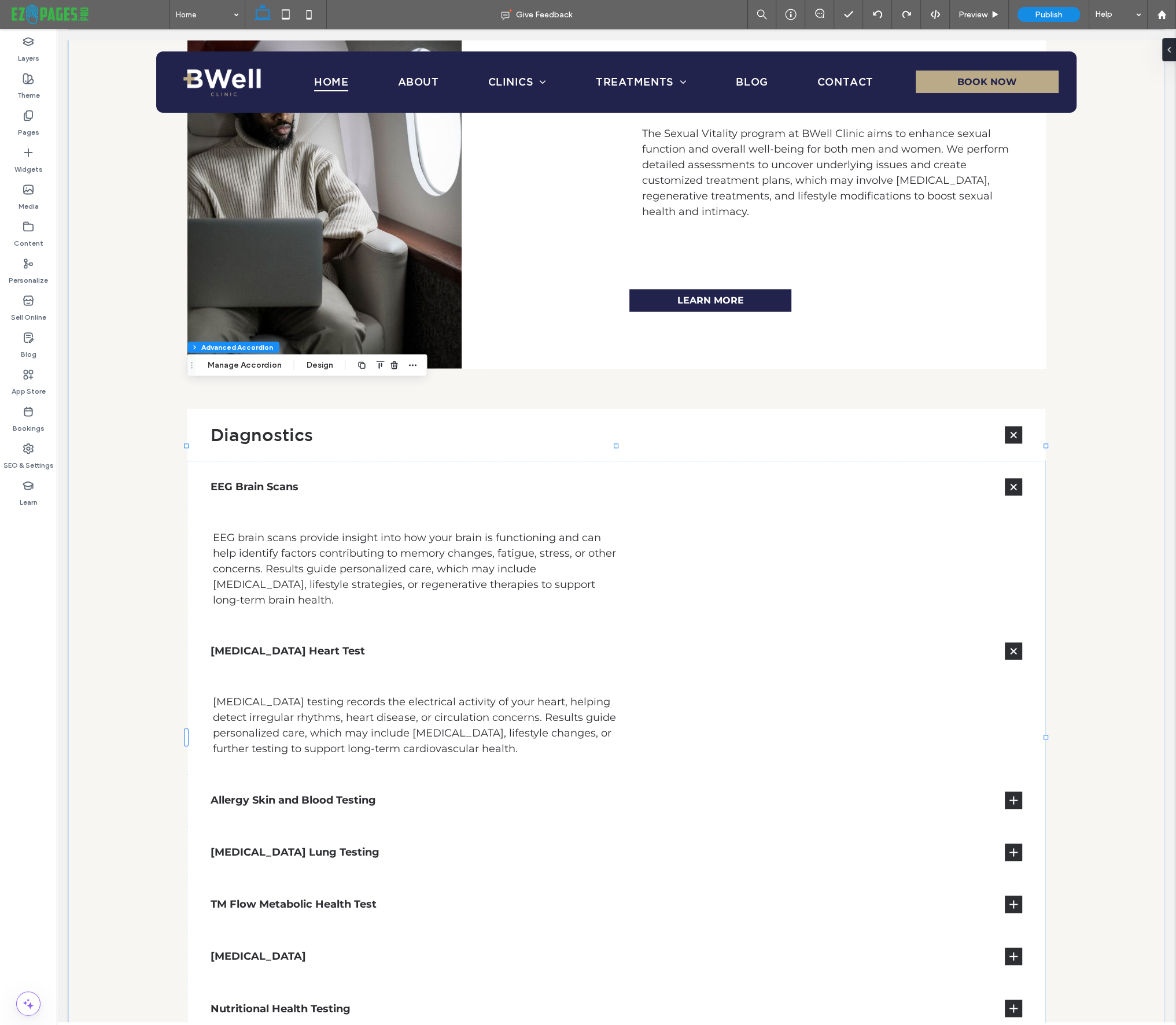
type input "**"
type input "****"
type input "*"
click at [265, 361] on button "Manage Accordion" at bounding box center [244, 365] width 88 height 14
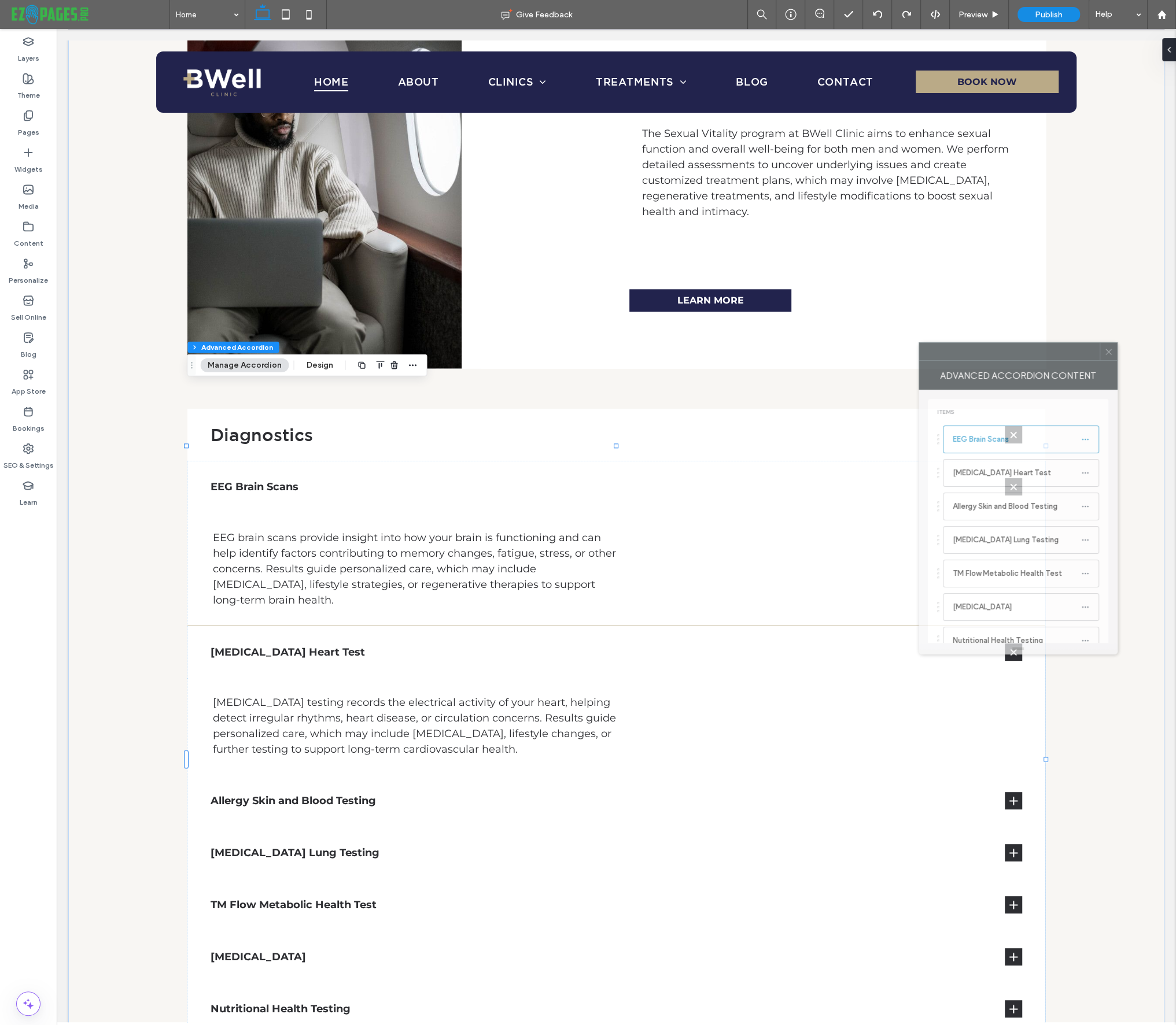
drag, startPoint x: 1023, startPoint y: 368, endPoint x: 986, endPoint y: 357, distance: 38.6
click at [986, 357] on div at bounding box center [1009, 351] width 180 height 17
click at [1166, 51] on icon at bounding box center [1163, 49] width 9 height 9
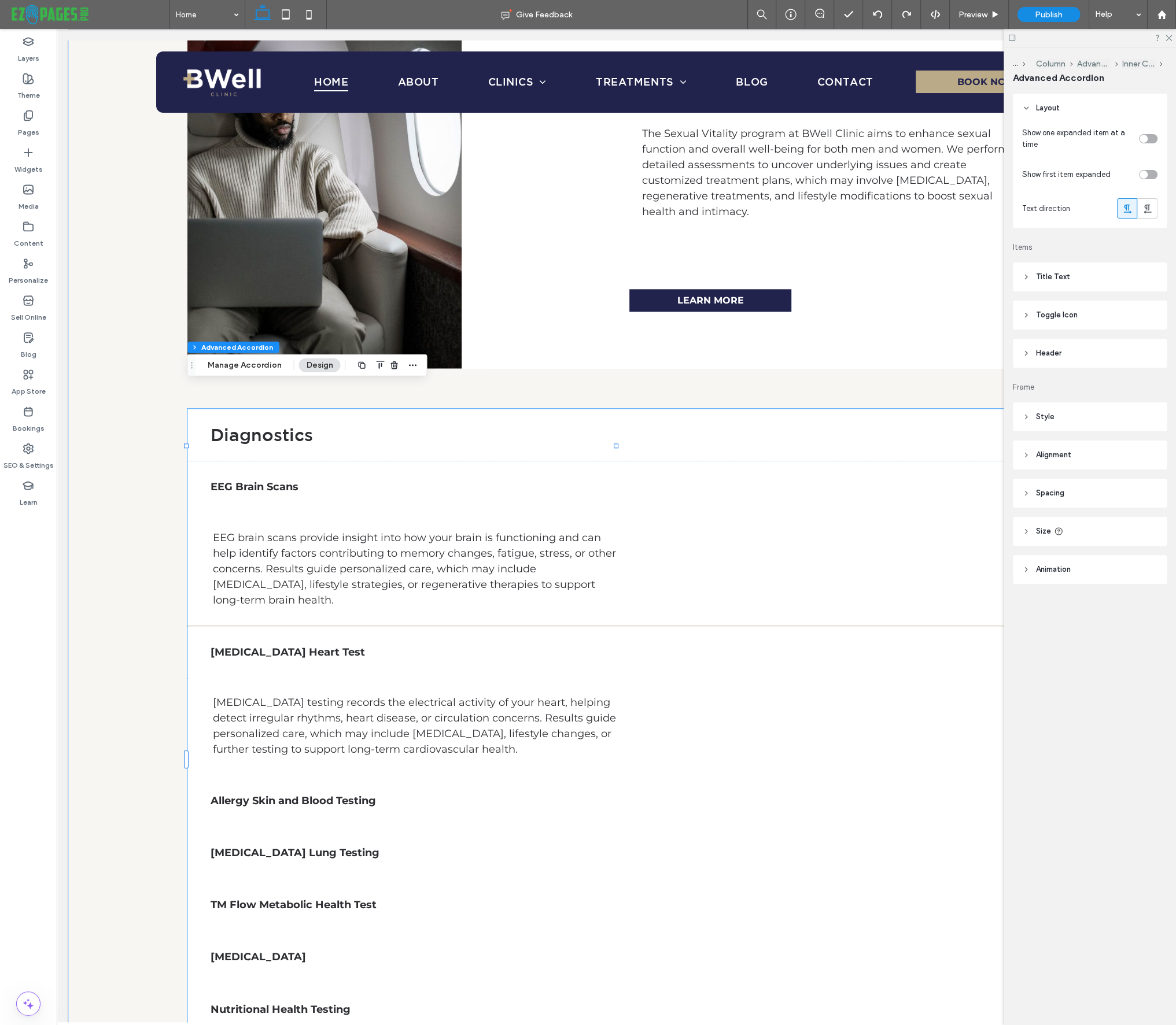
click at [712, 409] on div "Diagnostics" at bounding box center [616, 434] width 858 height 52
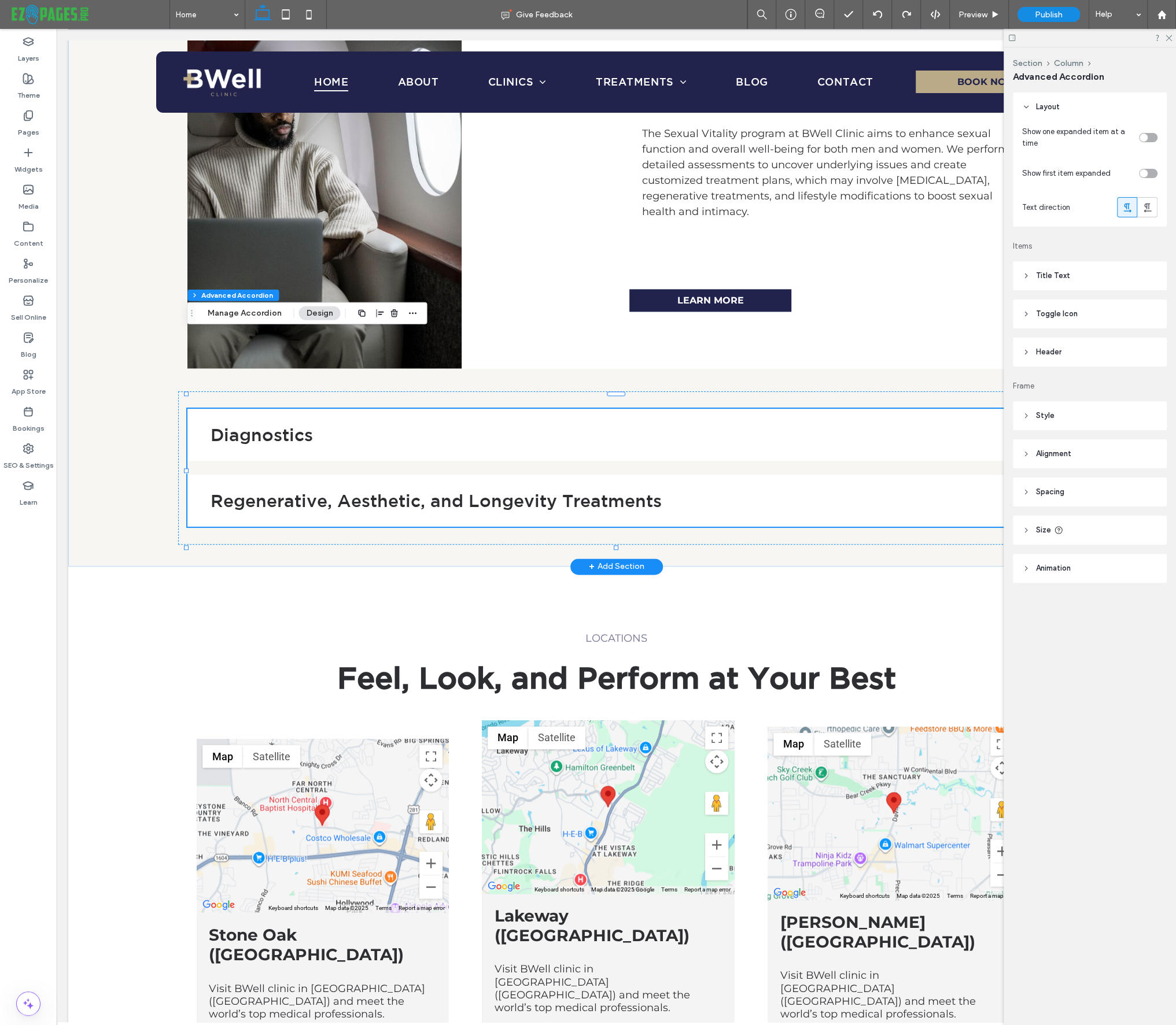
type input "*"
click at [1147, 172] on div "toggle" at bounding box center [1148, 173] width 19 height 9
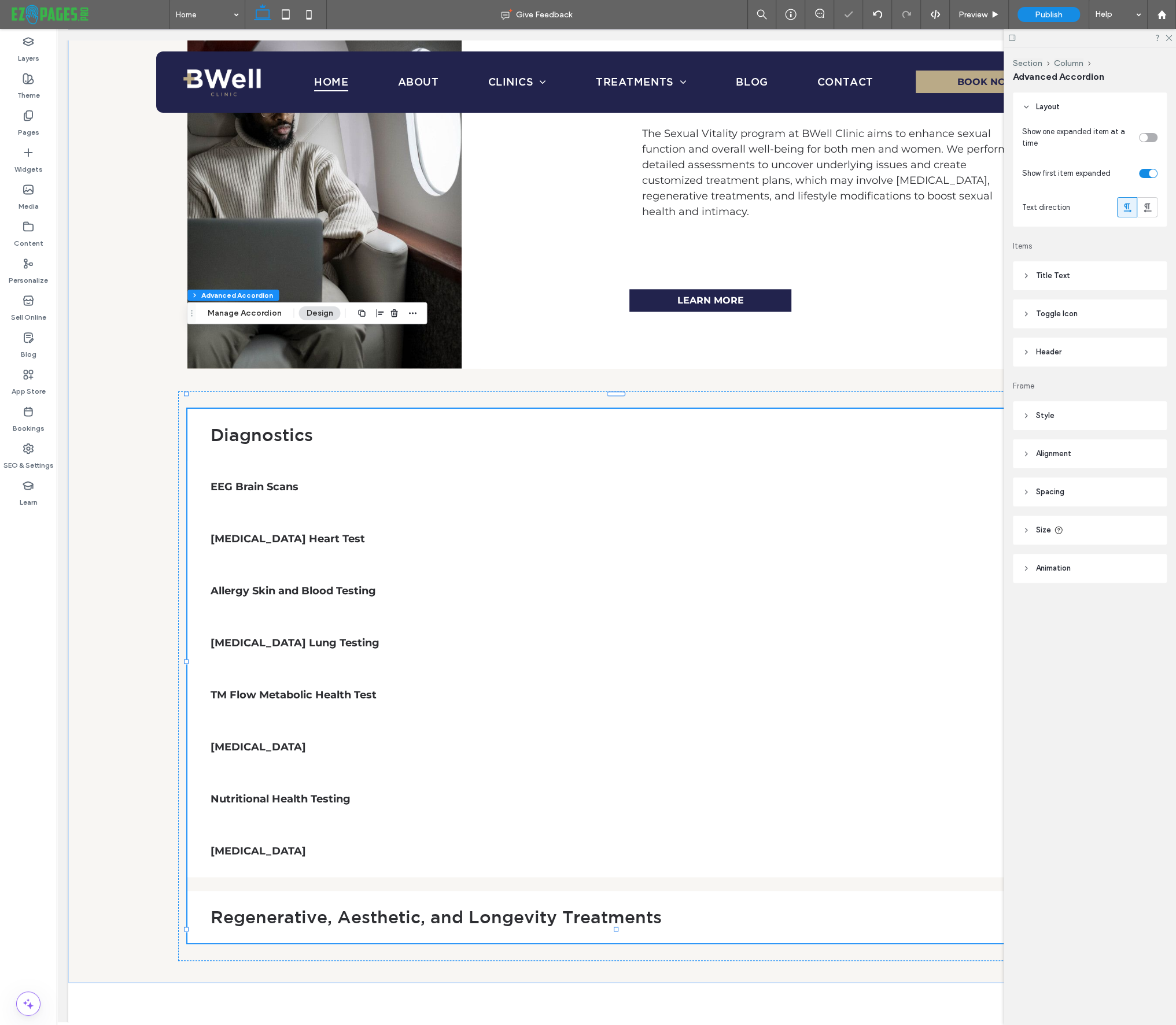
click at [1150, 137] on div "toggle" at bounding box center [1148, 137] width 19 height 9
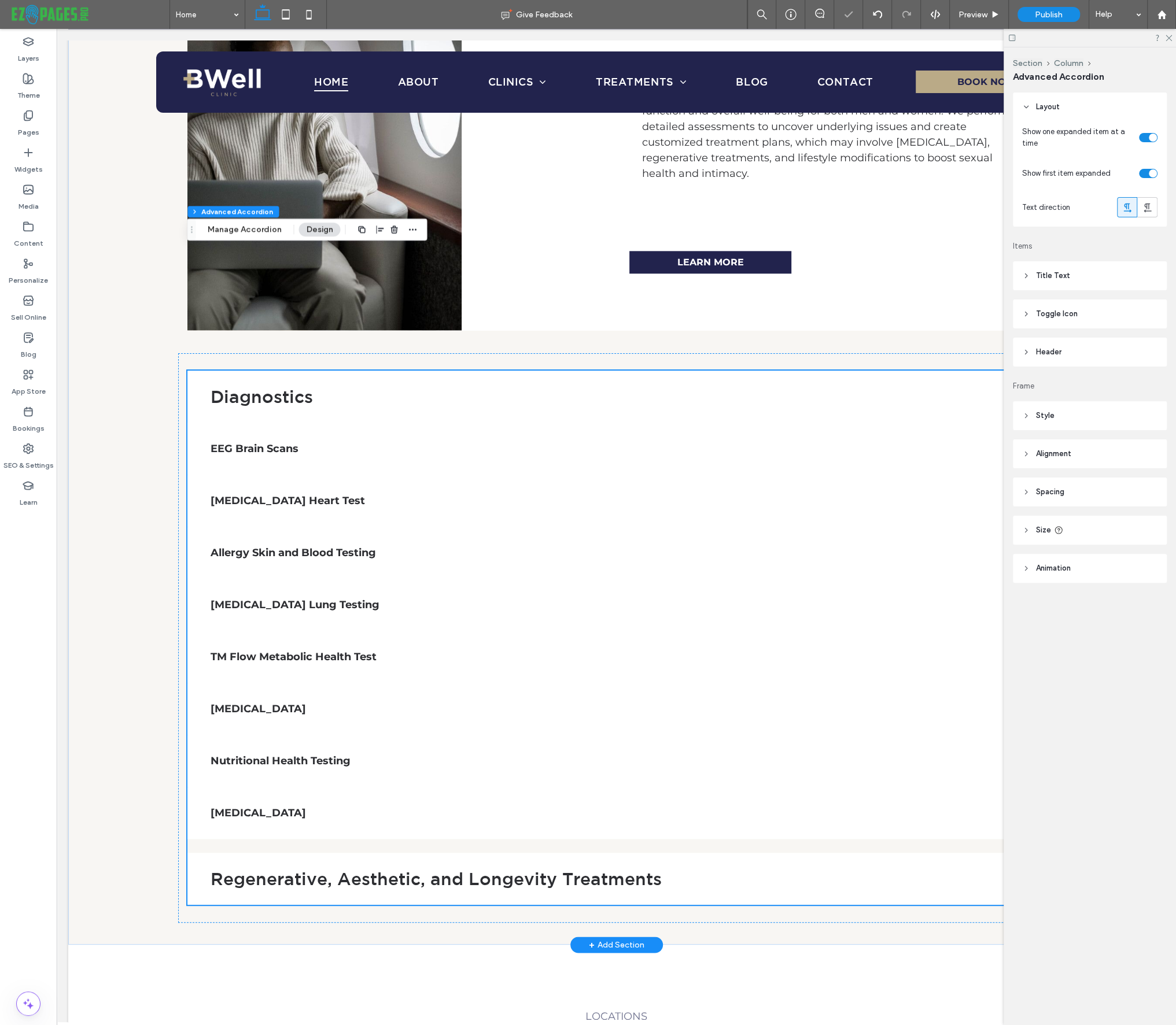
scroll to position [5600, 0]
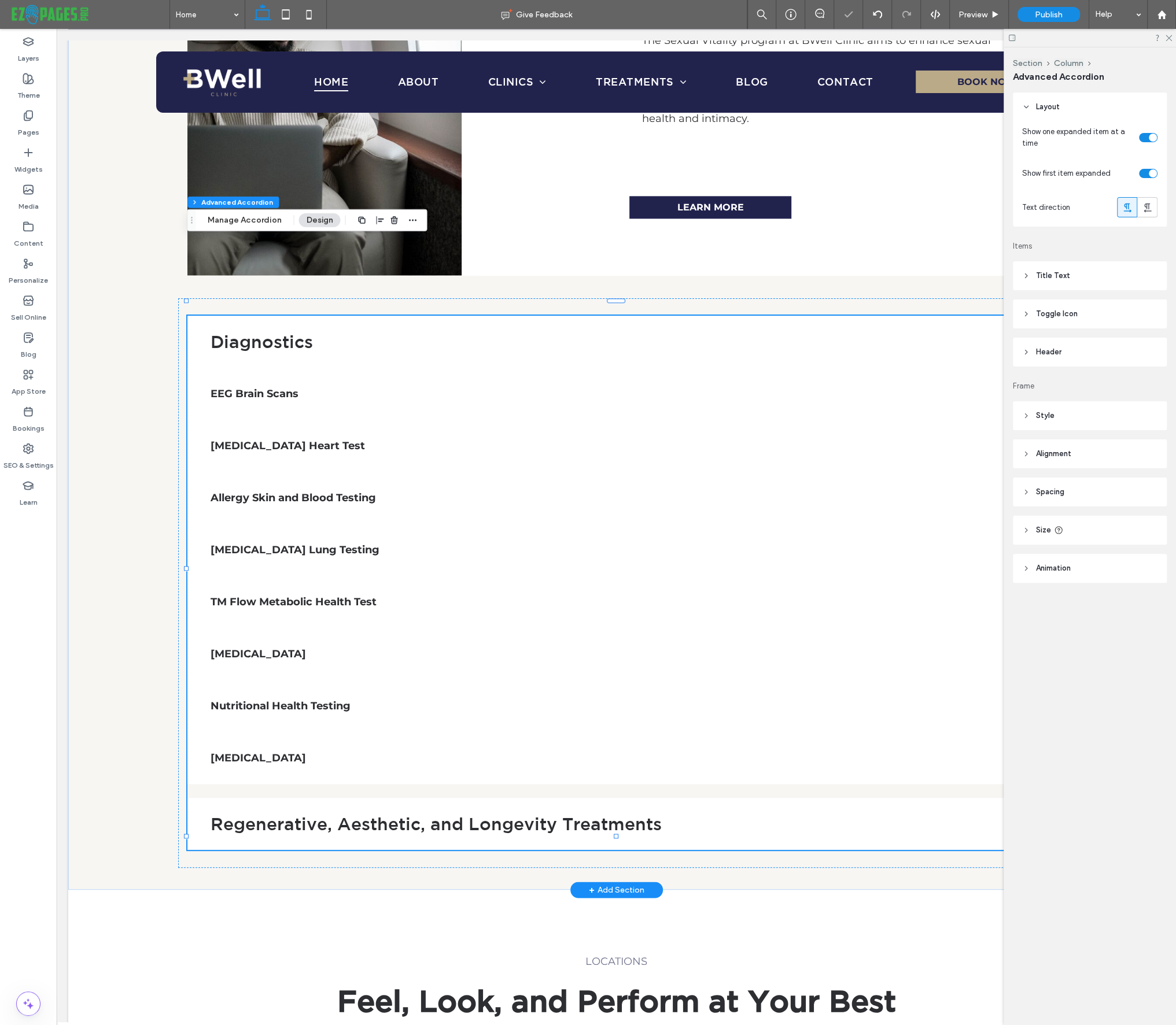
click at [698, 815] on h3 "Regenerative, Aesthetic, and Longevity Treatments" at bounding box center [599, 824] width 776 height 17
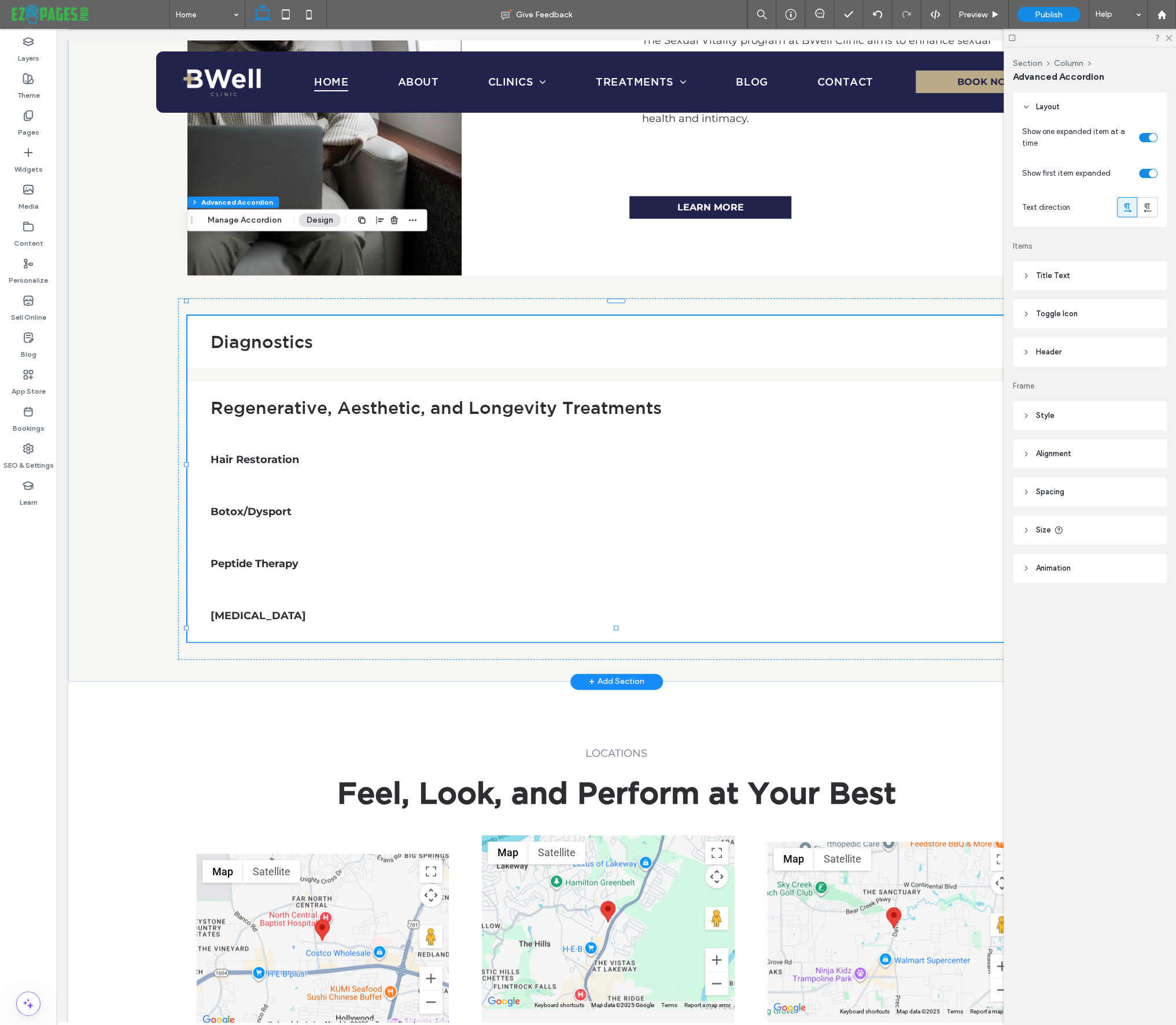
click at [720, 333] on h3 "Diagnostics" at bounding box center [599, 342] width 776 height 17
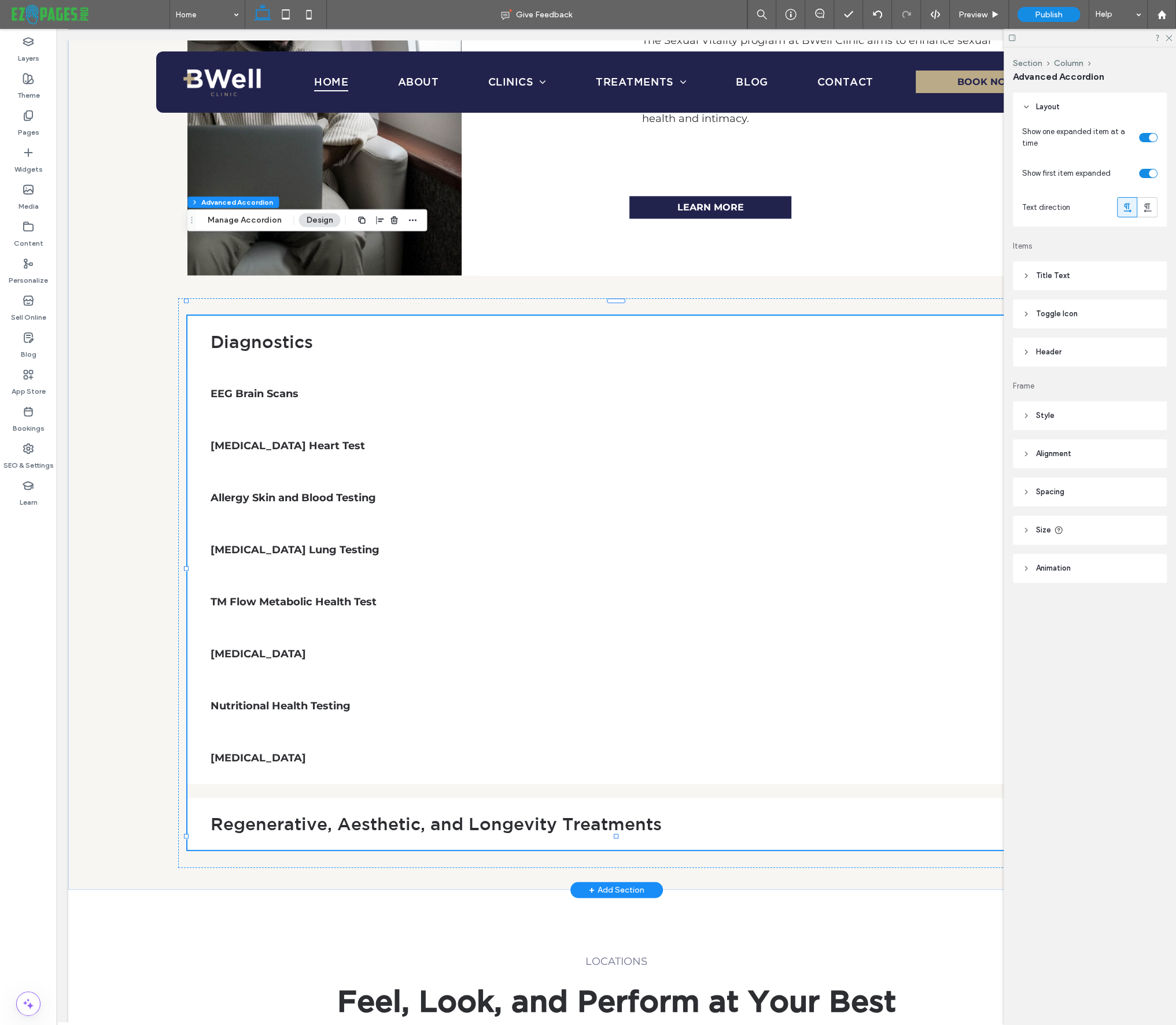
click at [740, 815] on h3 "Regenerative, Aesthetic, and Longevity Treatments" at bounding box center [599, 824] width 776 height 17
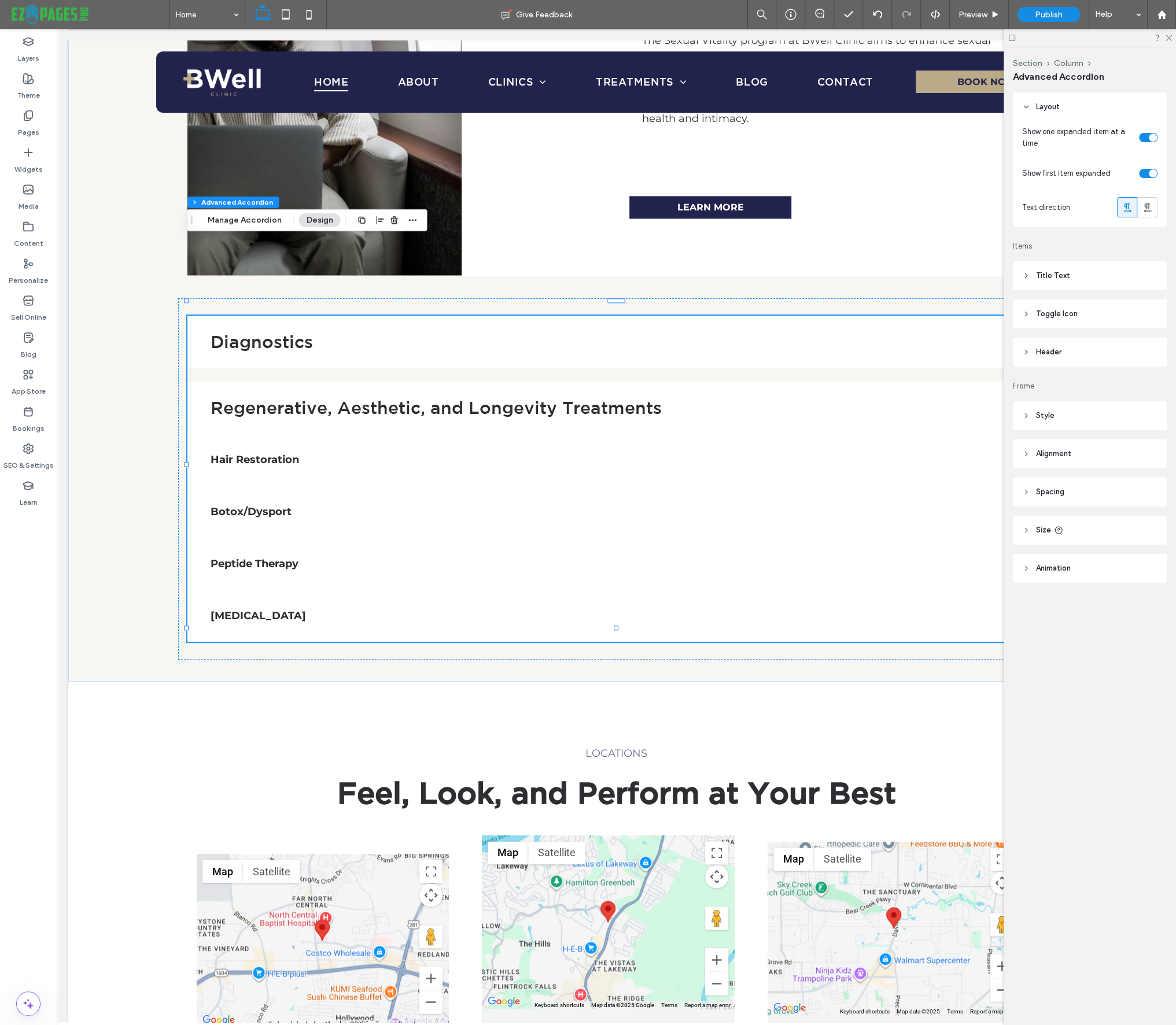
click at [1145, 133] on div "toggle" at bounding box center [1148, 137] width 19 height 9
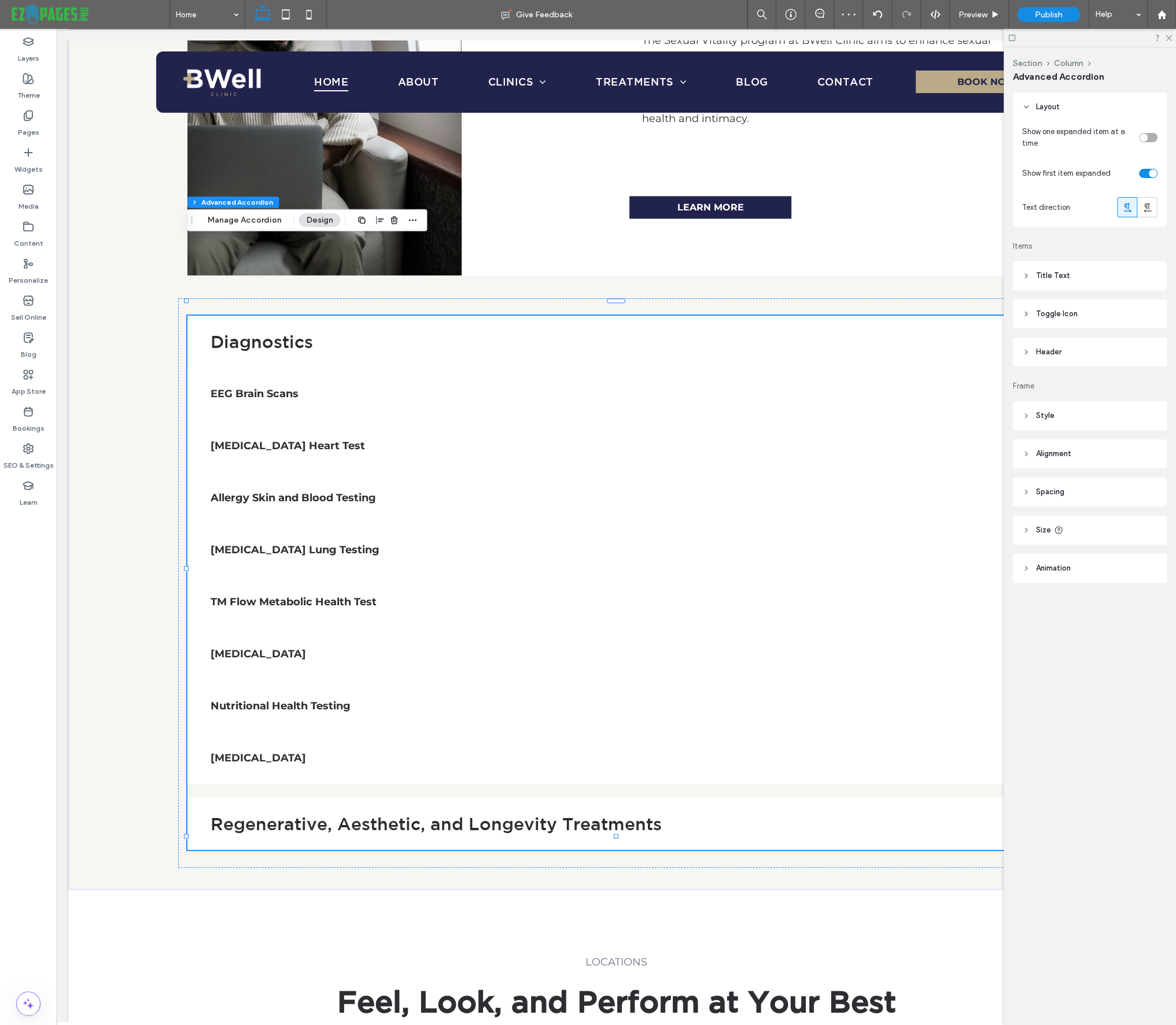
click at [1149, 172] on div "toggle" at bounding box center [1153, 173] width 9 height 8
click at [418, 368] on div "EEG Brain Scans" at bounding box center [616, 394] width 858 height 52
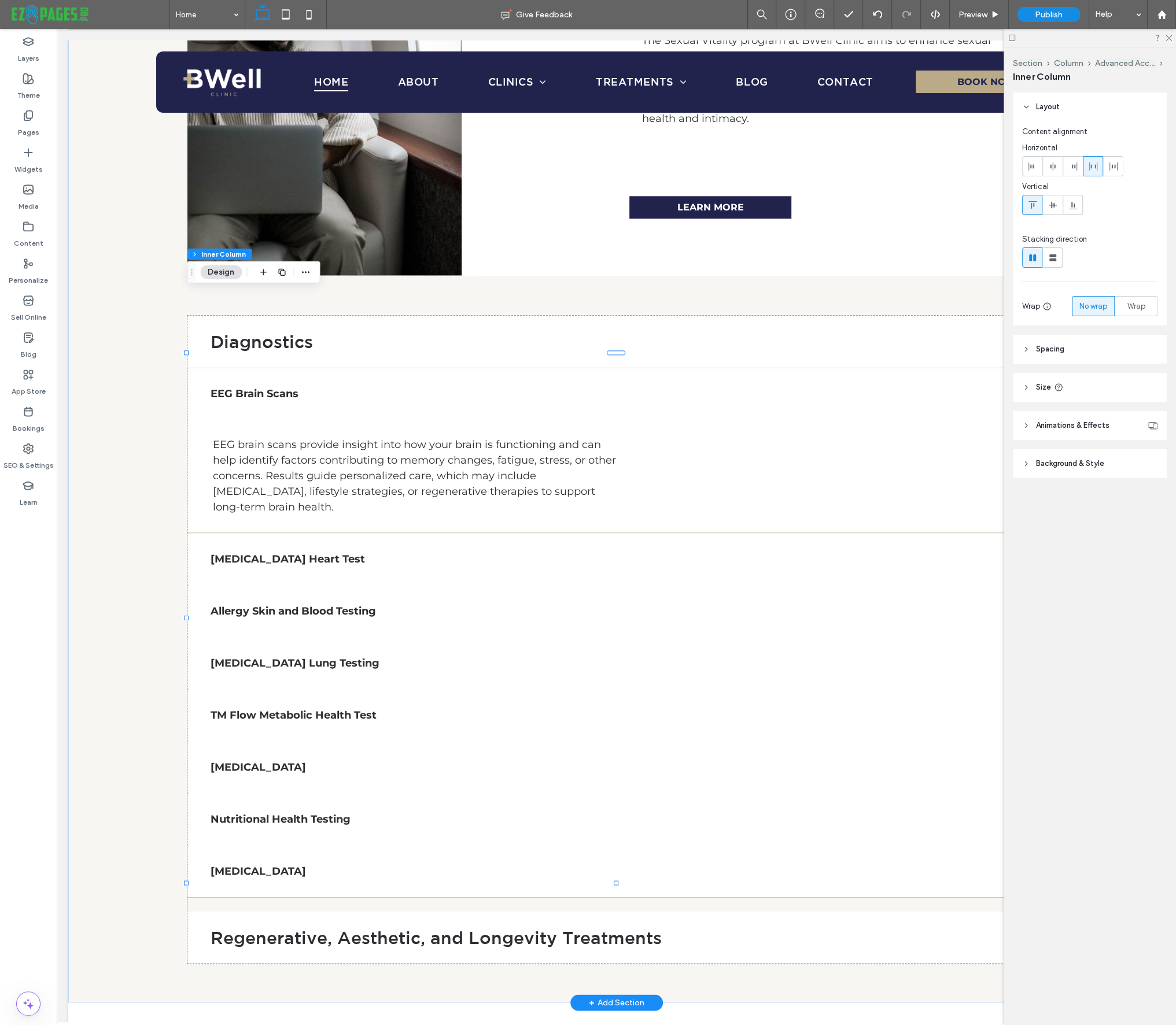
click at [516, 388] on h3 "EEG Brain Scans" at bounding box center [599, 394] width 776 height 10
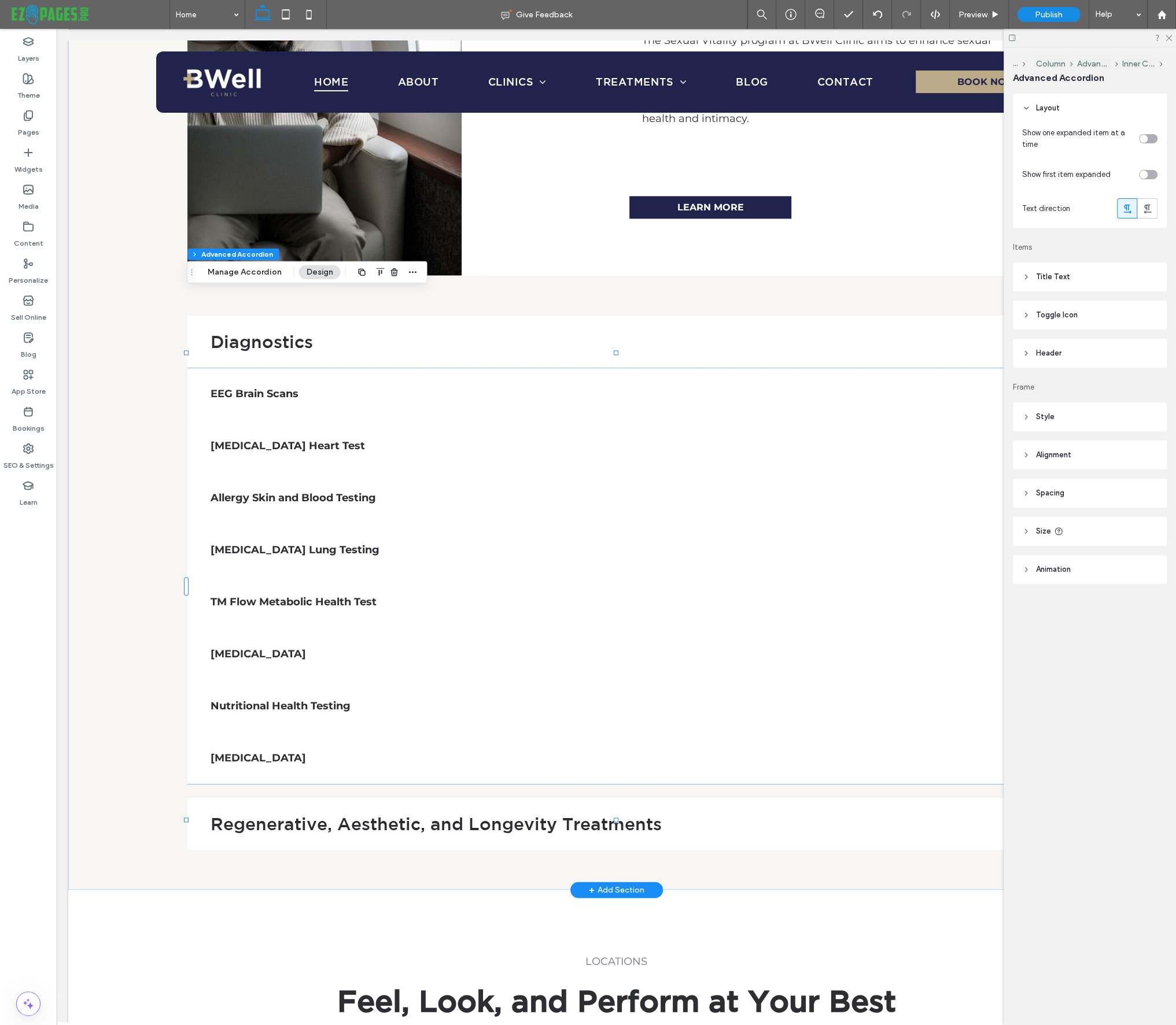
type input "**"
type input "****"
type input "*"
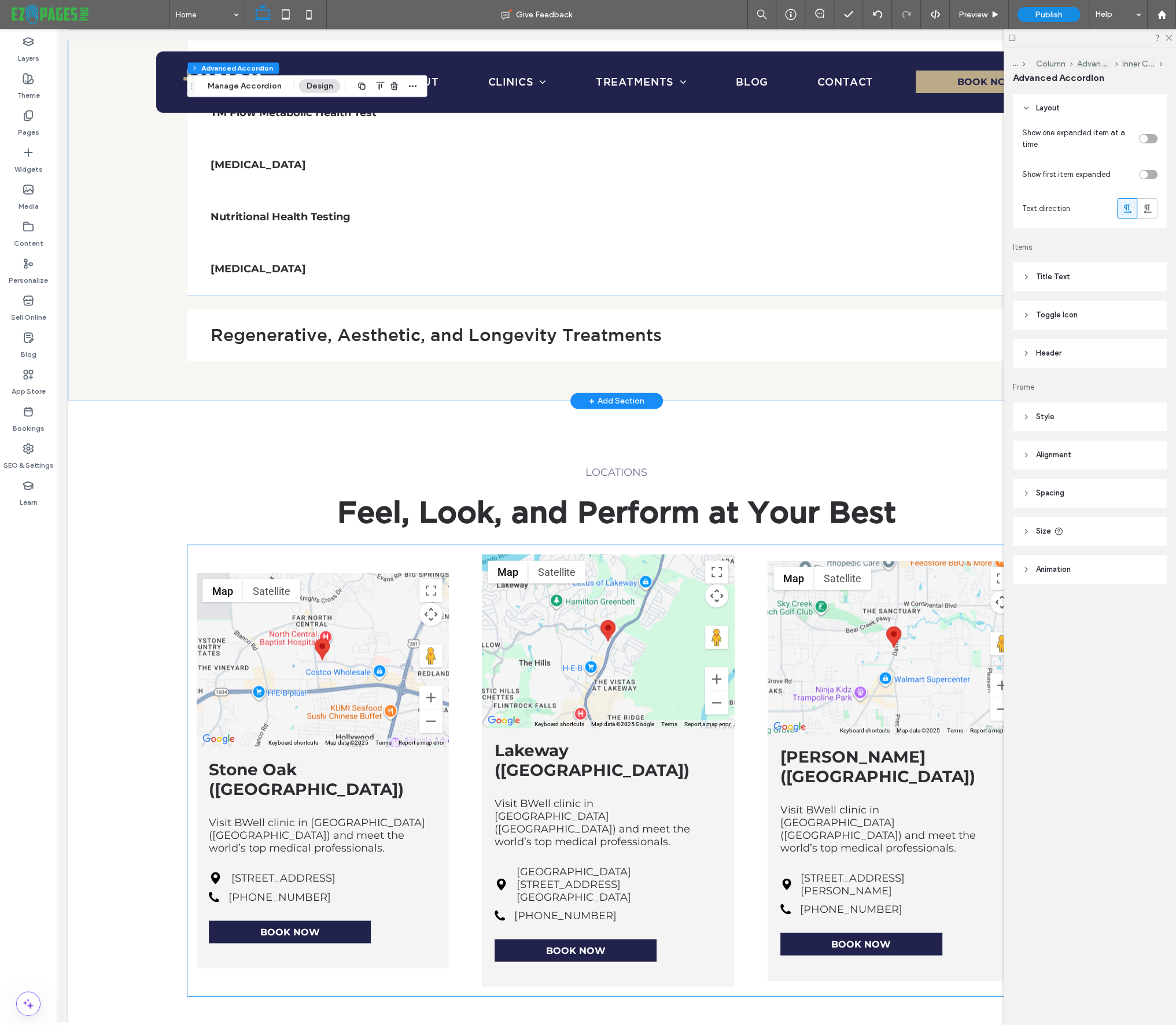
scroll to position [6129, 0]
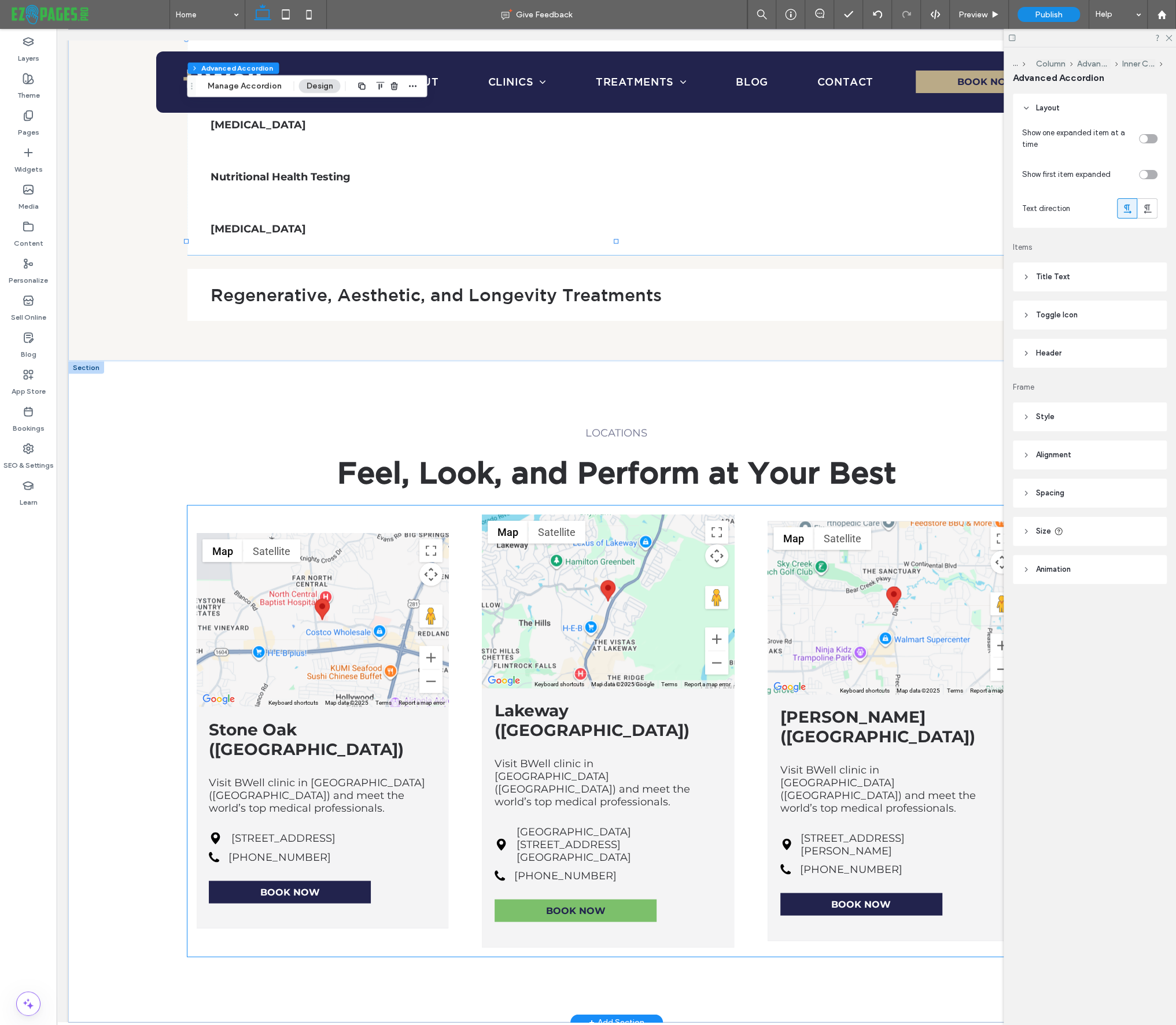
click at [558, 904] on span "BOOK NOW" at bounding box center [575, 909] width 60 height 11
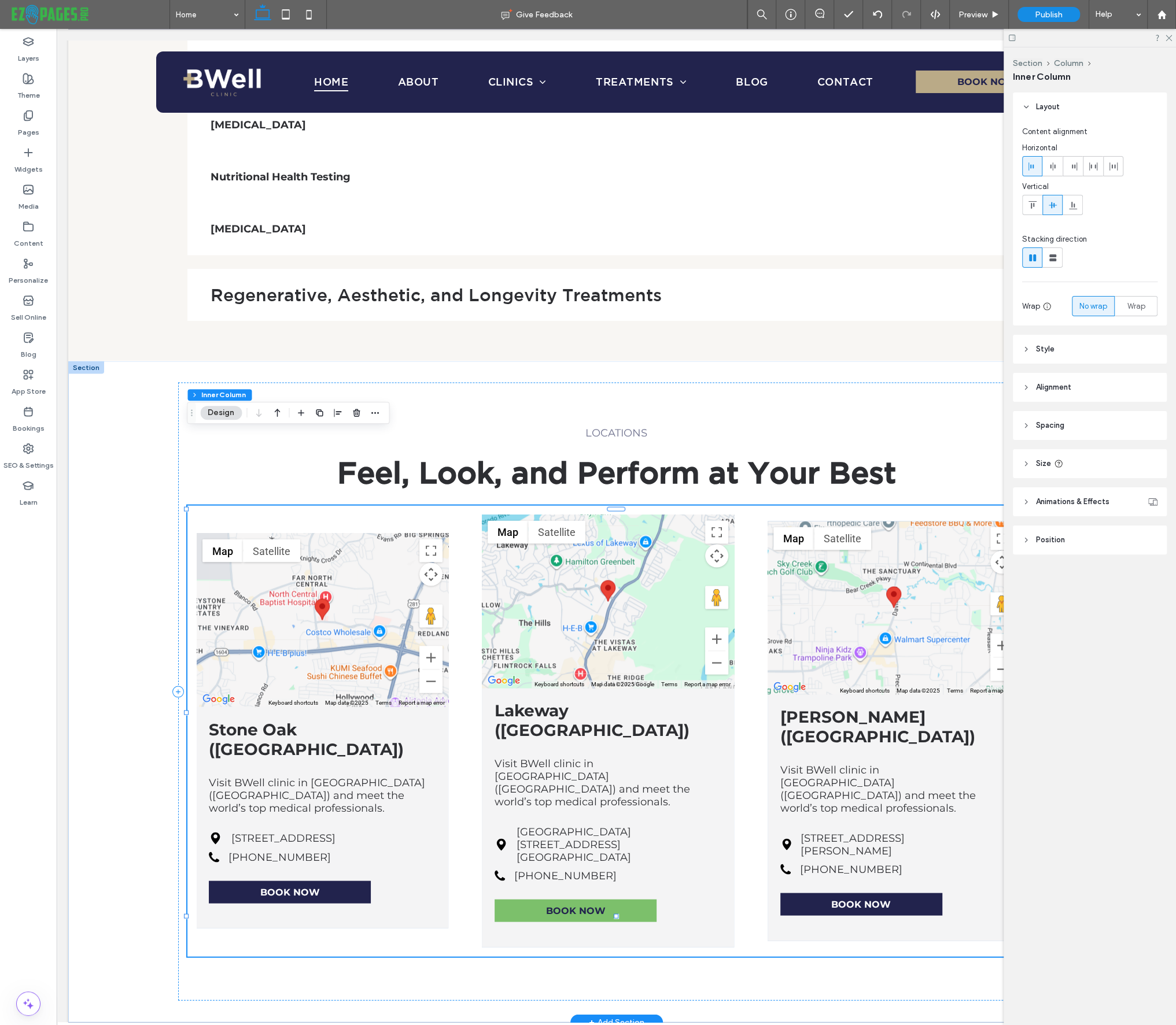
click at [579, 904] on span "BOOK NOW" at bounding box center [575, 909] width 60 height 11
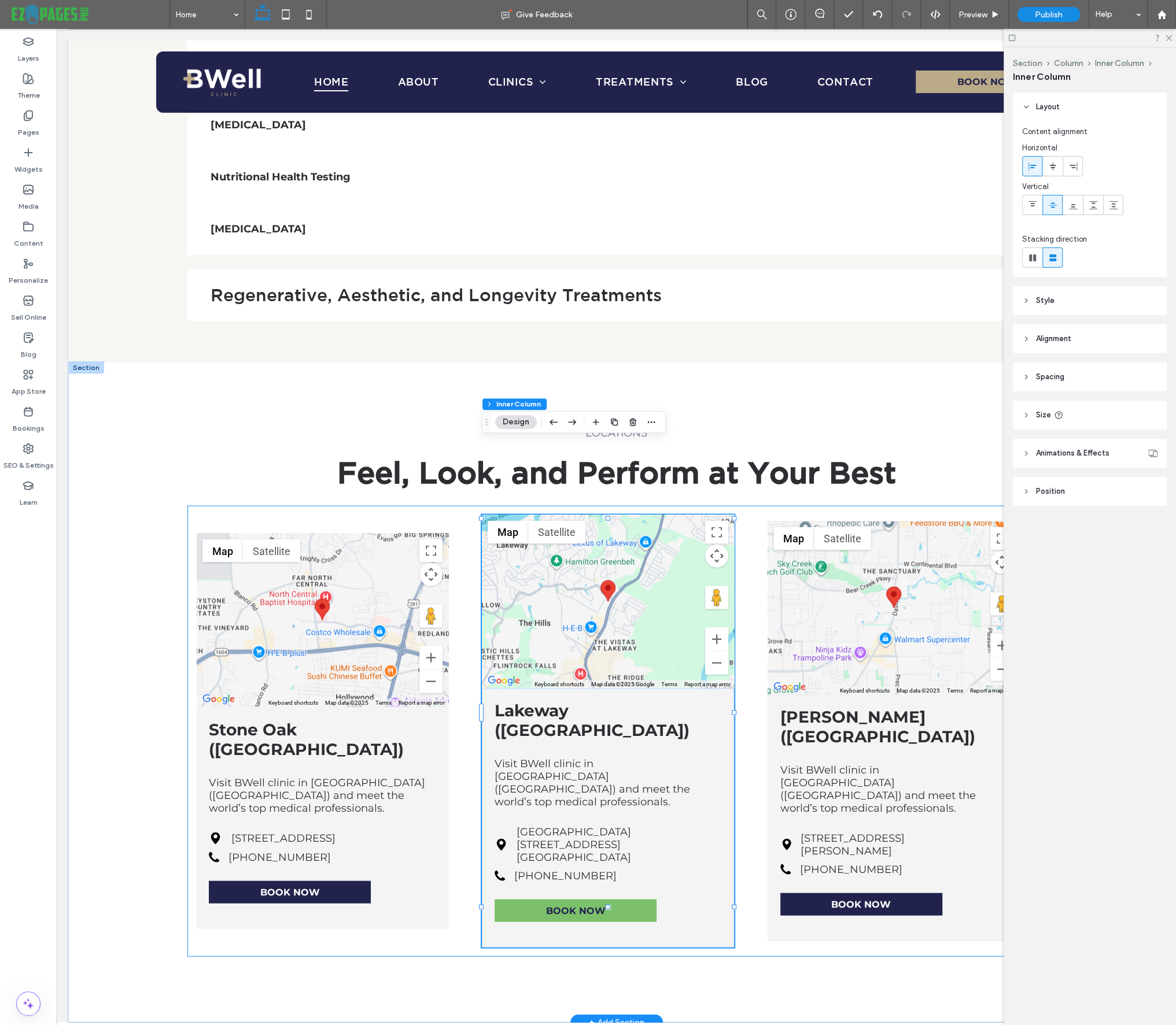
click at [579, 904] on span "BOOK NOW" at bounding box center [575, 909] width 60 height 11
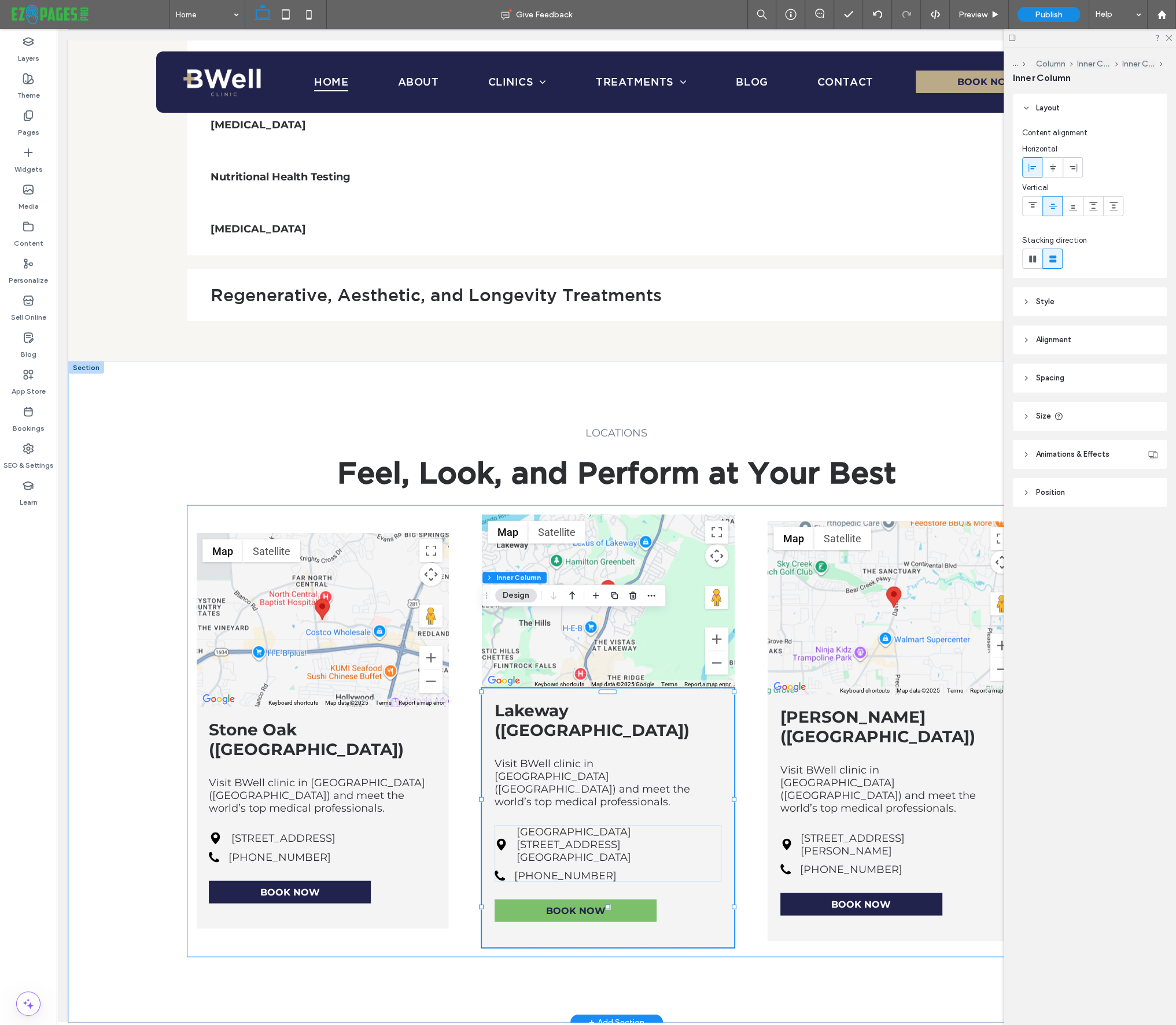
click at [579, 904] on span "BOOK NOW" at bounding box center [575, 909] width 60 height 11
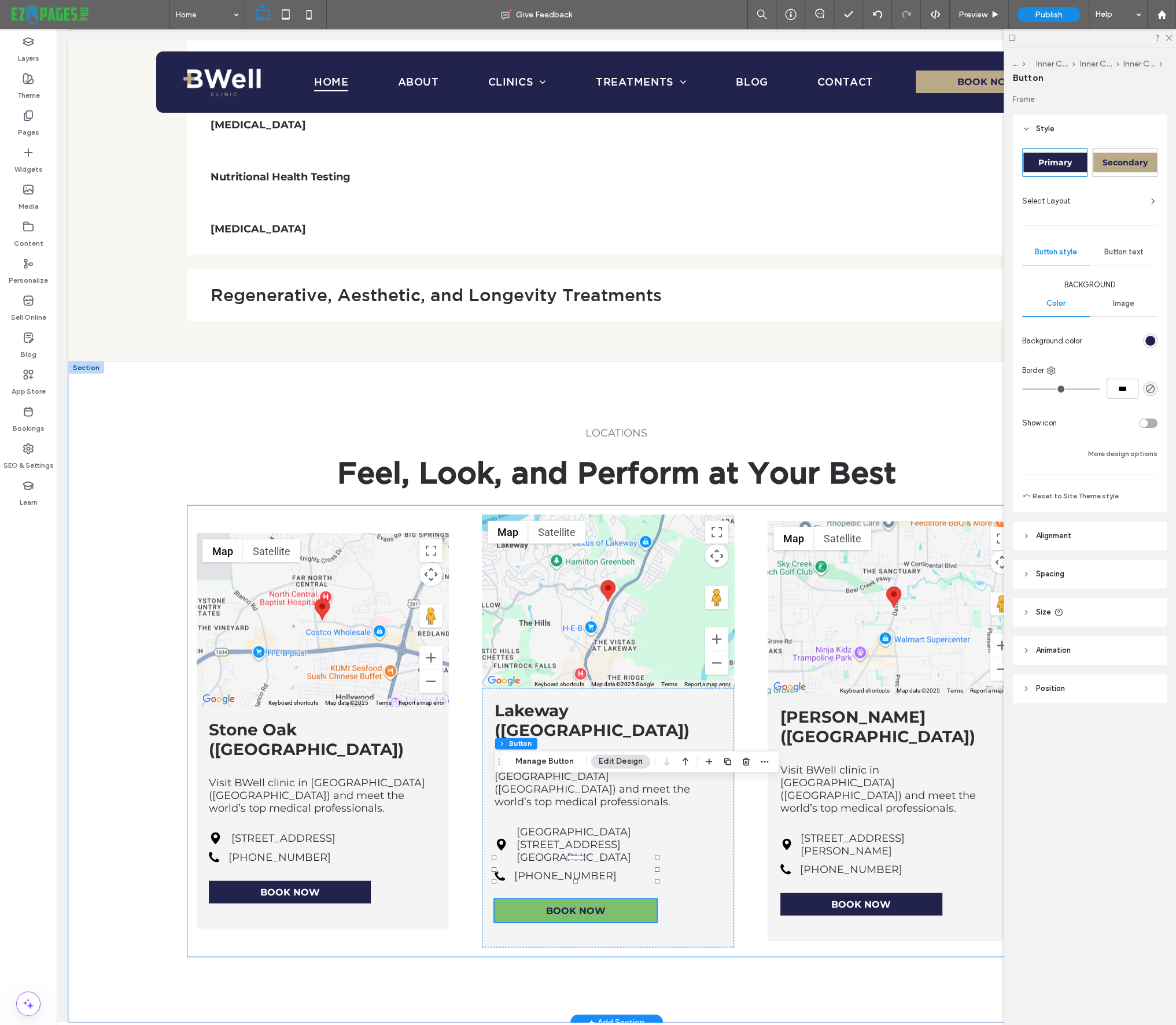
type input "**"
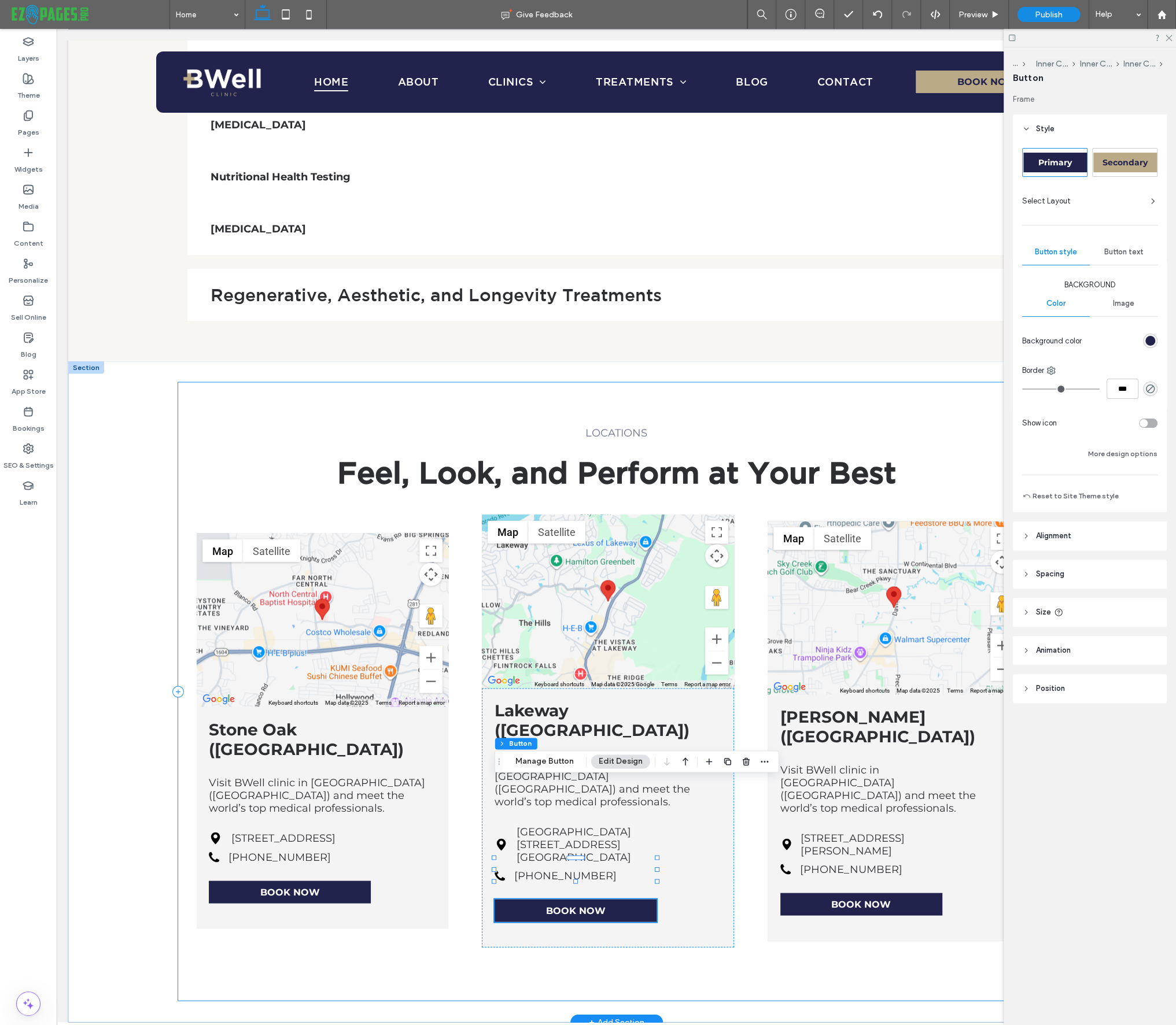
click at [715, 843] on div "LOCATIONS Feel, Look, and Perform at Your Best ← Move left → Move right ↑ Move …" at bounding box center [616, 691] width 877 height 617
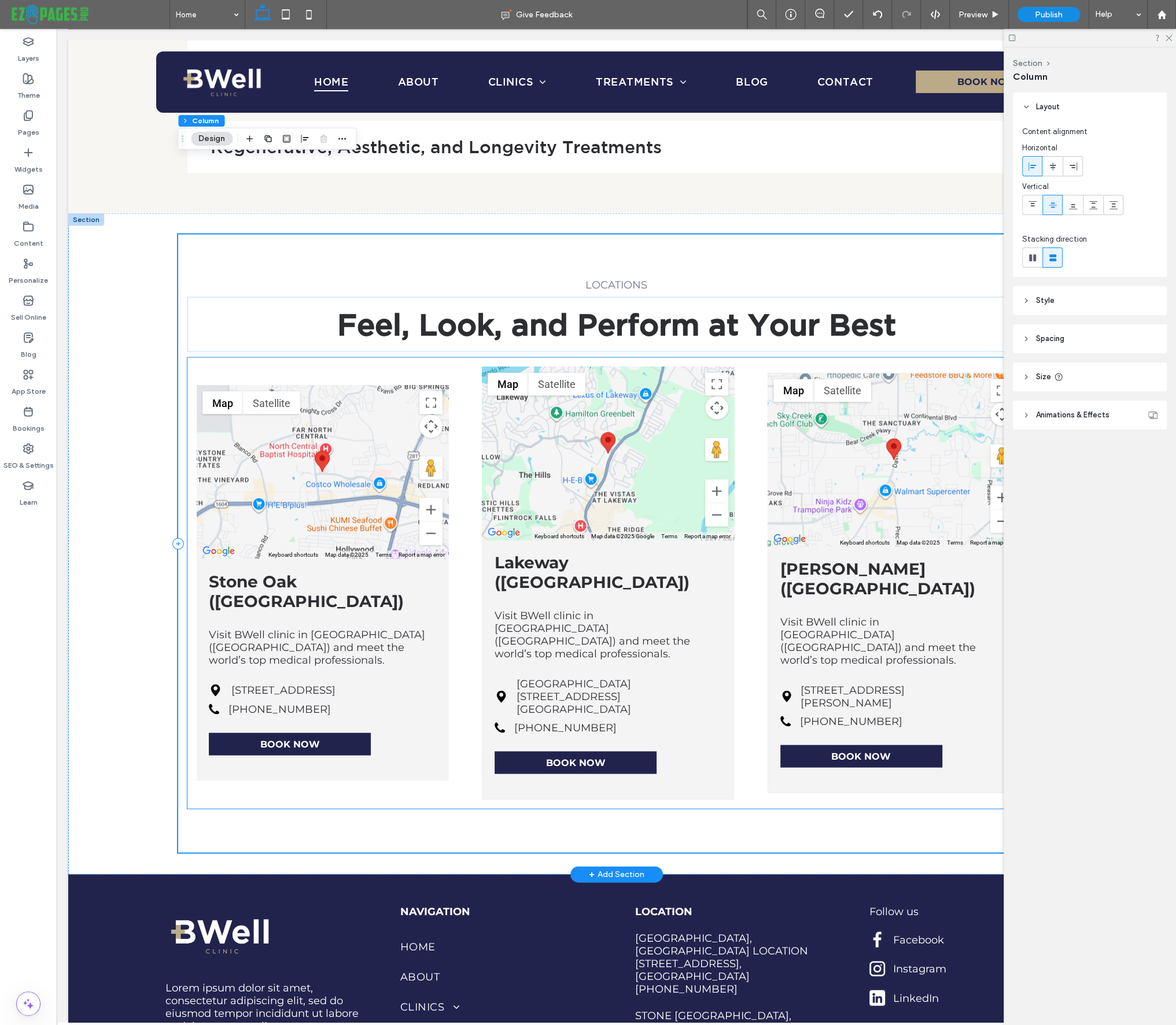
scroll to position [6277, 0]
click at [582, 757] on span "BOOK NOW" at bounding box center [575, 762] width 60 height 11
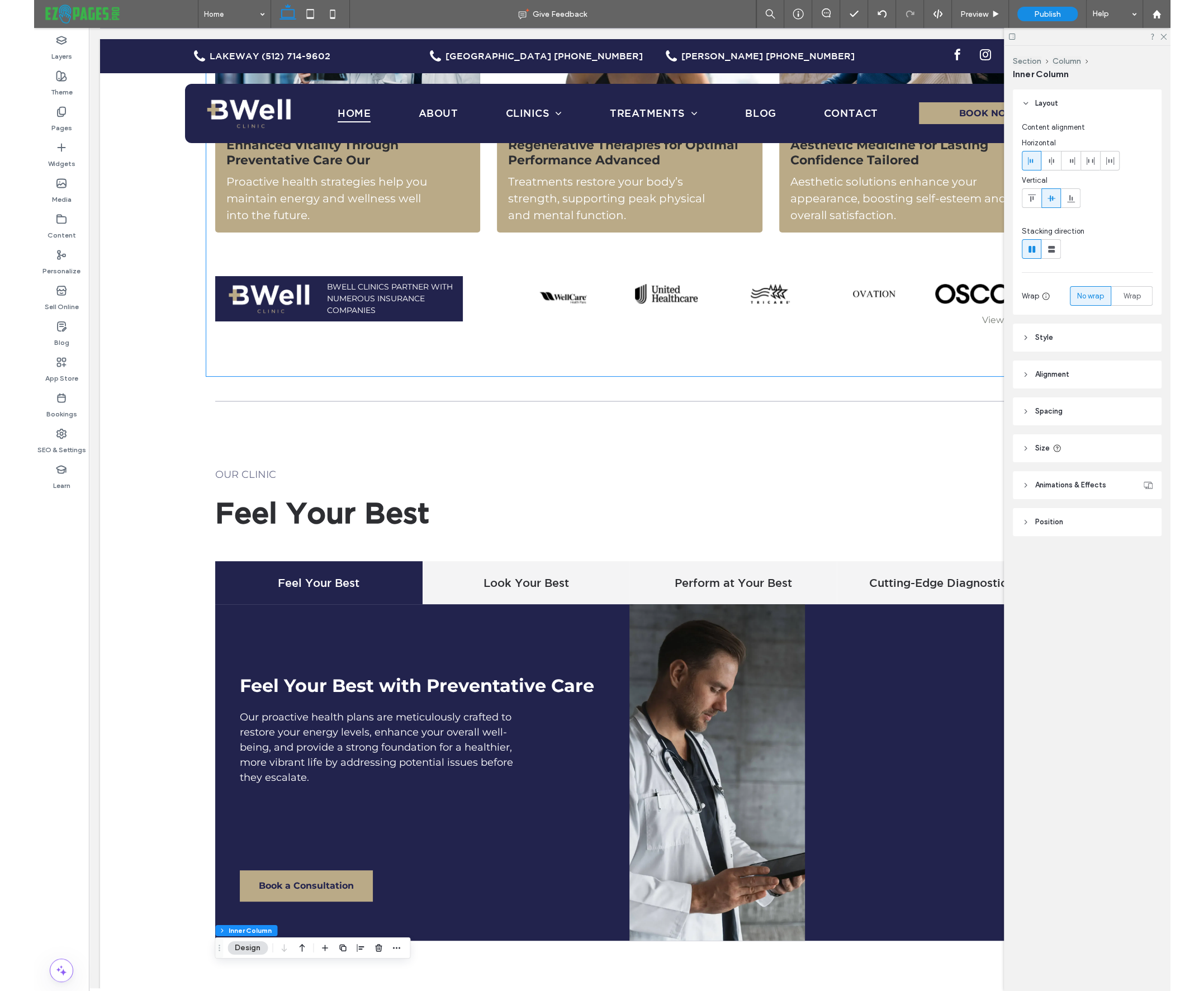
scroll to position [0, 0]
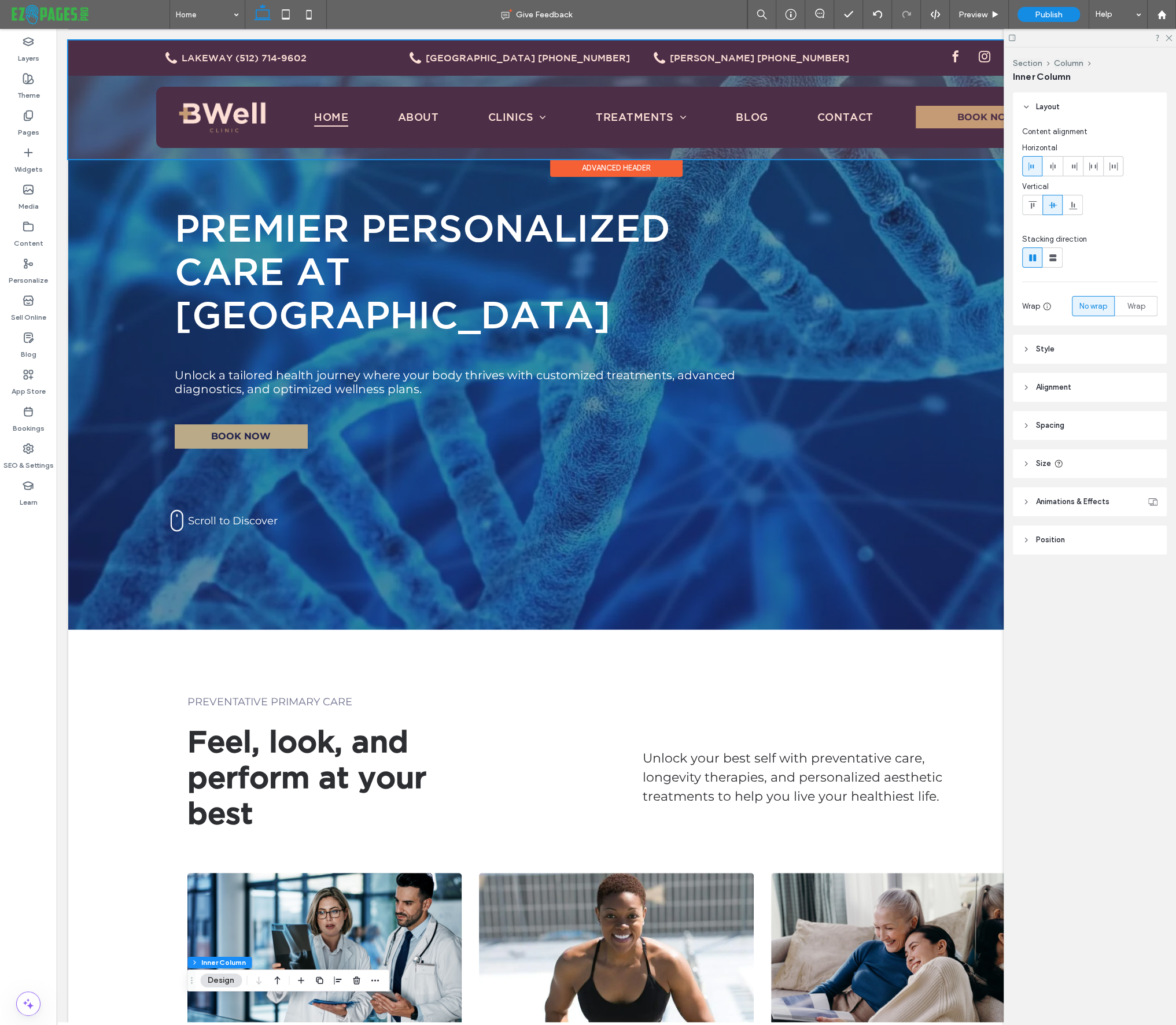
click at [513, 120] on div at bounding box center [616, 99] width 1096 height 118
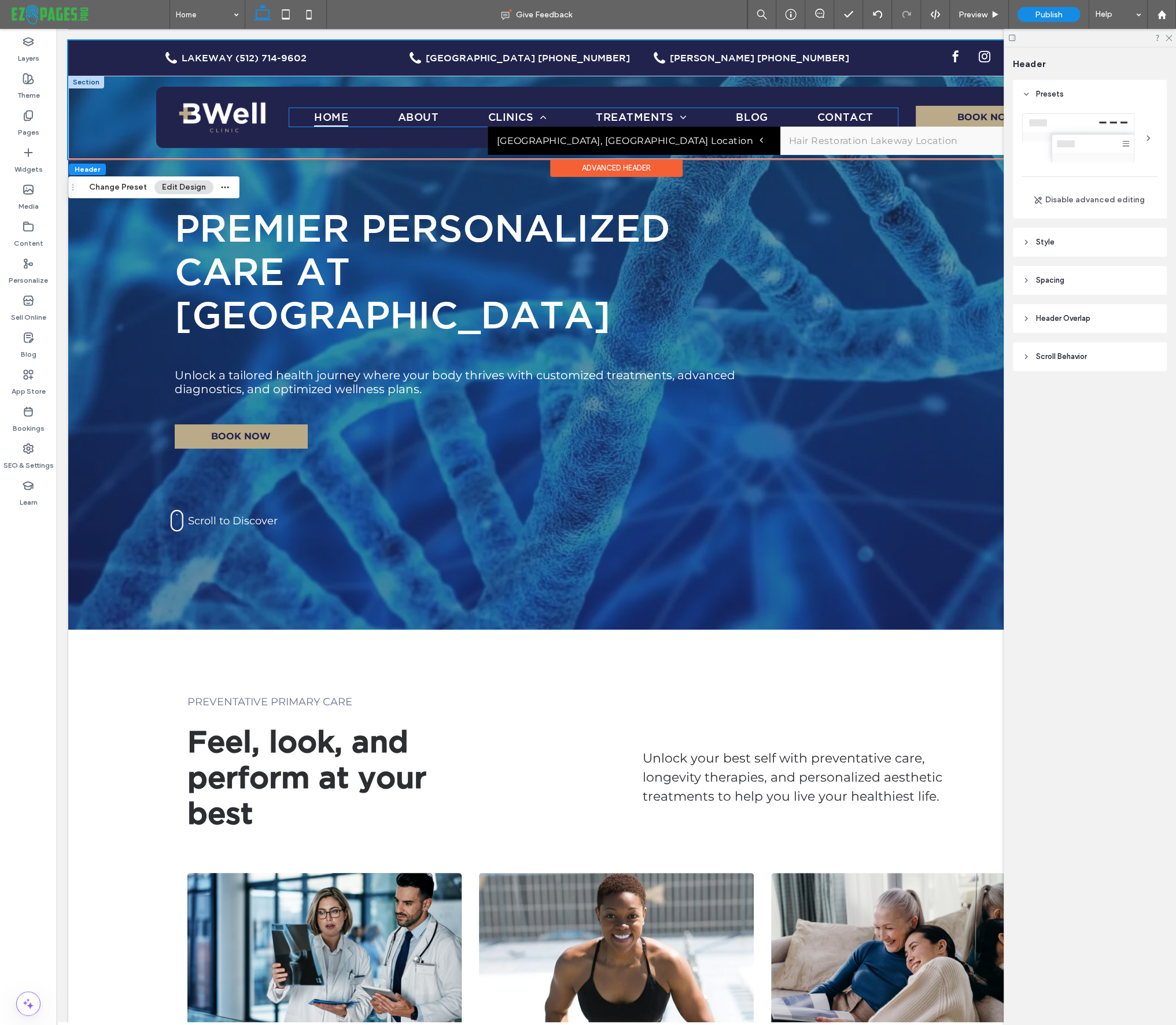
click at [518, 140] on span "[GEOGRAPHIC_DATA], [GEOGRAPHIC_DATA] Location" at bounding box center [628, 140] width 266 height 11
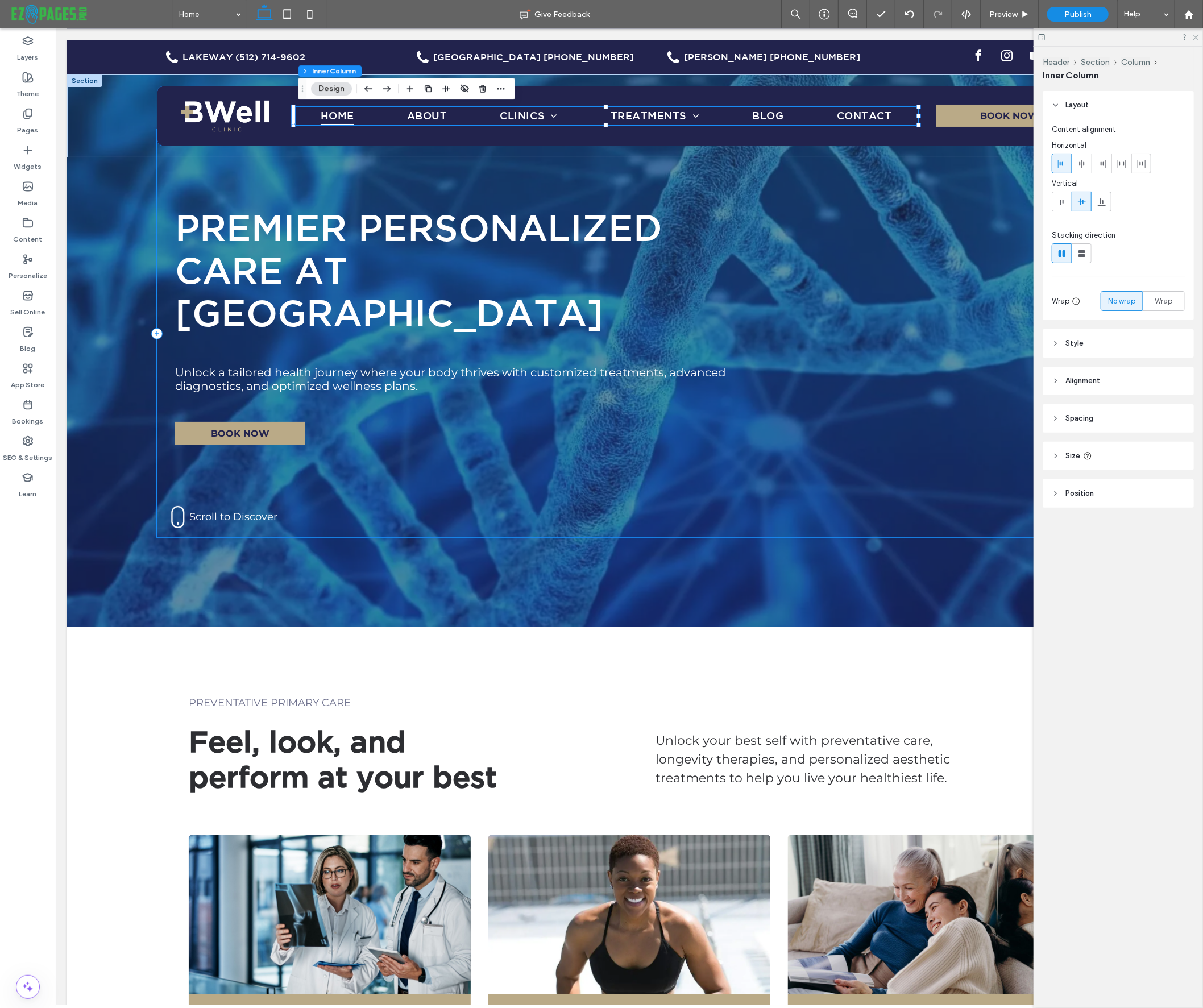
click at [1155, 37] on use at bounding box center [1195, 37] width 6 height 6
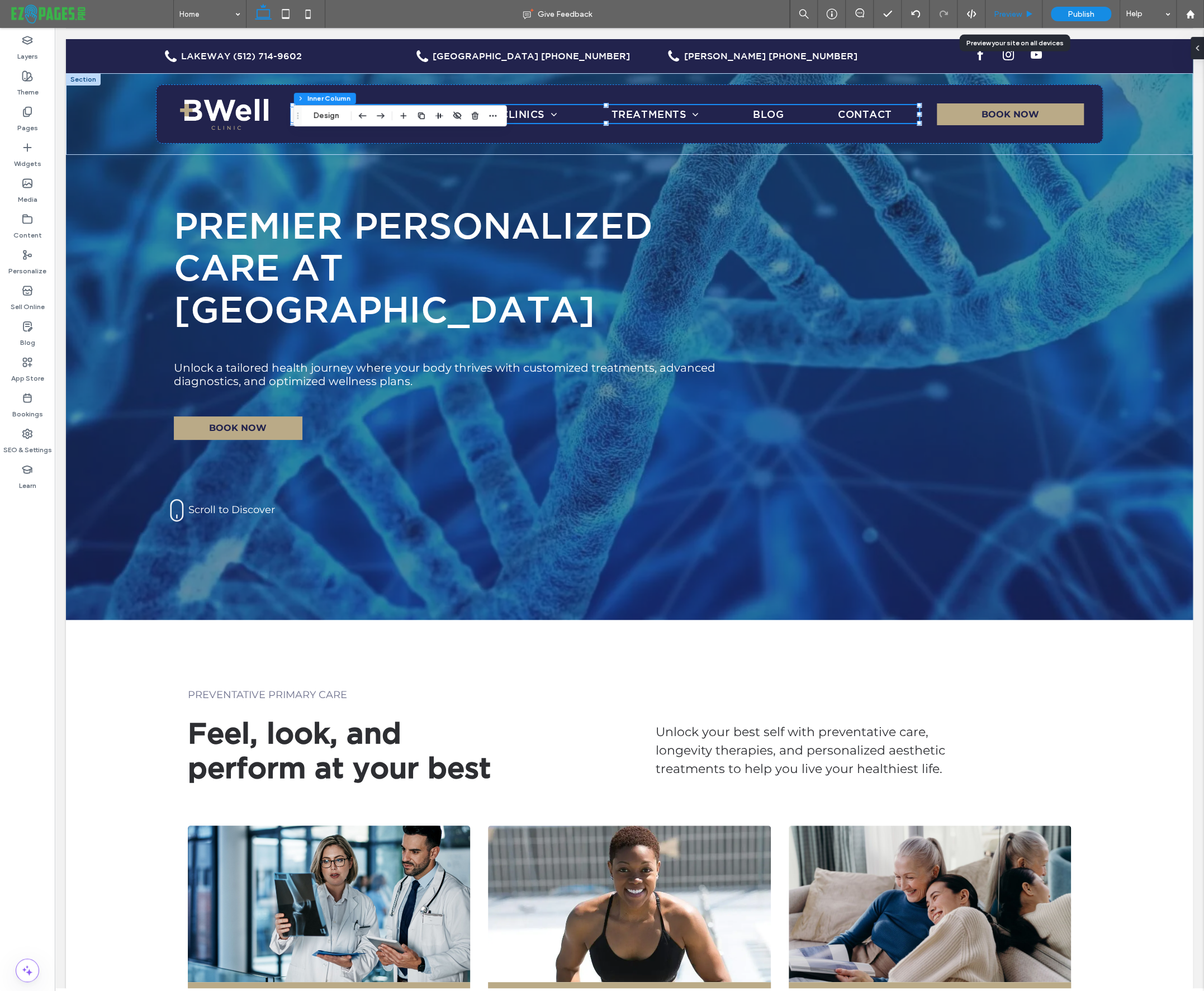
click at [1008, 11] on span "Preview" at bounding box center [1008, 15] width 28 height 10
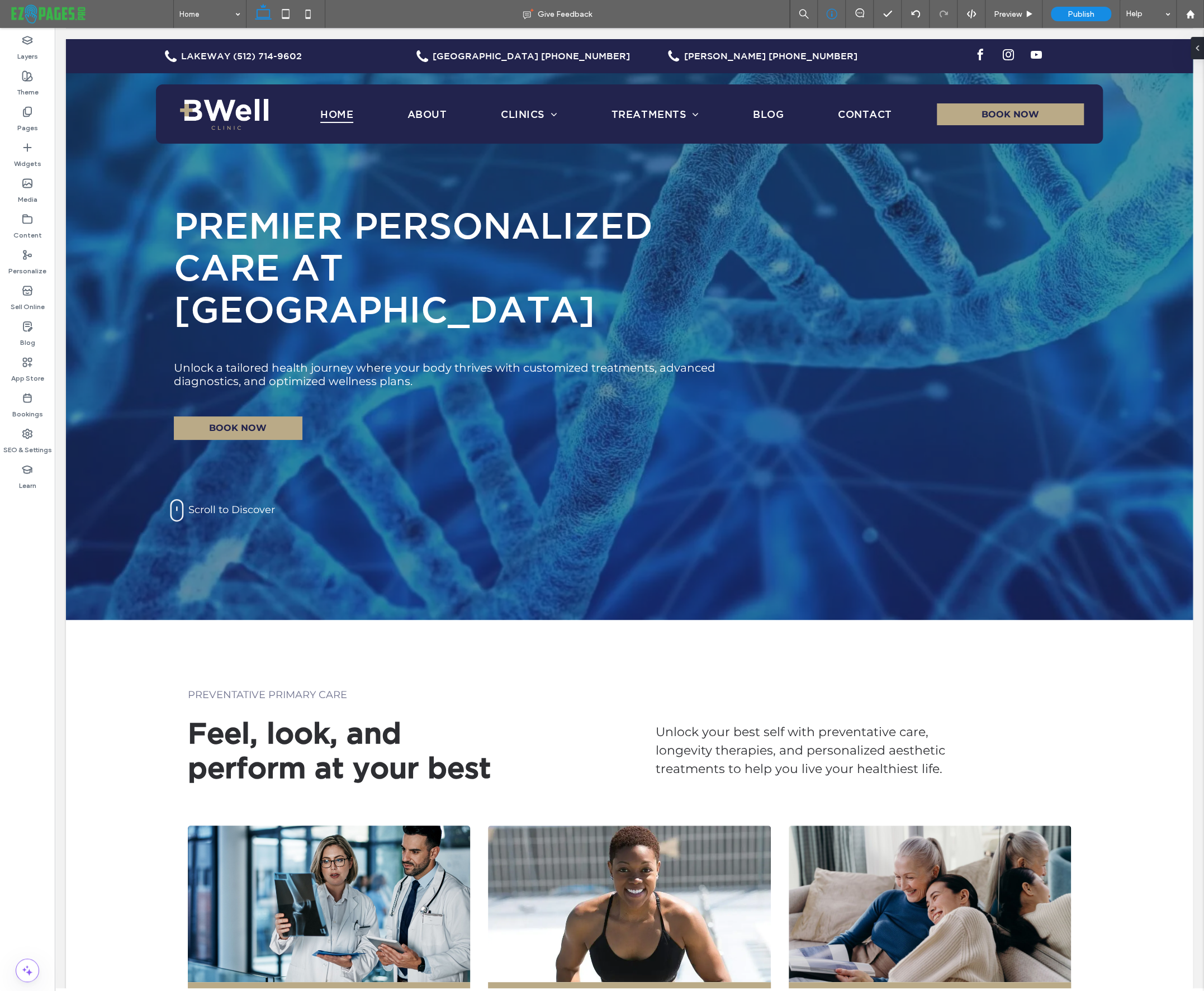
click at [828, 13] on icon at bounding box center [832, 14] width 12 height 12
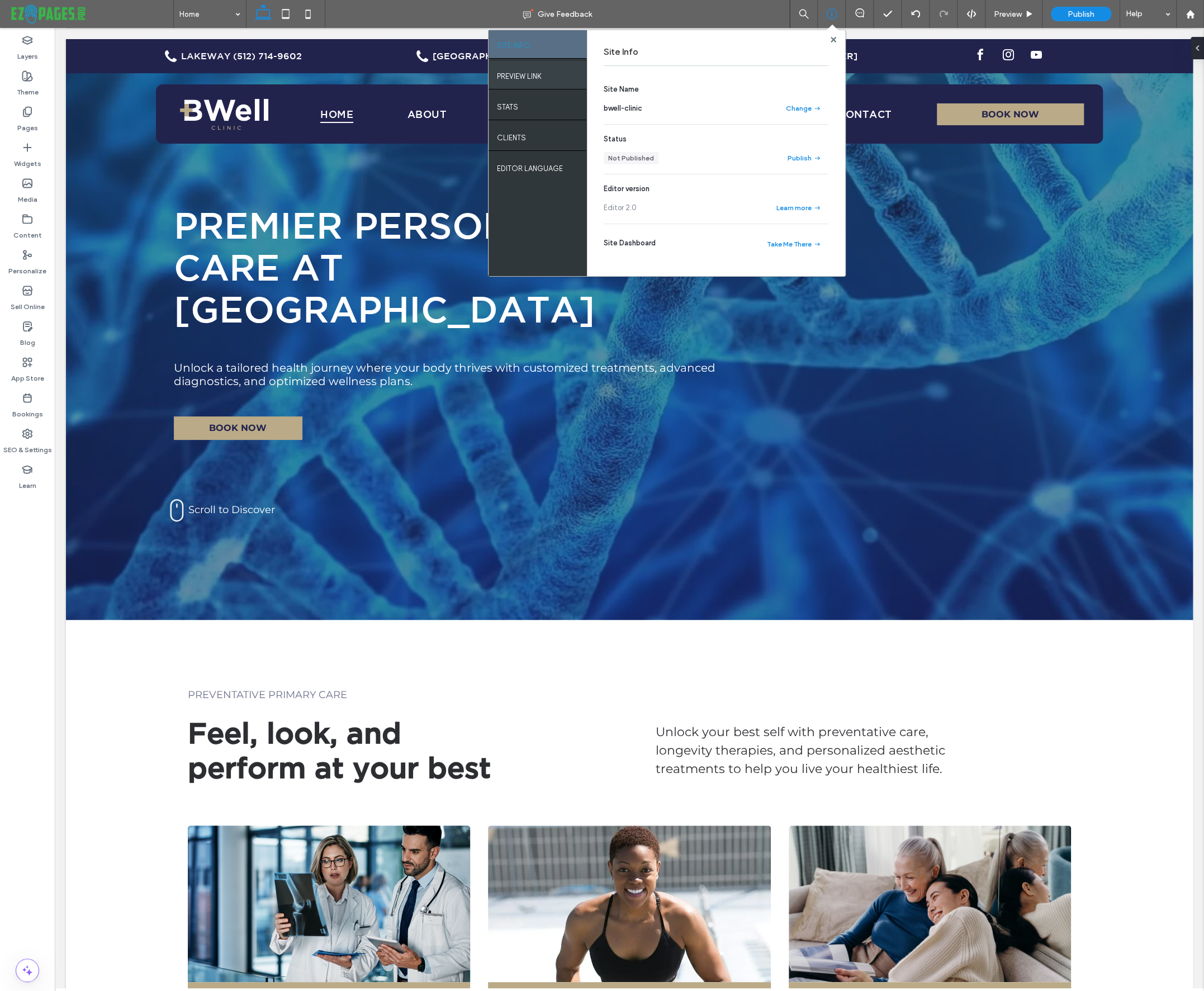
click at [513, 78] on label "PREVIEW LINK" at bounding box center [519, 73] width 44 height 14
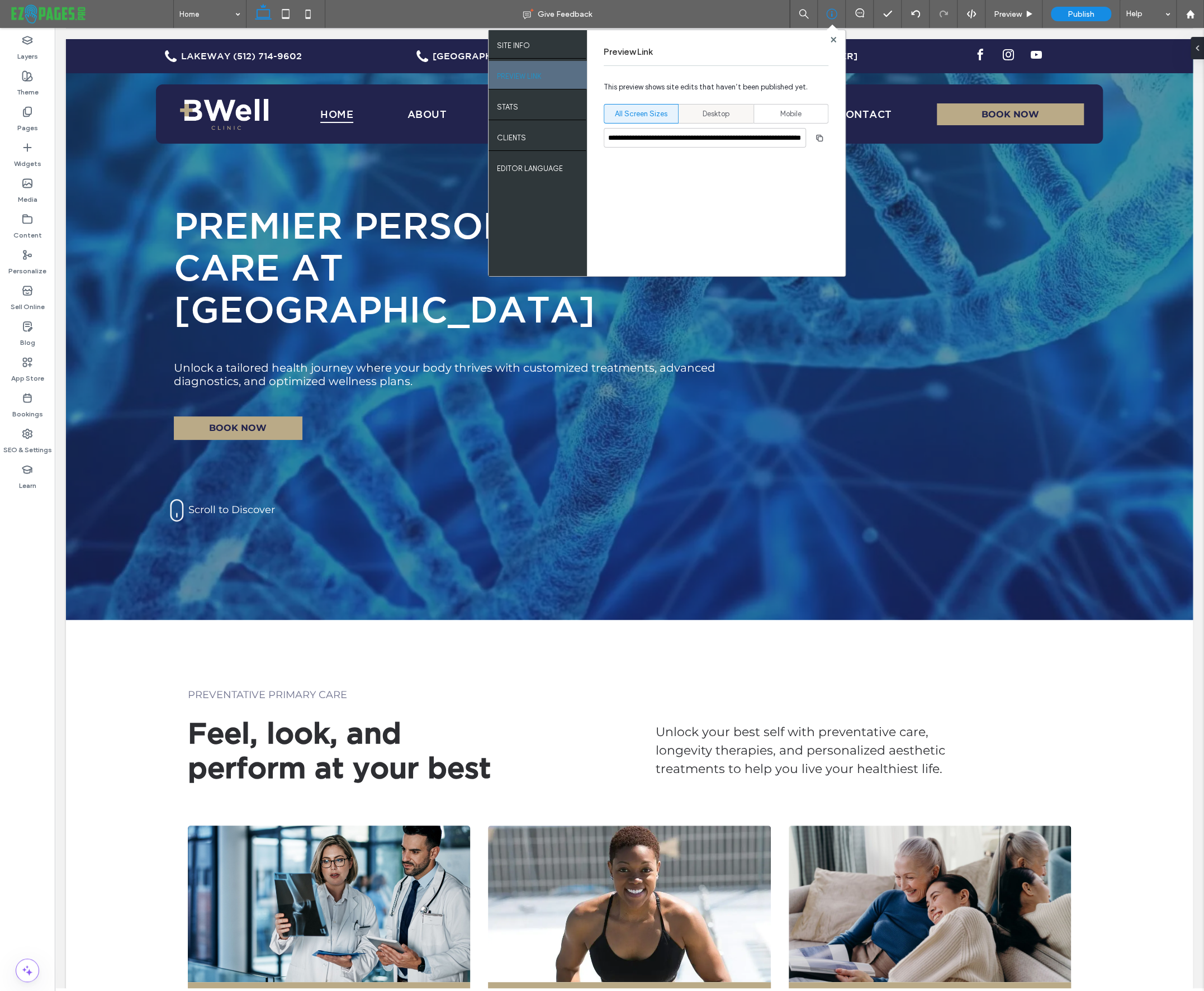
click at [721, 113] on span "Desktop" at bounding box center [716, 114] width 27 height 12
type input "**********"
click at [821, 136] on use "button" at bounding box center [819, 137] width 7 height 7
click at [817, 139] on use "button" at bounding box center [819, 137] width 7 height 7
click at [833, 41] on icon at bounding box center [833, 39] width 6 height 6
